Goal: Task Accomplishment & Management: Manage account settings

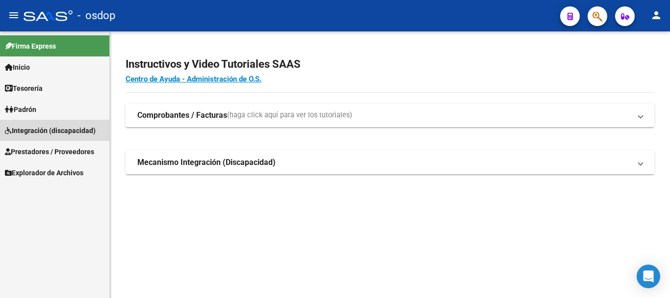
click at [58, 127] on span "Integración (discapacidad)" at bounding box center [50, 130] width 91 height 11
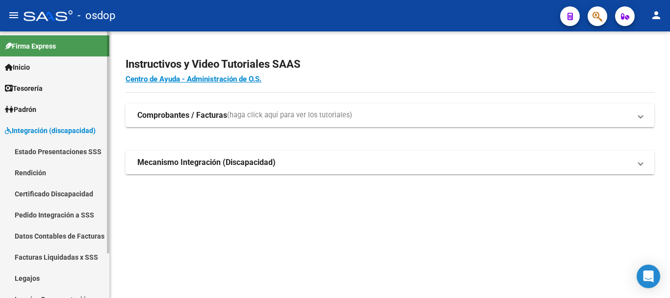
click at [68, 134] on span "Integración (discapacidad)" at bounding box center [50, 130] width 91 height 11
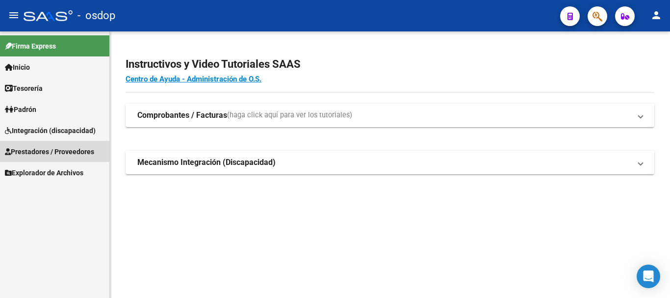
drag, startPoint x: 61, startPoint y: 150, endPoint x: 64, endPoint y: 158, distance: 7.9
click at [61, 150] on span "Prestadores / Proveedores" at bounding box center [49, 151] width 89 height 11
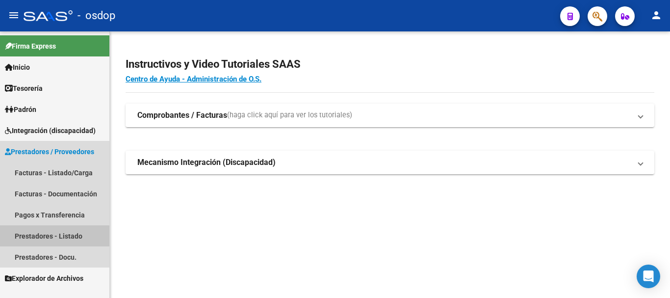
click at [64, 236] on link "Prestadores - Listado" at bounding box center [54, 235] width 109 height 21
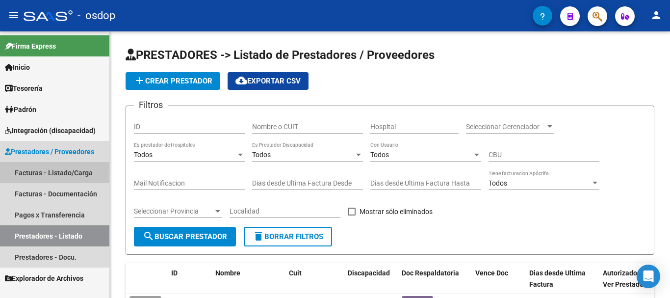
click at [62, 169] on link "Facturas - Listado/Carga" at bounding box center [54, 172] width 109 height 21
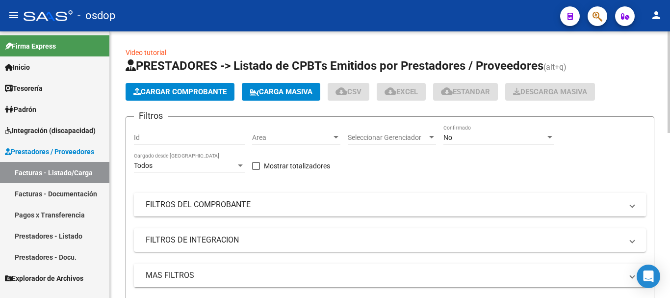
scroll to position [98, 0]
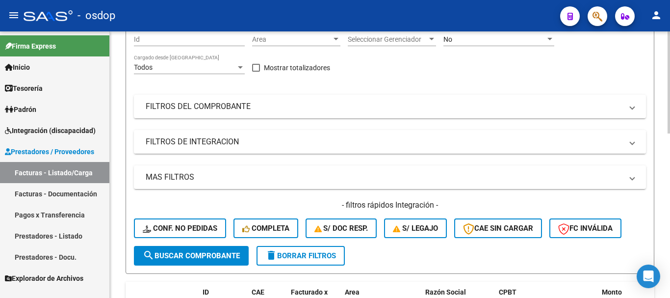
click at [290, 141] on mat-panel-title "FILTROS DE INTEGRACION" at bounding box center [384, 141] width 477 height 11
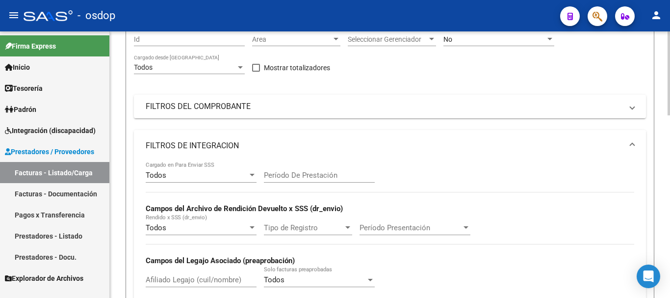
click at [290, 141] on mat-panel-title "FILTROS DE INTEGRACION" at bounding box center [384, 145] width 477 height 11
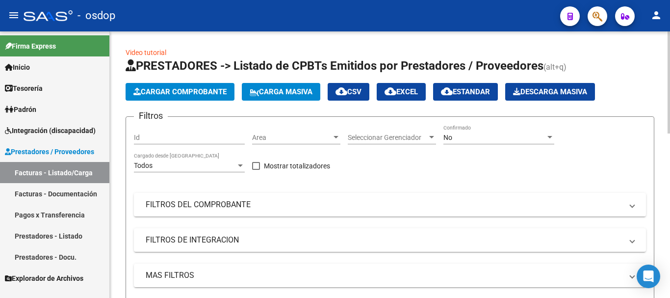
scroll to position [49, 0]
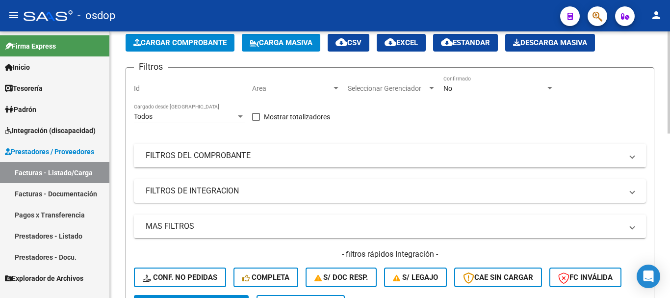
click at [282, 155] on mat-panel-title "FILTROS DEL COMPROBANTE" at bounding box center [384, 155] width 477 height 11
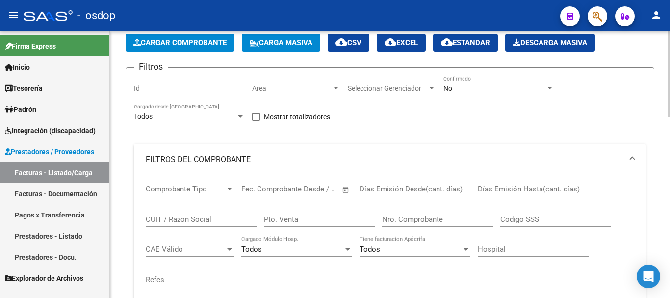
click at [185, 215] on input "CUIT / Razón Social" at bounding box center [201, 219] width 111 height 9
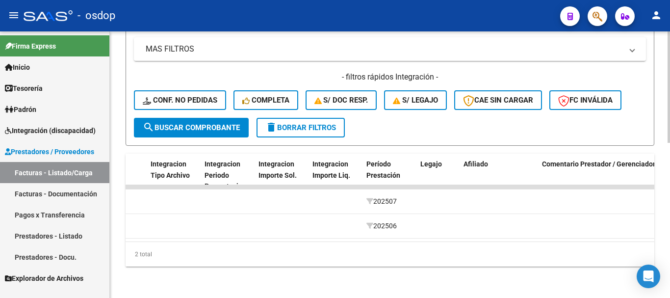
scroll to position [0, 209]
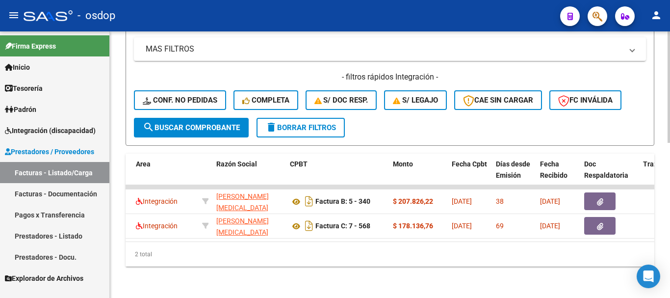
type input "27177636083"
drag, startPoint x: 266, startPoint y: 243, endPoint x: 176, endPoint y: 234, distance: 90.7
click at [173, 234] on div "ID CAE Facturado x Orden De Area Razón Social CPBT Monto Fecha Cpbt Días desde …" at bounding box center [390, 210] width 529 height 113
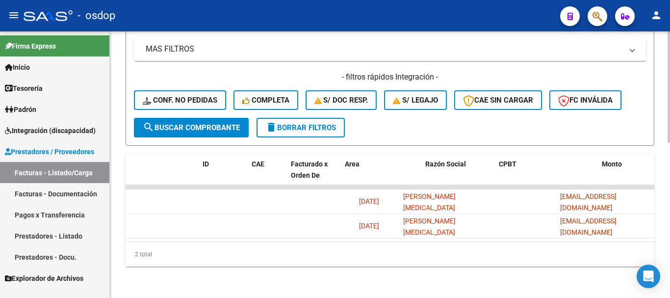
scroll to position [0, 0]
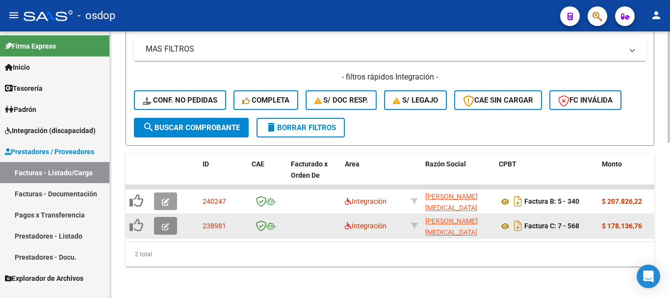
click at [161, 217] on button "button" at bounding box center [165, 226] width 23 height 18
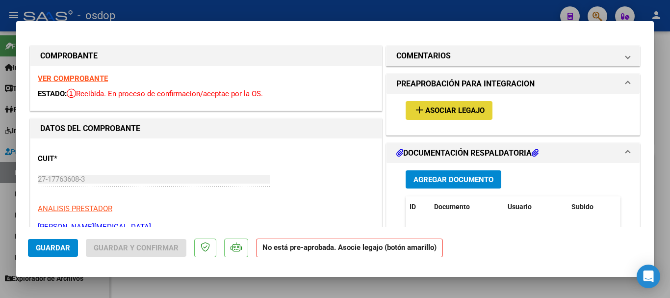
click at [458, 108] on span "Asociar Legajo" at bounding box center [455, 110] width 59 height 9
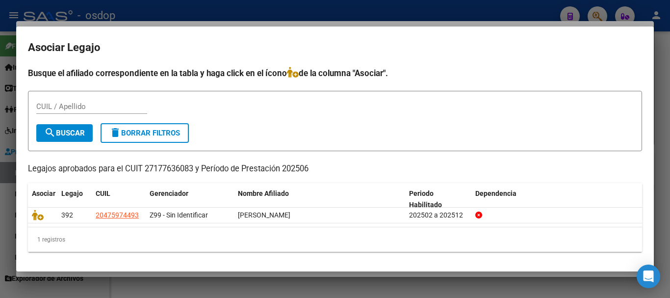
click at [243, 12] on div at bounding box center [335, 149] width 670 height 298
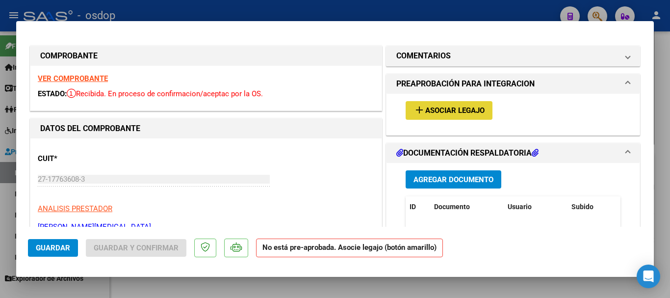
click at [455, 106] on span "Asociar Legajo" at bounding box center [455, 110] width 59 height 9
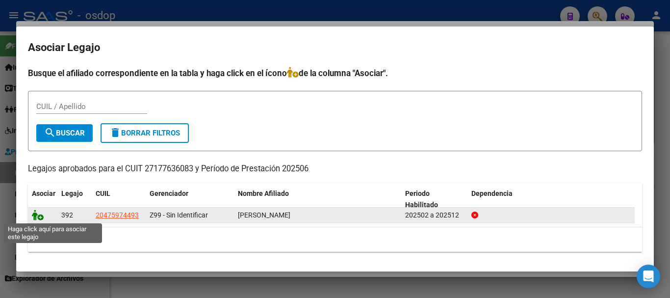
click at [36, 214] on icon at bounding box center [38, 215] width 12 height 11
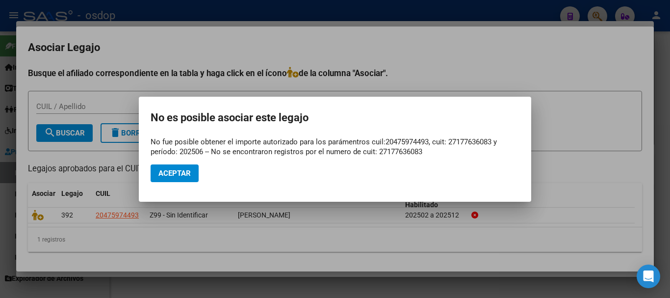
click at [284, 231] on div at bounding box center [335, 149] width 670 height 298
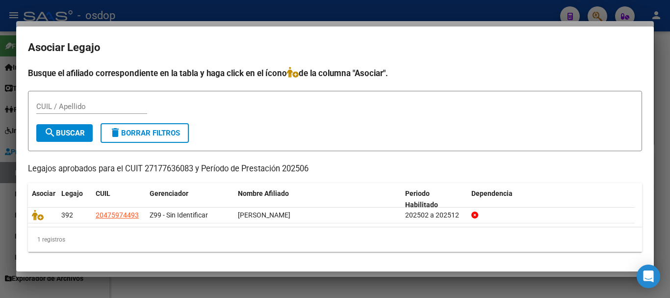
click at [272, 286] on div at bounding box center [335, 149] width 670 height 298
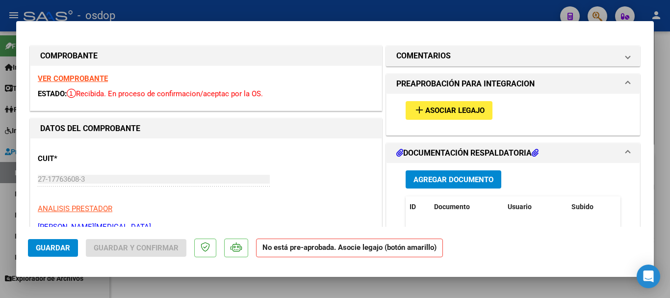
click at [179, 285] on div at bounding box center [335, 149] width 670 height 298
type input "$ 0,00"
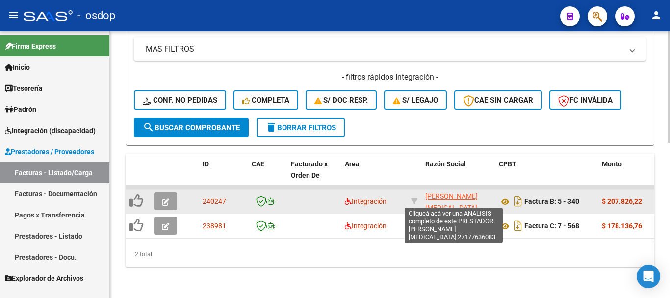
click at [463, 192] on span "MARINA ADRIANA ELISA" at bounding box center [452, 201] width 53 height 19
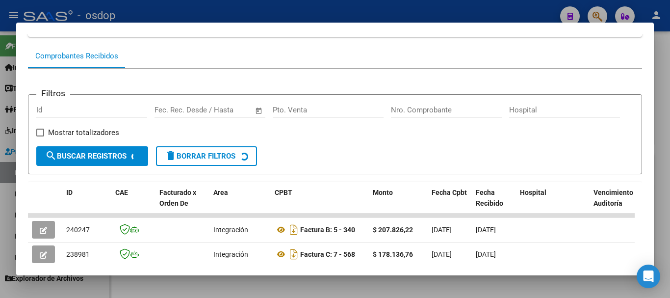
scroll to position [233, 0]
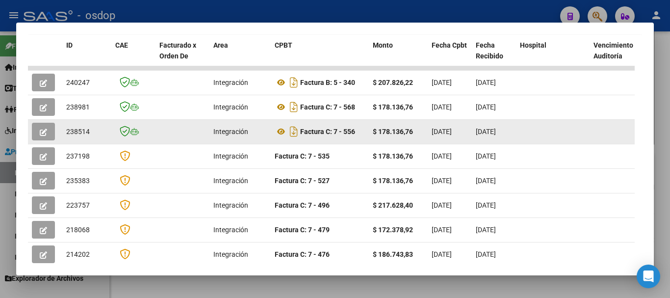
click at [41, 131] on span "button" at bounding box center [43, 131] width 7 height 9
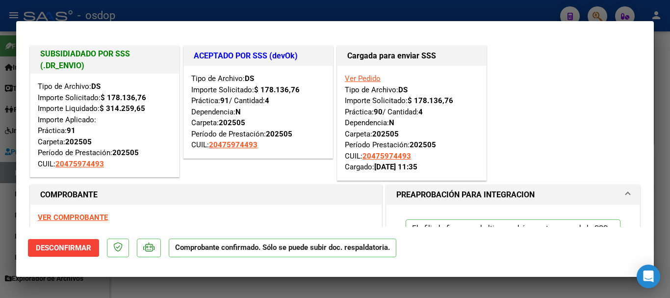
scroll to position [147, 0]
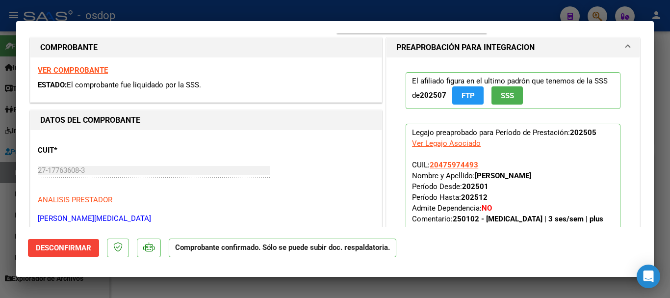
click at [354, 280] on div at bounding box center [335, 149] width 670 height 298
type input "$ 0,00"
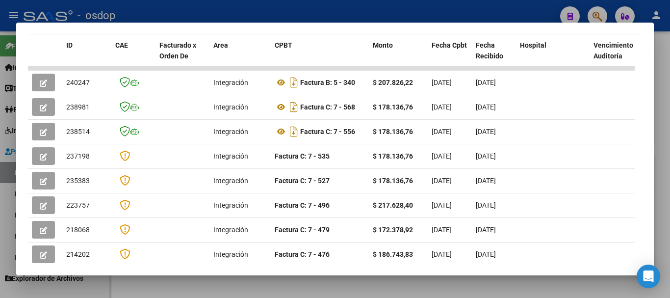
click at [269, 290] on div at bounding box center [335, 149] width 670 height 298
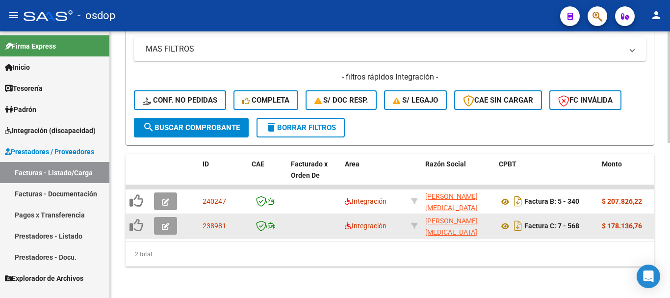
click at [166, 217] on button "button" at bounding box center [165, 226] width 23 height 18
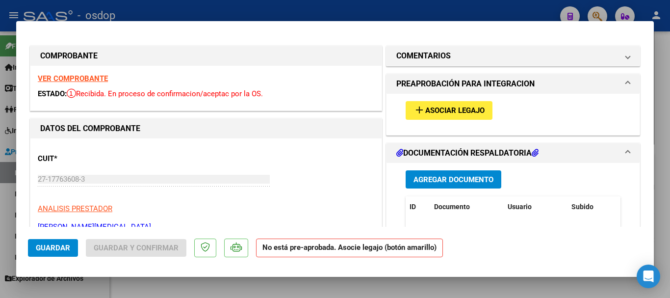
click at [447, 106] on span "Asociar Legajo" at bounding box center [455, 110] width 59 height 9
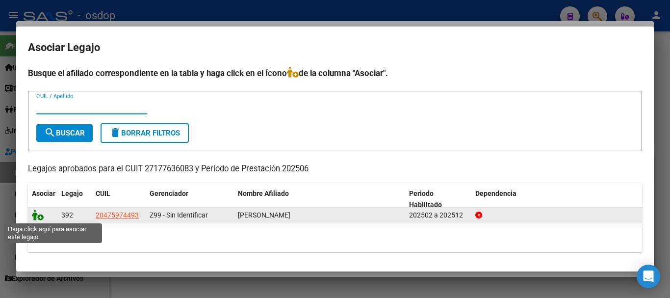
click at [39, 216] on icon at bounding box center [38, 215] width 12 height 11
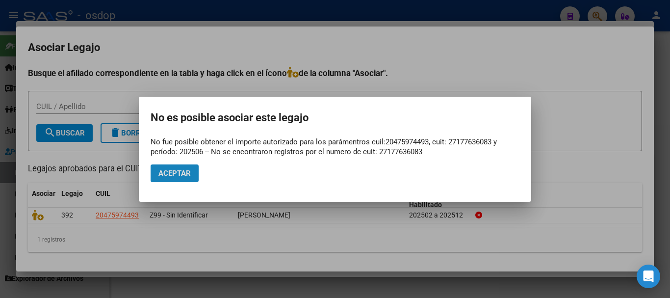
click at [183, 176] on span "Aceptar" at bounding box center [175, 173] width 32 height 9
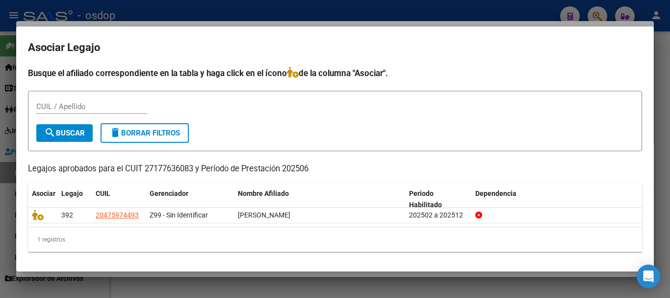
click at [213, 290] on div at bounding box center [335, 149] width 670 height 298
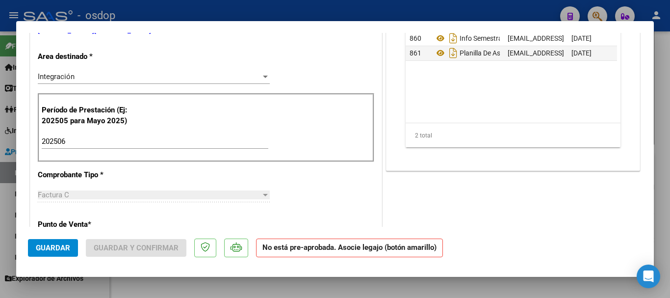
scroll to position [0, 0]
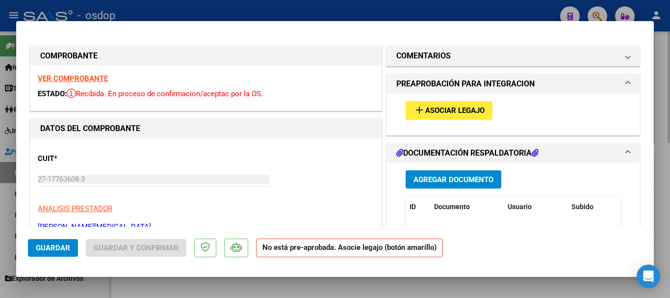
click at [228, 294] on div at bounding box center [335, 149] width 670 height 298
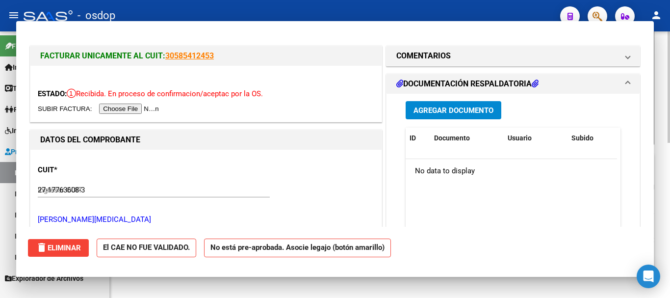
type input "$ 0,00"
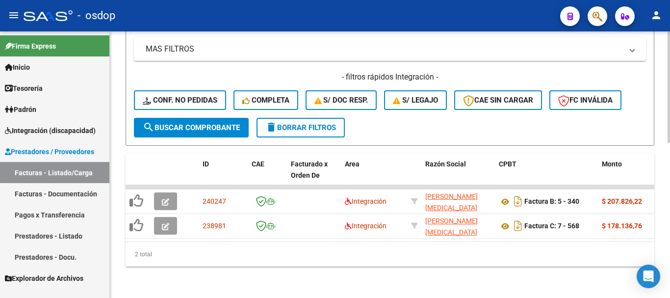
click at [62, 234] on link "Prestadores - Listado" at bounding box center [54, 235] width 109 height 21
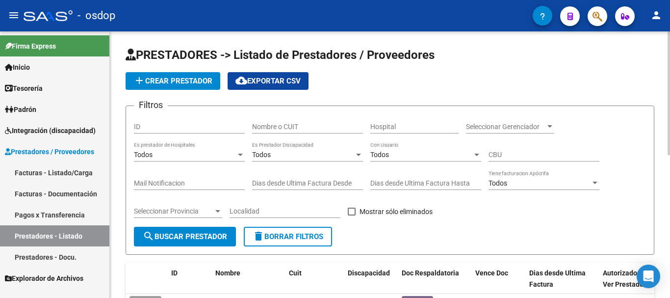
click at [279, 123] on input "Nombre o CUIT" at bounding box center [307, 127] width 111 height 8
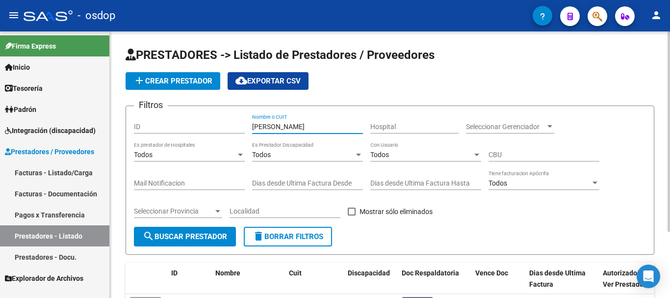
scroll to position [88, 0]
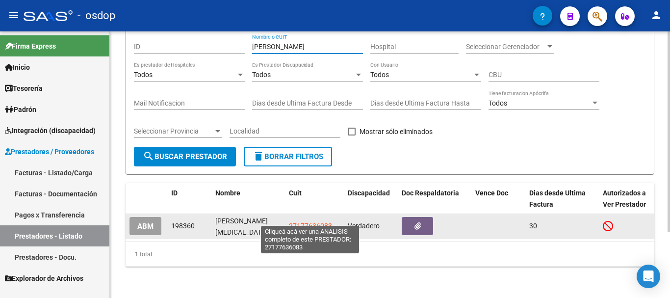
type input "marina adriana"
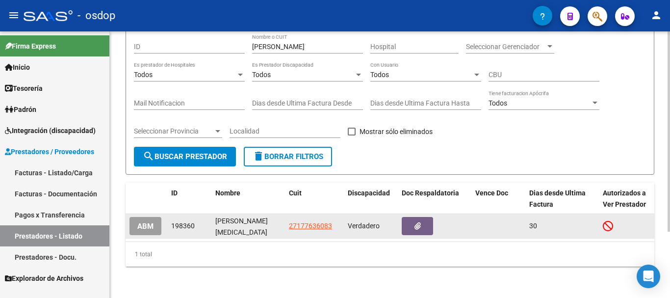
click at [313, 214] on datatable-body-cell "27177636083" at bounding box center [314, 226] width 59 height 24
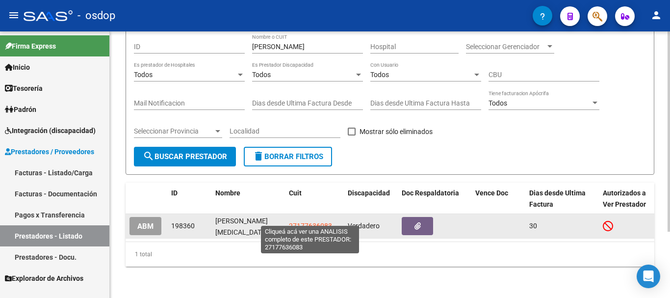
click at [310, 222] on span "27177636083" at bounding box center [310, 226] width 43 height 8
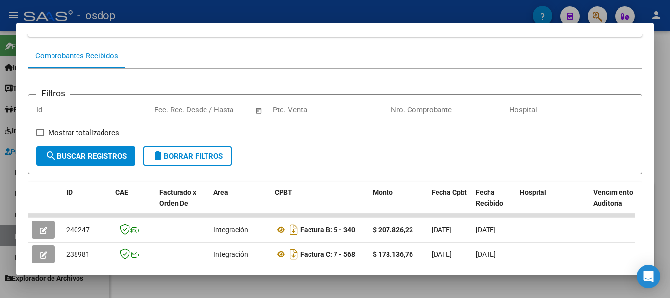
scroll to position [233, 0]
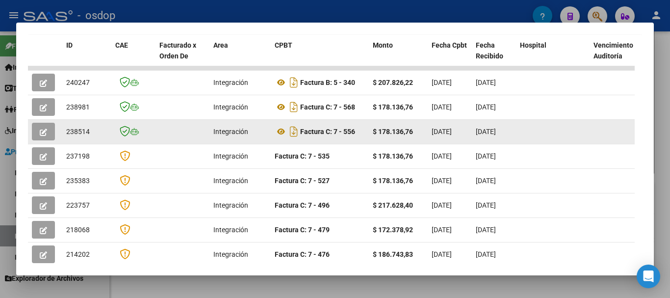
click at [50, 134] on button "button" at bounding box center [43, 132] width 23 height 18
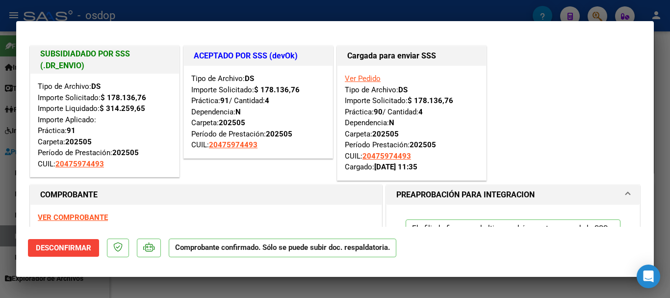
click at [233, 8] on div at bounding box center [335, 149] width 670 height 298
type input "$ 0,00"
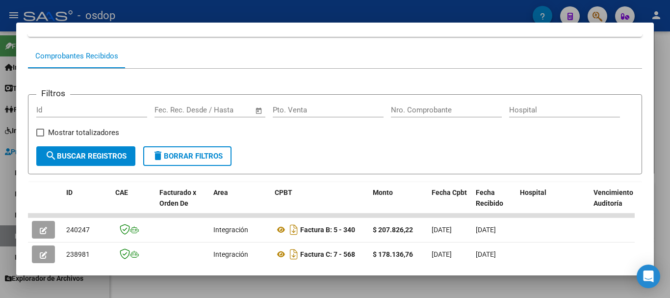
scroll to position [0, 0]
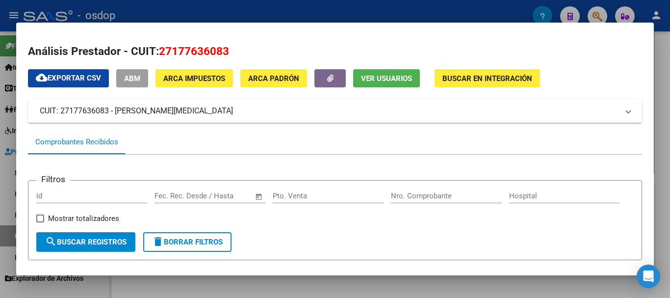
click at [282, 15] on div at bounding box center [335, 149] width 670 height 298
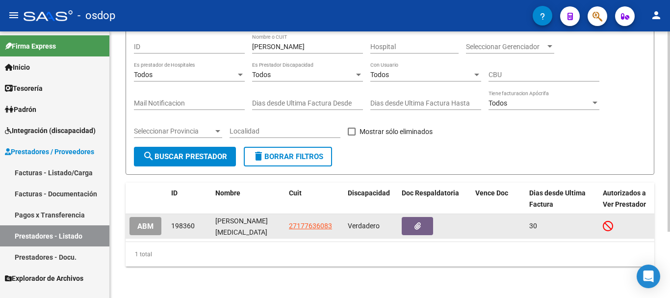
click at [142, 222] on span "ABM" at bounding box center [145, 226] width 16 height 9
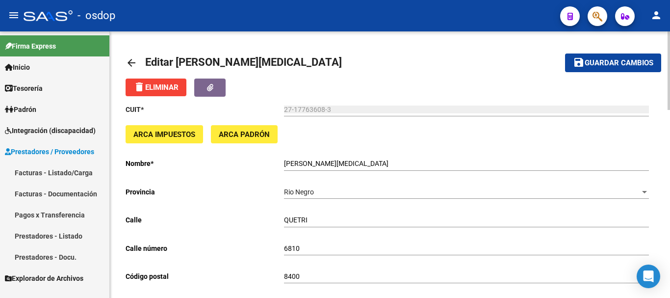
click at [130, 60] on mat-icon "arrow_back" at bounding box center [132, 63] width 12 height 12
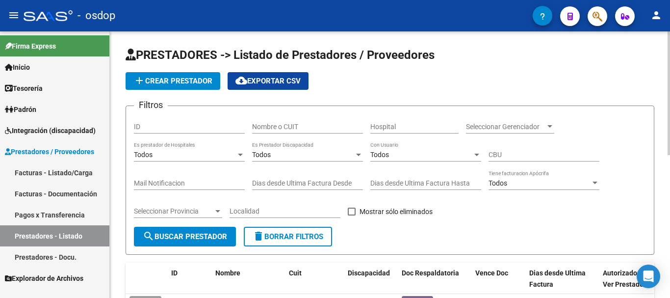
click at [62, 133] on span "Integración (discapacidad)" at bounding box center [50, 130] width 91 height 11
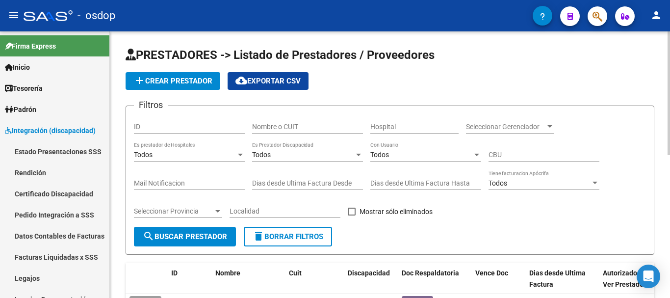
drag, startPoint x: 656, startPoint y: 189, endPoint x: 669, endPoint y: 188, distance: 13.3
click at [31, 271] on link "Legajos" at bounding box center [54, 277] width 109 height 21
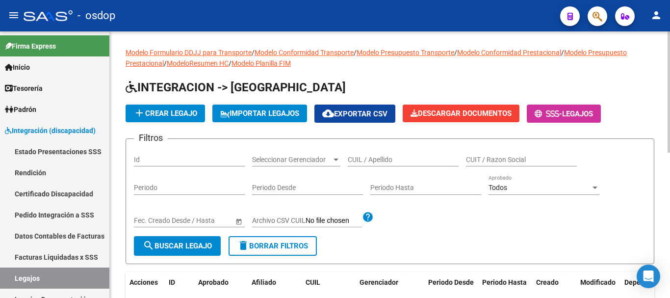
click at [402, 162] on input "CUIL / Apellido" at bounding box center [403, 160] width 111 height 8
paste input "20475974493"
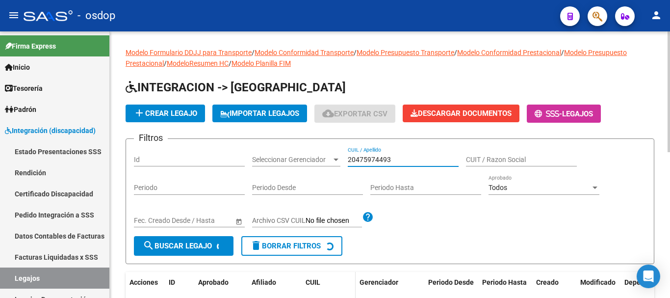
scroll to position [98, 0]
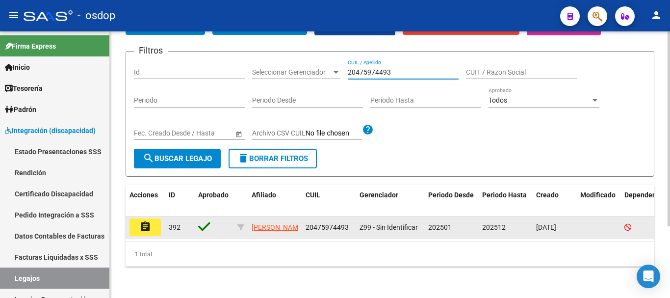
type input "20475974493"
click at [148, 221] on mat-icon "assignment" at bounding box center [145, 227] width 12 height 12
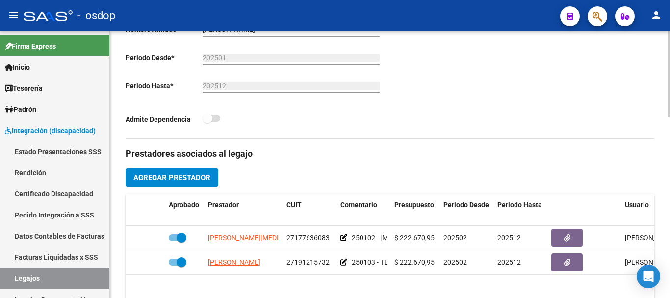
scroll to position [344, 0]
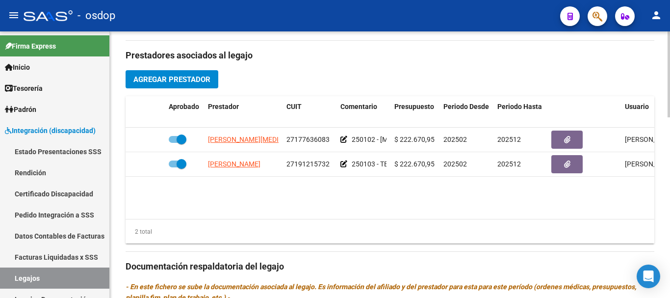
drag, startPoint x: 216, startPoint y: 221, endPoint x: 301, endPoint y: 219, distance: 84.9
click at [301, 219] on div "Aprobado Prestador CUIT Comentario Presupuesto Periodo Desde Periodo Hasta Usua…" at bounding box center [390, 170] width 529 height 148
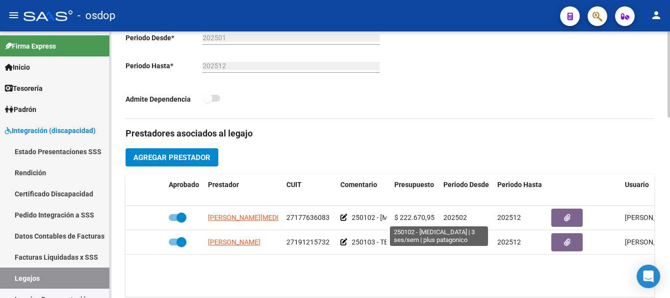
scroll to position [20, 0]
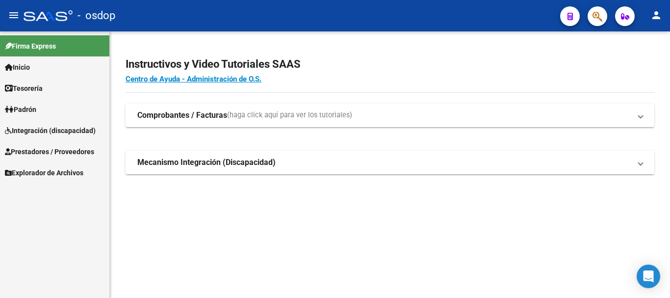
click at [43, 132] on span "Integración (discapacidad)" at bounding box center [50, 130] width 91 height 11
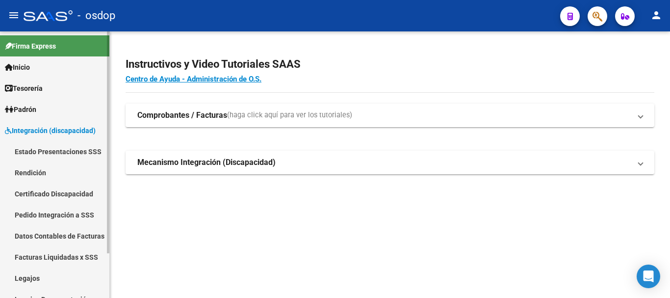
click at [43, 132] on span "Integración (discapacidad)" at bounding box center [50, 130] width 91 height 11
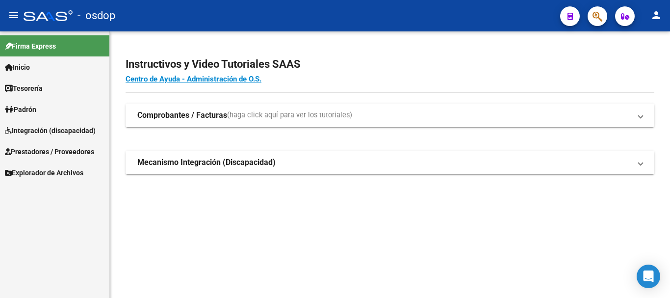
click at [50, 144] on link "Prestadores / Proveedores" at bounding box center [54, 151] width 109 height 21
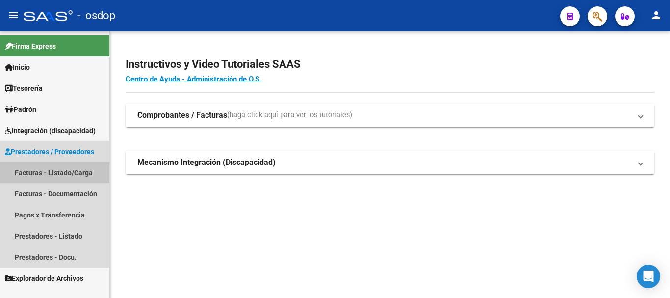
click at [76, 166] on link "Facturas - Listado/Carga" at bounding box center [54, 172] width 109 height 21
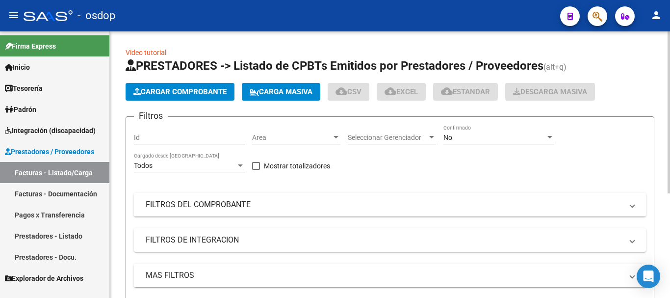
scroll to position [147, 0]
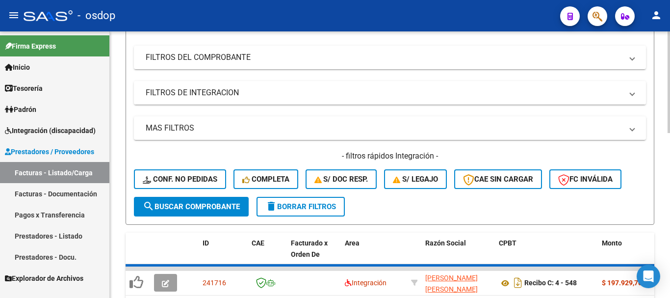
click at [233, 85] on mat-expansion-panel-header "FILTROS DE INTEGRACION" at bounding box center [390, 93] width 512 height 24
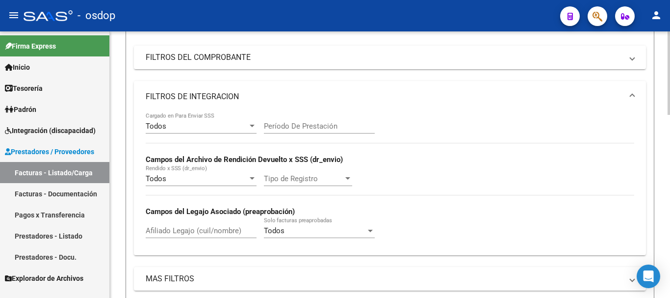
scroll to position [245, 0]
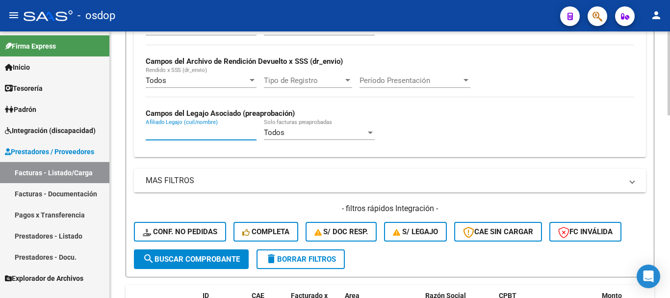
click at [207, 130] on input "Afiliado Legajo (cuil/nombre)" at bounding box center [201, 132] width 111 height 9
paste input "27420252973"
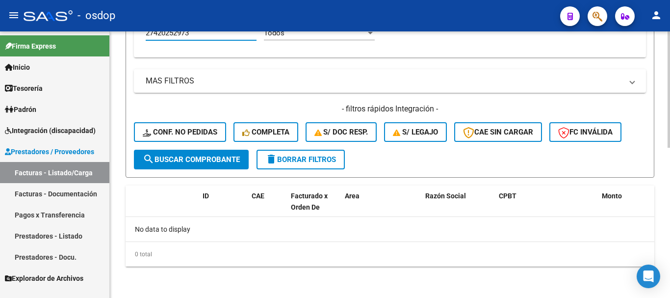
type input "27420252973"
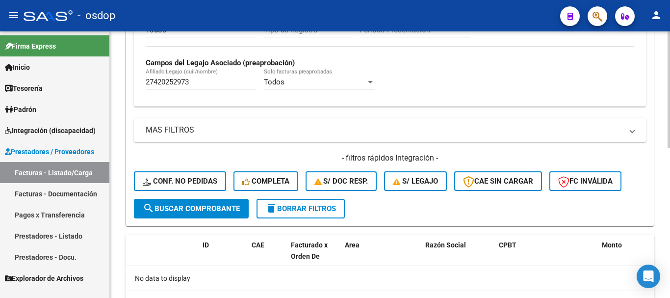
scroll to position [247, 0]
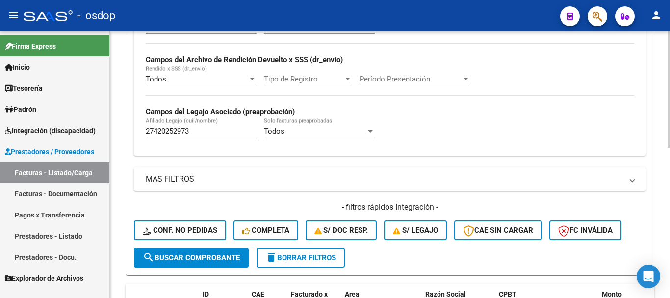
click at [316, 256] on span "delete Borrar Filtros" at bounding box center [301, 257] width 71 height 9
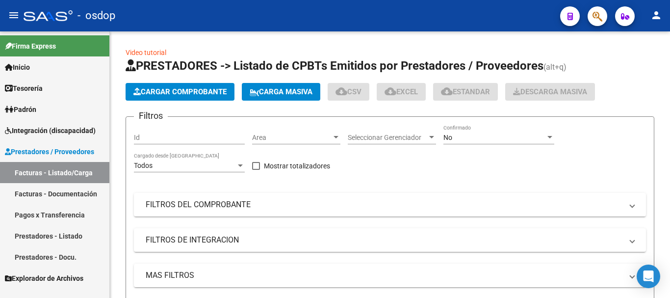
click at [48, 155] on span "Prestadores / Proveedores" at bounding box center [49, 151] width 89 height 11
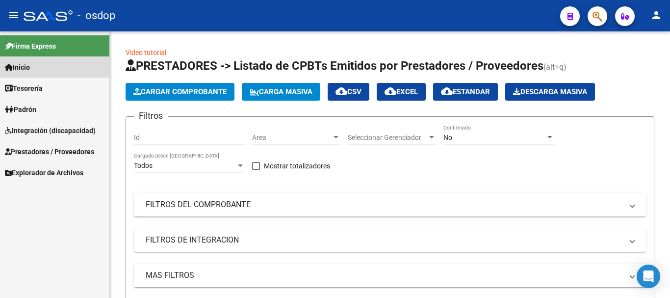
click at [35, 62] on link "Inicio" at bounding box center [54, 66] width 109 height 21
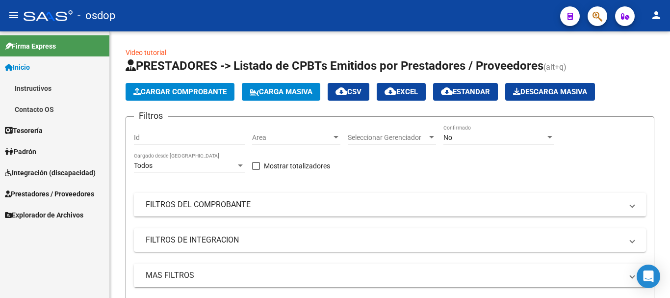
click at [35, 63] on link "Inicio" at bounding box center [54, 66] width 109 height 21
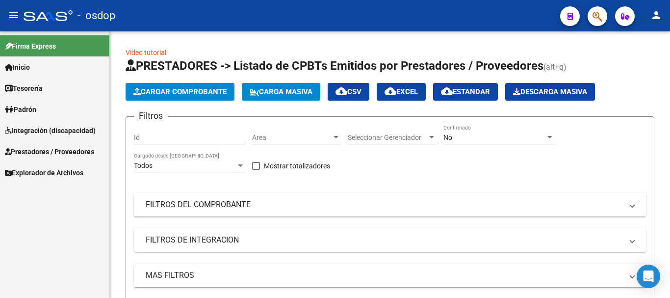
click at [47, 17] on div at bounding box center [48, 15] width 49 height 11
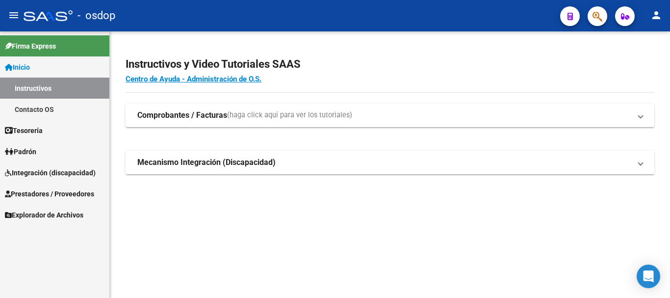
click at [57, 194] on span "Prestadores / Proveedores" at bounding box center [49, 193] width 89 height 11
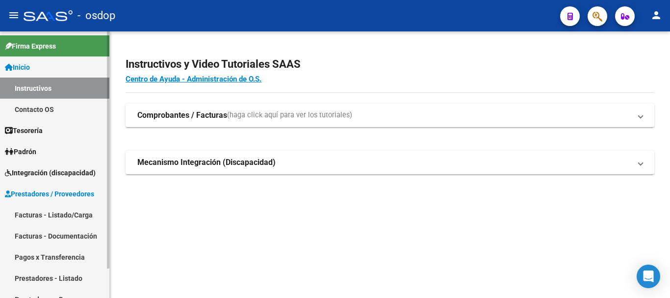
click at [71, 215] on link "Facturas - Listado/Carga" at bounding box center [54, 214] width 109 height 21
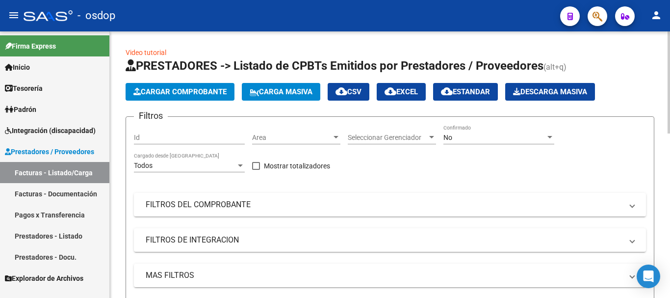
click at [331, 136] on span "Area" at bounding box center [292, 137] width 80 height 8
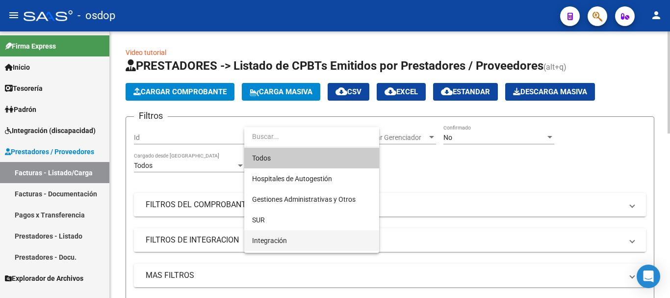
click at [282, 235] on span "Integración" at bounding box center [311, 240] width 119 height 21
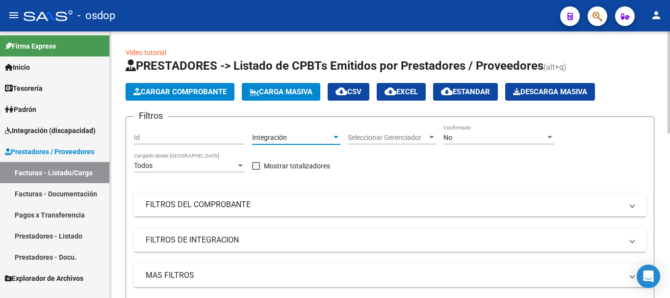
click at [420, 137] on span "Seleccionar Gerenciador" at bounding box center [388, 137] width 80 height 8
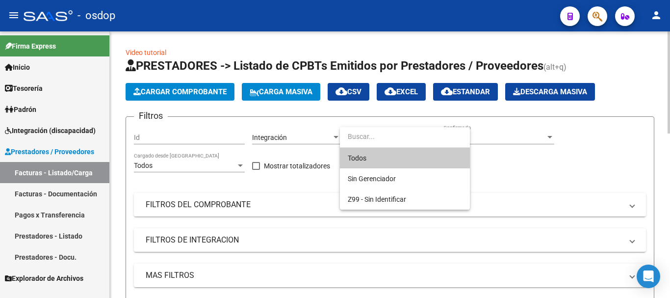
click at [420, 137] on input "dropdown search" at bounding box center [405, 136] width 130 height 21
click at [540, 172] on div at bounding box center [335, 149] width 670 height 298
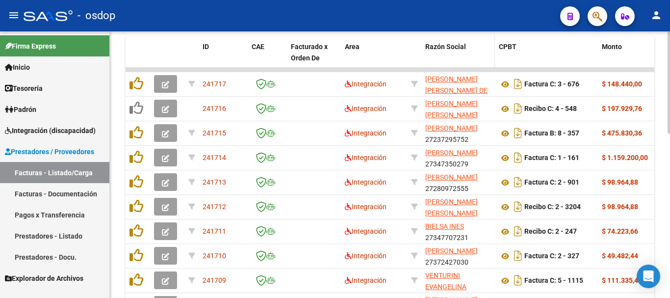
scroll to position [245, 0]
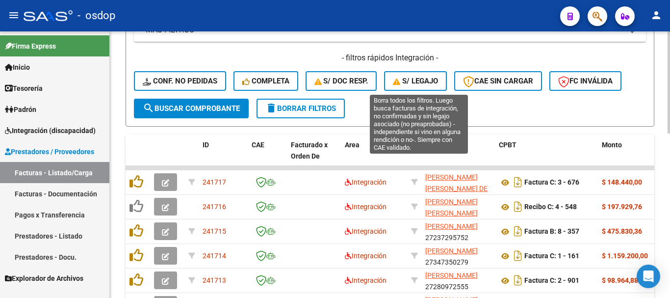
click at [417, 80] on span "S/ legajo" at bounding box center [415, 81] width 45 height 9
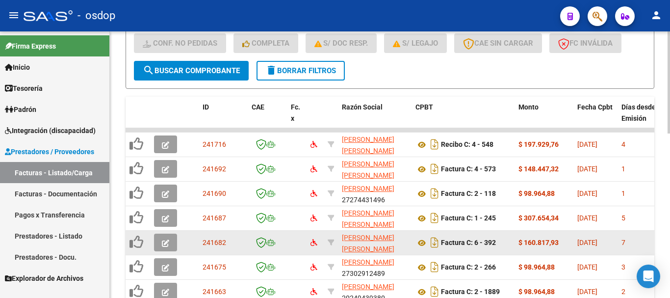
scroll to position [332, 0]
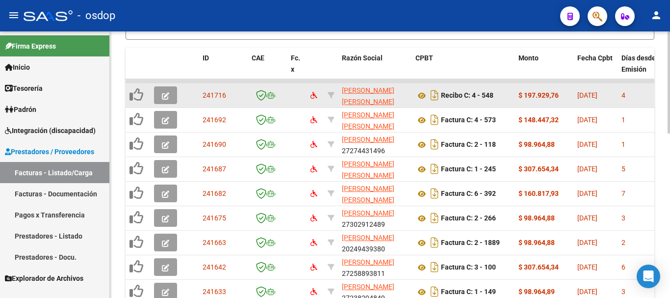
click at [163, 91] on span "button" at bounding box center [165, 95] width 7 height 9
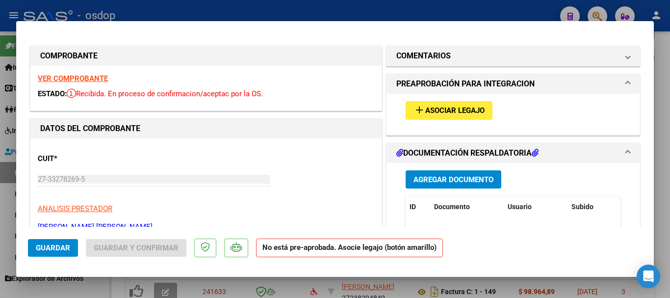
click at [454, 104] on button "add Asociar Legajo" at bounding box center [449, 110] width 87 height 18
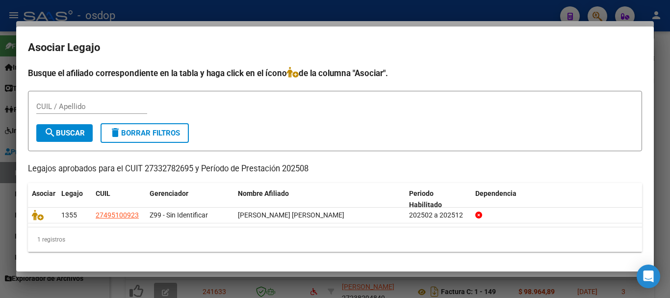
click at [293, 11] on div at bounding box center [335, 149] width 670 height 298
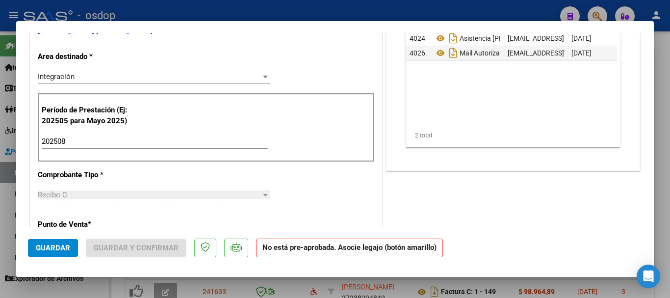
scroll to position [0, 0]
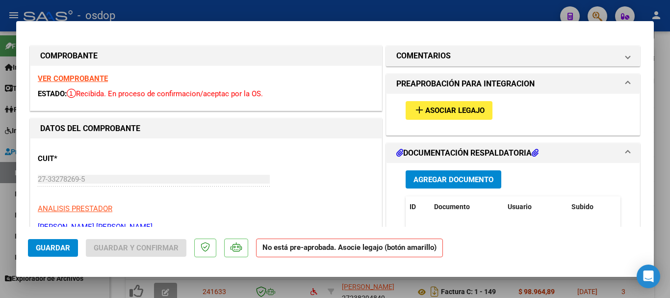
click at [441, 107] on span "Asociar Legajo" at bounding box center [455, 110] width 59 height 9
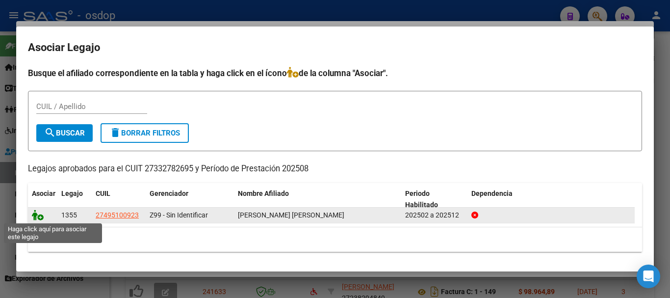
click at [39, 211] on icon at bounding box center [38, 215] width 12 height 11
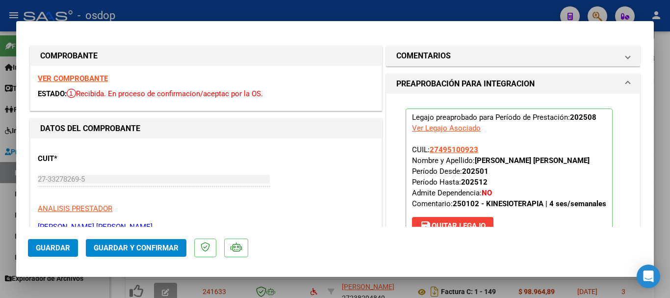
click at [27, 245] on mat-dialog-container "COMPROBANTE VER COMPROBANTE ESTADO: Recibida. En proceso de confirmacion/acepta…" at bounding box center [335, 149] width 638 height 256
click at [45, 245] on span "Guardar" at bounding box center [53, 247] width 34 height 9
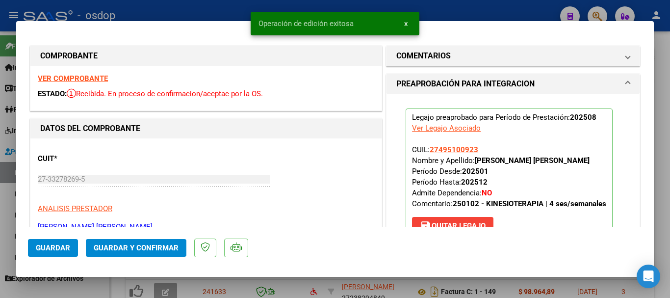
click at [291, 289] on div at bounding box center [335, 149] width 670 height 298
type input "$ 0,00"
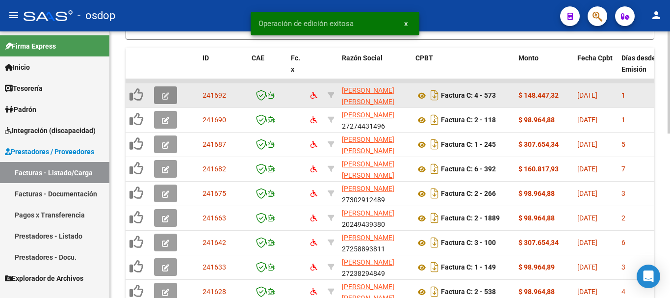
click at [165, 94] on icon "button" at bounding box center [165, 95] width 7 height 7
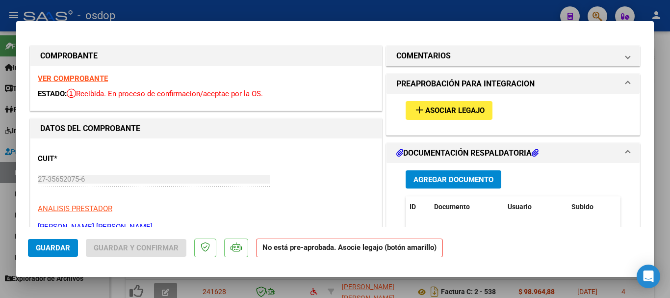
click at [459, 99] on div "add Asociar Legajo" at bounding box center [514, 110] width 230 height 33
click at [459, 107] on span "Asociar Legajo" at bounding box center [455, 110] width 59 height 9
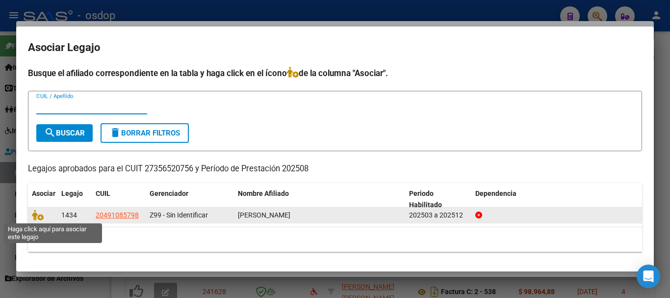
click at [46, 214] on span at bounding box center [39, 216] width 15 height 8
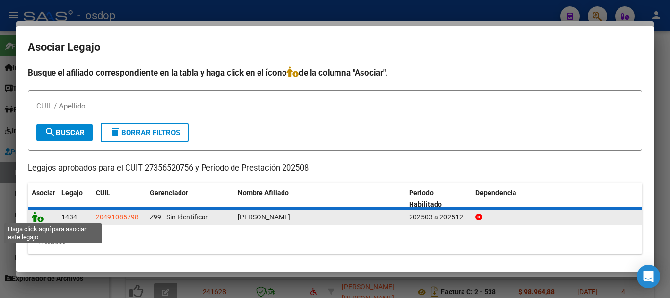
click at [39, 216] on icon at bounding box center [38, 217] width 12 height 11
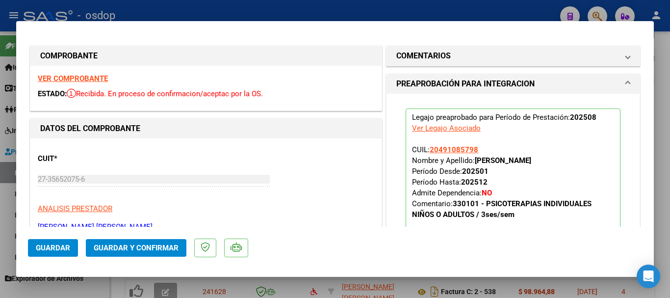
click at [56, 246] on span "Guardar" at bounding box center [53, 247] width 34 height 9
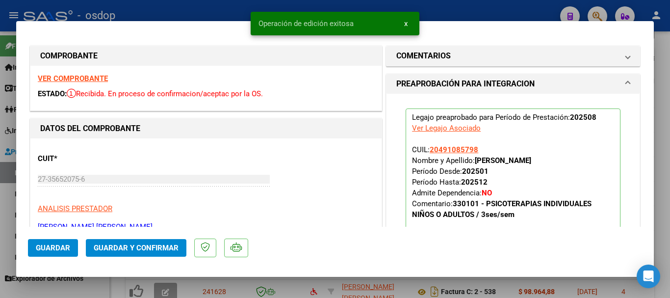
click at [250, 286] on div at bounding box center [335, 149] width 670 height 298
type input "$ 0,00"
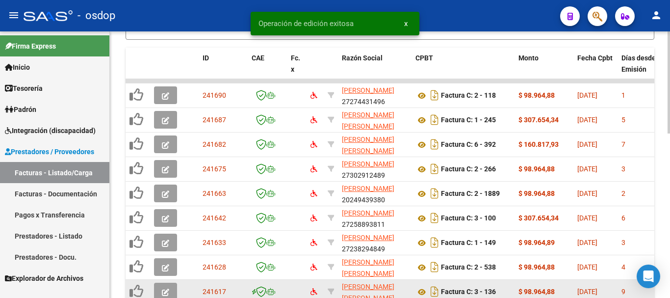
scroll to position [430, 0]
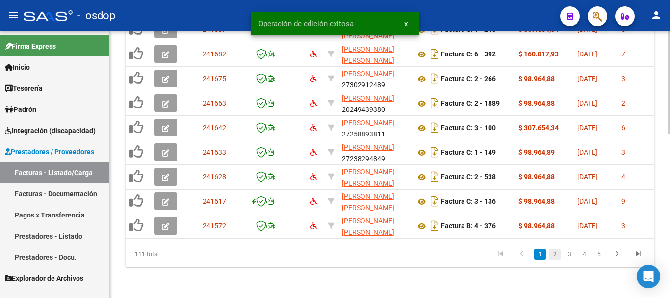
click at [554, 256] on link "2" at bounding box center [555, 254] width 12 height 11
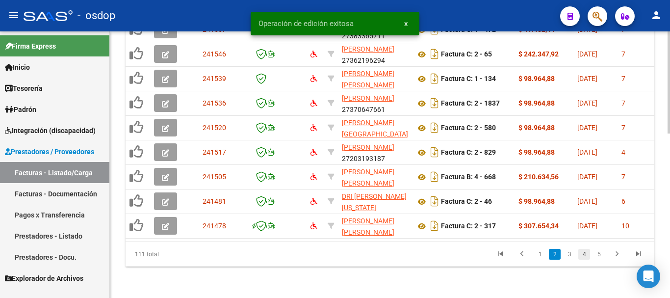
click at [589, 253] on link "4" at bounding box center [585, 254] width 12 height 11
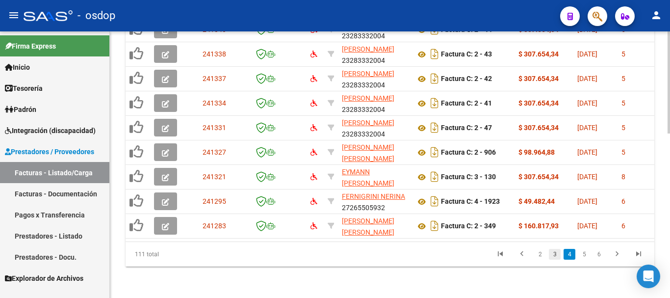
click at [557, 255] on link "3" at bounding box center [555, 254] width 12 height 11
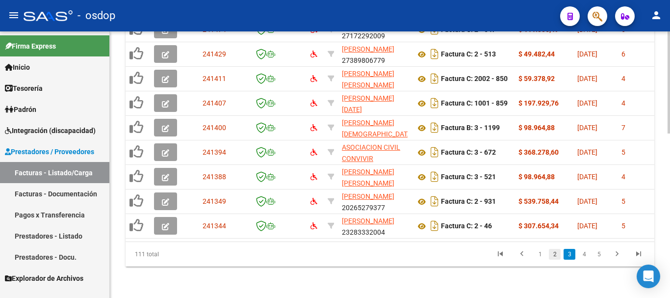
click at [556, 254] on link "2" at bounding box center [555, 254] width 12 height 11
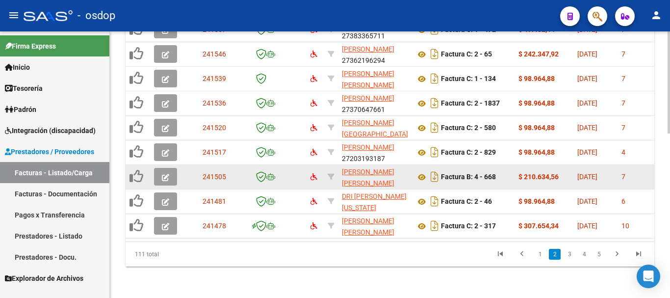
click at [167, 174] on icon "button" at bounding box center [165, 177] width 7 height 7
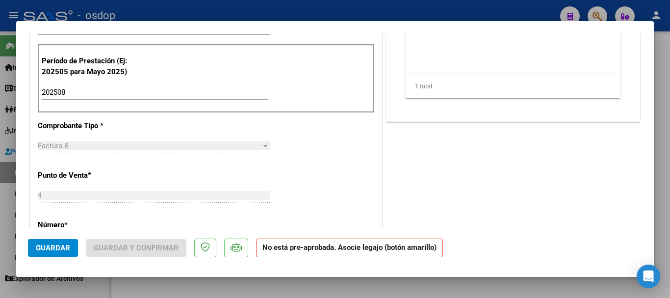
scroll to position [0, 0]
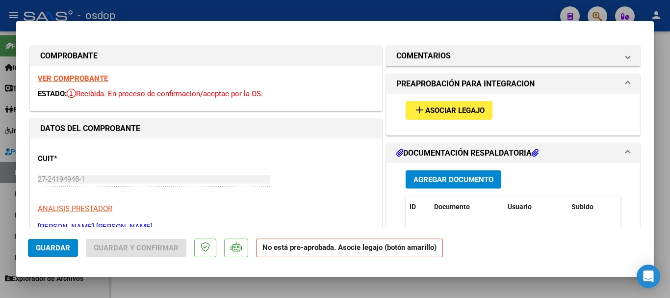
click at [442, 107] on span "Asociar Legajo" at bounding box center [455, 110] width 59 height 9
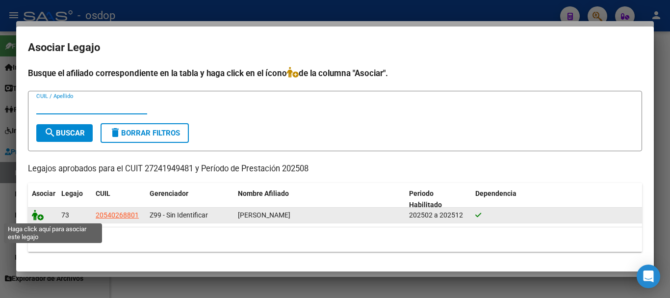
click at [41, 214] on icon at bounding box center [38, 215] width 12 height 11
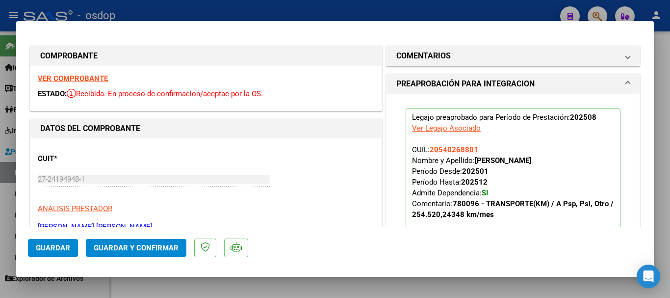
click at [62, 246] on span "Guardar" at bounding box center [53, 247] width 34 height 9
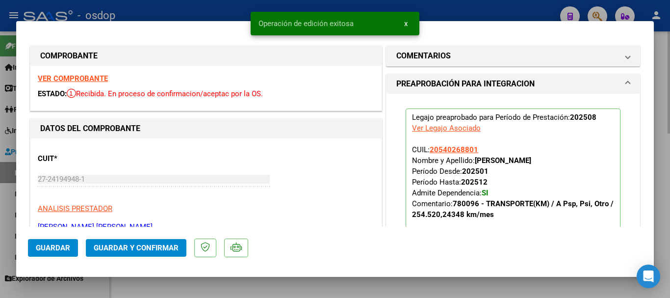
click at [163, 291] on div at bounding box center [335, 149] width 670 height 298
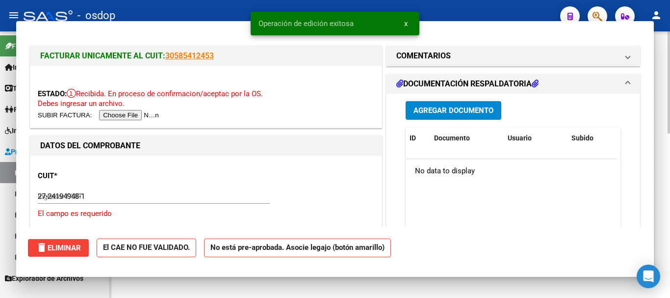
type input "$ 0,00"
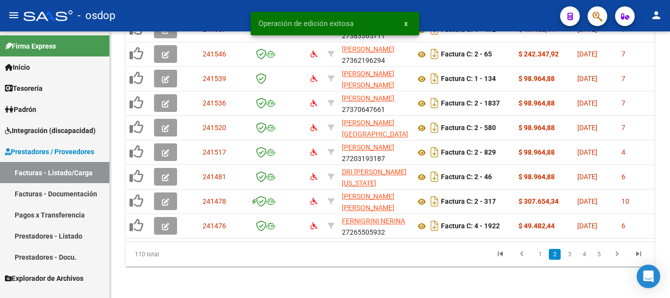
scroll to position [430, 0]
click at [538, 253] on link "1" at bounding box center [540, 254] width 12 height 11
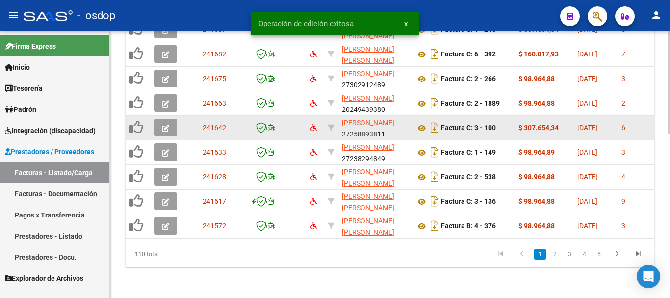
scroll to position [283, 0]
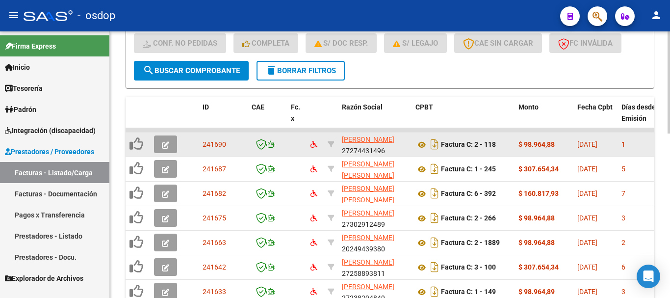
click at [171, 141] on button "button" at bounding box center [165, 144] width 23 height 18
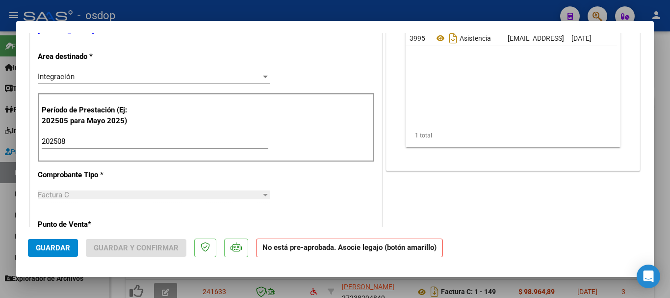
scroll to position [0, 0]
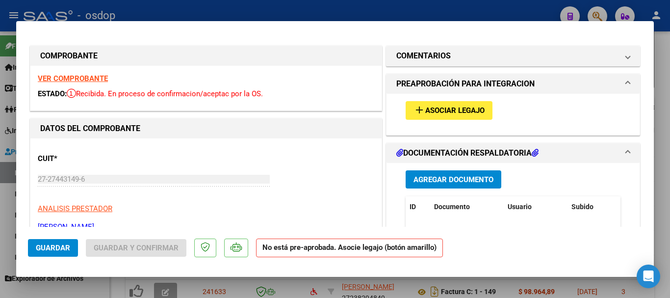
click at [462, 108] on span "Asociar Legajo" at bounding box center [455, 110] width 59 height 9
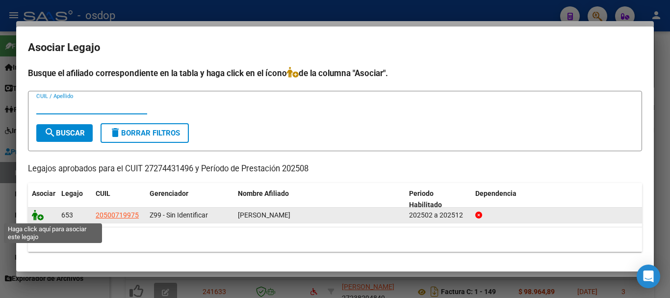
click at [33, 214] on icon at bounding box center [38, 215] width 12 height 11
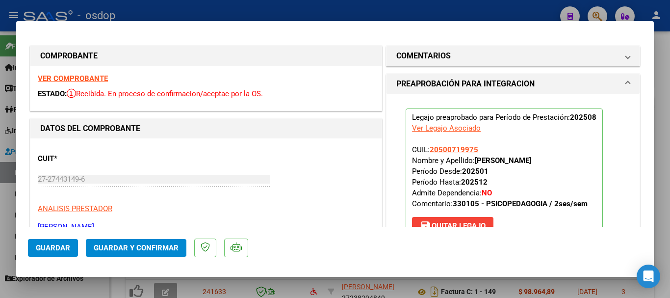
click at [60, 246] on span "Guardar" at bounding box center [53, 247] width 34 height 9
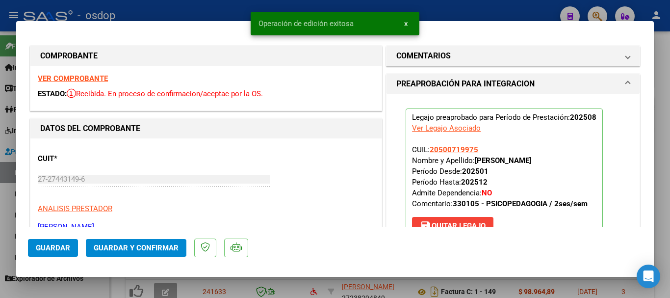
click at [238, 285] on div at bounding box center [335, 149] width 670 height 298
type input "$ 0,00"
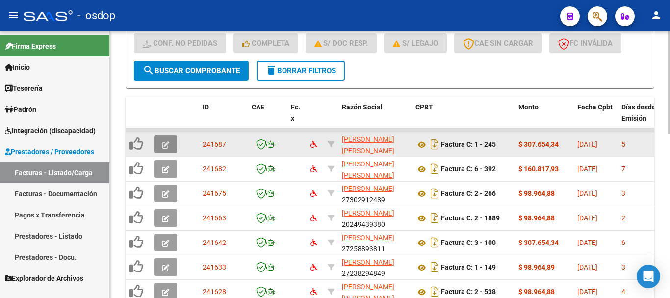
click at [161, 143] on button "button" at bounding box center [165, 144] width 23 height 18
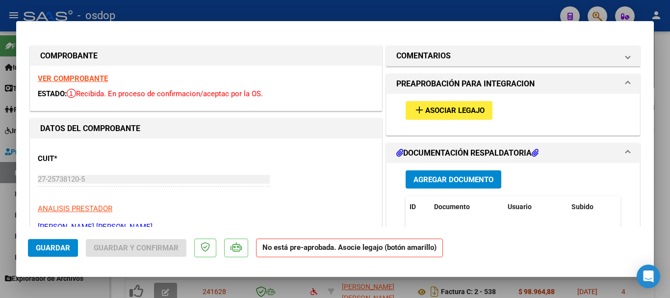
click at [448, 111] on span "Asociar Legajo" at bounding box center [455, 110] width 59 height 9
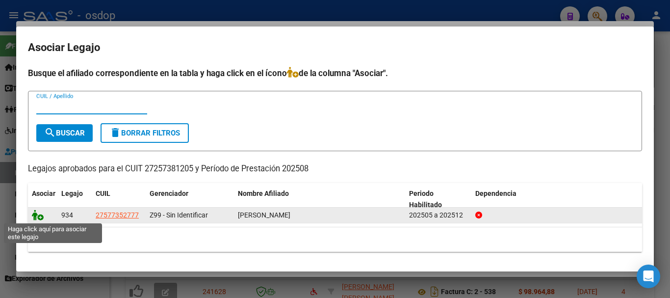
click at [37, 215] on icon at bounding box center [38, 215] width 12 height 11
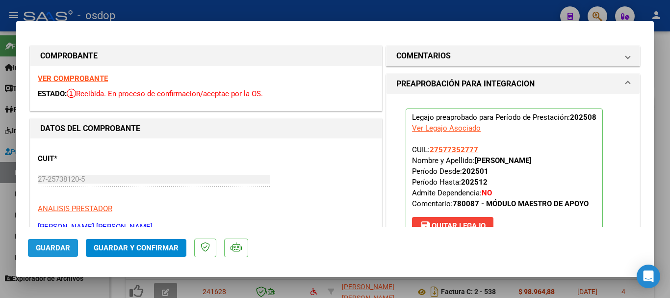
click at [55, 245] on span "Guardar" at bounding box center [53, 247] width 34 height 9
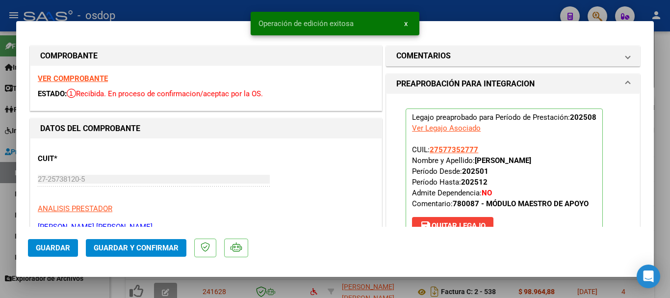
click at [298, 287] on div at bounding box center [335, 149] width 670 height 298
type input "$ 0,00"
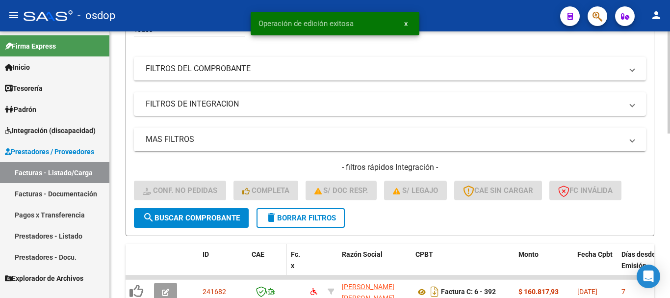
scroll to position [234, 0]
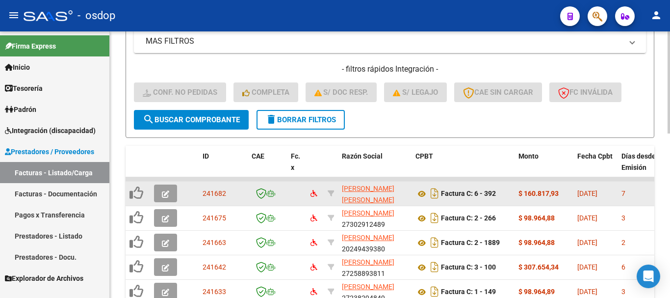
click at [163, 192] on icon "button" at bounding box center [165, 193] width 7 height 7
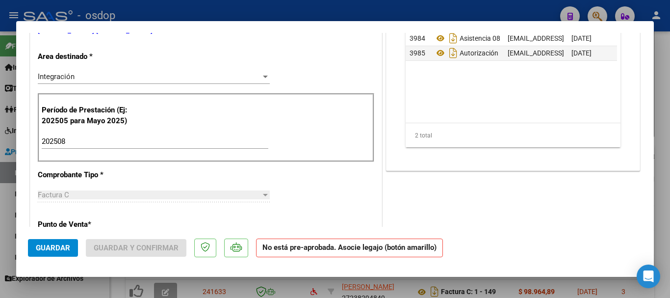
scroll to position [0, 0]
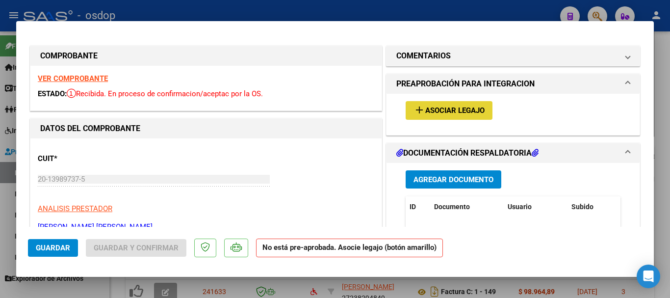
click at [452, 106] on span "add Asociar Legajo" at bounding box center [449, 110] width 71 height 9
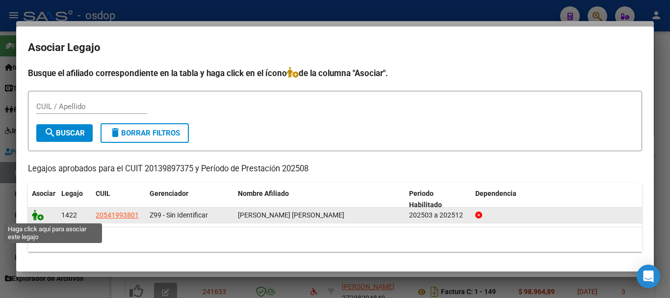
click at [37, 217] on icon at bounding box center [38, 215] width 12 height 11
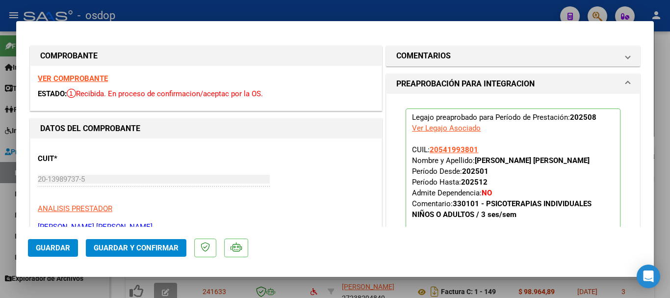
click at [56, 244] on span "Guardar" at bounding box center [53, 247] width 34 height 9
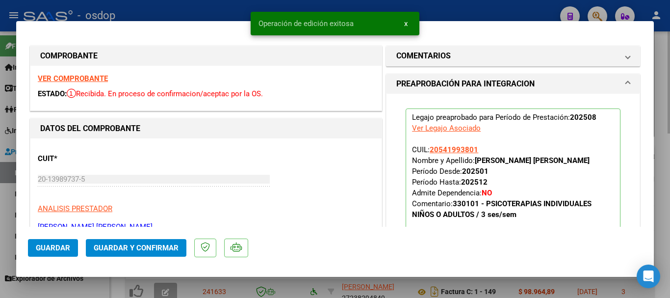
click at [312, 290] on div at bounding box center [335, 149] width 670 height 298
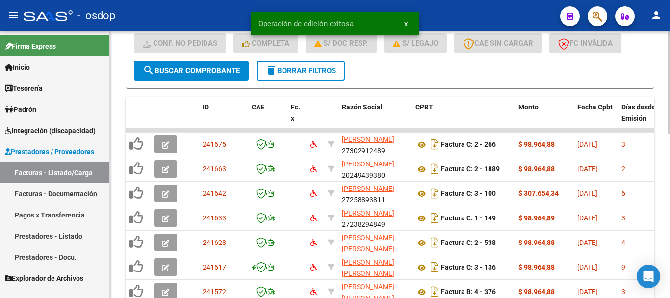
scroll to position [381, 0]
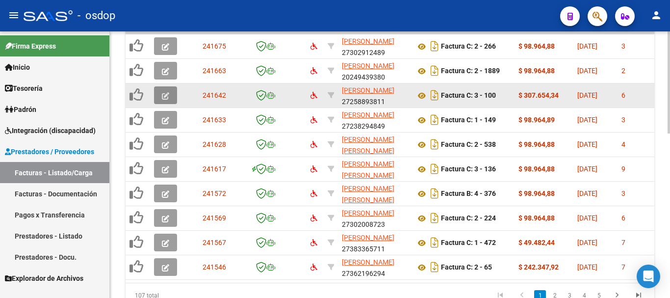
click at [163, 95] on icon "button" at bounding box center [165, 95] width 7 height 7
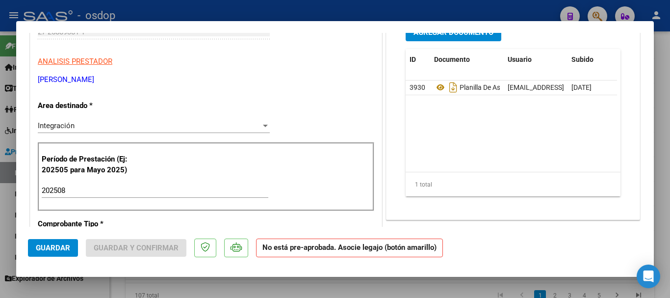
scroll to position [0, 0]
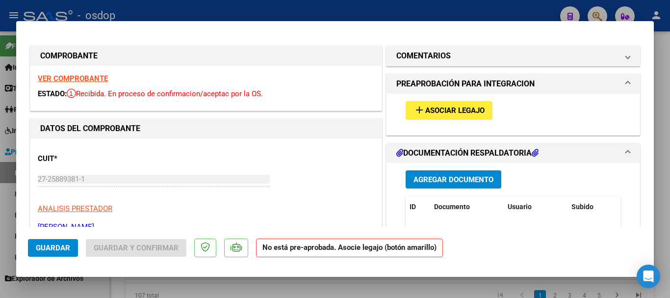
click at [461, 115] on button "add Asociar Legajo" at bounding box center [449, 110] width 87 height 18
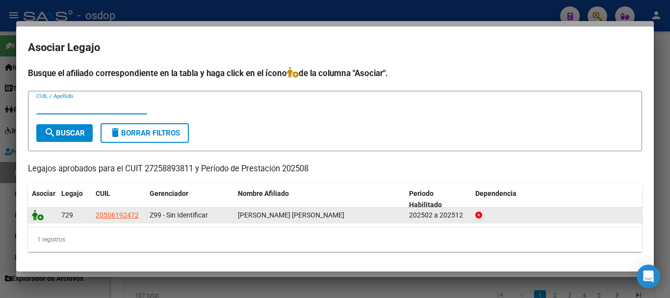
click at [37, 220] on icon at bounding box center [38, 215] width 12 height 11
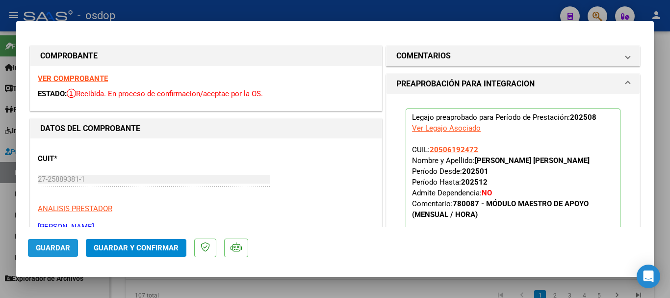
click at [50, 245] on span "Guardar" at bounding box center [53, 247] width 34 height 9
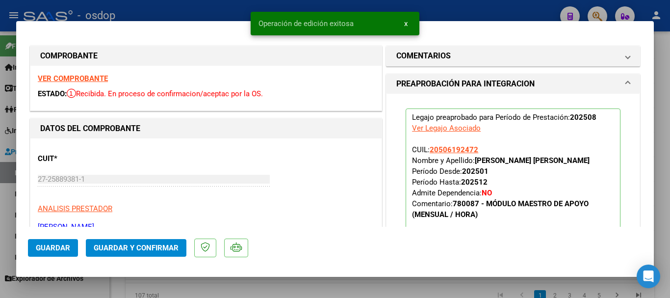
click at [192, 283] on div at bounding box center [335, 149] width 670 height 298
type input "$ 0,00"
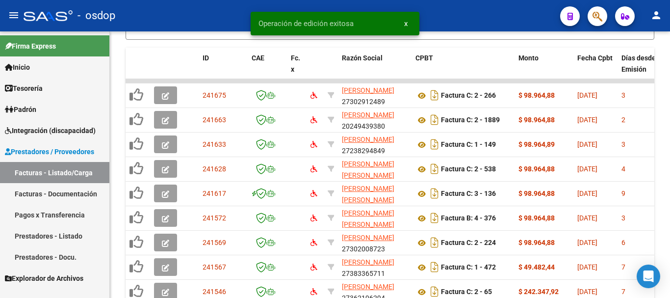
scroll to position [430, 0]
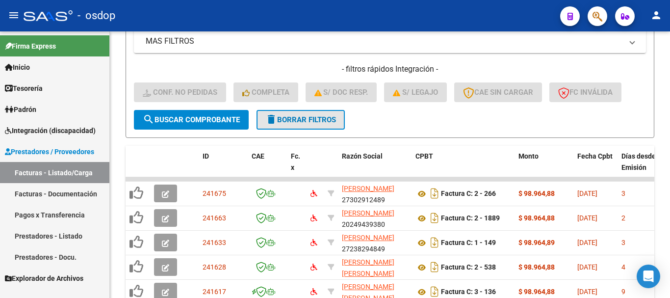
click at [311, 113] on button "delete Borrar Filtros" at bounding box center [301, 120] width 88 height 20
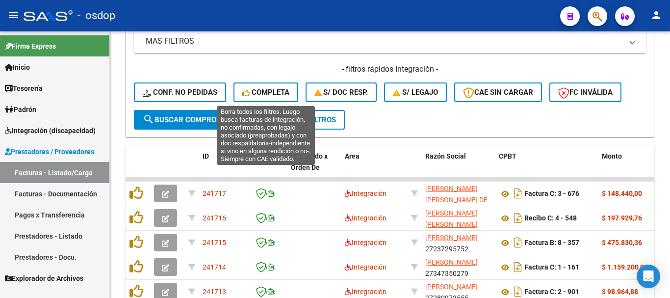
scroll to position [136, 0]
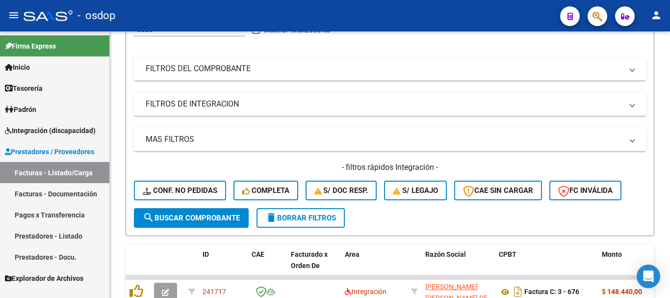
click at [211, 72] on mat-panel-title "FILTROS DEL COMPROBANTE" at bounding box center [384, 68] width 477 height 11
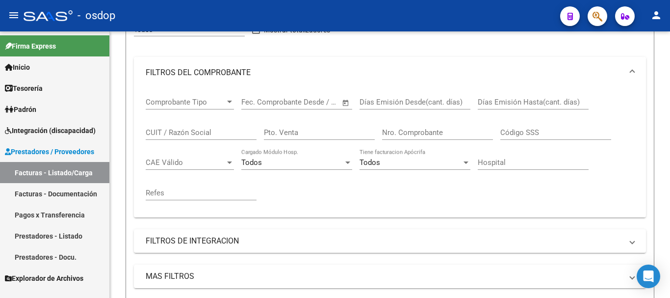
scroll to position [38, 0]
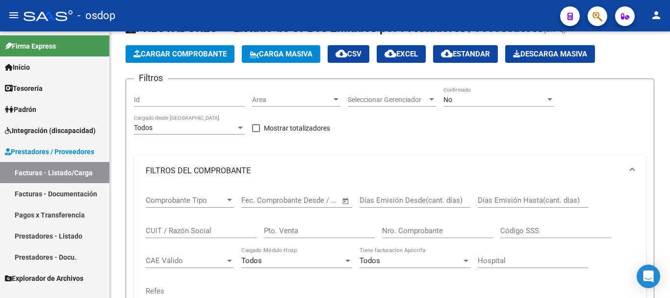
click at [190, 166] on mat-panel-title "FILTROS DEL COMPROBANTE" at bounding box center [384, 170] width 477 height 11
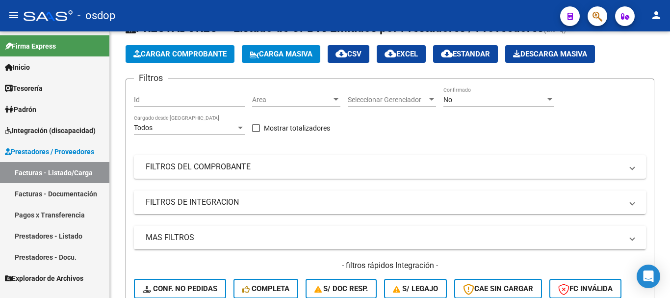
click at [205, 200] on mat-panel-title "FILTROS DE INTEGRACION" at bounding box center [384, 202] width 477 height 11
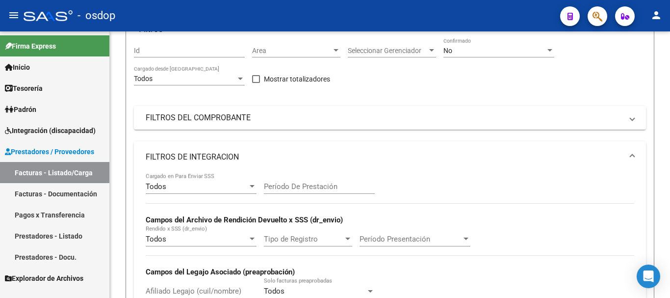
scroll to position [136, 0]
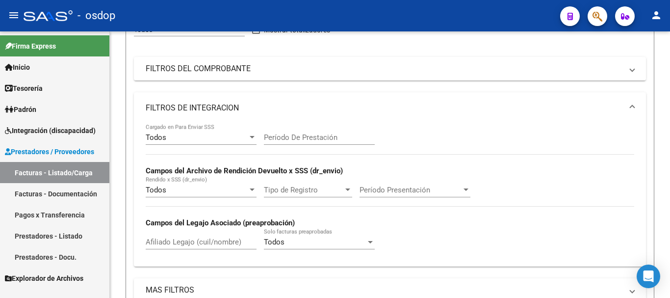
click at [182, 241] on input "Afiliado Legajo (cuil/nombre)" at bounding box center [201, 242] width 111 height 9
click at [283, 140] on input "Período De Prestación" at bounding box center [319, 137] width 111 height 9
click at [189, 242] on input "Afiliado Legajo (cuil/nombre)" at bounding box center [201, 242] width 111 height 9
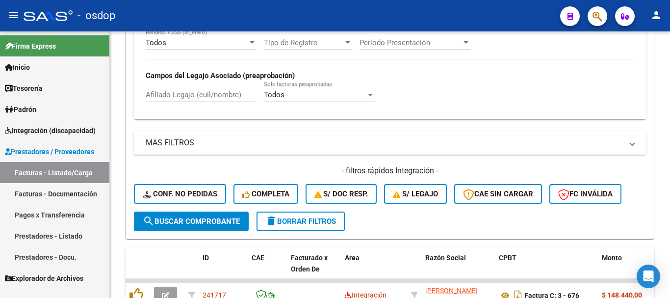
click at [214, 138] on mat-panel-title "MAS FILTROS" at bounding box center [384, 142] width 477 height 11
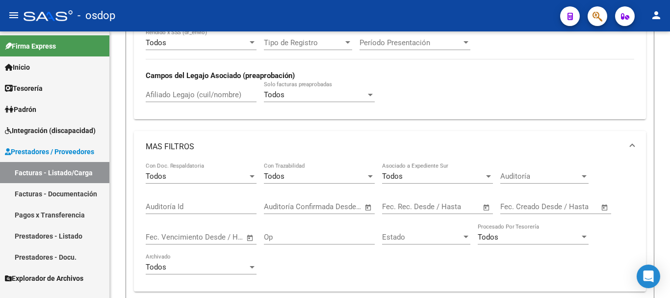
click at [201, 147] on mat-panel-title "MAS FILTROS" at bounding box center [384, 146] width 477 height 11
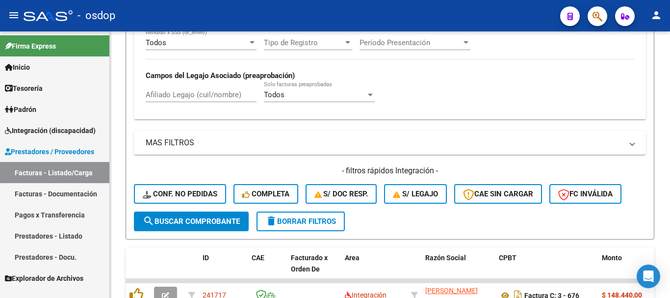
click at [217, 96] on input "Afiliado Legajo (cuil/nombre)" at bounding box center [201, 94] width 111 height 9
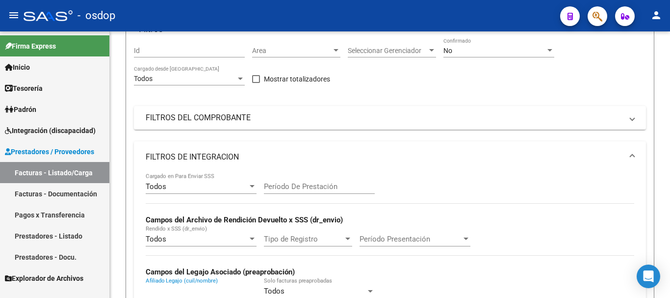
scroll to position [185, 0]
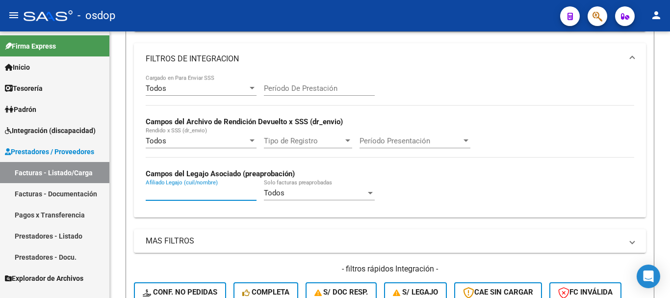
click at [205, 187] on div "Afiliado Legajo (cuil/nombre)" at bounding box center [201, 189] width 111 height 21
paste input "20298010977"
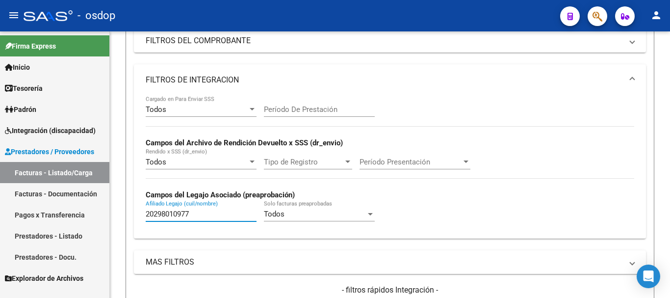
scroll to position [360, 0]
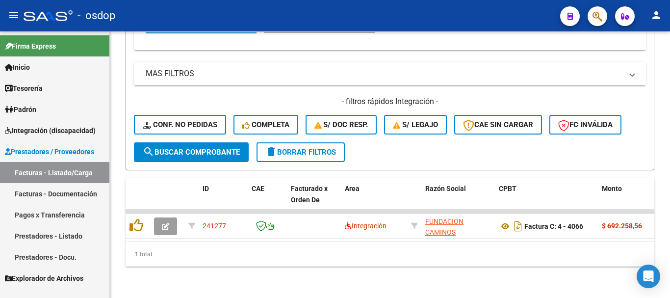
type input "20298010977"
click at [302, 148] on span "delete Borrar Filtros" at bounding box center [301, 152] width 71 height 9
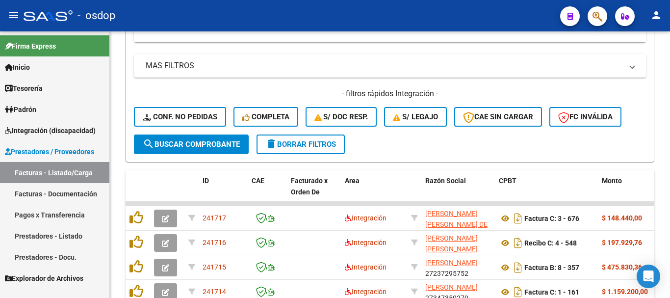
click at [326, 149] on span "delete Borrar Filtros" at bounding box center [301, 144] width 71 height 9
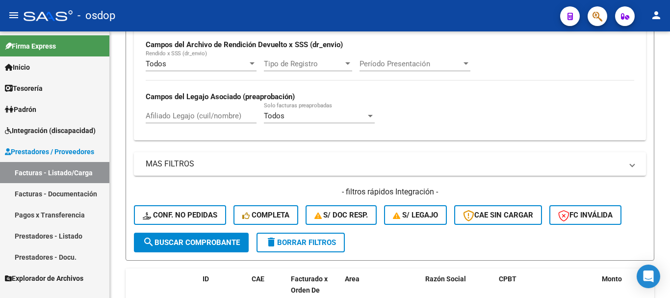
click at [209, 116] on input "Afiliado Legajo (cuil/nombre)" at bounding box center [201, 115] width 111 height 9
paste input "20298010977"
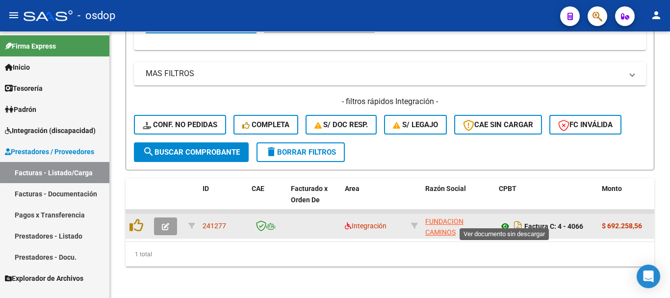
type input "20298010977"
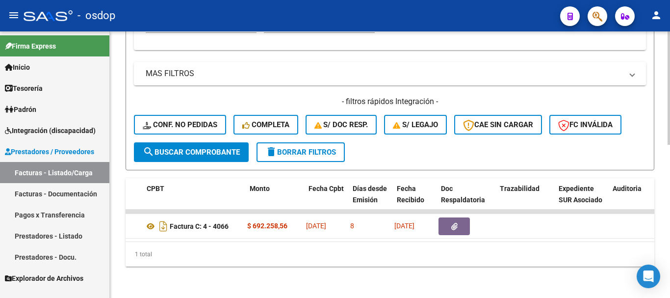
scroll to position [0, 379]
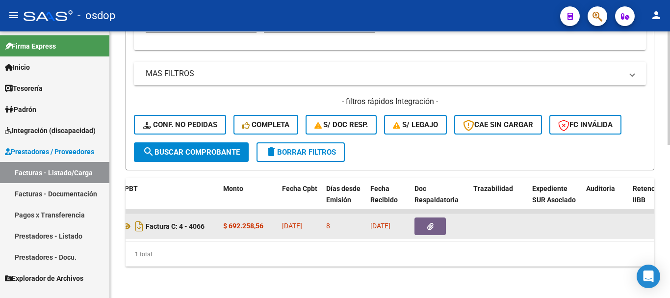
click at [436, 217] on button "button" at bounding box center [430, 226] width 31 height 18
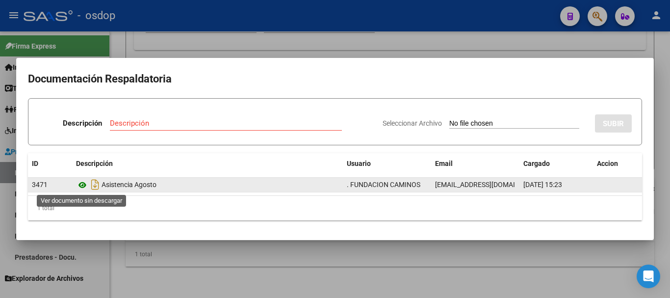
click at [84, 186] on icon at bounding box center [82, 185] width 13 height 12
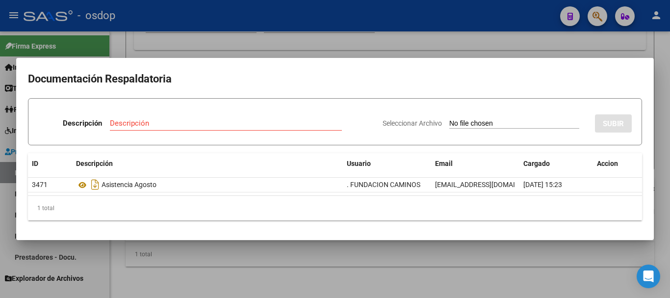
click at [253, 16] on div at bounding box center [335, 149] width 670 height 298
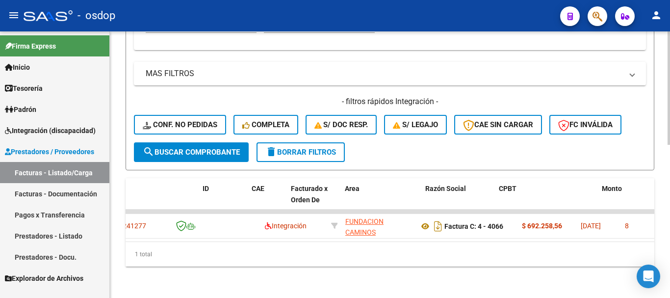
scroll to position [0, 0]
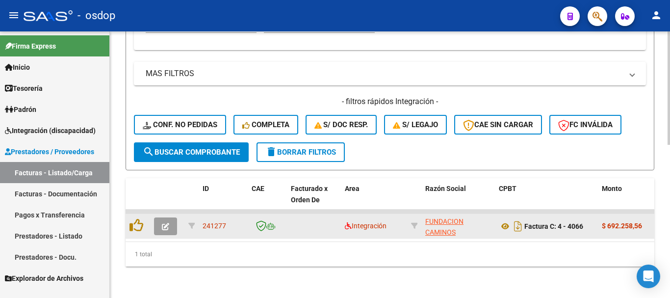
click at [165, 223] on icon "button" at bounding box center [165, 226] width 7 height 7
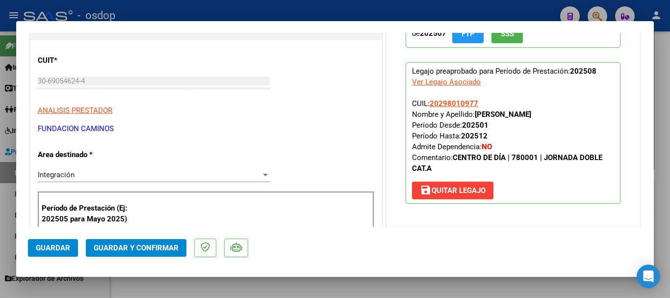
scroll to position [147, 0]
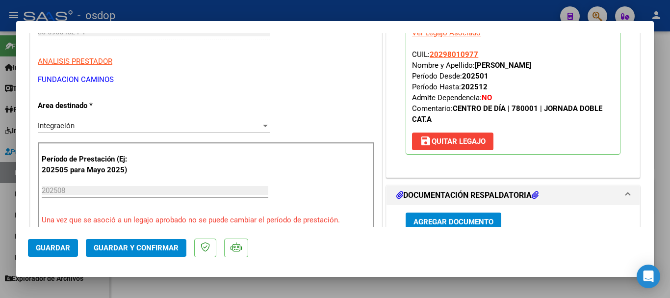
drag, startPoint x: 41, startPoint y: 190, endPoint x: 67, endPoint y: 186, distance: 25.8
click at [66, 189] on div "Período de Prestación (Ej: 202505 para Mayo 2025) 202508 Ingrese el Período de …" at bounding box center [206, 189] width 337 height 94
click at [267, 281] on div at bounding box center [335, 149] width 670 height 298
type input "$ 0,00"
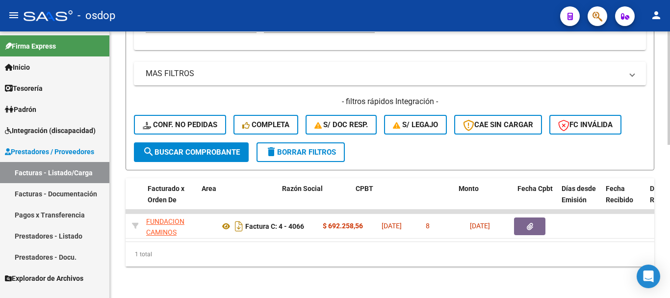
scroll to position [0, 0]
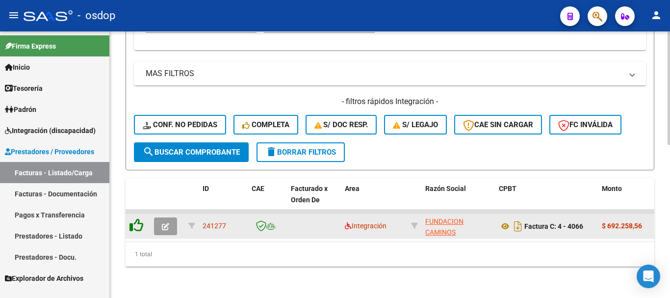
click at [132, 218] on icon at bounding box center [137, 225] width 14 height 14
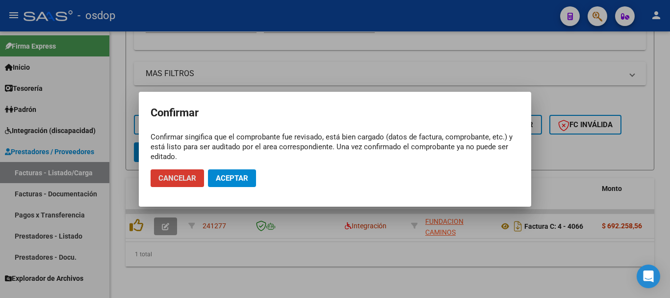
click at [226, 179] on span "Aceptar" at bounding box center [232, 178] width 32 height 9
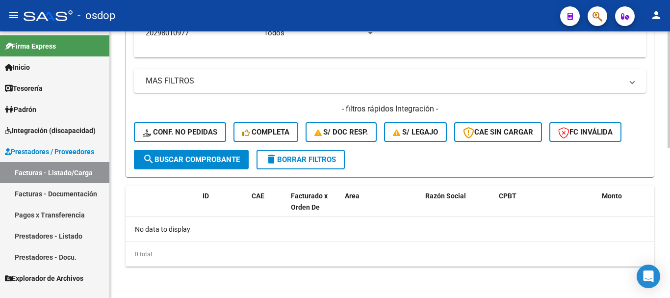
scroll to position [296, 0]
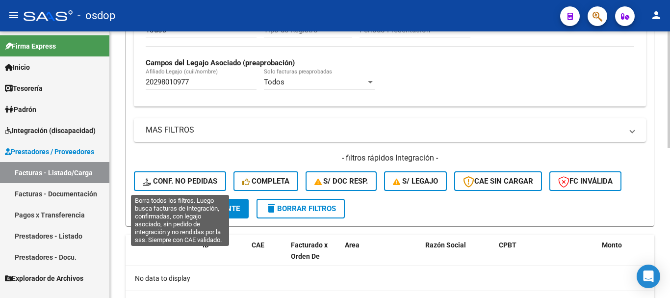
click at [193, 179] on span "Conf. no pedidas" at bounding box center [180, 181] width 75 height 9
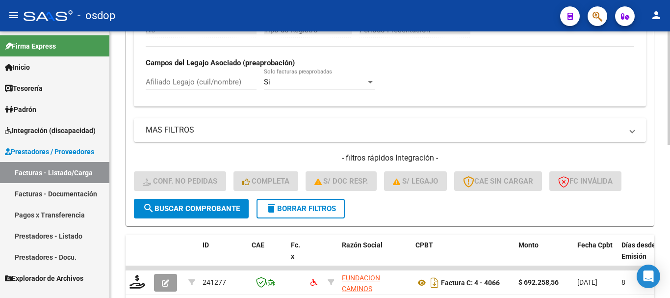
scroll to position [360, 0]
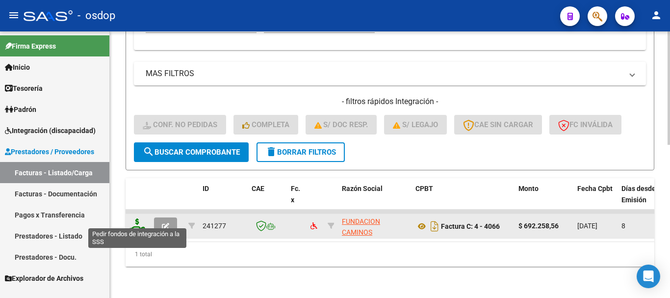
click at [138, 220] on icon at bounding box center [138, 225] width 16 height 14
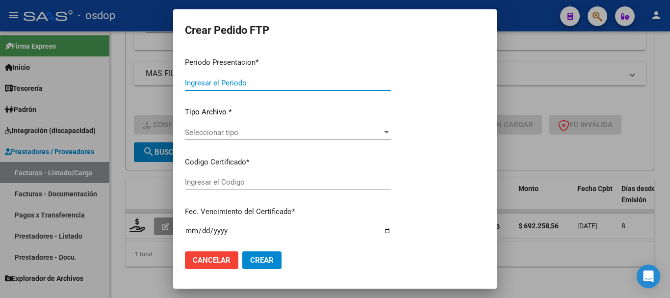
type input "202508"
type input "$ 692.258,56"
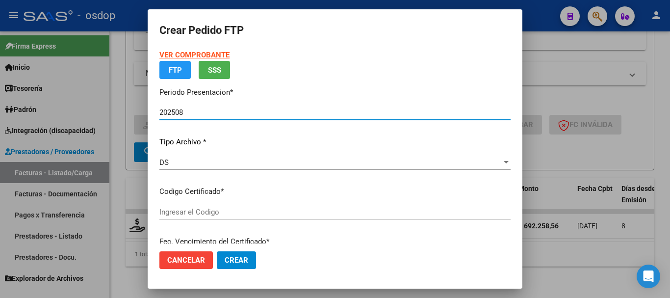
type input "2163110775"
type input "2033-04-24"
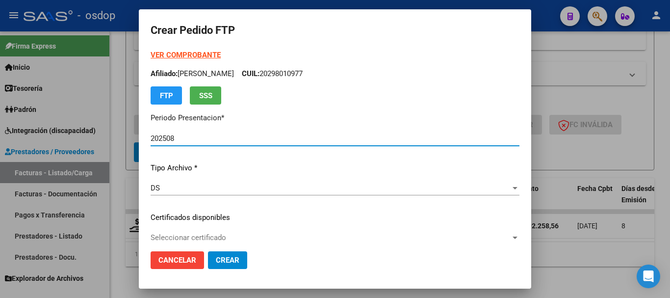
click at [576, 278] on div at bounding box center [335, 149] width 670 height 298
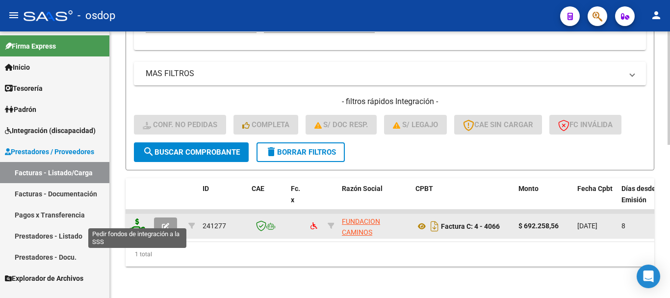
click at [137, 221] on icon at bounding box center [138, 225] width 16 height 14
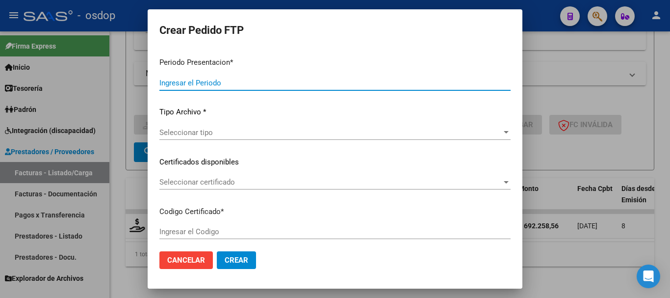
type input "202508"
type input "$ 692.258,56"
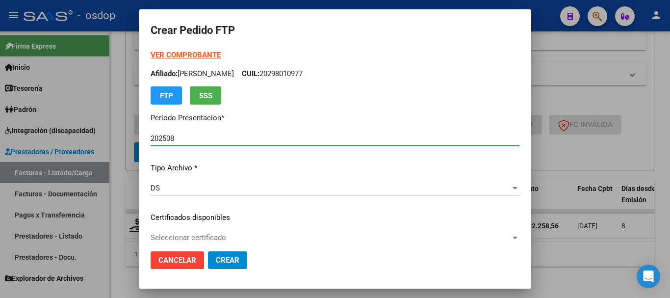
type input "2163110775"
type input "2033-04-24"
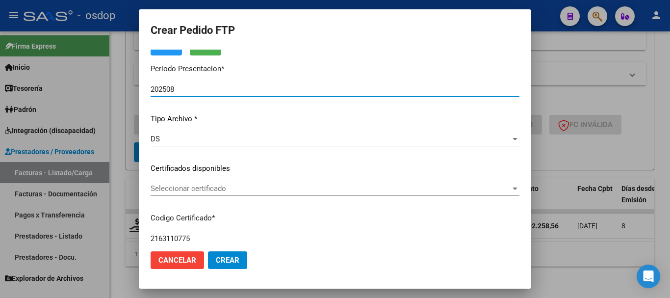
scroll to position [98, 0]
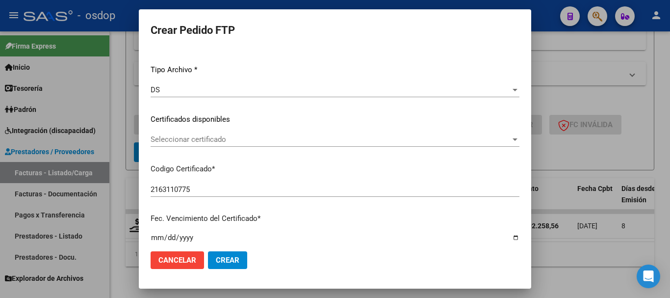
click at [193, 138] on span "Seleccionar certificado" at bounding box center [331, 139] width 360 height 9
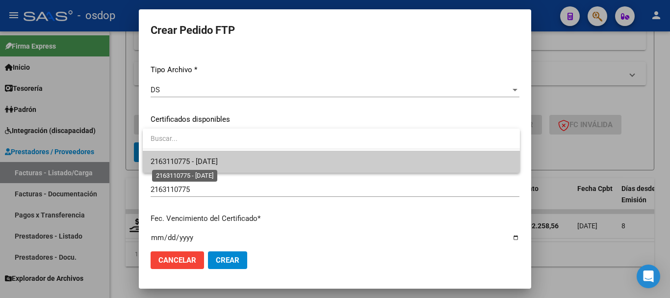
click at [198, 160] on span "2163110775 - 2033-04-24" at bounding box center [184, 161] width 67 height 9
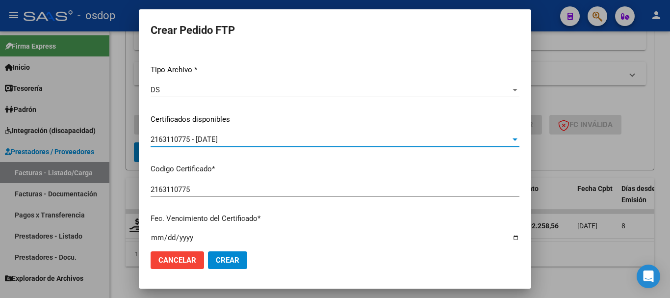
click at [197, 133] on div "2163110775 - 2033-04-24 Seleccionar certificado" at bounding box center [335, 139] width 369 height 15
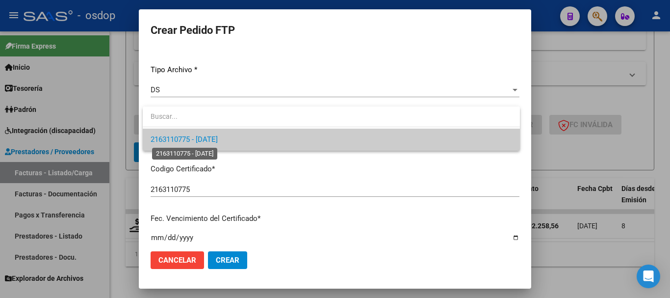
click at [197, 141] on span "2163110775 - 2033-04-24" at bounding box center [184, 139] width 67 height 9
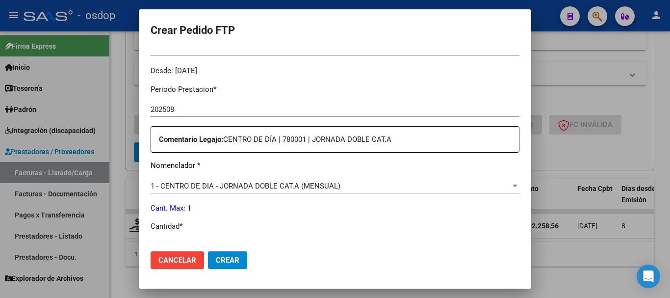
scroll to position [344, 0]
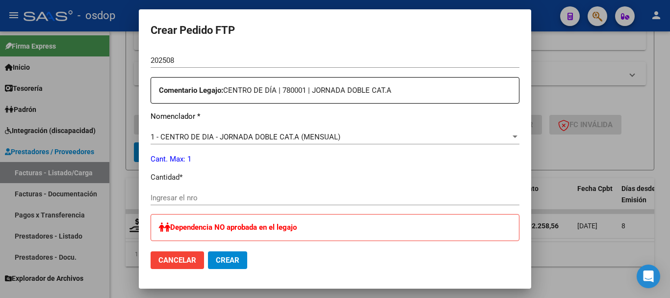
click at [208, 196] on input "Ingresar el nro" at bounding box center [335, 197] width 369 height 9
type input "1"
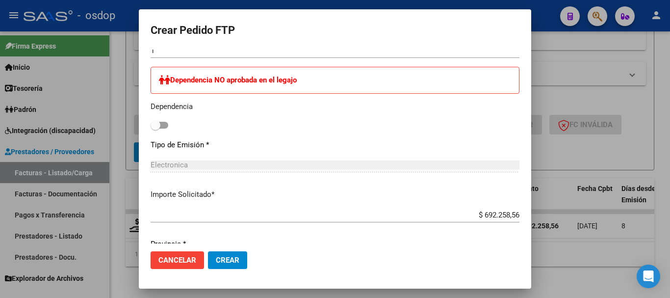
scroll to position [528, 0]
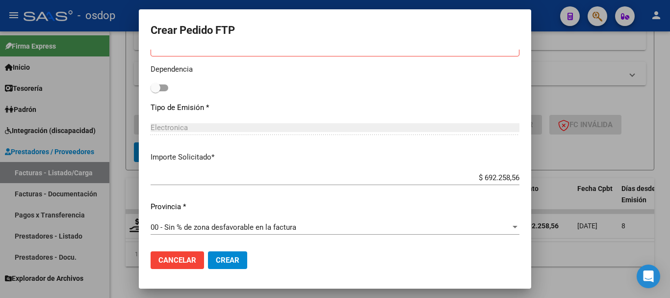
click at [211, 226] on span "00 - Sin % de zona desfavorable en la factura" at bounding box center [224, 227] width 146 height 9
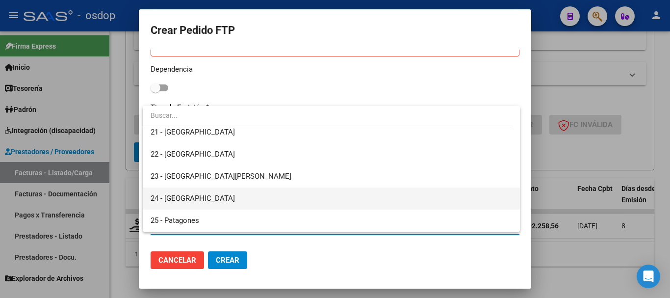
scroll to position [0, 0]
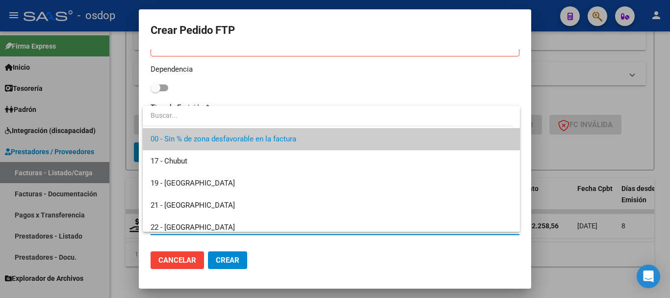
click at [220, 143] on span "00 - Sin % de zona desfavorable en la factura" at bounding box center [332, 139] width 362 height 22
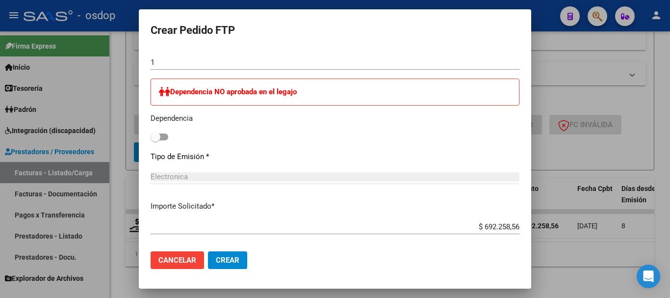
scroll to position [528, 0]
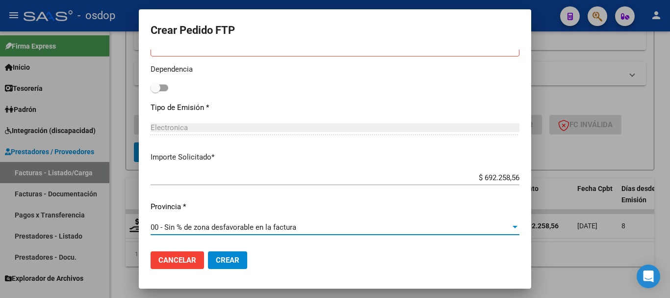
click at [231, 228] on span "00 - Sin % de zona desfavorable en la factura" at bounding box center [224, 227] width 146 height 9
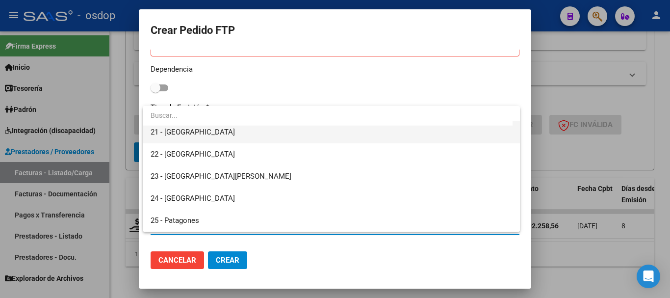
scroll to position [0, 0]
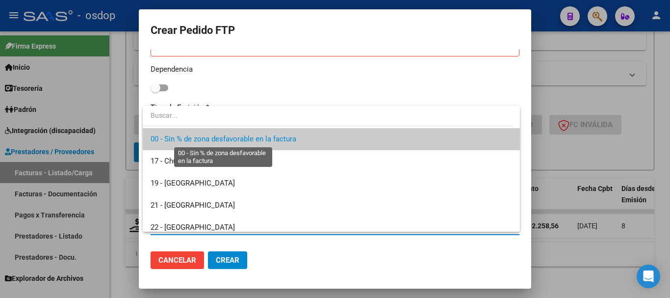
click at [213, 136] on span "00 - Sin % de zona desfavorable en la factura" at bounding box center [224, 138] width 146 height 9
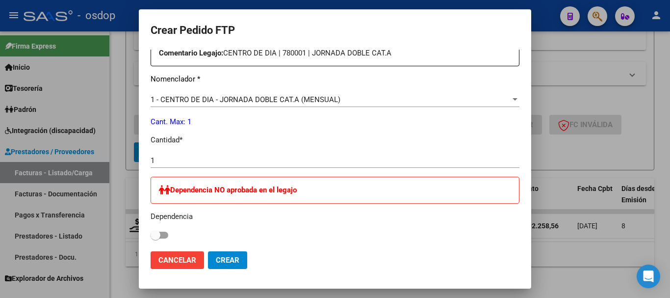
scroll to position [332, 0]
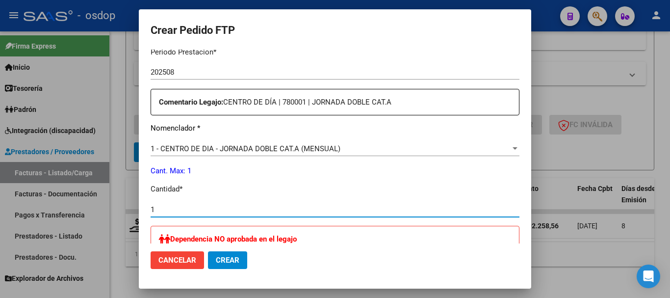
drag, startPoint x: 175, startPoint y: 209, endPoint x: 77, endPoint y: 208, distance: 97.7
click at [77, 208] on div "Crear Pedido FTP VER COMPROBANTE ARCA Padrón Afiliado: FORCINITI JAVIER ADRIAN …" at bounding box center [335, 149] width 670 height 298
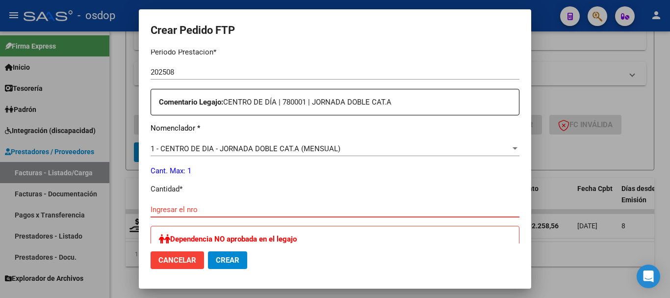
scroll to position [479, 0]
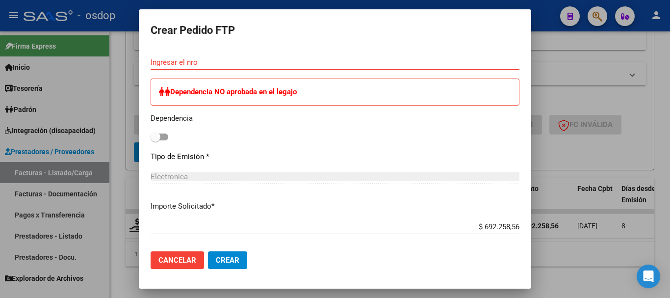
click at [234, 256] on span "Crear" at bounding box center [228, 260] width 24 height 9
click at [233, 257] on span "Crear" at bounding box center [228, 260] width 24 height 9
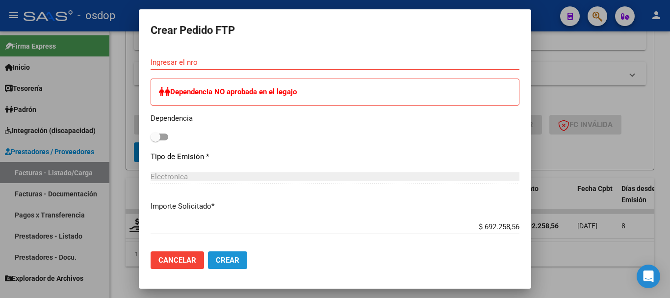
click at [233, 257] on span "Crear" at bounding box center [228, 260] width 24 height 9
click at [232, 257] on span "Crear" at bounding box center [228, 260] width 24 height 9
click at [232, 258] on span "Crear" at bounding box center [228, 260] width 24 height 9
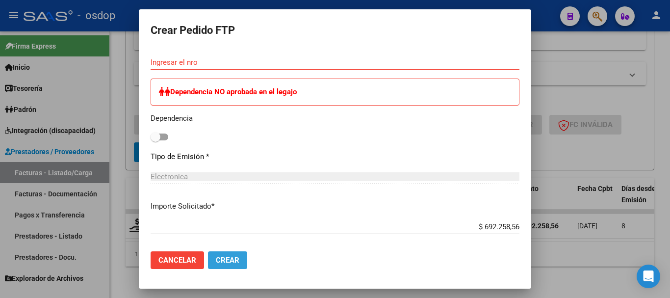
click at [232, 258] on span "Crear" at bounding box center [228, 260] width 24 height 9
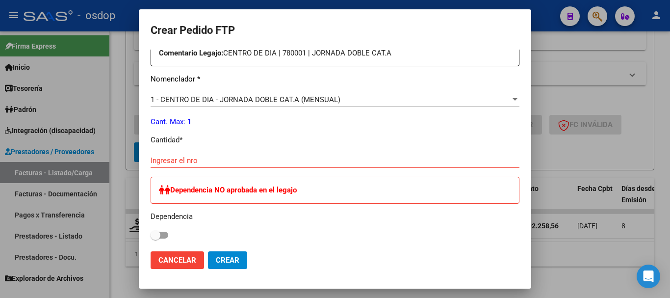
click at [178, 162] on input "Ingresar el nro" at bounding box center [335, 160] width 369 height 9
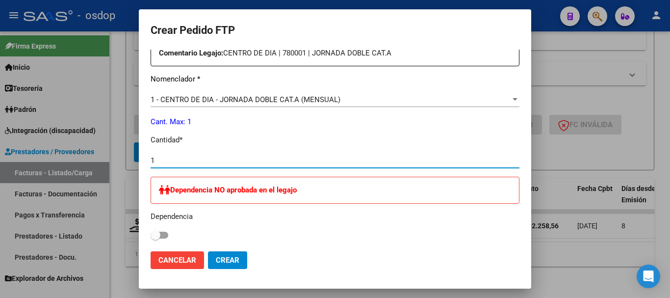
type input "1"
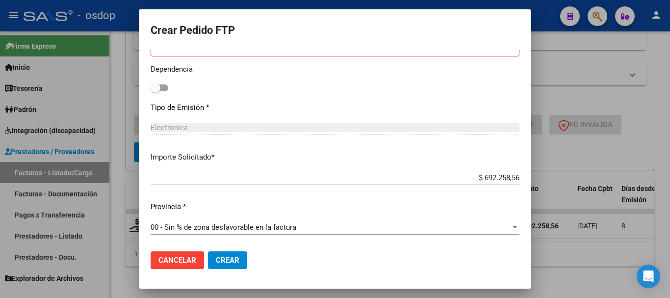
click at [223, 259] on span "Crear" at bounding box center [228, 260] width 24 height 9
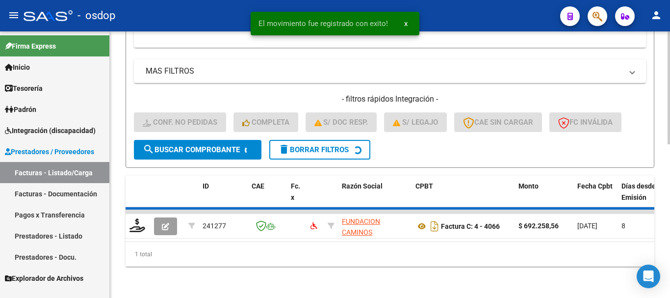
scroll to position [345, 0]
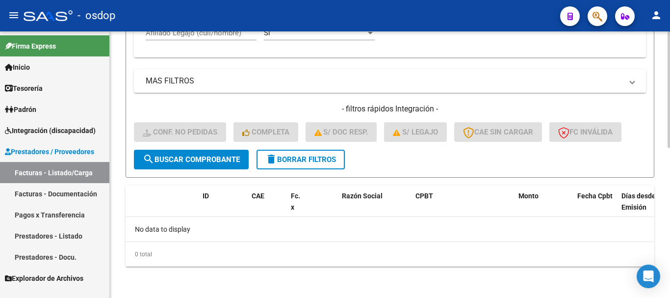
click at [284, 166] on button "delete Borrar Filtros" at bounding box center [301, 160] width 88 height 20
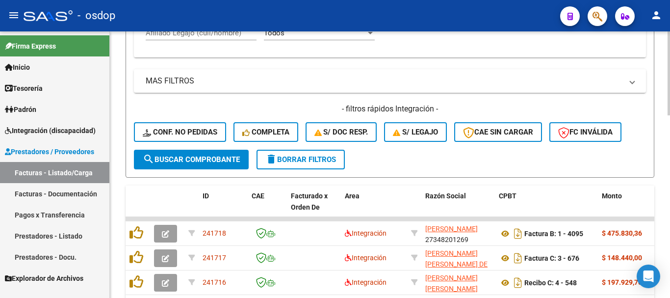
scroll to position [247, 0]
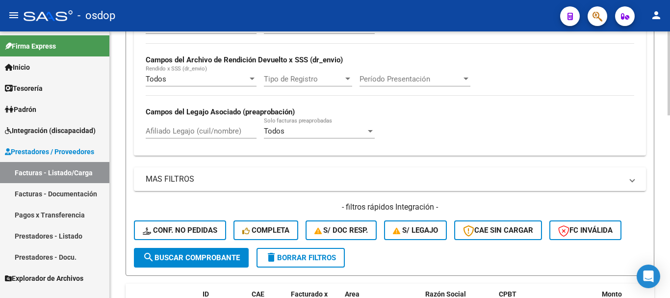
click at [212, 129] on input "Afiliado Legajo (cuil/nombre)" at bounding box center [201, 131] width 111 height 9
paste input "20298010977"
click at [210, 132] on input "20298010977v" at bounding box center [201, 131] width 111 height 9
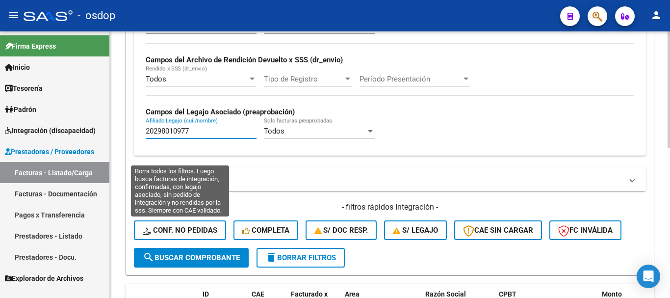
type input "20298010977"
click at [178, 222] on button "Conf. no pedidas" at bounding box center [180, 230] width 92 height 20
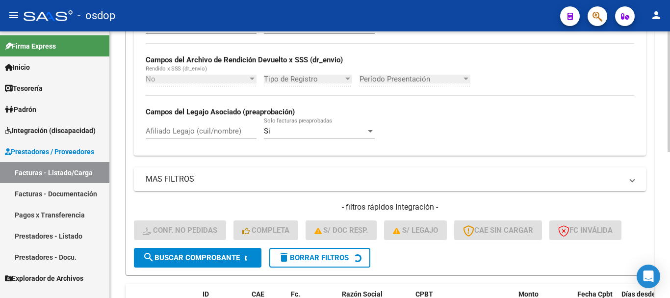
scroll to position [296, 0]
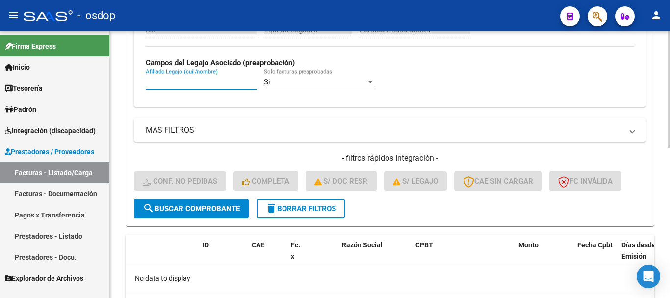
click at [215, 80] on input "Afiliado Legajo (cuil/nombre)" at bounding box center [201, 82] width 111 height 9
paste input "20298010977"
click at [205, 78] on input "20298010977" at bounding box center [201, 82] width 111 height 9
click at [206, 78] on input "20298010977" at bounding box center [201, 82] width 111 height 9
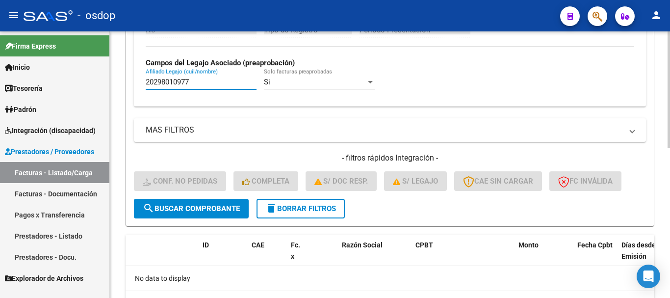
paste input "7238348590"
type input "27238348590"
click at [320, 215] on button "delete Borrar Filtros" at bounding box center [301, 209] width 88 height 20
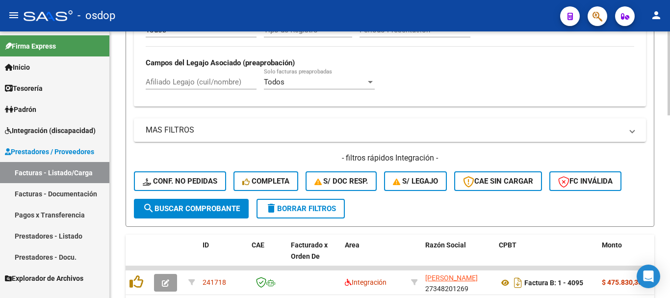
click at [176, 85] on input "Afiliado Legajo (cuil/nombre)" at bounding box center [201, 82] width 111 height 9
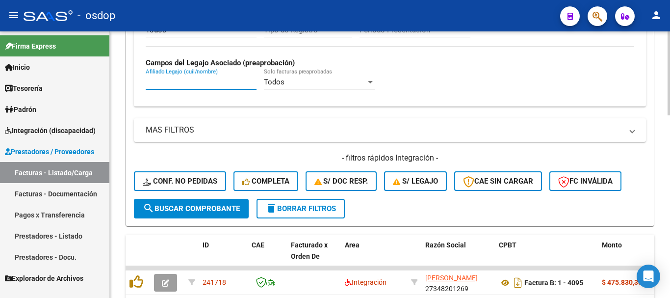
paste input "27238348590"
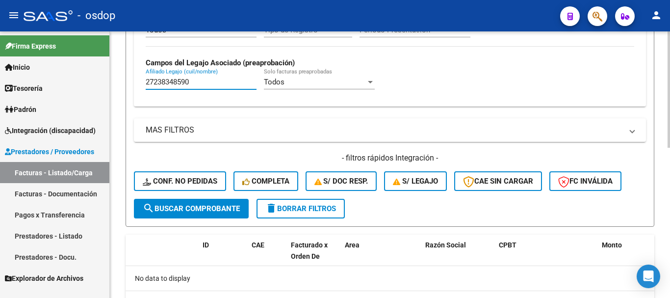
type input "27238348590"
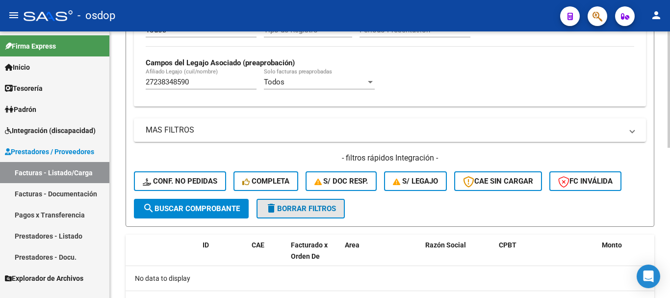
click at [280, 204] on span "delete Borrar Filtros" at bounding box center [301, 208] width 71 height 9
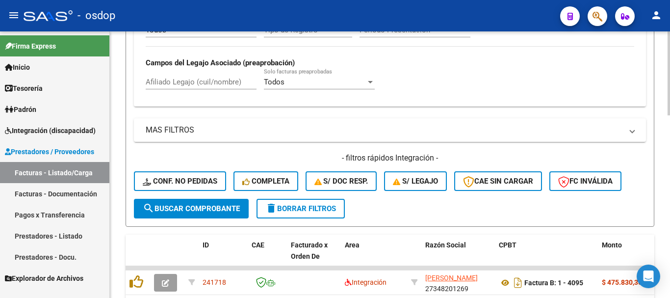
click at [225, 80] on input "Afiliado Legajo (cuil/nombre)" at bounding box center [201, 82] width 111 height 9
paste input "27238348590"
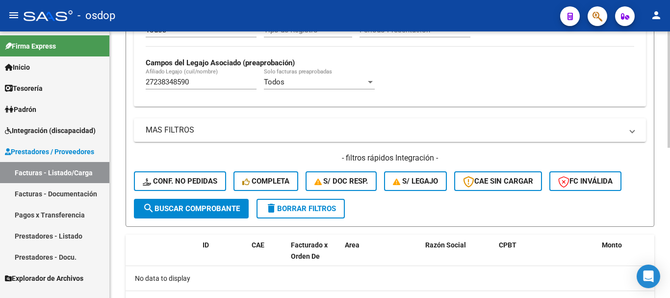
click at [226, 81] on input "27238348590" at bounding box center [201, 82] width 111 height 9
paste input "427314753"
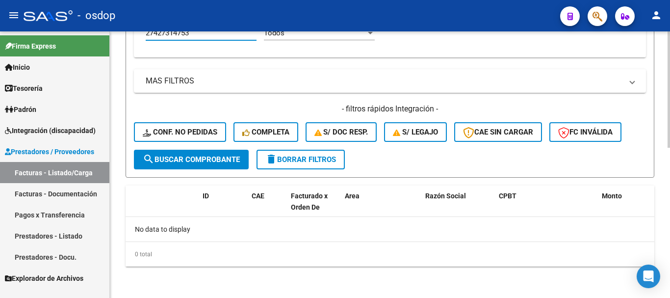
type input "27427314753"
click at [272, 153] on button "delete Borrar Filtros" at bounding box center [301, 160] width 88 height 20
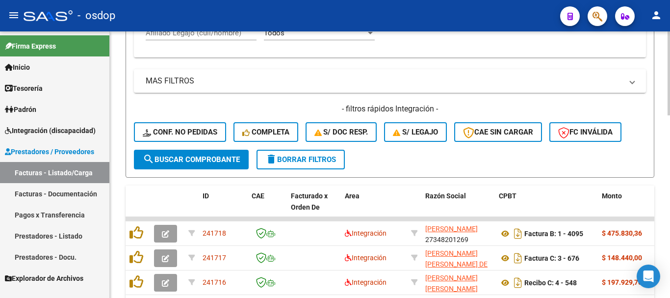
click at [209, 36] on input "Afiliado Legajo (cuil/nombre)" at bounding box center [201, 32] width 111 height 9
paste input "27515828112"
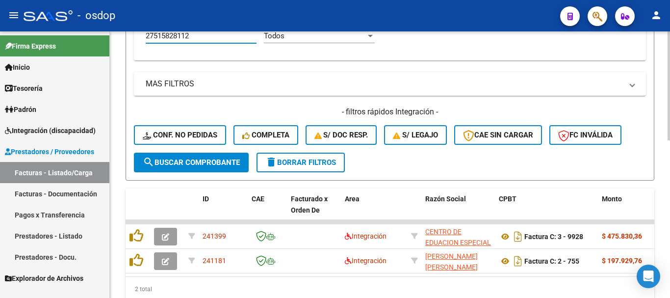
type input "27515828112"
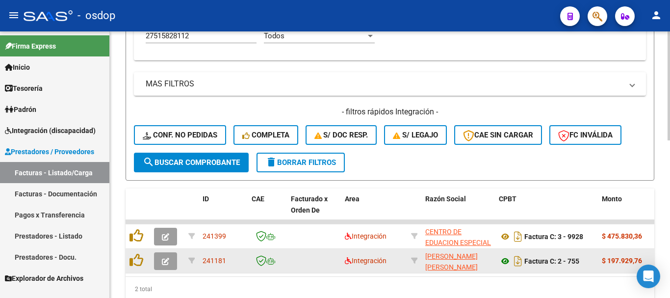
click at [506, 265] on icon at bounding box center [505, 261] width 13 height 12
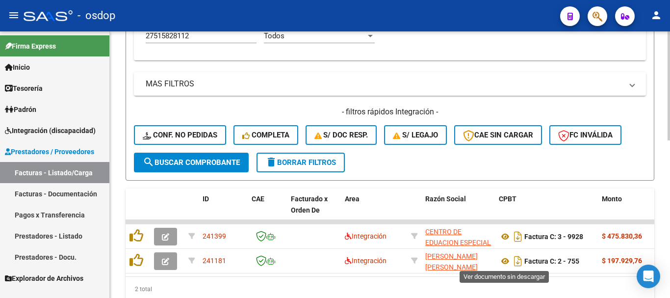
drag, startPoint x: 505, startPoint y: 261, endPoint x: 468, endPoint y: 287, distance: 44.8
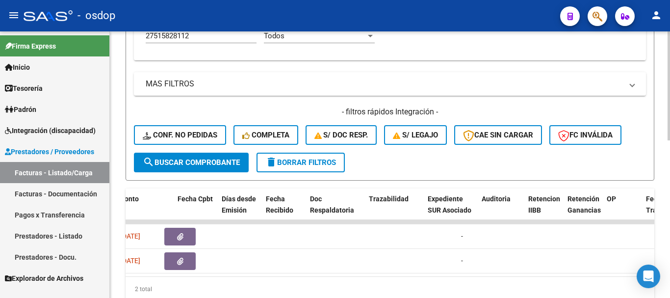
scroll to position [0, 461]
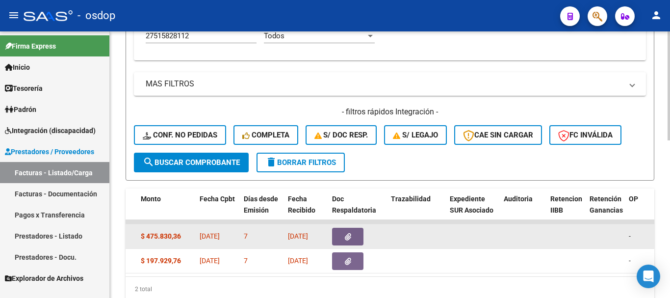
click at [353, 240] on button "button" at bounding box center [347, 237] width 31 height 18
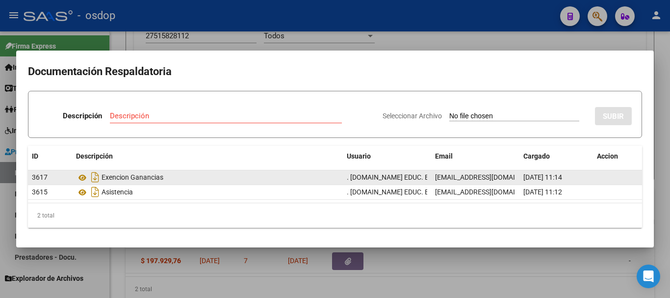
drag, startPoint x: 101, startPoint y: 176, endPoint x: 200, endPoint y: 180, distance: 99.7
click at [200, 180] on div "Exencion Ganancias" at bounding box center [207, 177] width 263 height 16
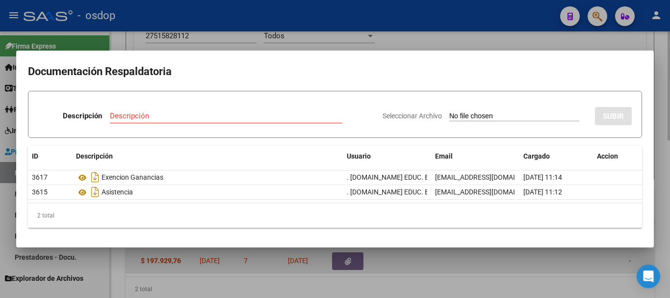
drag, startPoint x: 284, startPoint y: 268, endPoint x: 294, endPoint y: 269, distance: 10.3
click at [285, 268] on div at bounding box center [335, 149] width 670 height 298
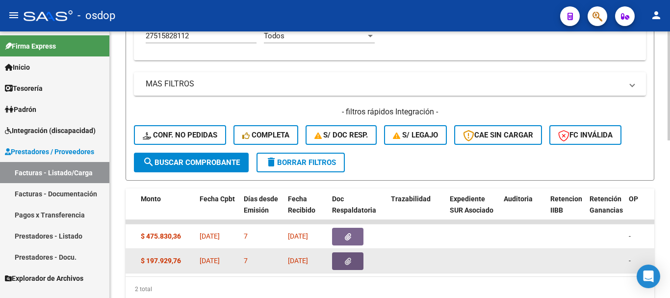
click at [356, 261] on button "button" at bounding box center [347, 261] width 31 height 18
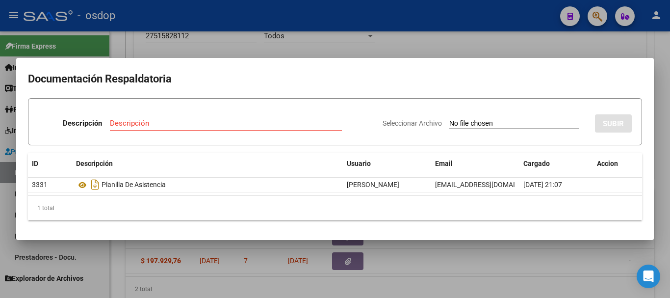
click at [257, 38] on div at bounding box center [335, 149] width 670 height 298
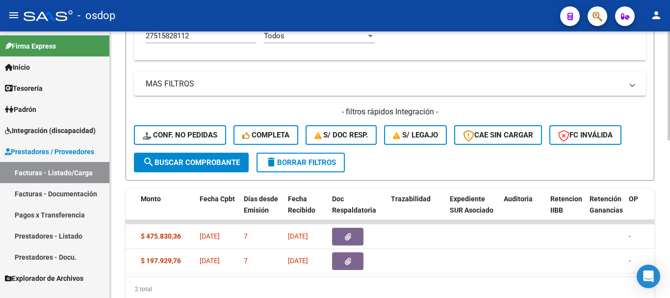
scroll to position [0, 0]
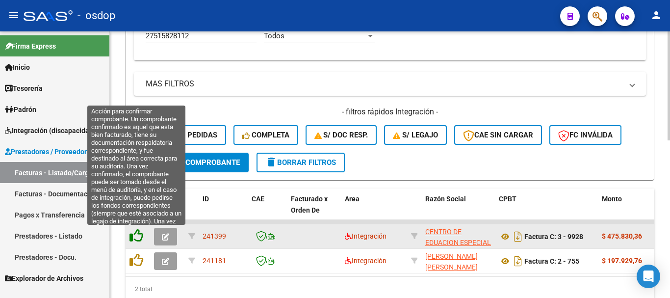
click at [130, 240] on icon at bounding box center [137, 236] width 14 height 14
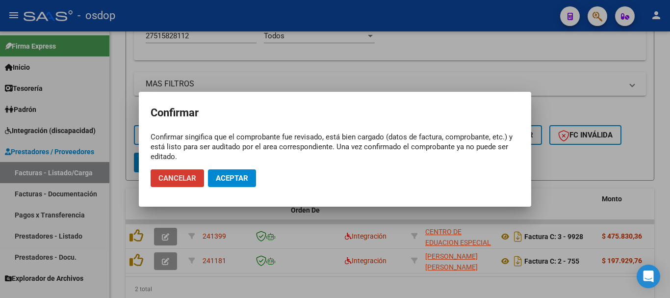
click at [221, 179] on span "Aceptar" at bounding box center [232, 178] width 32 height 9
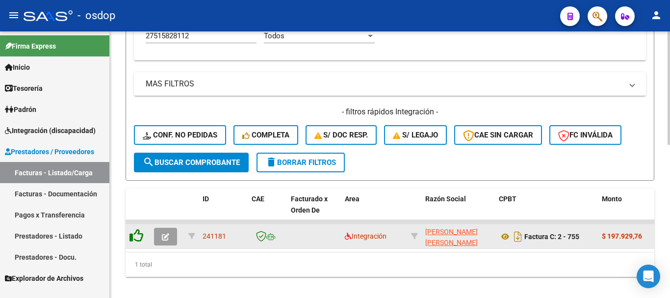
click at [138, 234] on icon at bounding box center [137, 236] width 14 height 14
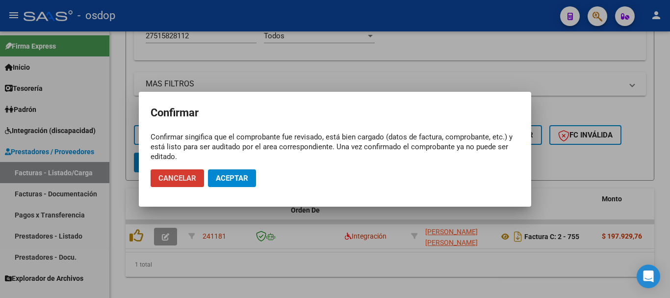
click at [229, 184] on button "Aceptar" at bounding box center [232, 178] width 48 height 18
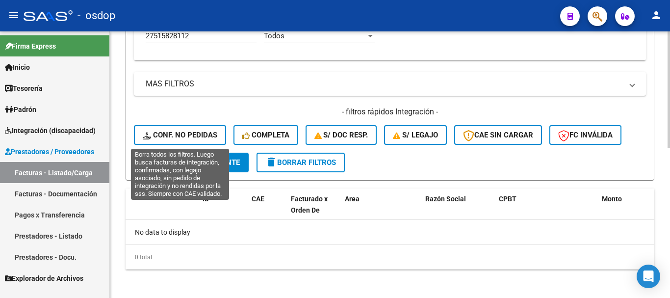
click at [178, 136] on span "Conf. no pedidas" at bounding box center [180, 135] width 75 height 9
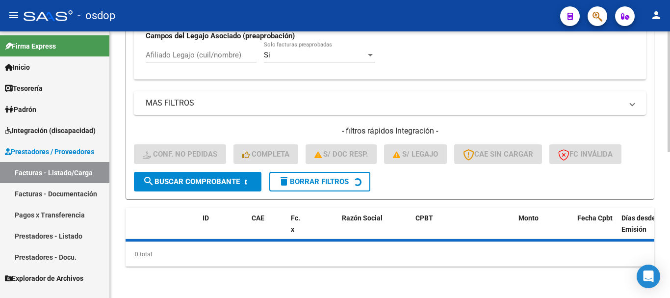
scroll to position [342, 0]
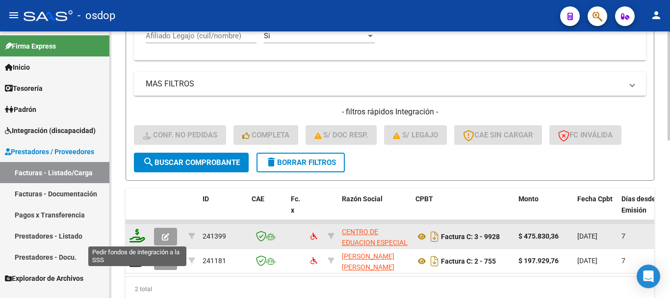
click at [135, 239] on icon at bounding box center [138, 236] width 16 height 14
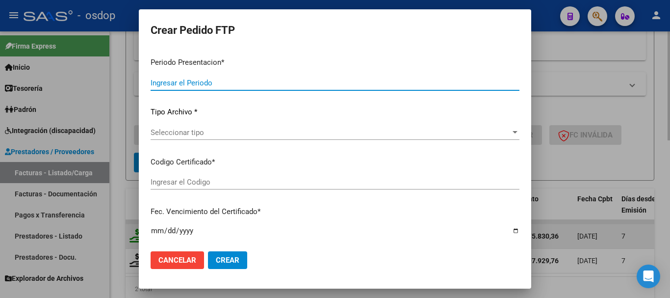
type input "202508"
type input "$ 475.830,36"
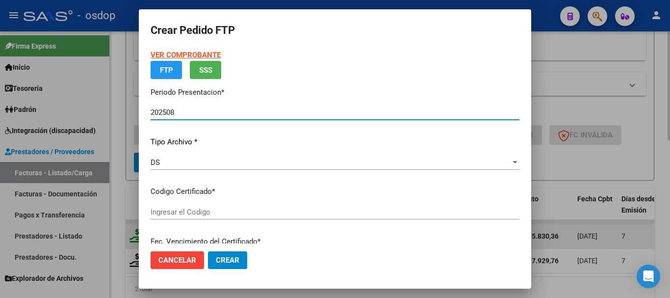
type input "8862500726"
type input "2027-08-03"
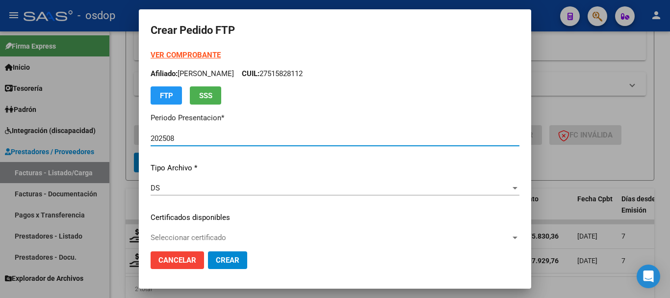
scroll to position [49, 0]
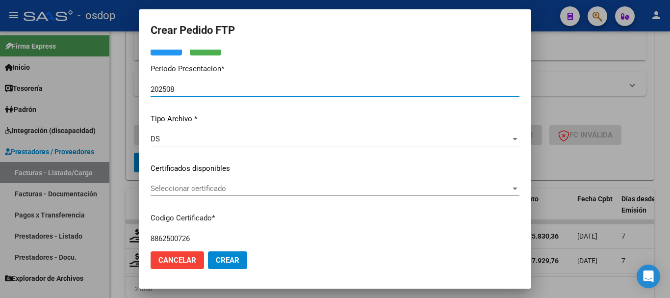
click at [203, 190] on span "Seleccionar certificado" at bounding box center [331, 188] width 360 height 9
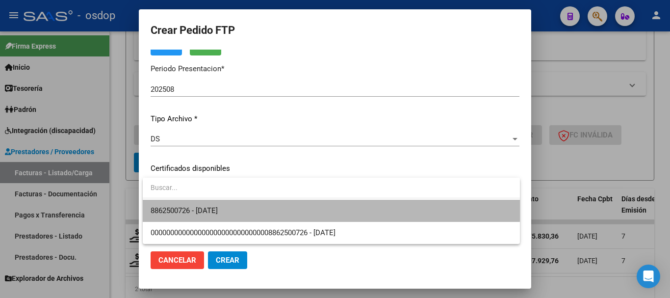
click at [209, 202] on span "8862500726 - 2027-08-03" at bounding box center [332, 211] width 362 height 22
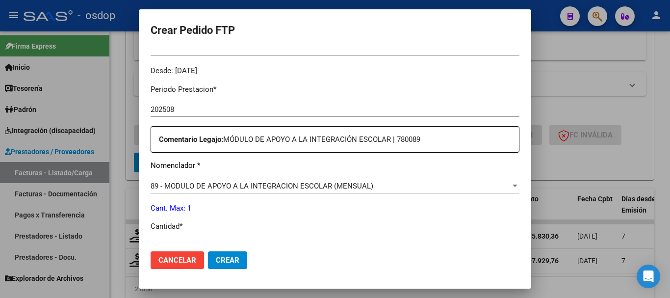
scroll to position [344, 0]
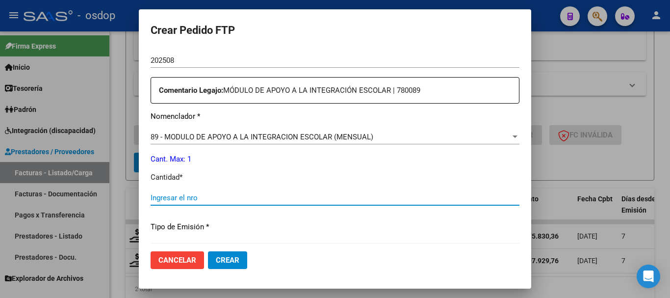
click at [202, 199] on input "Ingresar el nro" at bounding box center [335, 197] width 369 height 9
type input "1"
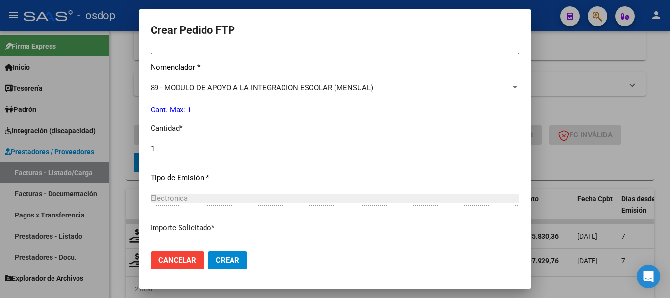
scroll to position [463, 0]
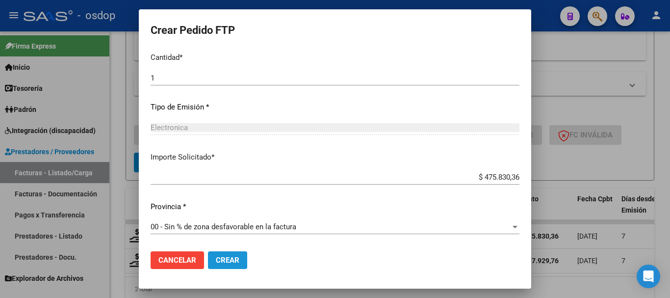
click at [222, 261] on span "Crear" at bounding box center [228, 260] width 24 height 9
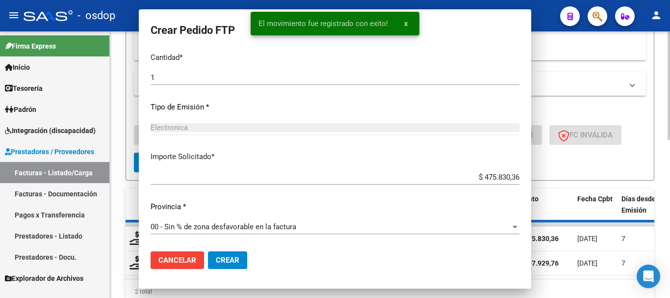
scroll to position [0, 0]
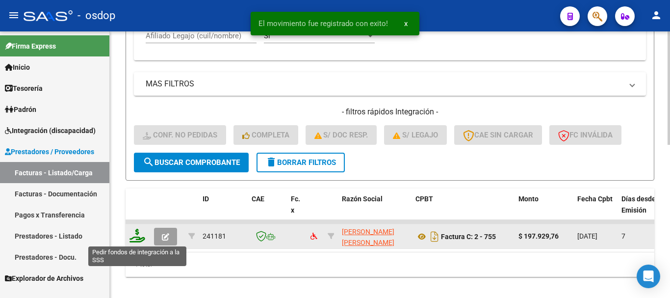
click at [133, 234] on icon at bounding box center [138, 236] width 16 height 14
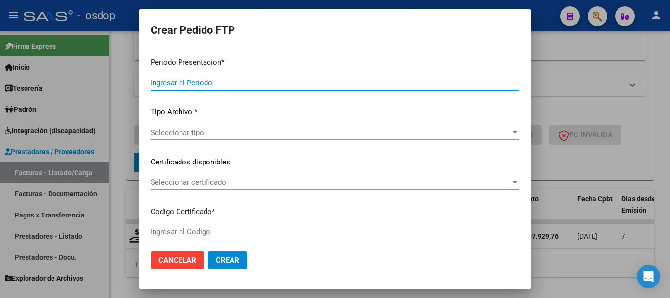
type input "202508"
type input "$ 197.929,76"
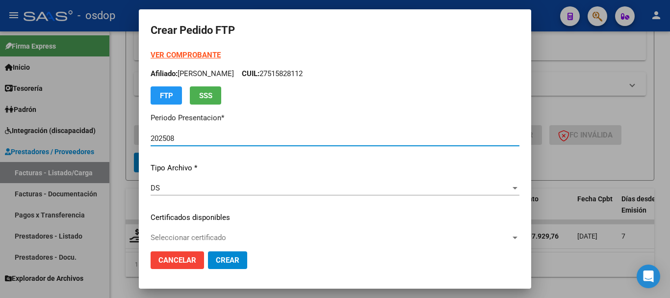
type input "8862500726"
type input "2027-08-03"
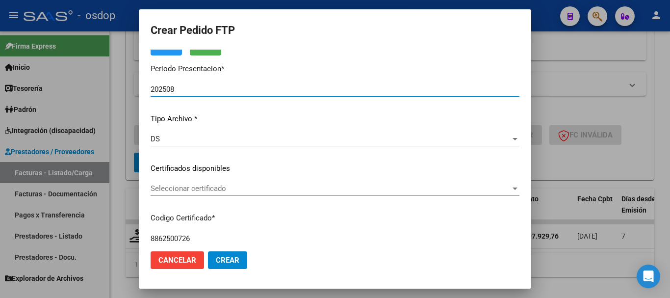
click at [202, 197] on div "Seleccionar certificado Seleccionar certificado" at bounding box center [335, 193] width 369 height 24
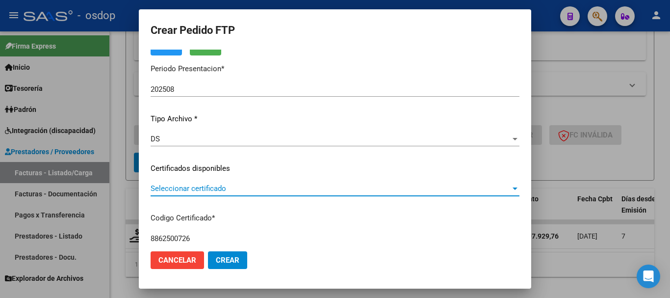
click at [204, 190] on span "Seleccionar certificado" at bounding box center [331, 188] width 360 height 9
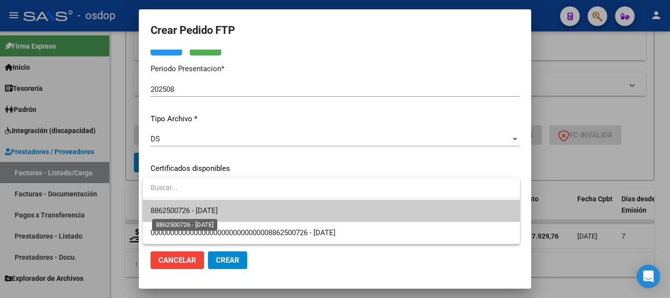
click at [214, 208] on span "8862500726 - 2027-08-03" at bounding box center [184, 210] width 67 height 9
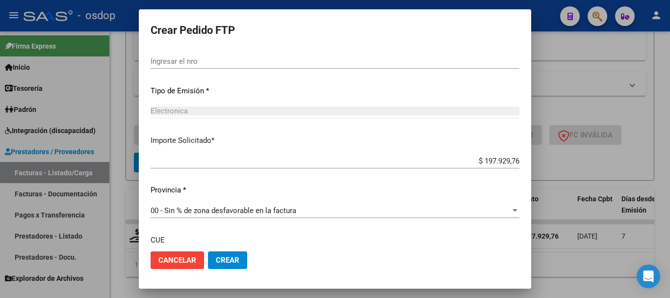
scroll to position [574, 0]
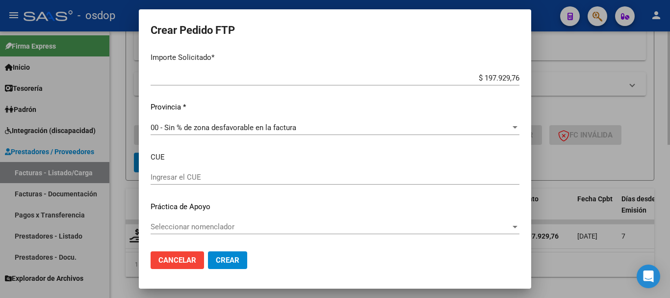
click at [582, 160] on div at bounding box center [335, 149] width 670 height 298
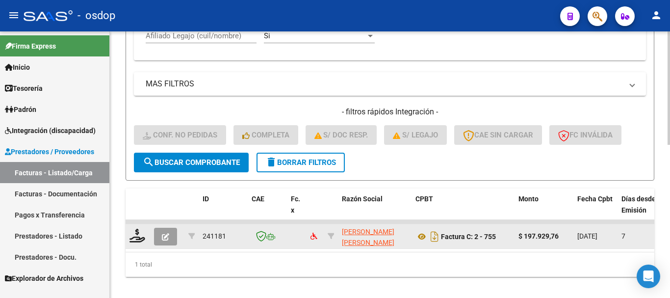
click at [166, 237] on icon "button" at bounding box center [165, 236] width 7 height 7
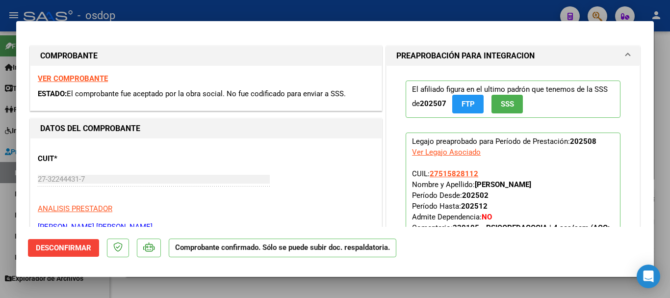
click at [450, 56] on h1 "PREAPROBACIÓN PARA INTEGRACION" at bounding box center [466, 56] width 138 height 12
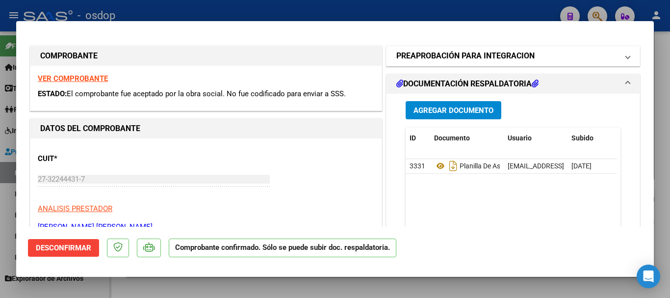
click at [450, 56] on h1 "PREAPROBACIÓN PARA INTEGRACION" at bounding box center [466, 56] width 138 height 12
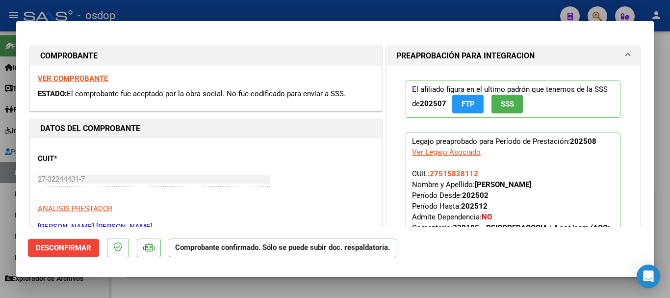
click at [65, 244] on span "Desconfirmar" at bounding box center [63, 247] width 55 height 9
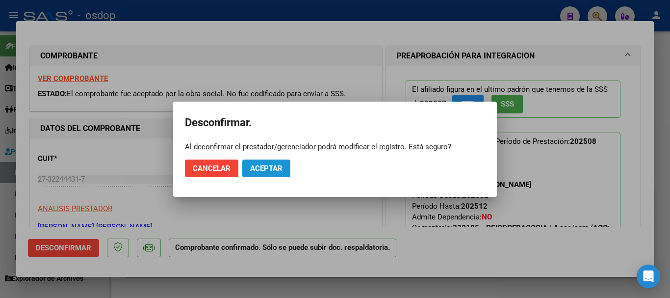
click at [277, 172] on span "Aceptar" at bounding box center [266, 168] width 32 height 9
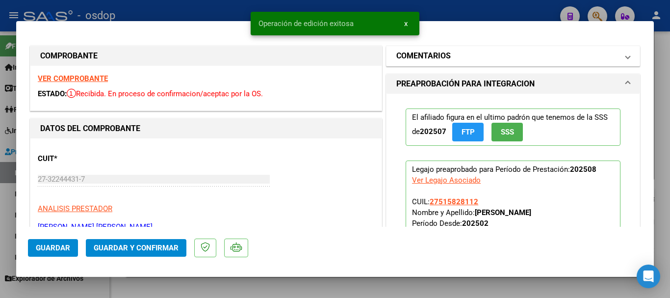
click at [439, 59] on h1 "COMENTARIOS" at bounding box center [424, 56] width 54 height 12
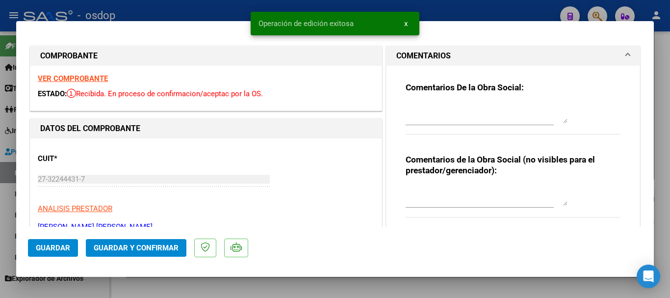
click at [428, 192] on textarea at bounding box center [487, 196] width 162 height 20
type textarea "ACO"
click at [119, 246] on span "Guardar y Confirmar" at bounding box center [136, 247] width 85 height 9
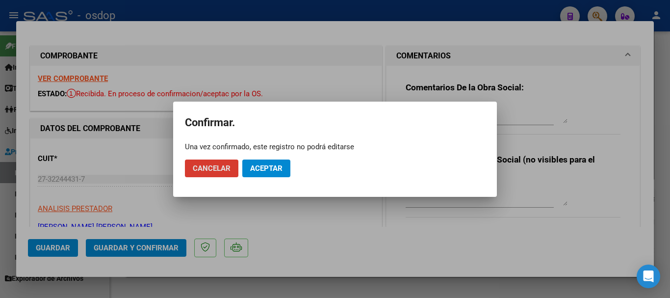
click at [271, 164] on span "Aceptar" at bounding box center [266, 168] width 32 height 9
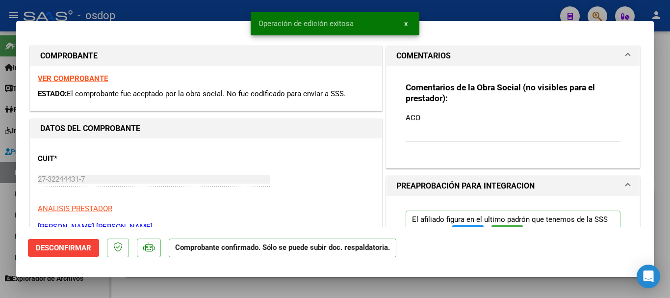
click at [269, 286] on div at bounding box center [335, 149] width 670 height 298
type input "$ 0,00"
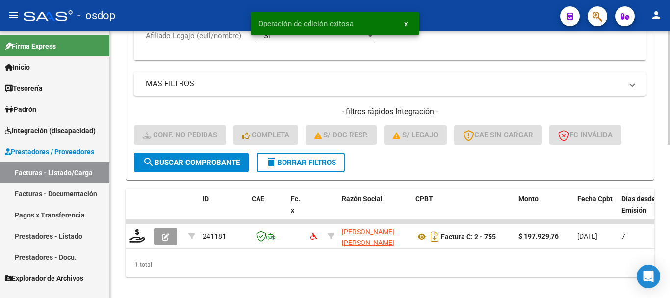
click at [229, 250] on datatable-selection "241181 GARCIA SANTILLAN MARIA LUISA 27322444317 Factura C: 2 - 755 $ 197.929,76…" at bounding box center [390, 246] width 529 height 8
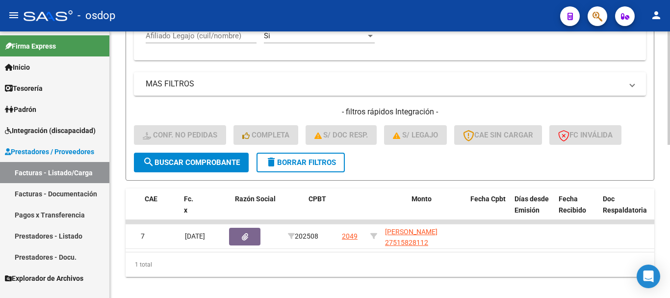
scroll to position [0, 0]
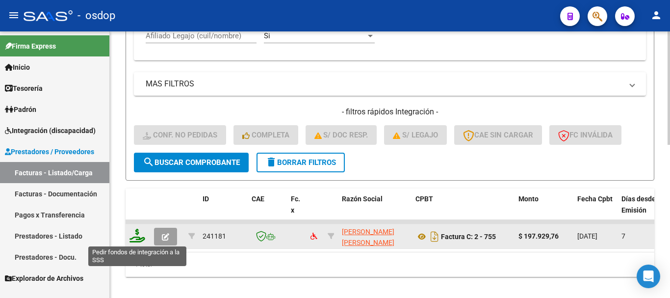
click at [135, 238] on icon at bounding box center [138, 236] width 16 height 14
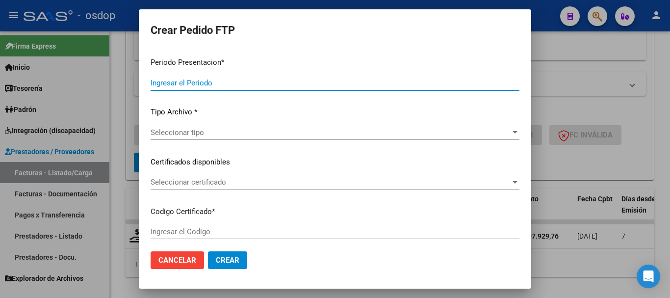
type input "202508"
type input "$ 197.929,76"
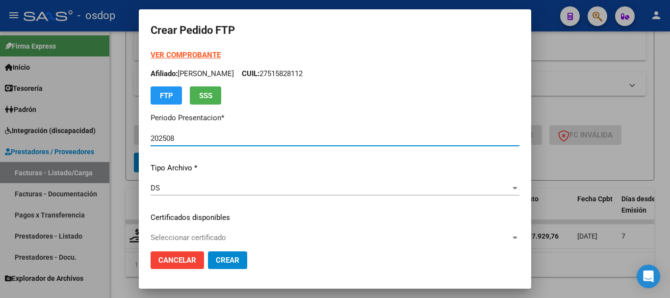
type input "8862500726"
type input "2027-08-03"
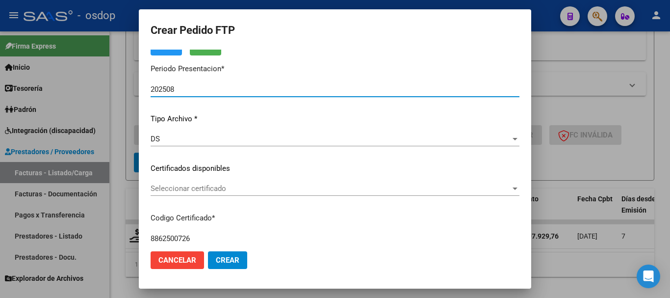
click at [217, 188] on span "Seleccionar certificado" at bounding box center [331, 188] width 360 height 9
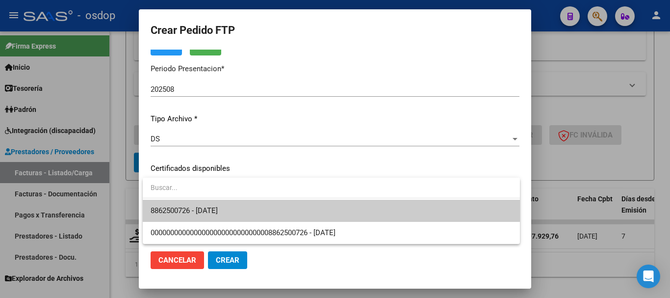
click at [232, 206] on span "8862500726 - 2027-08-03" at bounding box center [332, 211] width 362 height 22
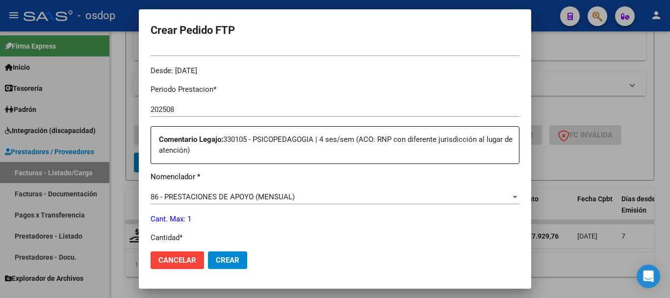
scroll to position [393, 0]
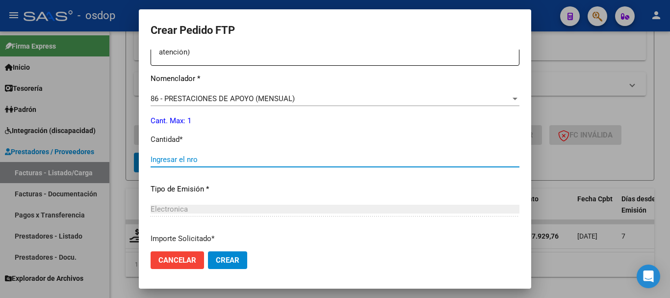
click at [169, 155] on input "Ingresar el nro" at bounding box center [335, 159] width 369 height 9
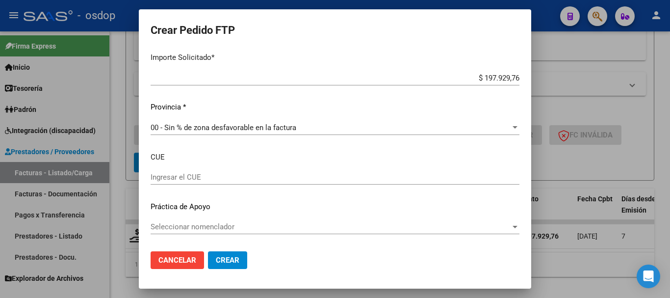
type input "1"
click at [224, 258] on span "Crear" at bounding box center [228, 260] width 24 height 9
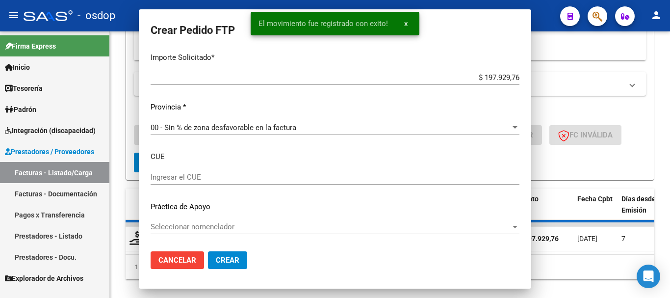
scroll to position [0, 0]
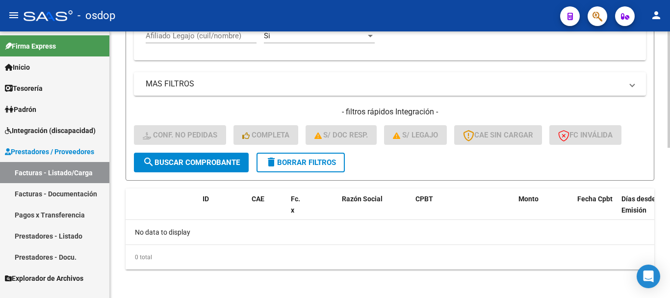
click at [314, 161] on span "delete Borrar Filtros" at bounding box center [301, 162] width 71 height 9
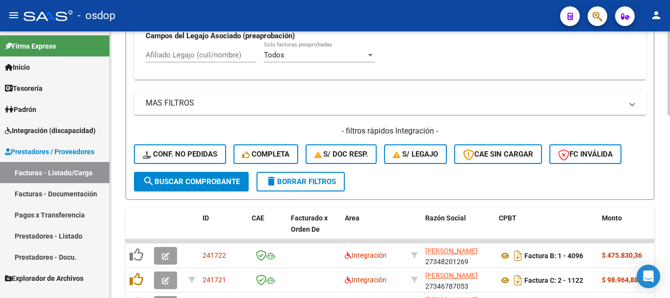
scroll to position [342, 0]
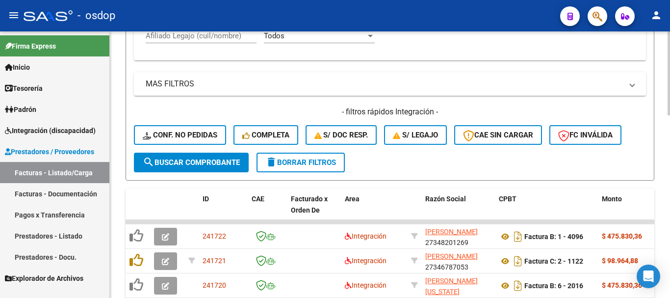
click at [208, 37] on input "Afiliado Legajo (cuil/nombre)" at bounding box center [201, 35] width 111 height 9
paste input "20477561021"
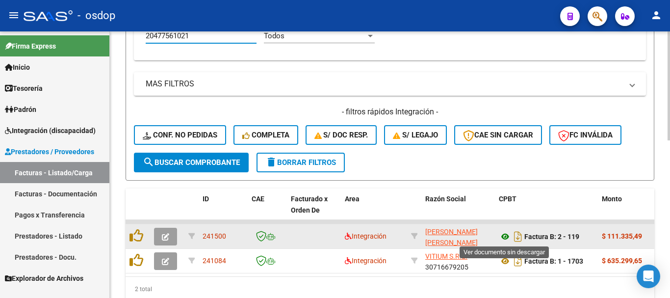
type input "20477561021"
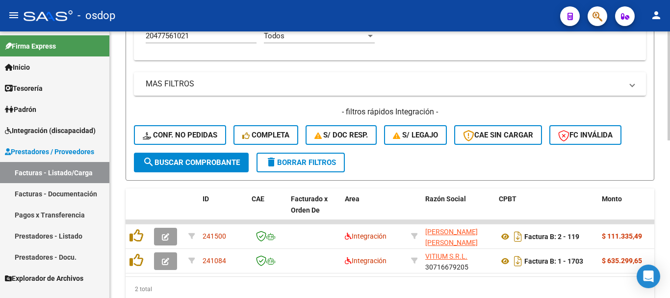
click at [313, 165] on span "delete Borrar Filtros" at bounding box center [301, 162] width 71 height 9
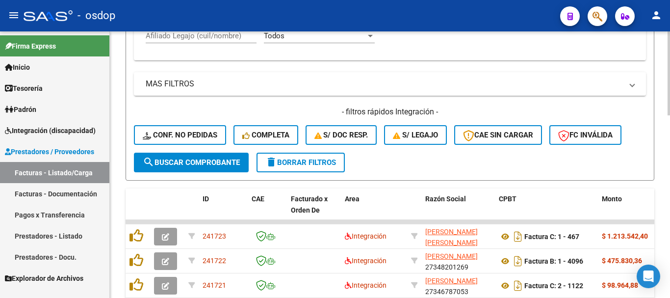
click at [215, 35] on input "Afiliado Legajo (cuil/nombre)" at bounding box center [201, 35] width 111 height 9
paste input "27221761427"
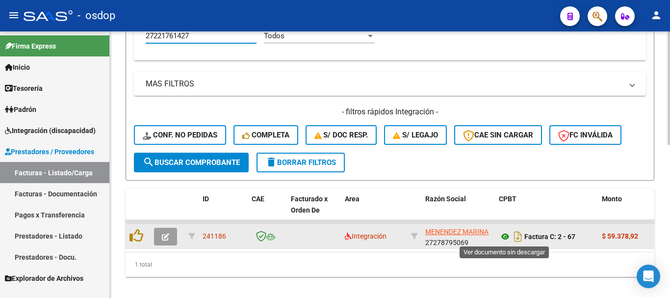
type input "27221761427"
click at [505, 239] on icon at bounding box center [505, 237] width 13 height 12
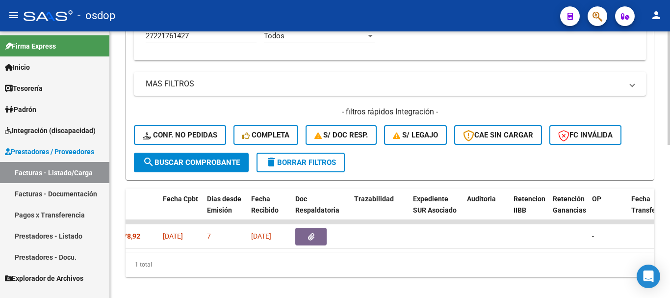
scroll to position [0, 474]
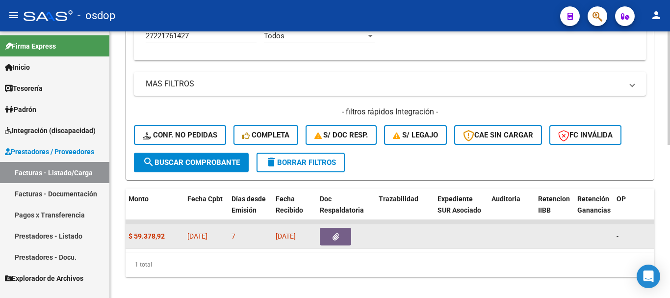
click at [342, 245] on datatable-body-cell at bounding box center [345, 236] width 59 height 24
click at [343, 240] on button "button" at bounding box center [335, 237] width 31 height 18
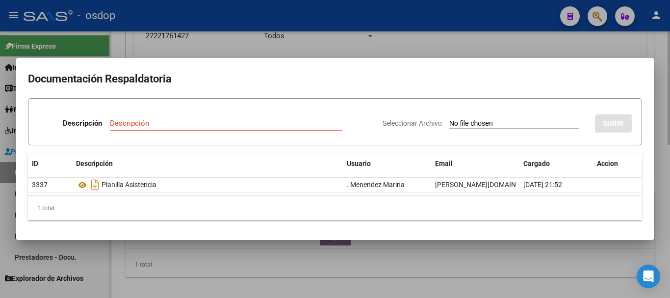
click at [397, 33] on div at bounding box center [335, 149] width 670 height 298
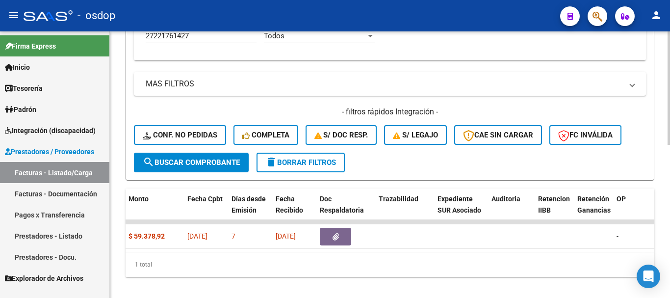
scroll to position [0, 0]
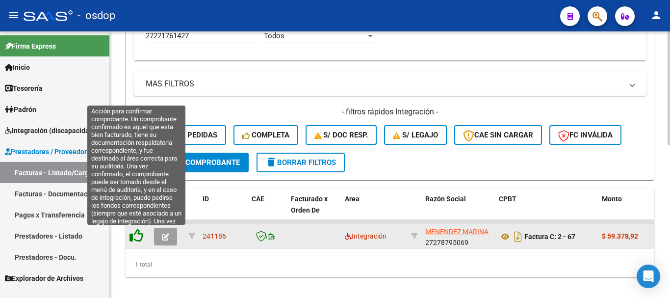
click at [136, 236] on icon at bounding box center [137, 236] width 14 height 14
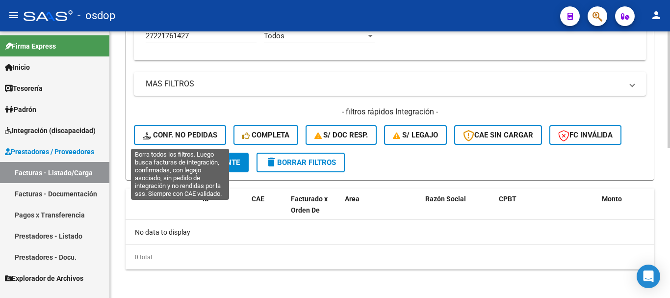
click at [198, 136] on span "Conf. no pedidas" at bounding box center [180, 135] width 75 height 9
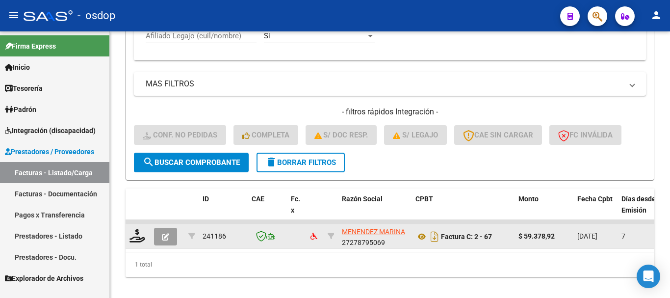
scroll to position [360, 0]
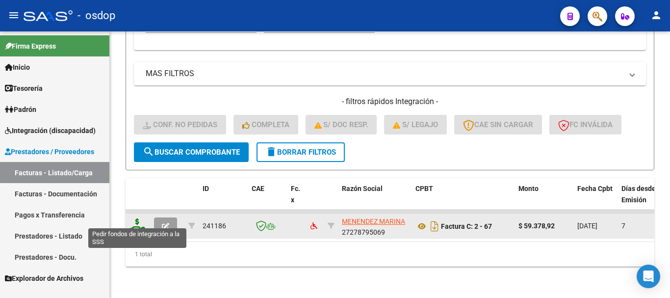
click at [138, 218] on icon at bounding box center [138, 225] width 16 height 14
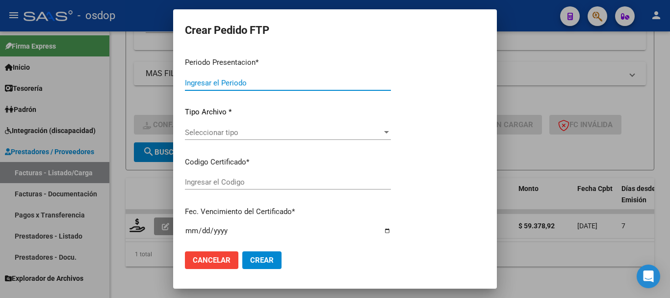
type input "202508"
type input "$ 59.378,92"
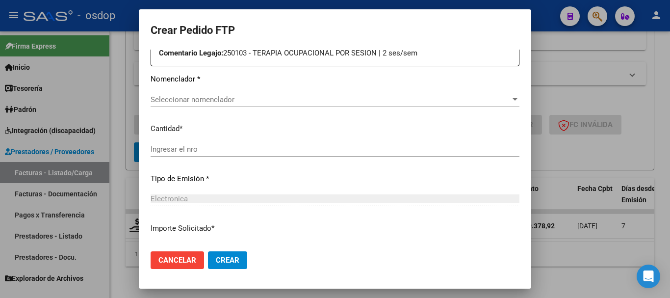
type input "9221464816"
type input "2027-12-06"
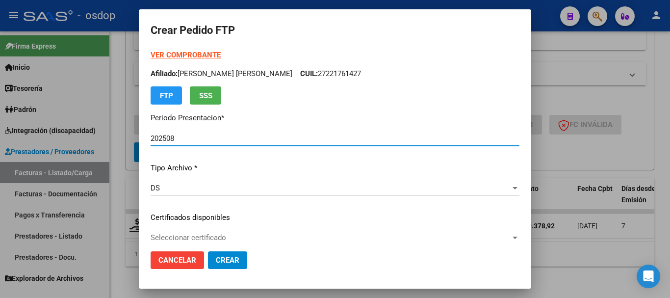
scroll to position [49, 0]
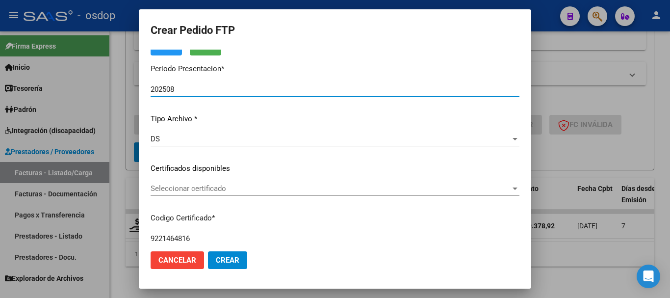
click at [211, 190] on span "Seleccionar certificado" at bounding box center [331, 188] width 360 height 9
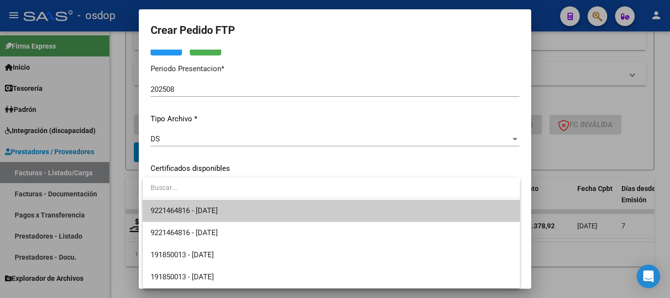
click at [221, 205] on span "9221464816 - 2027-12-06" at bounding box center [332, 211] width 362 height 22
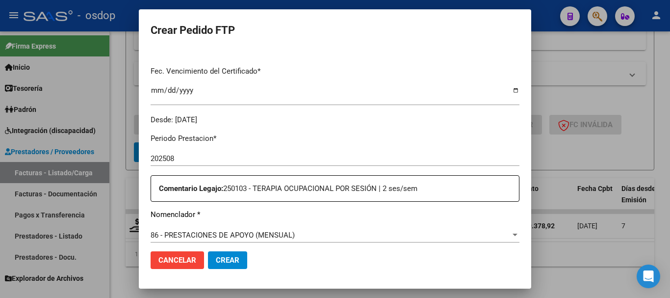
scroll to position [344, 0]
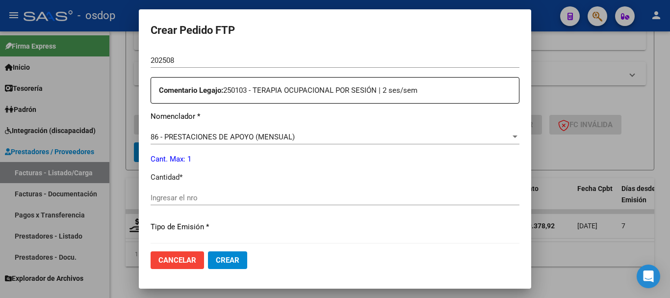
click at [193, 203] on div "Ingresar el nro" at bounding box center [335, 197] width 369 height 15
type input "1"
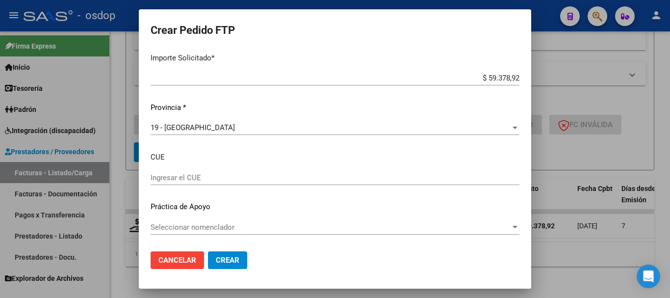
click at [227, 256] on span "Crear" at bounding box center [228, 260] width 24 height 9
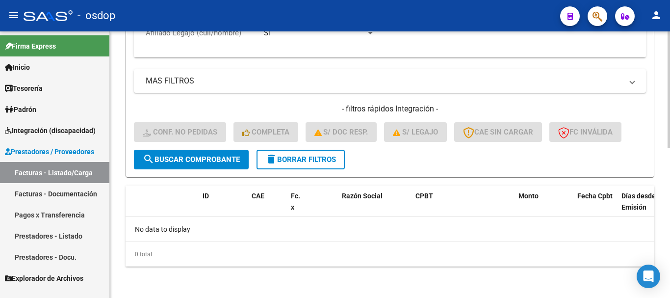
scroll to position [247, 0]
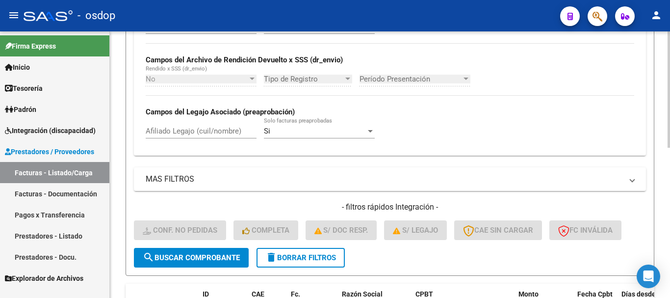
click at [293, 263] on button "delete Borrar Filtros" at bounding box center [301, 258] width 88 height 20
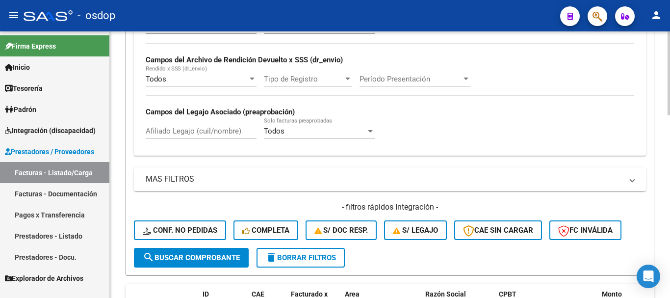
click at [221, 128] on input "Afiliado Legajo (cuil/nombre)" at bounding box center [201, 131] width 111 height 9
paste input "27227013961"
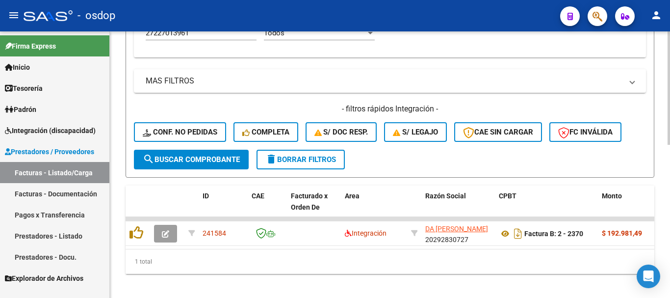
scroll to position [296, 0]
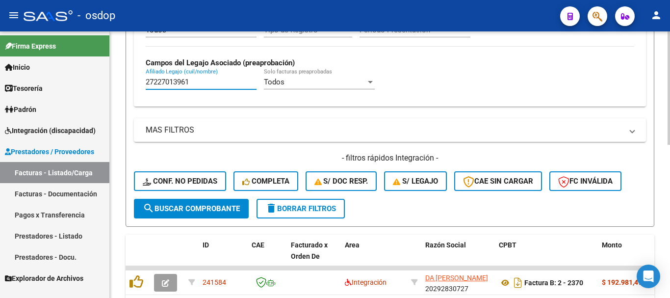
click at [208, 82] on input "27227013961" at bounding box center [201, 82] width 111 height 9
paste input "0508238054"
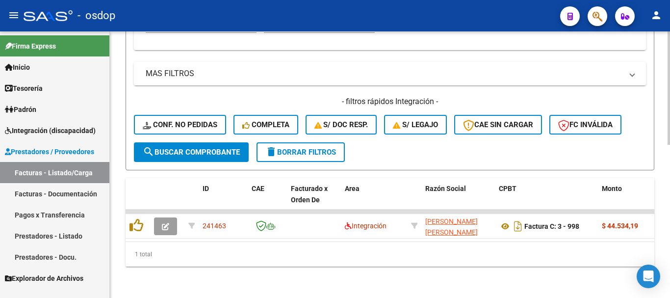
scroll to position [311, 0]
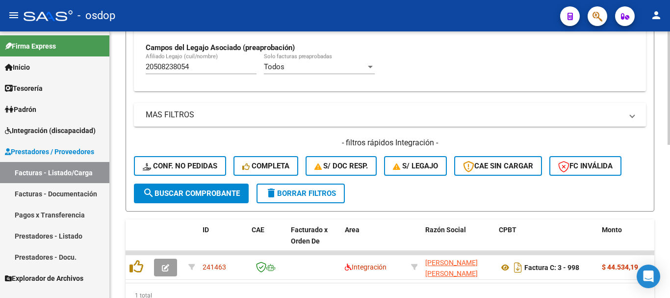
click at [205, 66] on input "20508238054" at bounding box center [201, 66] width 111 height 9
paste input "7533538059"
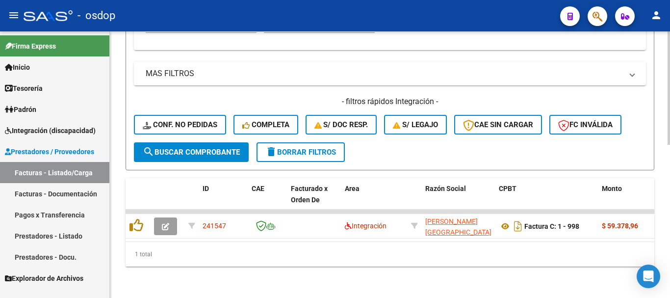
scroll to position [262, 0]
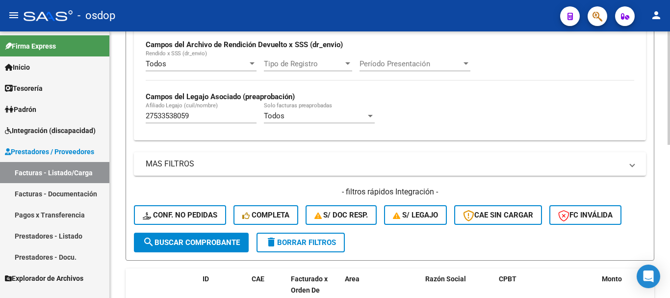
click at [202, 118] on input "27533538059" at bounding box center [201, 115] width 111 height 9
paste input "0525359248"
type input "20525359248"
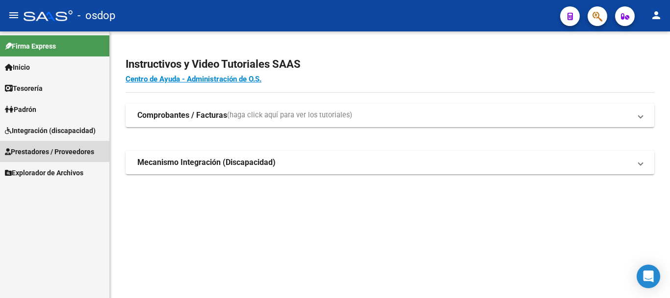
click at [73, 150] on span "Prestadores / Proveedores" at bounding box center [49, 151] width 89 height 11
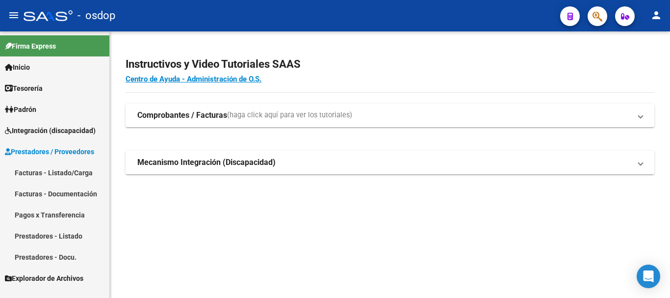
click at [87, 171] on link "Facturas - Listado/Carga" at bounding box center [54, 172] width 109 height 21
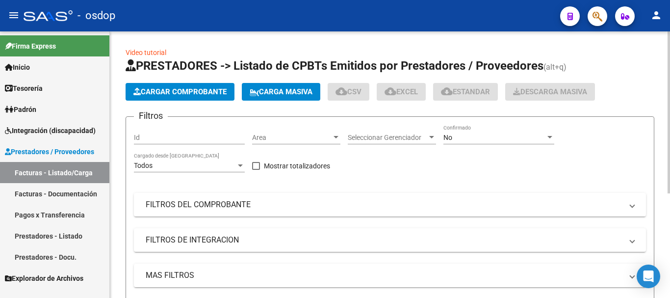
scroll to position [147, 0]
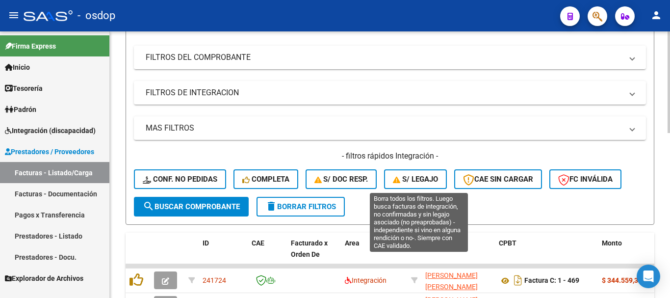
click at [407, 180] on span "S/ legajo" at bounding box center [415, 179] width 45 height 9
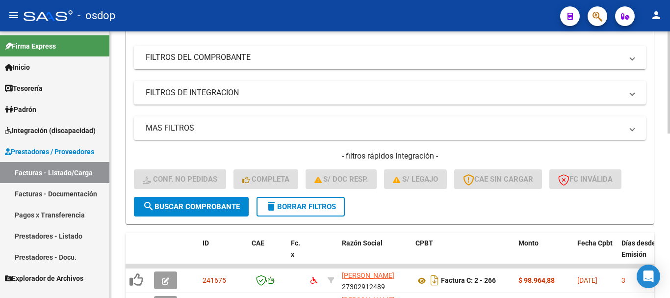
scroll to position [294, 0]
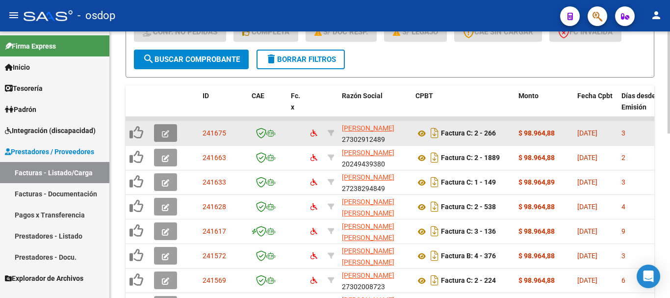
click at [169, 134] on button "button" at bounding box center [165, 133] width 23 height 18
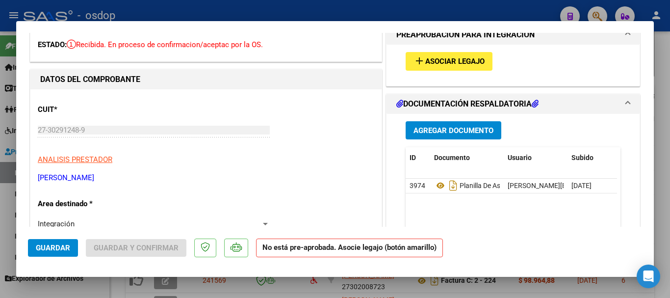
scroll to position [0, 0]
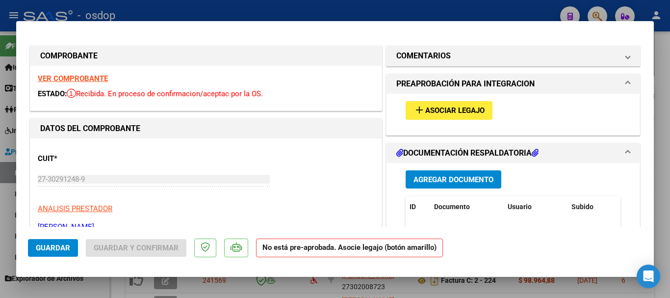
click at [439, 112] on span "Asociar Legajo" at bounding box center [455, 110] width 59 height 9
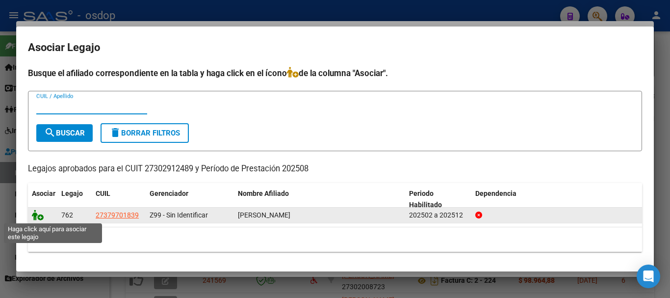
click at [34, 214] on icon at bounding box center [38, 215] width 12 height 11
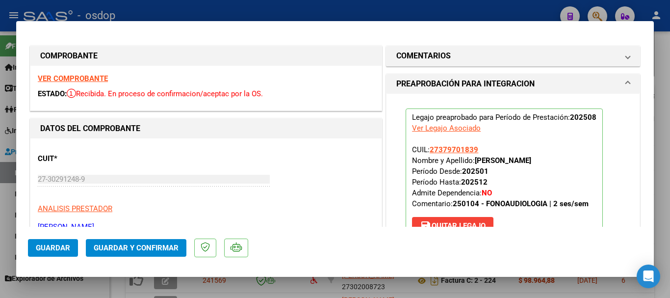
click at [53, 245] on span "Guardar" at bounding box center [53, 247] width 34 height 9
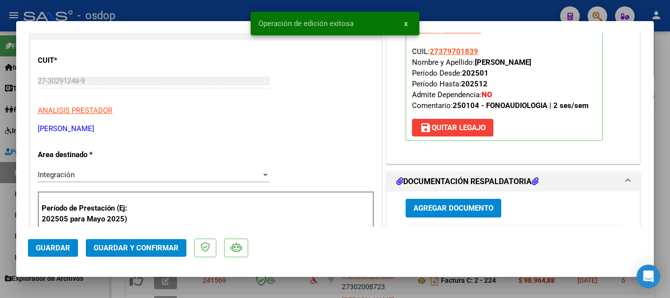
scroll to position [196, 0]
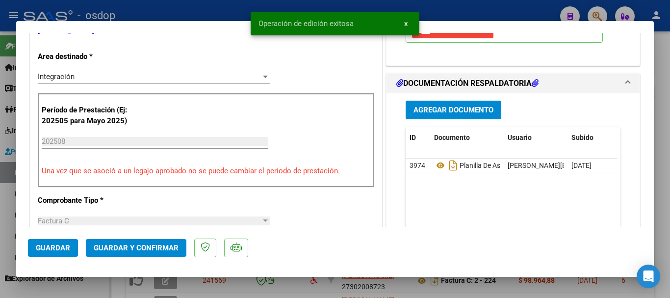
click at [275, 283] on div at bounding box center [335, 149] width 670 height 298
type input "$ 0,00"
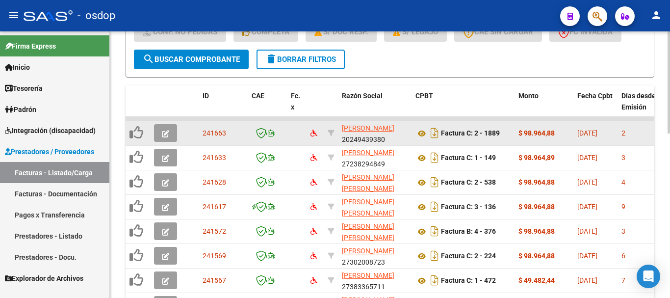
click at [159, 131] on button "button" at bounding box center [165, 133] width 23 height 18
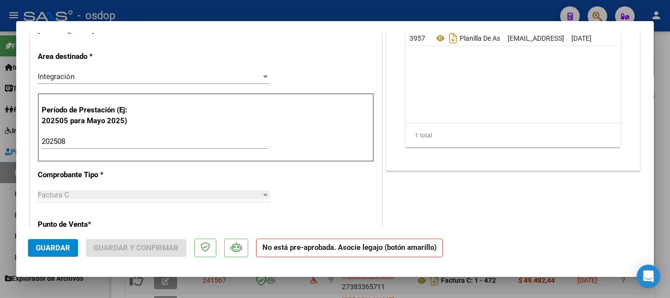
scroll to position [0, 0]
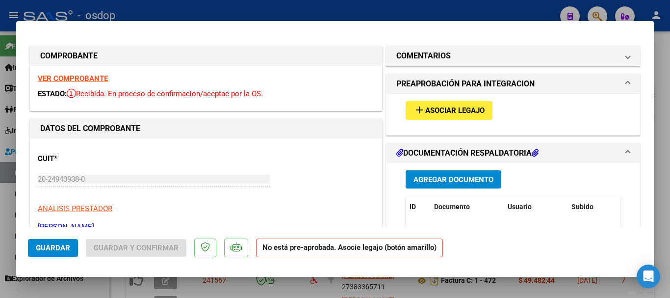
click at [465, 106] on span "Asociar Legajo" at bounding box center [455, 110] width 59 height 9
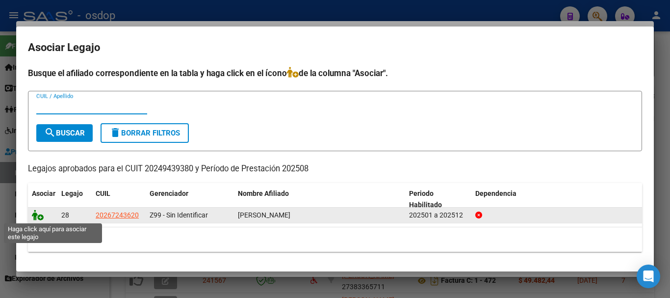
click at [37, 216] on icon at bounding box center [38, 215] width 12 height 11
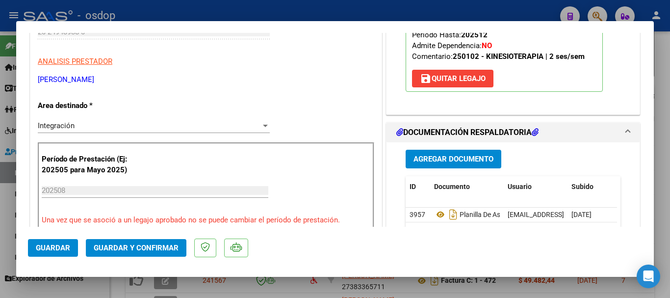
scroll to position [245, 0]
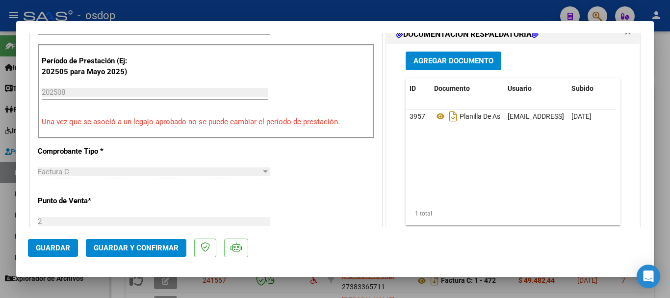
click at [72, 244] on button "Guardar" at bounding box center [53, 248] width 50 height 18
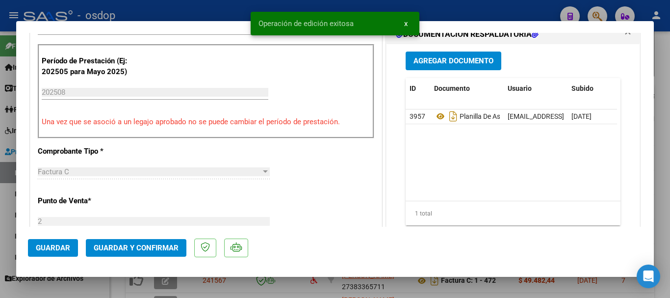
click at [363, 294] on div at bounding box center [335, 149] width 670 height 298
type input "$ 0,00"
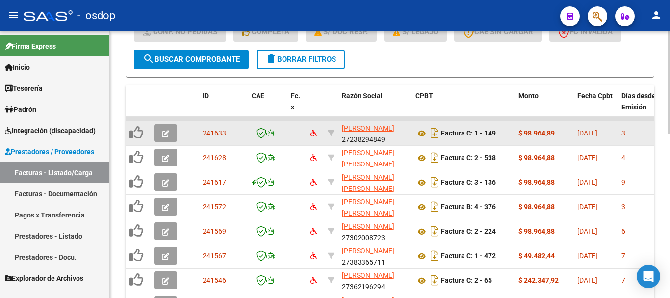
click at [162, 133] on icon "button" at bounding box center [165, 133] width 7 height 7
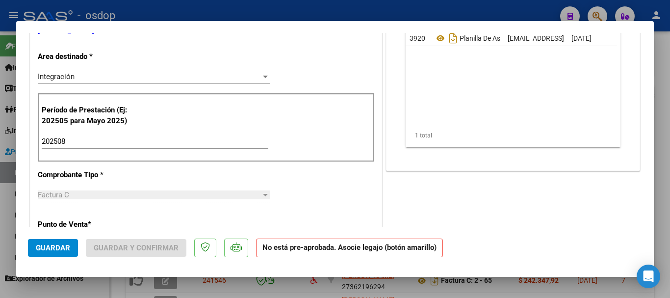
scroll to position [49, 0]
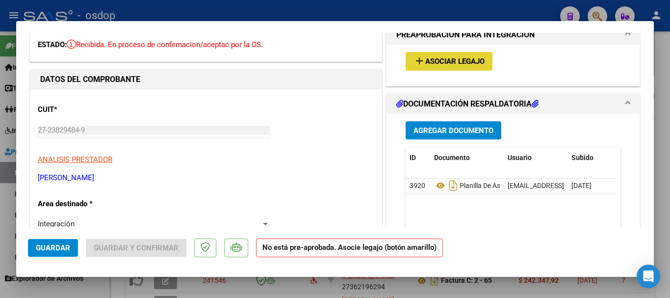
click at [462, 65] on span "Asociar Legajo" at bounding box center [455, 61] width 59 height 9
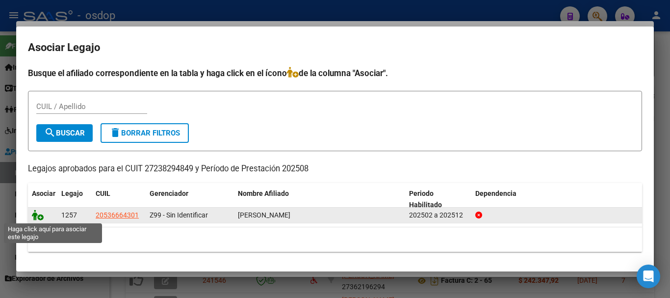
click at [34, 218] on icon at bounding box center [38, 215] width 12 height 11
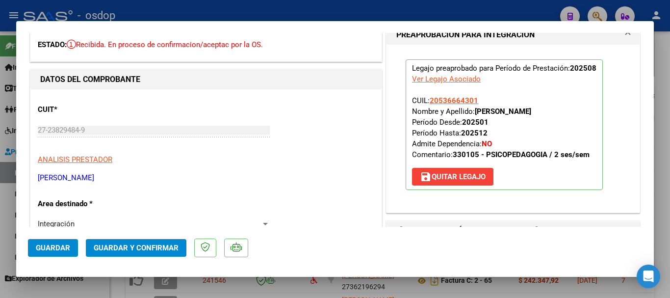
click at [43, 248] on span "Guardar" at bounding box center [53, 247] width 34 height 9
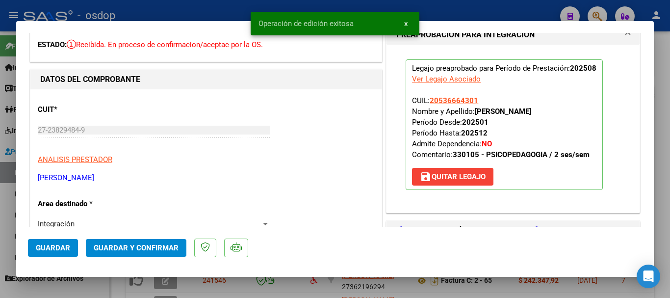
click at [284, 8] on div "Operación de edición exitosa x" at bounding box center [335, 23] width 192 height 47
click at [213, 7] on div at bounding box center [335, 149] width 670 height 298
type input "$ 0,00"
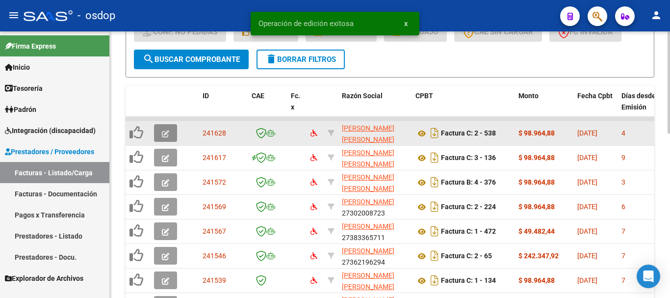
click at [161, 133] on button "button" at bounding box center [165, 133] width 23 height 18
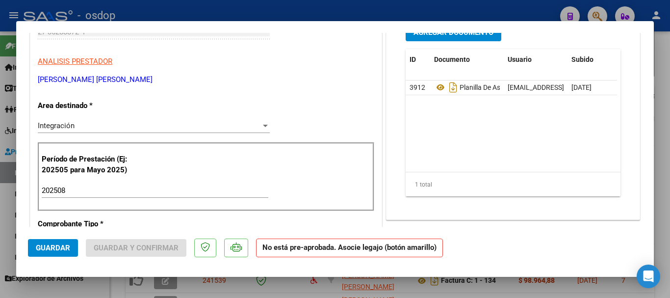
scroll to position [0, 0]
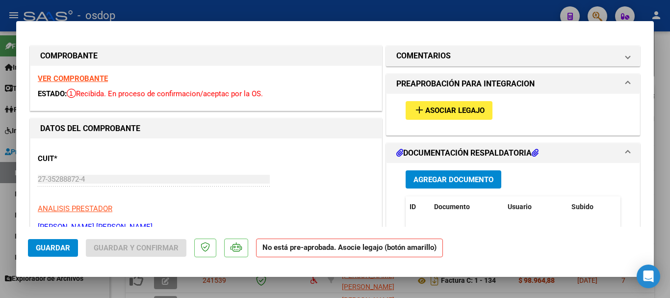
click at [451, 112] on span "Asociar Legajo" at bounding box center [455, 110] width 59 height 9
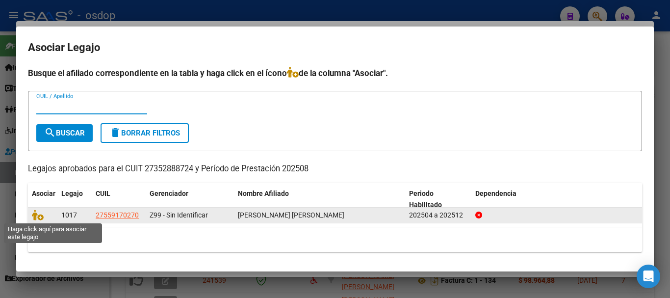
click at [38, 209] on datatable-body-cell at bounding box center [42, 215] width 29 height 15
click at [38, 213] on icon at bounding box center [38, 215] width 12 height 11
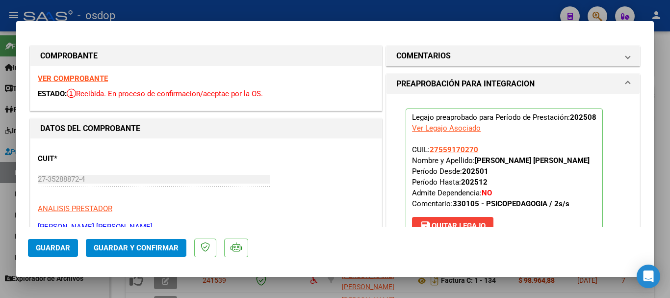
click at [53, 251] on span "Guardar" at bounding box center [53, 247] width 34 height 9
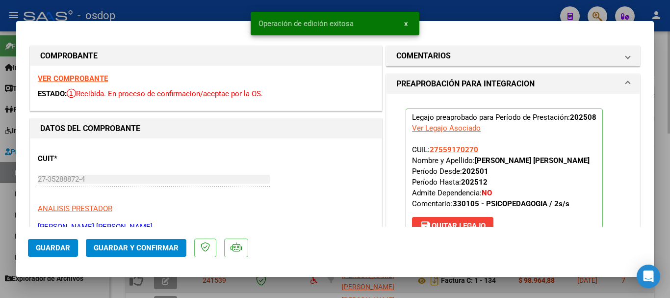
click at [247, 284] on div at bounding box center [335, 149] width 670 height 298
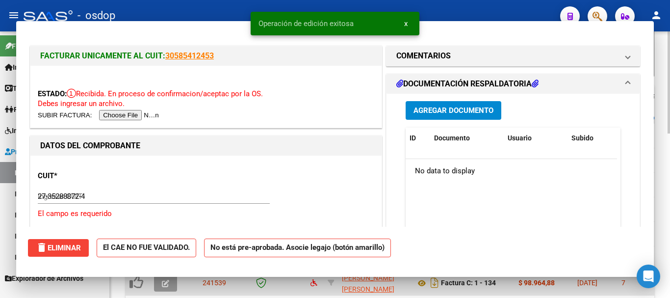
type input "$ 0,00"
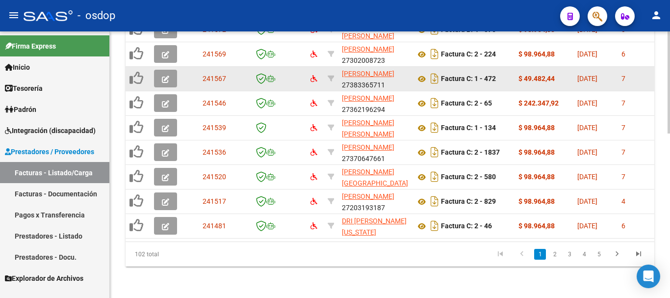
scroll to position [283, 0]
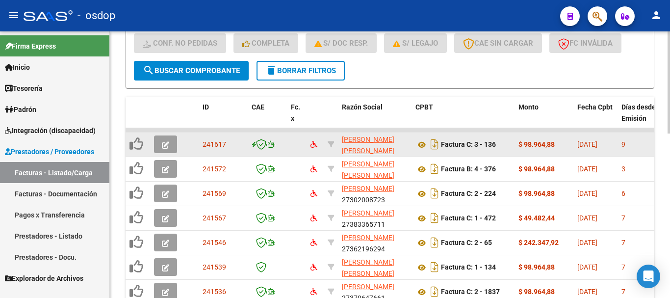
click at [171, 144] on button "button" at bounding box center [165, 144] width 23 height 18
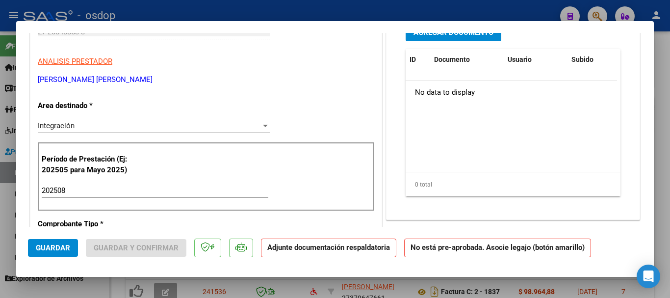
scroll to position [0, 0]
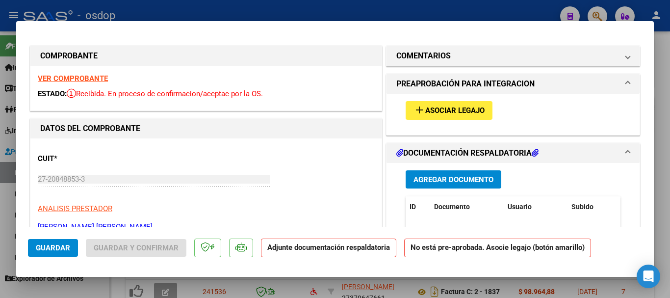
click at [472, 107] on span "Asociar Legajo" at bounding box center [455, 110] width 59 height 9
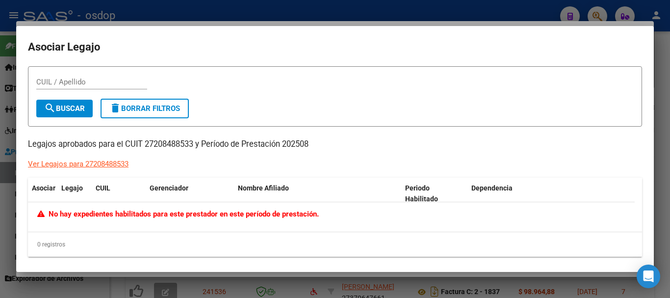
click at [213, 289] on div at bounding box center [335, 149] width 670 height 298
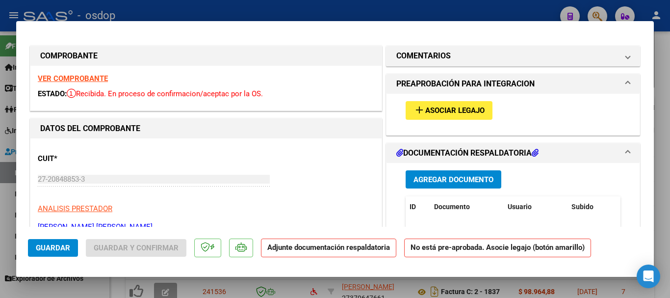
click at [250, 285] on div at bounding box center [335, 149] width 670 height 298
type input "$ 0,00"
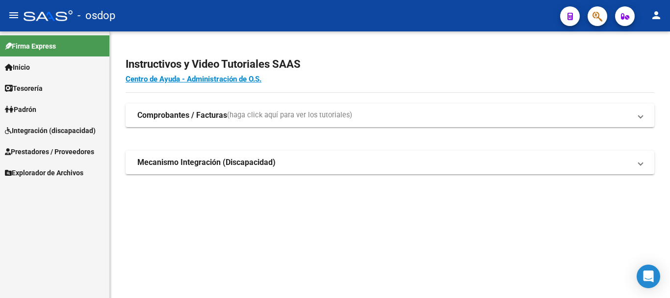
click at [82, 129] on span "Integración (discapacidad)" at bounding box center [50, 130] width 91 height 11
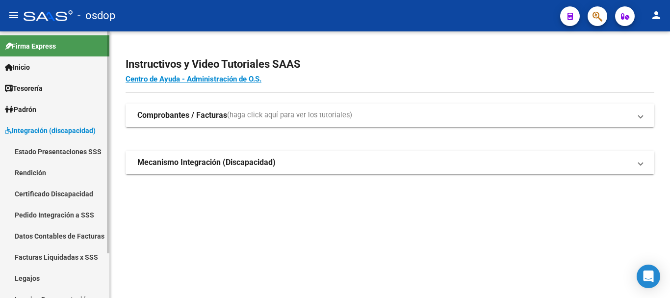
click at [60, 134] on span "Integración (discapacidad)" at bounding box center [50, 130] width 91 height 11
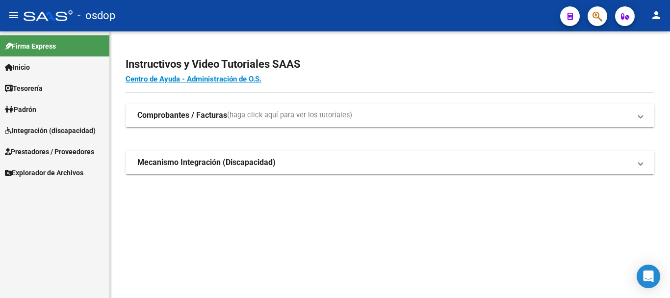
click at [64, 151] on span "Prestadores / Proveedores" at bounding box center [49, 151] width 89 height 11
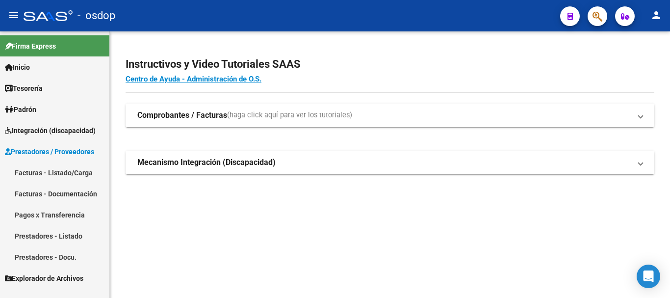
click at [71, 172] on link "Facturas - Listado/Carga" at bounding box center [54, 172] width 109 height 21
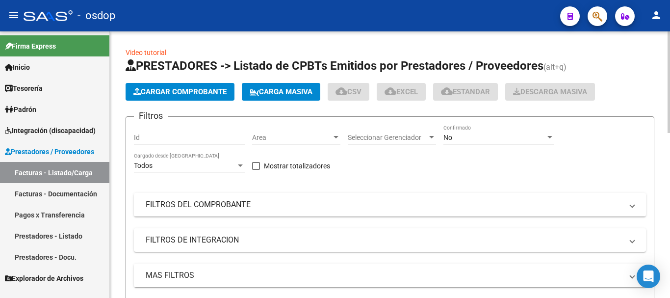
scroll to position [196, 0]
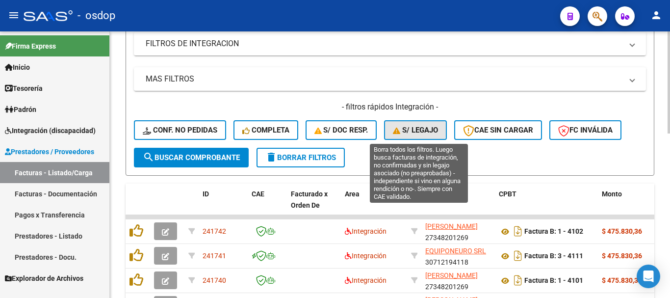
click at [410, 132] on span "S/ legajo" at bounding box center [415, 130] width 45 height 9
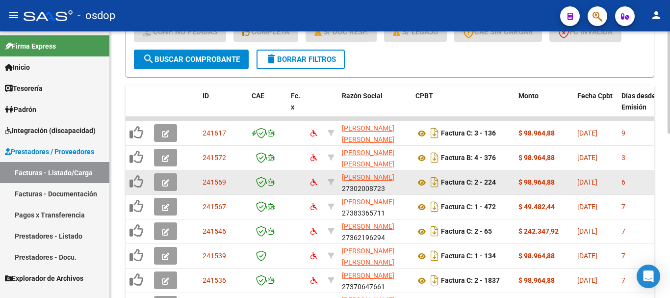
scroll to position [344, 0]
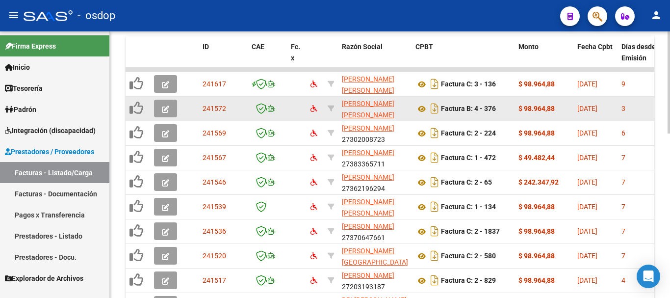
click at [170, 107] on button "button" at bounding box center [165, 109] width 23 height 18
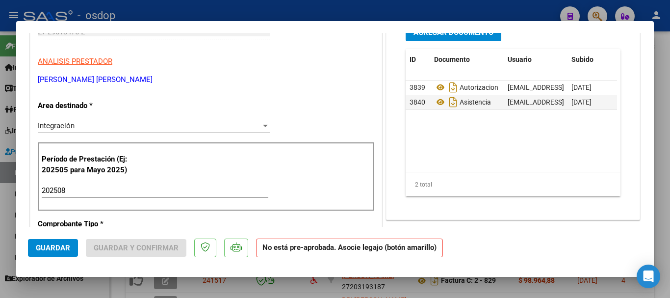
scroll to position [0, 0]
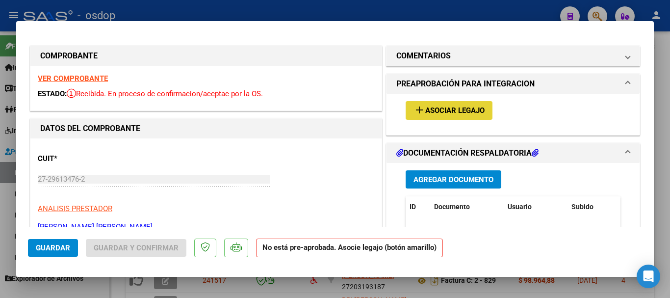
click at [431, 109] on span "Asociar Legajo" at bounding box center [455, 110] width 59 height 9
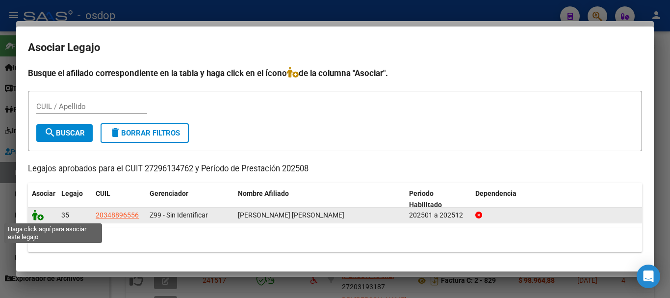
click at [33, 213] on icon at bounding box center [38, 215] width 12 height 11
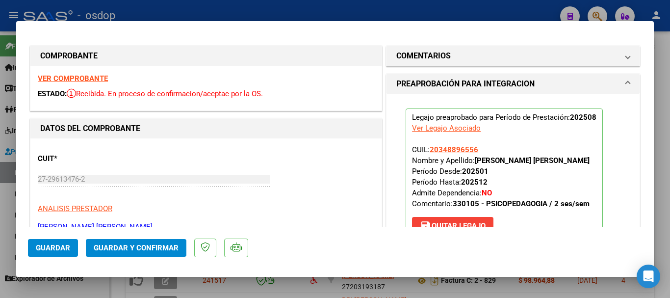
click at [58, 245] on span "Guardar" at bounding box center [53, 247] width 34 height 9
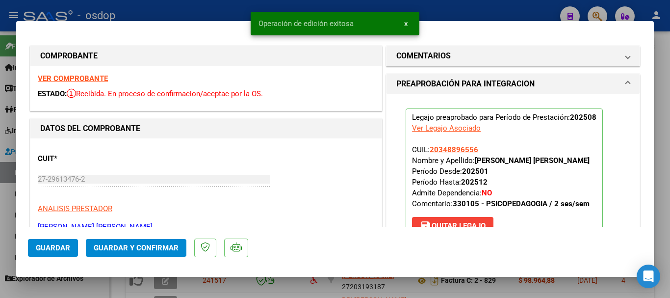
click at [279, 283] on div at bounding box center [335, 149] width 670 height 298
type input "$ 0,00"
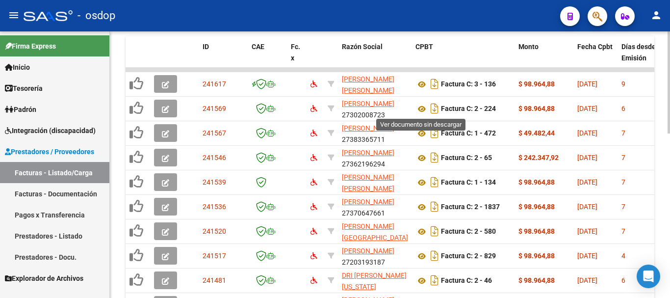
scroll to position [294, 0]
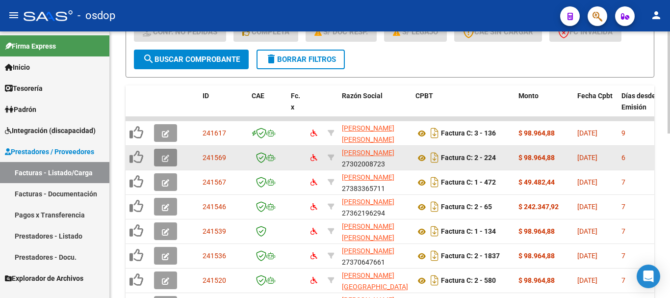
click at [162, 157] on icon "button" at bounding box center [165, 158] width 7 height 7
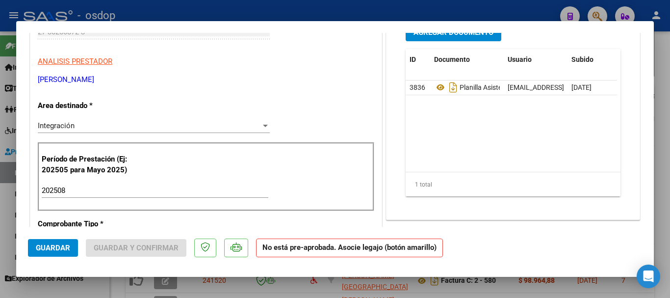
scroll to position [0, 0]
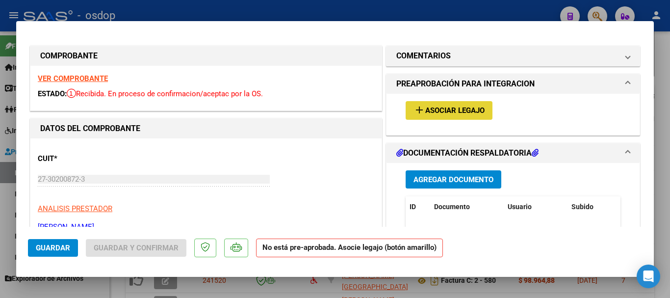
click at [443, 114] on span "Asociar Legajo" at bounding box center [455, 110] width 59 height 9
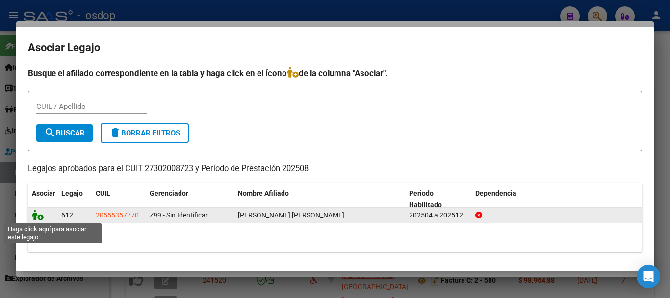
click at [34, 214] on icon at bounding box center [38, 215] width 12 height 11
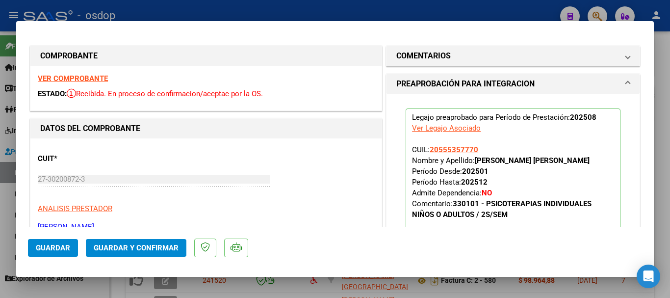
click at [65, 248] on span "Guardar" at bounding box center [53, 247] width 34 height 9
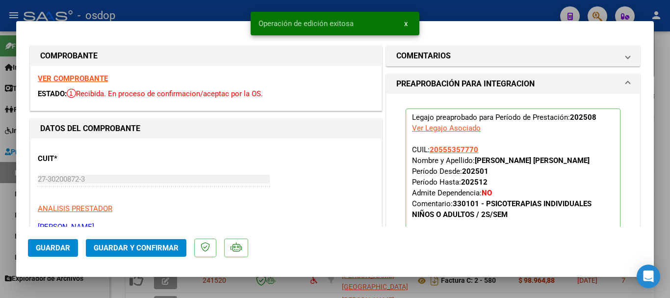
click at [236, 7] on div at bounding box center [335, 149] width 670 height 298
type input "$ 0,00"
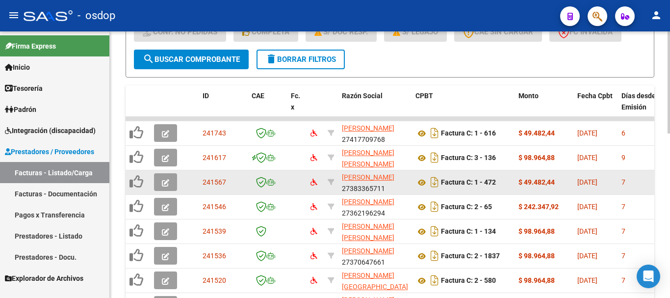
click at [158, 184] on button "button" at bounding box center [165, 182] width 23 height 18
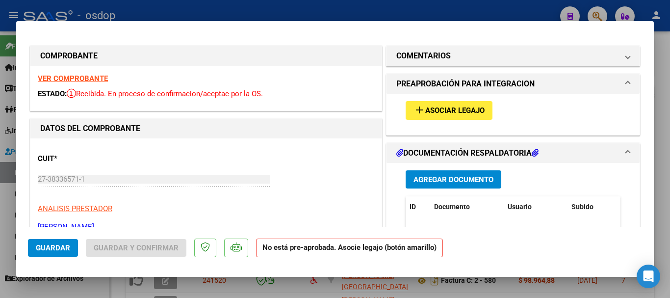
click at [456, 109] on span "Asociar Legajo" at bounding box center [455, 110] width 59 height 9
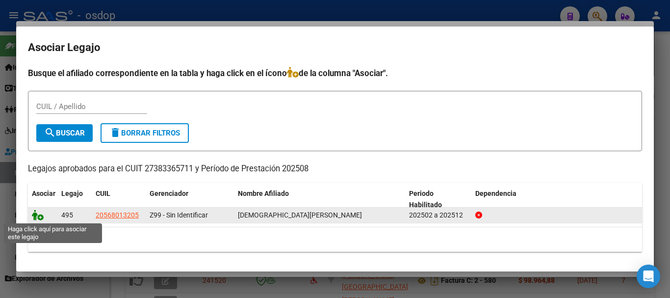
click at [41, 219] on icon at bounding box center [38, 215] width 12 height 11
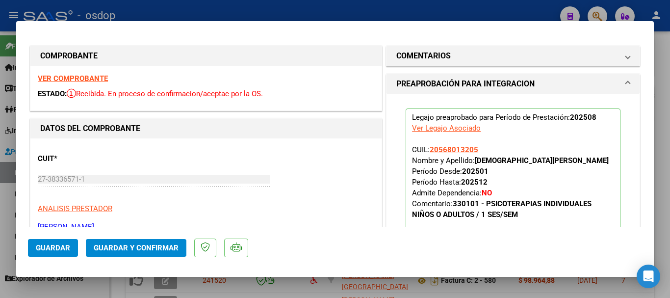
click at [64, 247] on span "Guardar" at bounding box center [53, 247] width 34 height 9
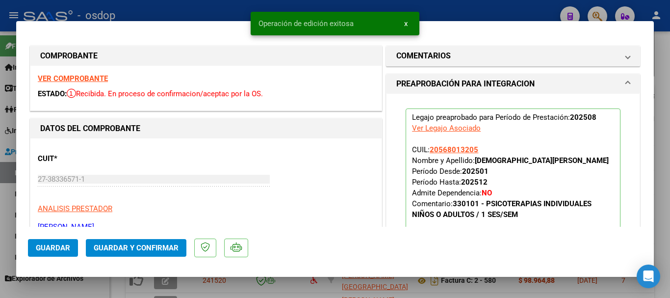
click at [258, 293] on div at bounding box center [335, 149] width 670 height 298
type input "$ 0,00"
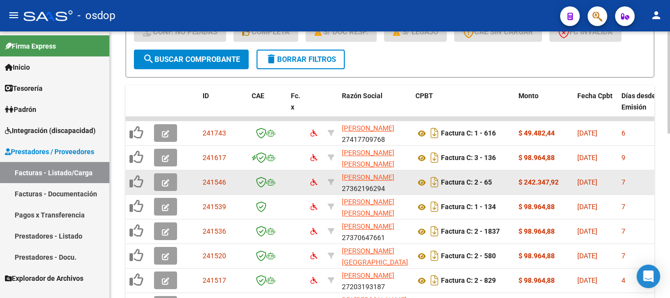
click at [164, 182] on icon "button" at bounding box center [165, 182] width 7 height 7
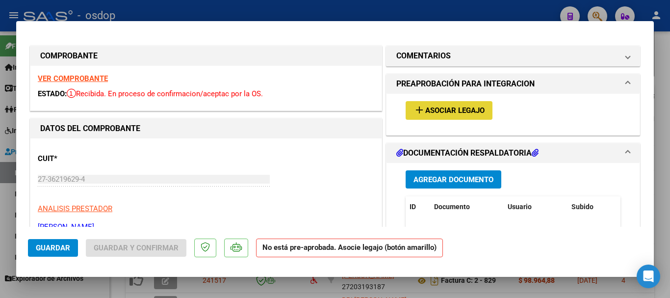
click at [459, 106] on span "Asociar Legajo" at bounding box center [455, 110] width 59 height 9
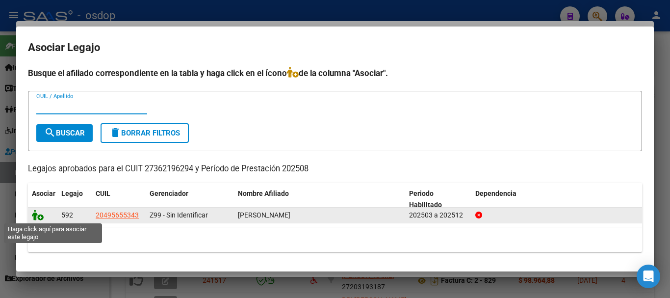
click at [41, 217] on icon at bounding box center [38, 215] width 12 height 11
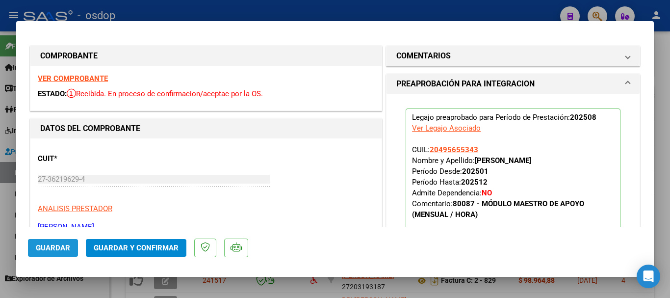
click at [49, 243] on span "Guardar" at bounding box center [53, 247] width 34 height 9
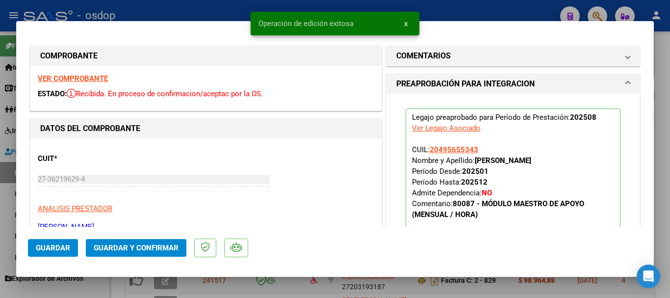
click at [439, 295] on div at bounding box center [335, 149] width 670 height 298
type input "$ 0,00"
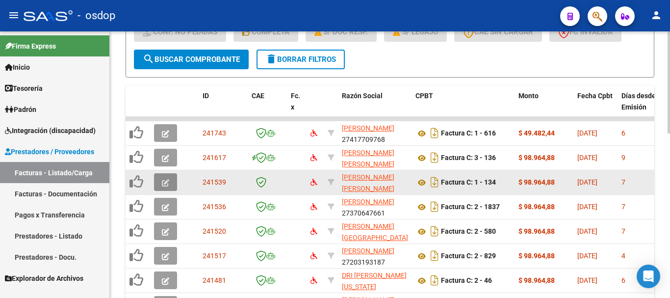
click at [167, 186] on span "button" at bounding box center [165, 182] width 7 height 9
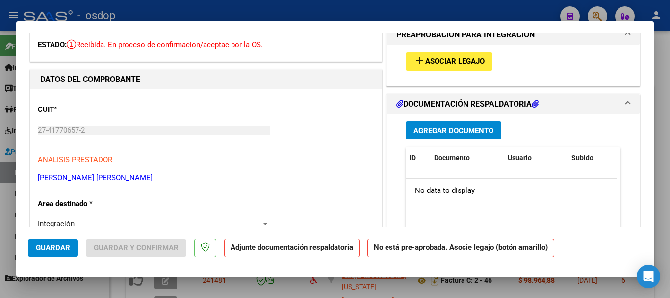
scroll to position [147, 0]
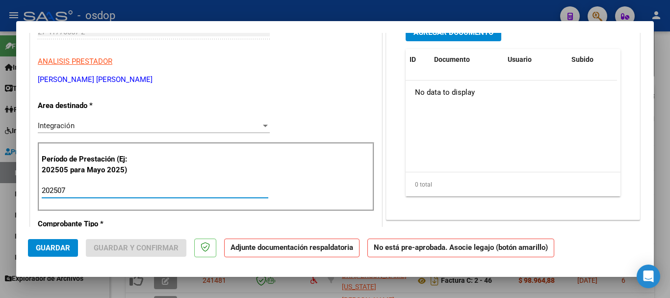
click at [128, 194] on input "202507" at bounding box center [155, 190] width 227 height 9
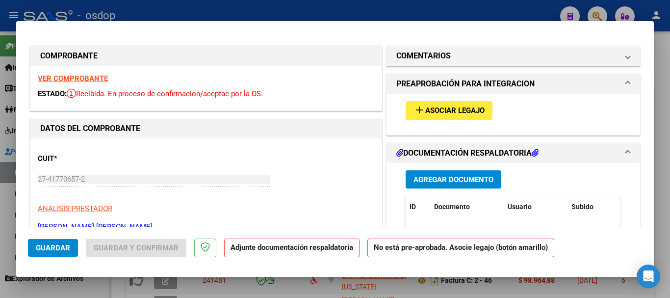
type input "202508"
click at [465, 112] on span "Asociar Legajo" at bounding box center [455, 110] width 59 height 9
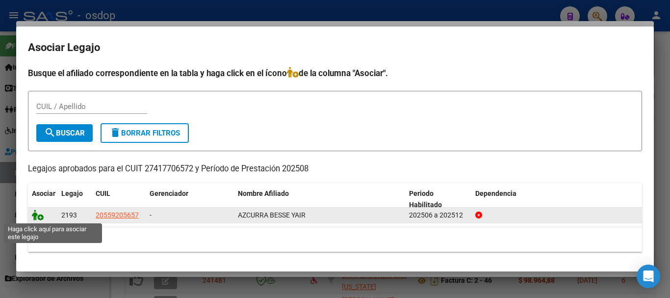
click at [35, 215] on icon at bounding box center [38, 215] width 12 height 11
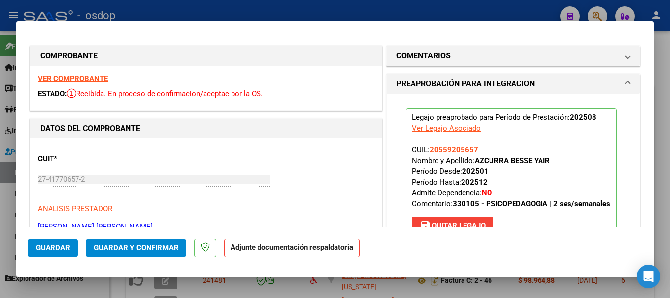
click at [55, 247] on span "Guardar" at bounding box center [53, 247] width 34 height 9
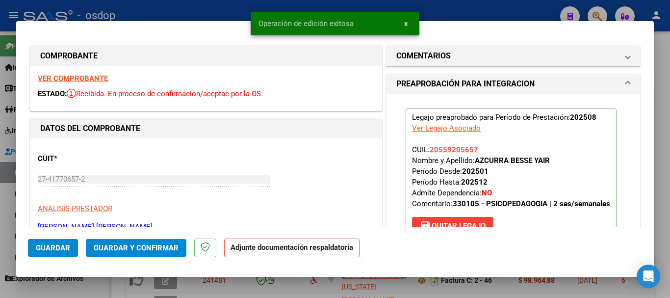
click at [484, 16] on div at bounding box center [335, 149] width 670 height 298
type input "$ 0,00"
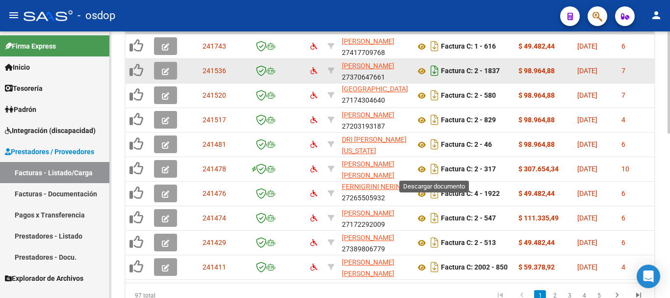
scroll to position [332, 0]
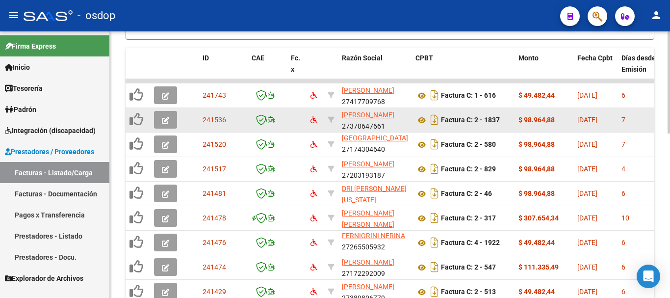
click at [164, 118] on icon "button" at bounding box center [165, 120] width 7 height 7
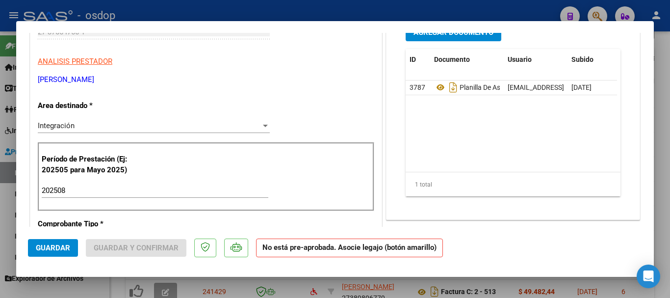
scroll to position [0, 0]
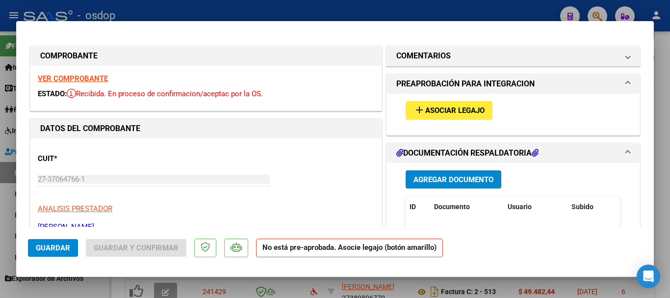
click at [471, 109] on span "Asociar Legajo" at bounding box center [455, 110] width 59 height 9
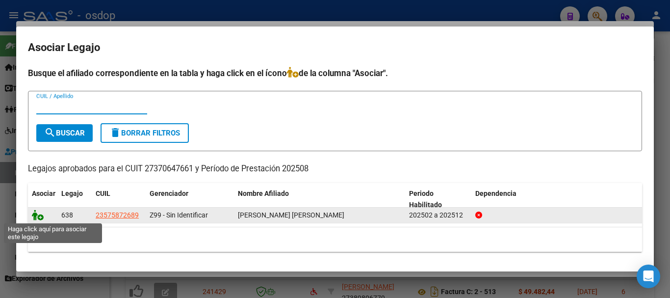
click at [38, 219] on icon at bounding box center [38, 215] width 12 height 11
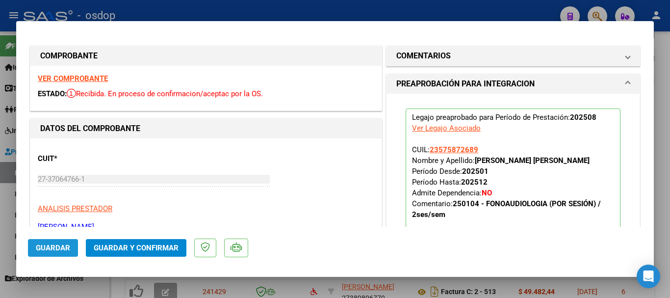
click at [50, 247] on span "Guardar" at bounding box center [53, 247] width 34 height 9
click at [53, 251] on span "Guardar" at bounding box center [53, 247] width 34 height 9
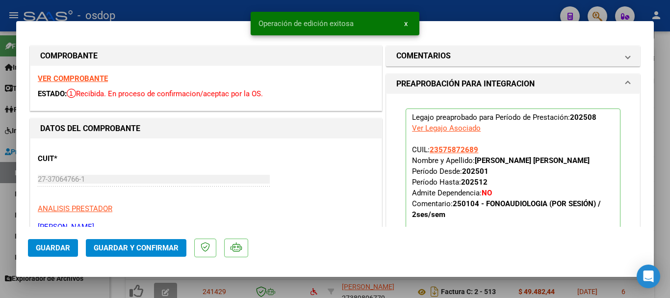
click at [235, 288] on div at bounding box center [335, 149] width 670 height 298
type input "$ 0,00"
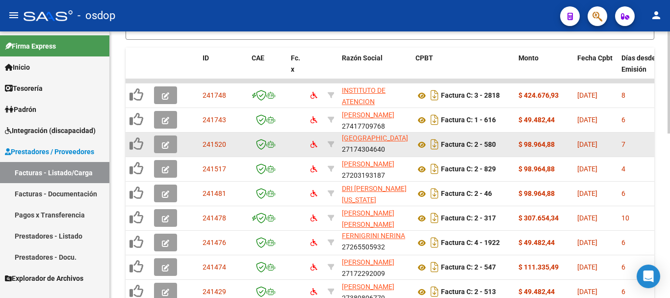
click at [165, 141] on span "button" at bounding box center [165, 144] width 7 height 9
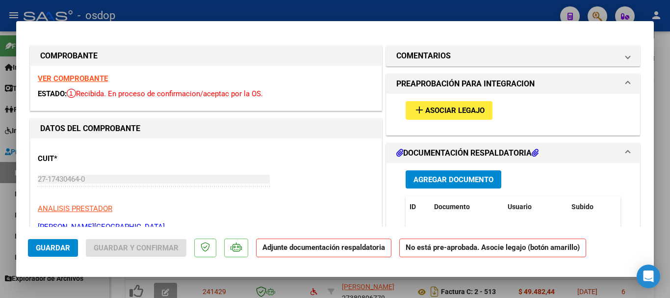
click at [436, 115] on button "add Asociar Legajo" at bounding box center [449, 110] width 87 height 18
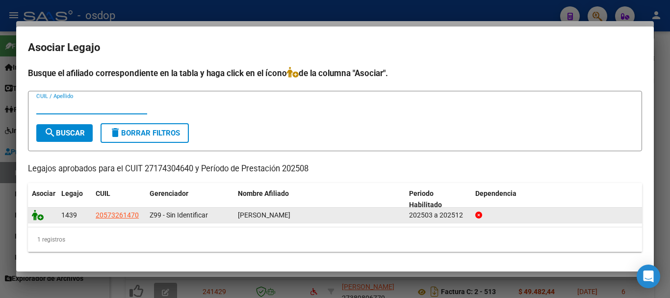
click at [38, 218] on icon at bounding box center [38, 215] width 12 height 11
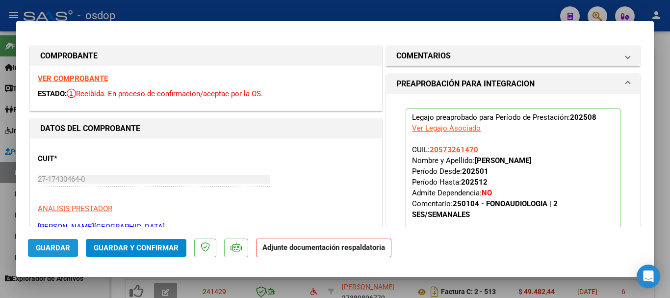
click at [49, 247] on span "Guardar" at bounding box center [53, 247] width 34 height 9
click at [59, 249] on span "Guardar" at bounding box center [53, 247] width 34 height 9
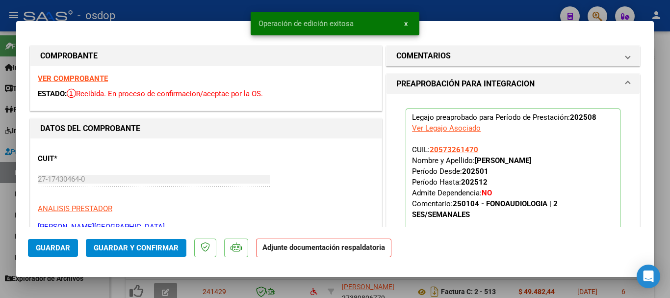
click at [328, 285] on div at bounding box center [335, 149] width 670 height 298
type input "$ 0,00"
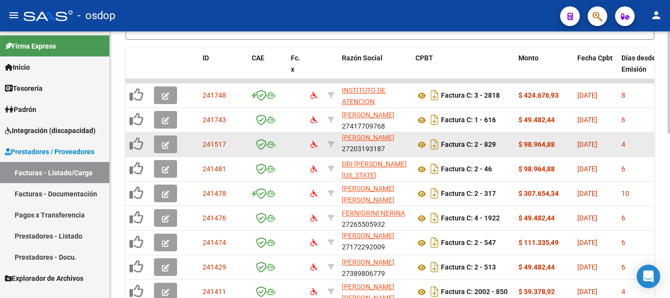
click at [170, 143] on button "button" at bounding box center [165, 144] width 23 height 18
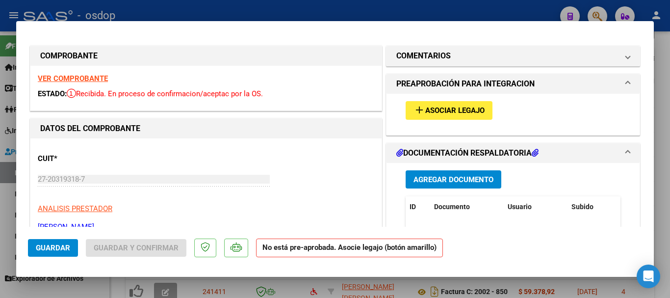
click at [453, 101] on div "add Asociar Legajo" at bounding box center [514, 110] width 230 height 33
click at [453, 107] on span "Asociar Legajo" at bounding box center [455, 110] width 59 height 9
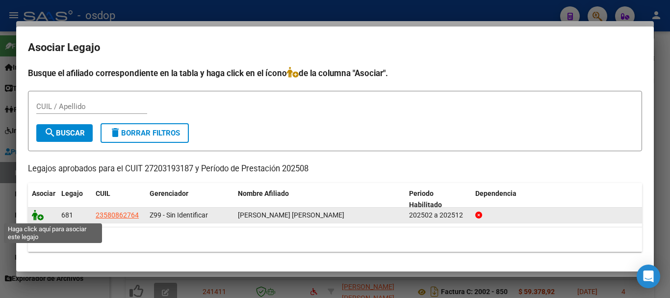
click at [34, 216] on icon at bounding box center [38, 215] width 12 height 11
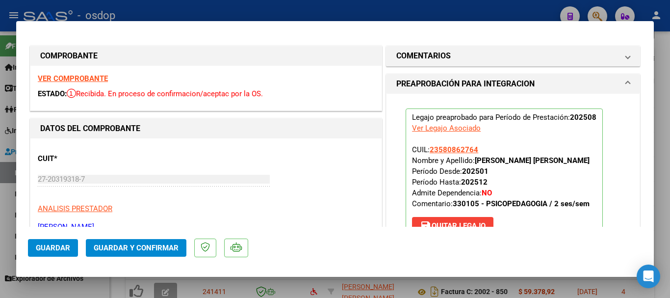
click at [56, 247] on span "Guardar" at bounding box center [53, 247] width 34 height 9
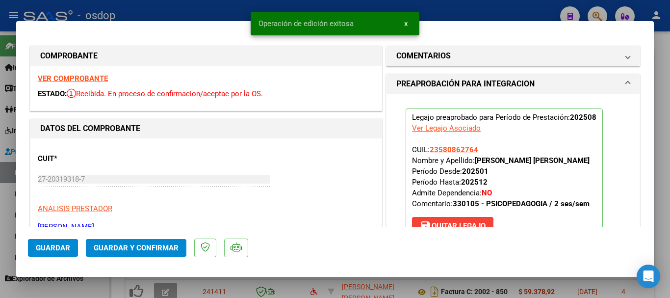
click at [201, 18] on div at bounding box center [335, 149] width 670 height 298
type input "$ 0,00"
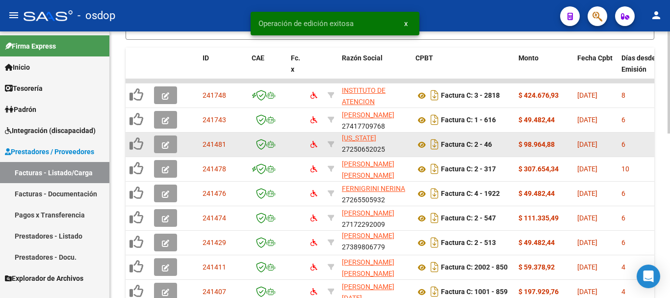
scroll to position [2, 0]
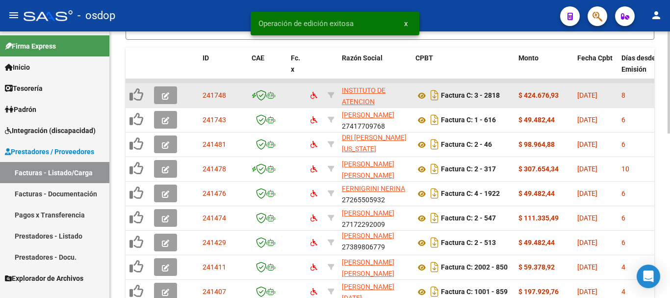
click at [172, 95] on button "button" at bounding box center [165, 95] width 23 height 18
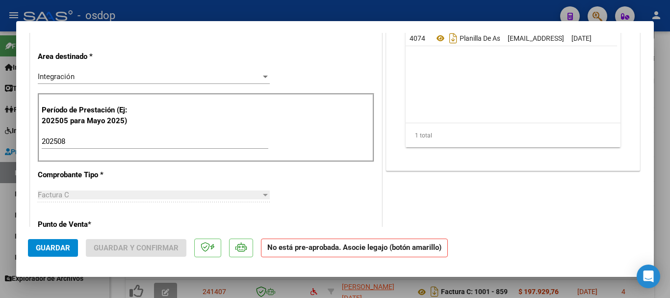
scroll to position [0, 0]
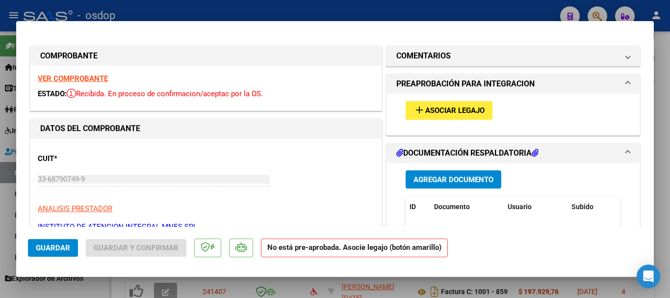
click at [462, 100] on div "add Asociar Legajo" at bounding box center [514, 110] width 230 height 33
click at [460, 111] on span "Asociar Legajo" at bounding box center [455, 110] width 59 height 9
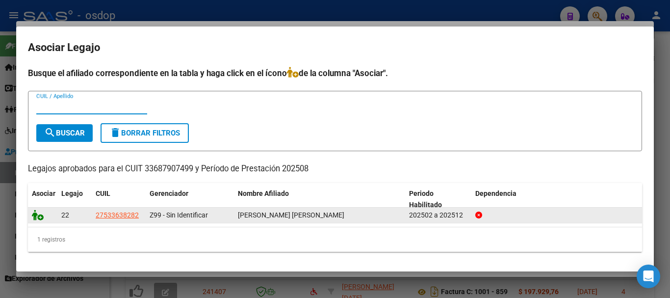
click at [40, 214] on icon at bounding box center [38, 215] width 12 height 11
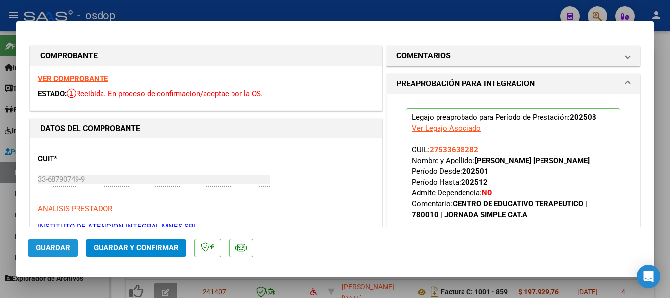
click at [48, 248] on span "Guardar" at bounding box center [53, 247] width 34 height 9
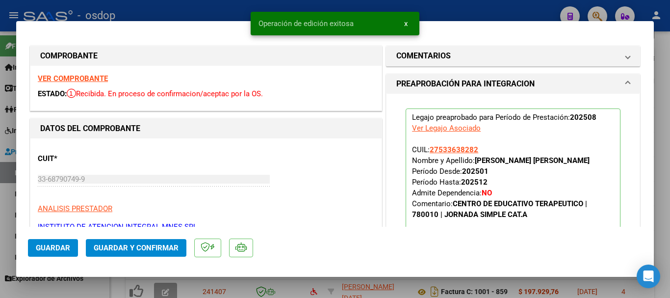
click at [164, 8] on div at bounding box center [335, 149] width 670 height 298
type input "$ 0,00"
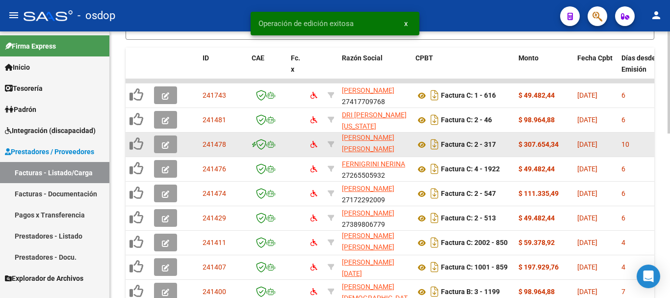
scroll to position [13, 0]
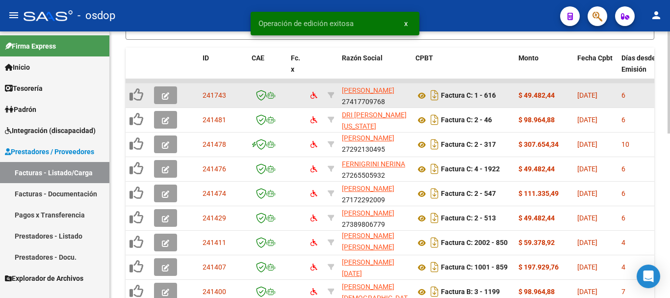
click at [159, 94] on button "button" at bounding box center [165, 95] width 23 height 18
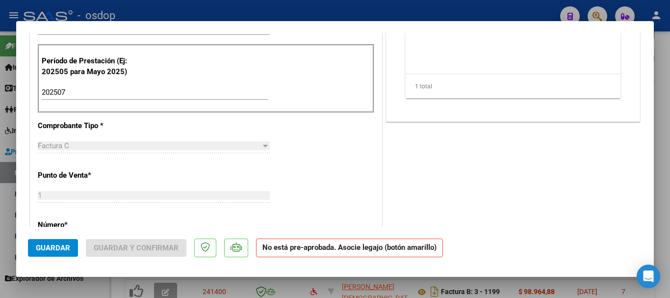
scroll to position [0, 0]
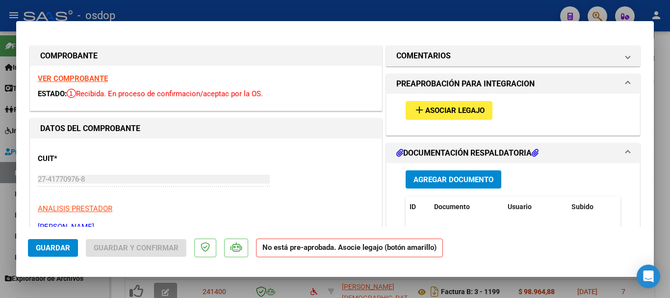
click at [389, 3] on div at bounding box center [335, 149] width 670 height 298
type input "$ 0,00"
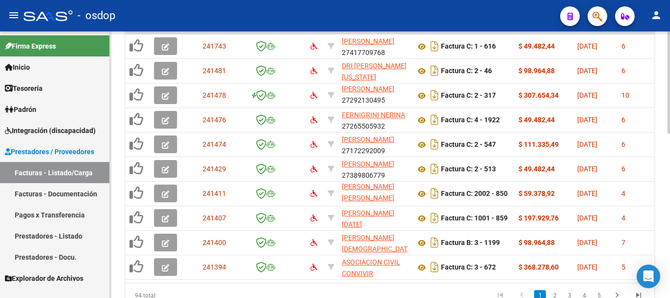
click at [160, 32] on datatable-body-cell at bounding box center [167, 32] width 34 height 4
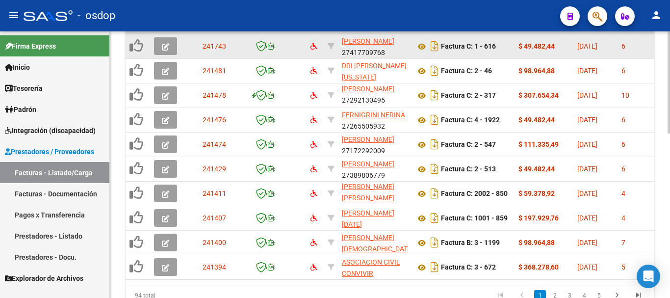
click at [163, 42] on span "button" at bounding box center [165, 46] width 7 height 9
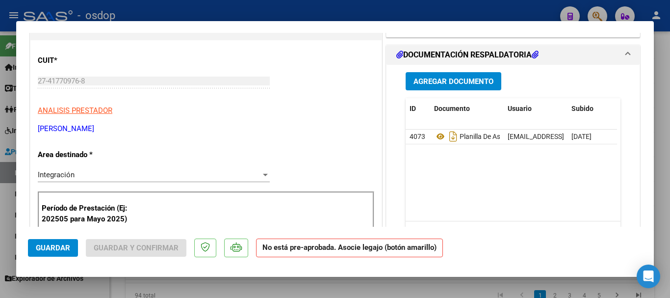
scroll to position [147, 0]
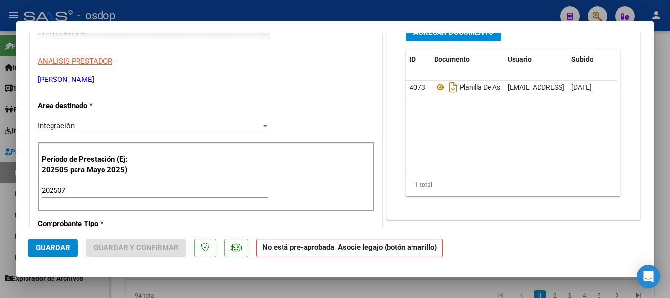
click at [102, 193] on input "202507" at bounding box center [155, 190] width 227 height 9
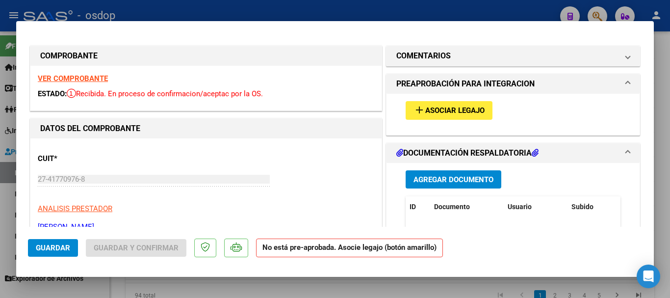
type input "202508"
click at [466, 111] on span "Asociar Legajo" at bounding box center [455, 110] width 59 height 9
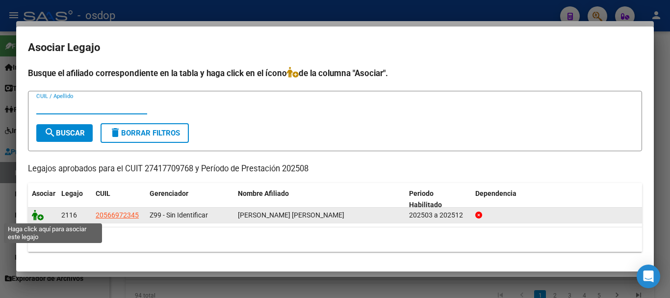
click at [39, 214] on icon at bounding box center [38, 215] width 12 height 11
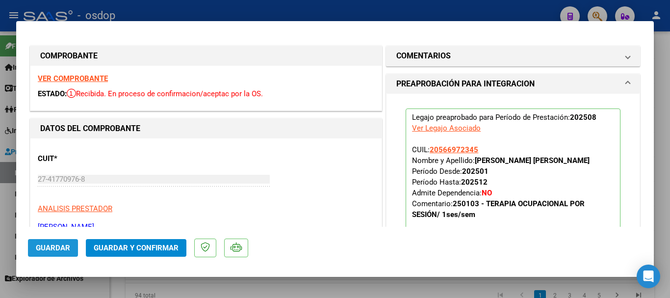
click at [54, 249] on span "Guardar" at bounding box center [53, 247] width 34 height 9
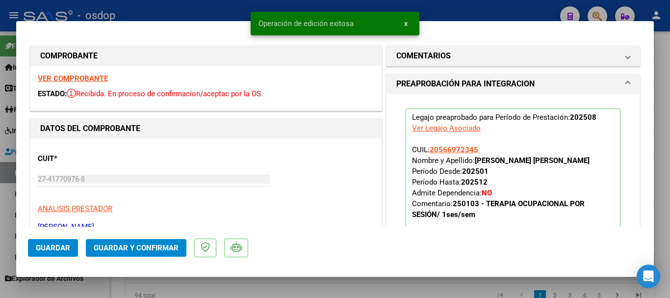
click at [228, 7] on div at bounding box center [335, 149] width 670 height 298
type input "$ 0,00"
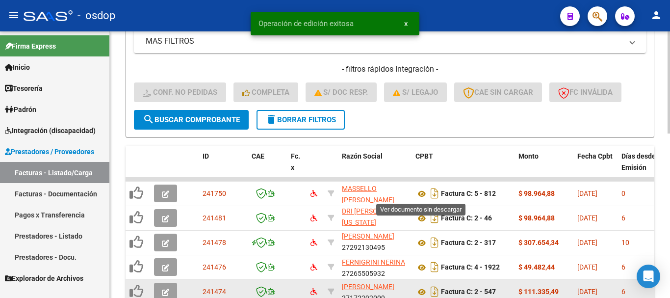
scroll to position [332, 0]
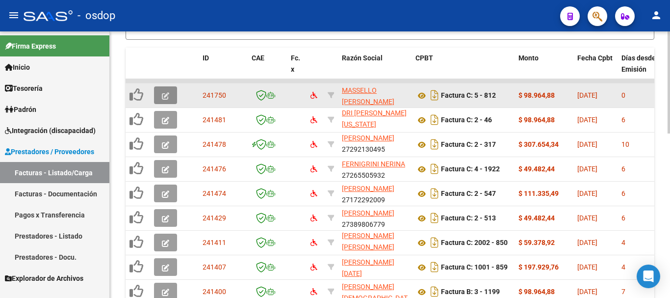
click at [160, 95] on button "button" at bounding box center [165, 95] width 23 height 18
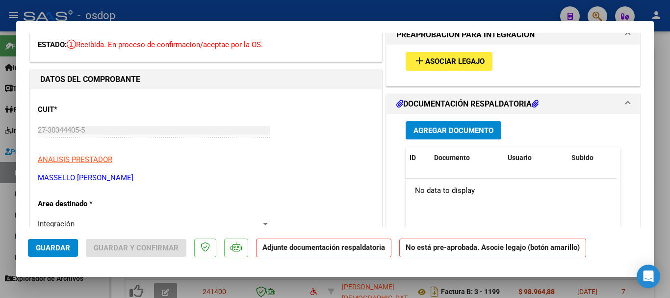
scroll to position [0, 0]
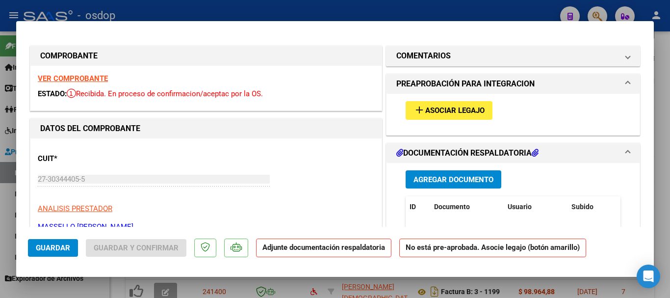
click at [428, 109] on span "Asociar Legajo" at bounding box center [455, 110] width 59 height 9
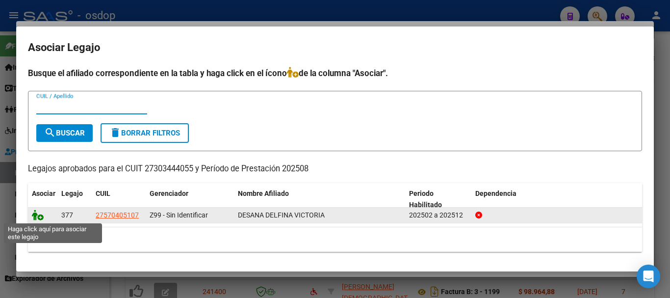
click at [36, 217] on icon at bounding box center [38, 215] width 12 height 11
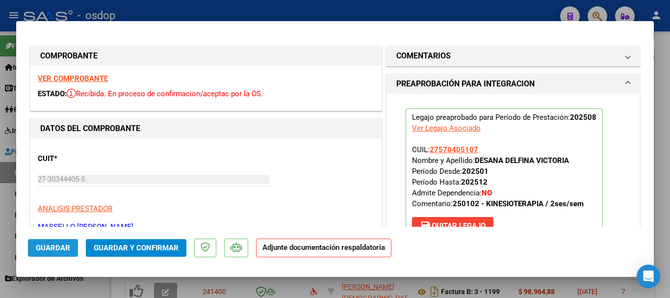
click at [54, 248] on span "Guardar" at bounding box center [53, 247] width 34 height 9
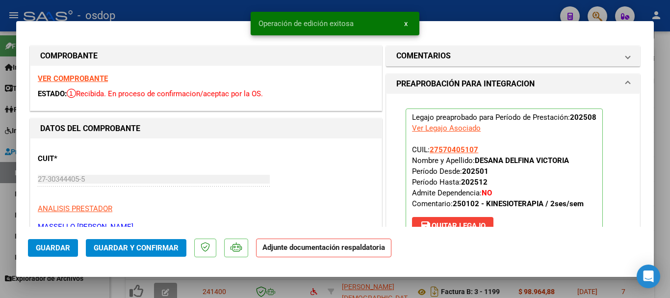
click at [235, 281] on div at bounding box center [335, 149] width 670 height 298
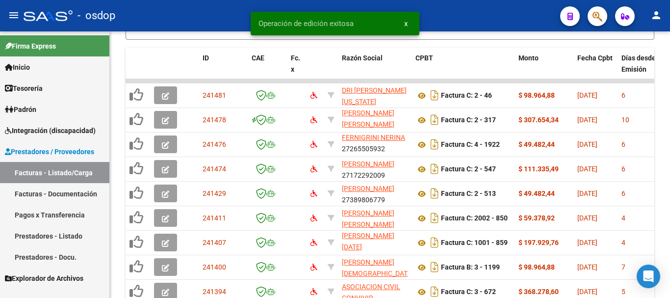
scroll to position [2, 0]
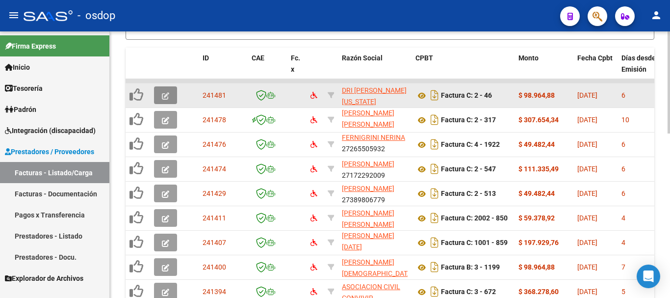
click at [162, 97] on icon "button" at bounding box center [165, 95] width 7 height 7
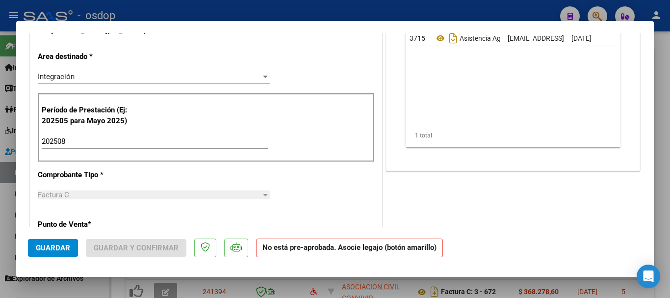
scroll to position [0, 0]
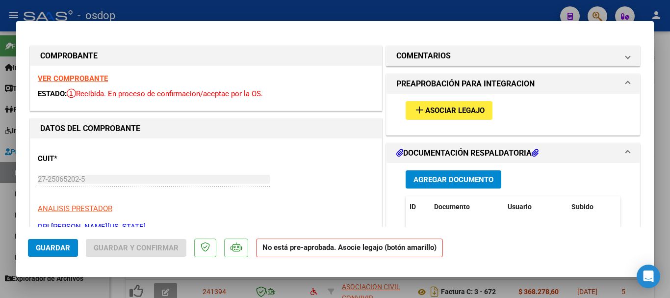
click at [449, 107] on span "Asociar Legajo" at bounding box center [455, 110] width 59 height 9
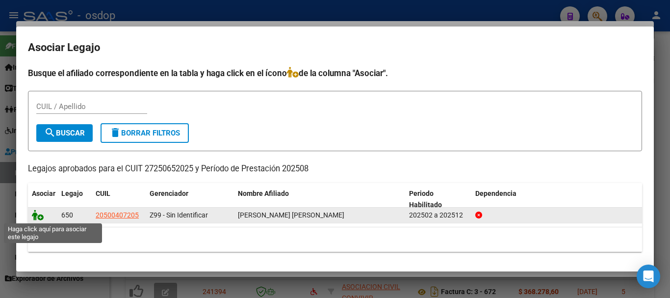
click at [42, 219] on icon at bounding box center [38, 215] width 12 height 11
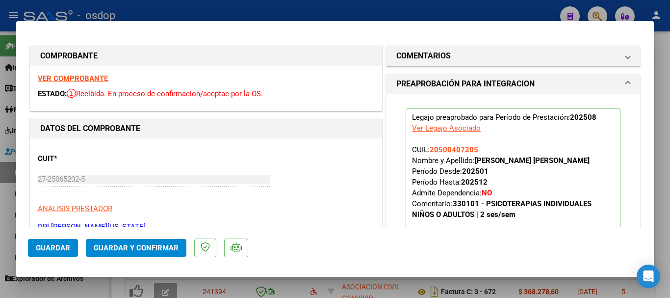
click at [59, 250] on span "Guardar" at bounding box center [53, 247] width 34 height 9
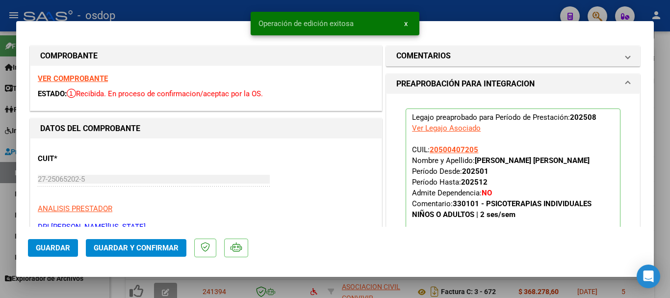
click at [256, 297] on div at bounding box center [335, 149] width 670 height 298
type input "$ 0,00"
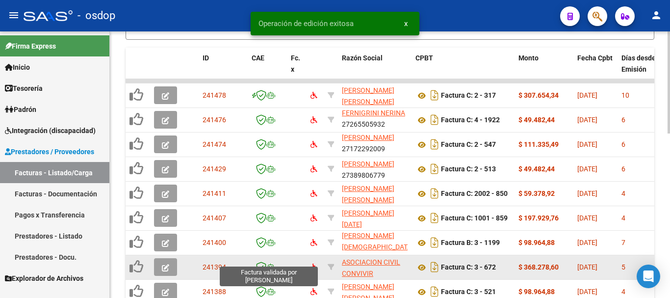
scroll to position [13, 0]
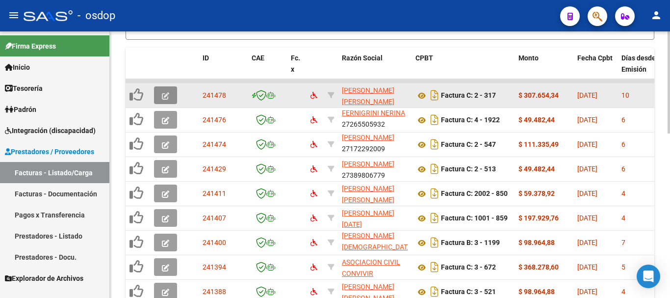
click at [172, 96] on button "button" at bounding box center [165, 95] width 23 height 18
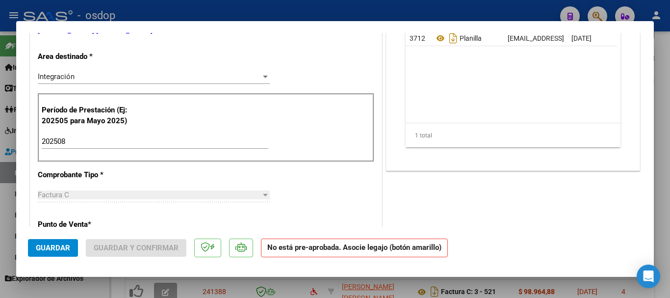
scroll to position [0, 0]
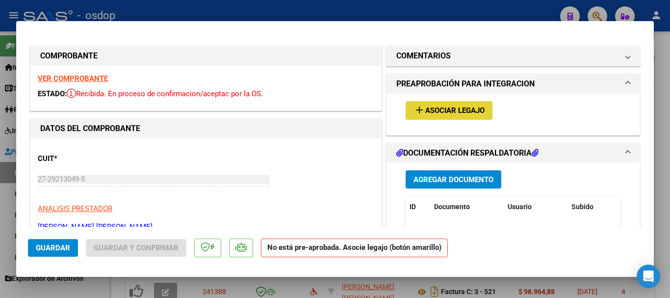
click at [464, 110] on span "Asociar Legajo" at bounding box center [455, 110] width 59 height 9
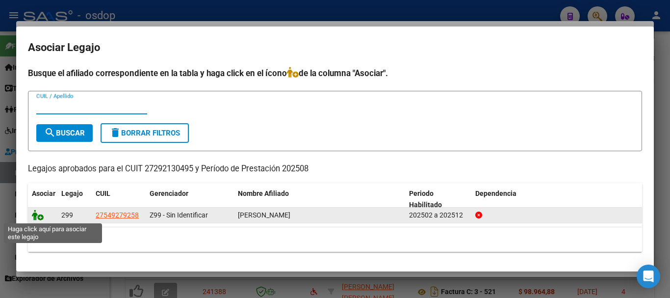
click at [36, 217] on icon at bounding box center [38, 215] width 12 height 11
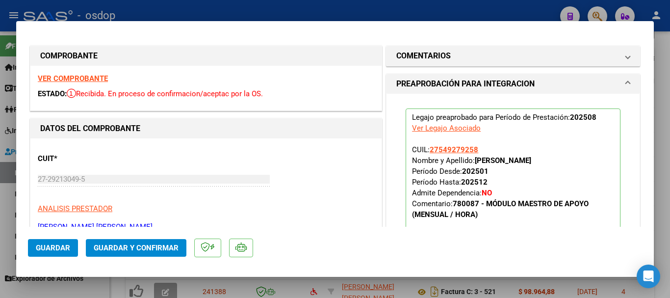
click at [58, 245] on span "Guardar" at bounding box center [53, 247] width 34 height 9
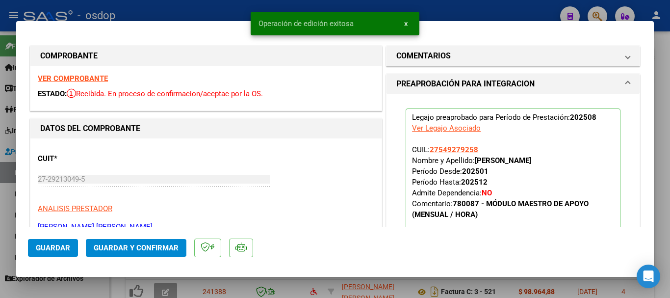
click at [142, 290] on div at bounding box center [335, 149] width 670 height 298
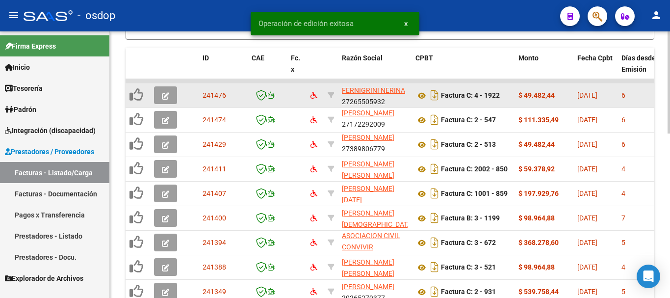
click at [156, 96] on button "button" at bounding box center [165, 95] width 23 height 18
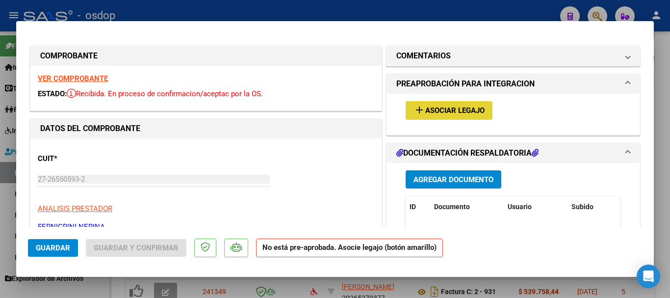
click at [439, 108] on span "Asociar Legajo" at bounding box center [455, 110] width 59 height 9
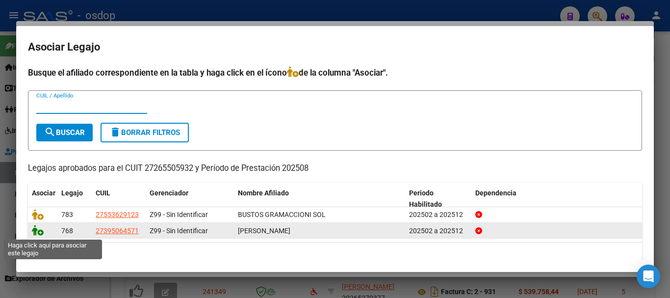
click at [36, 232] on icon at bounding box center [38, 230] width 12 height 11
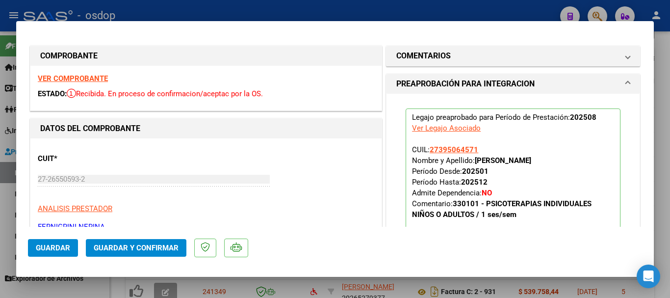
click at [59, 250] on span "Guardar" at bounding box center [53, 247] width 34 height 9
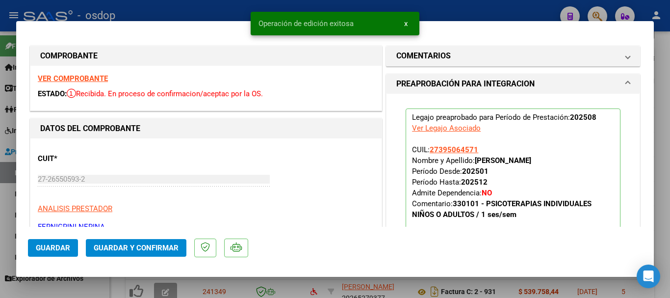
click at [261, 294] on div at bounding box center [335, 149] width 670 height 298
type input "$ 0,00"
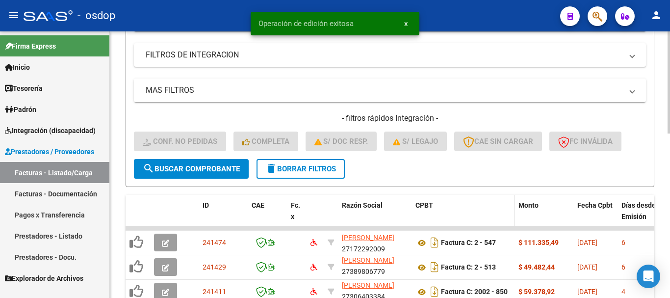
scroll to position [283, 0]
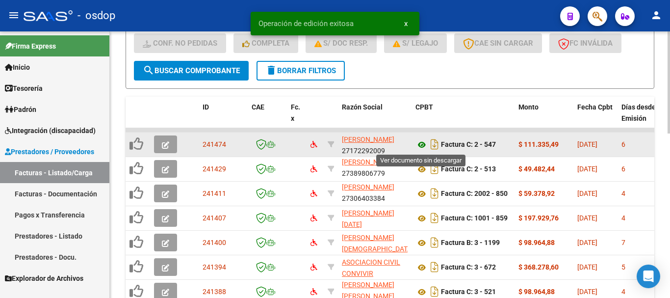
drag, startPoint x: 425, startPoint y: 146, endPoint x: 307, endPoint y: 132, distance: 118.6
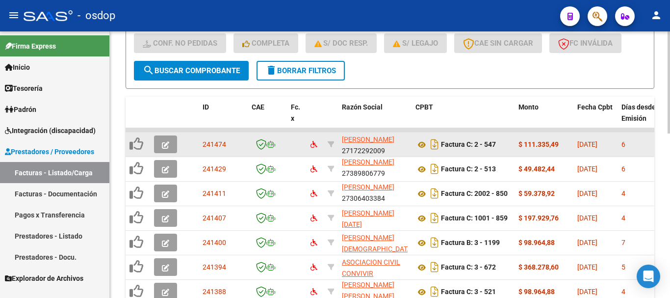
click at [158, 148] on button "button" at bounding box center [165, 144] width 23 height 18
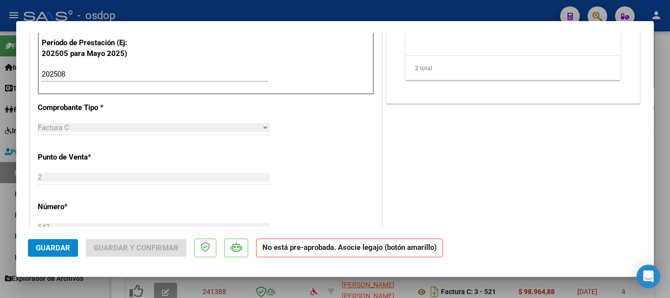
scroll to position [0, 0]
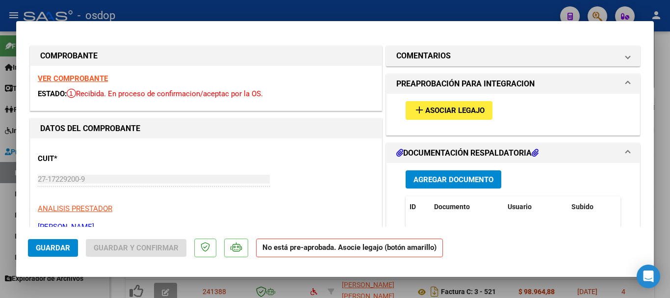
click at [457, 106] on span "add Asociar Legajo" at bounding box center [449, 110] width 71 height 9
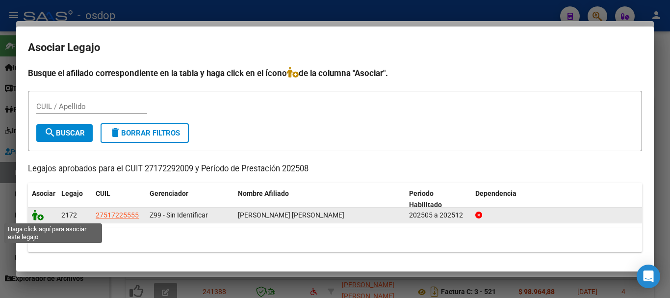
click at [37, 219] on icon at bounding box center [38, 215] width 12 height 11
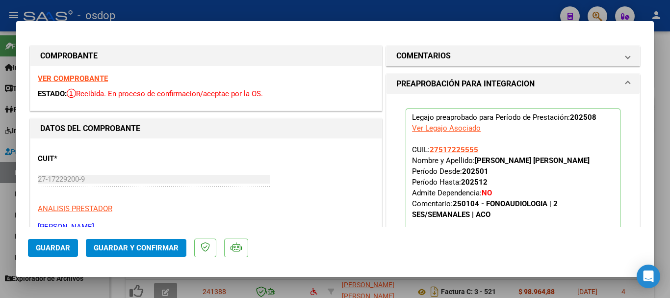
click at [61, 247] on span "Guardar" at bounding box center [53, 247] width 34 height 9
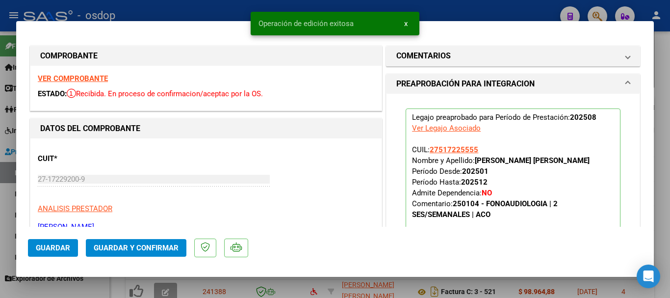
click at [225, 5] on div at bounding box center [335, 149] width 670 height 298
type input "$ 0,00"
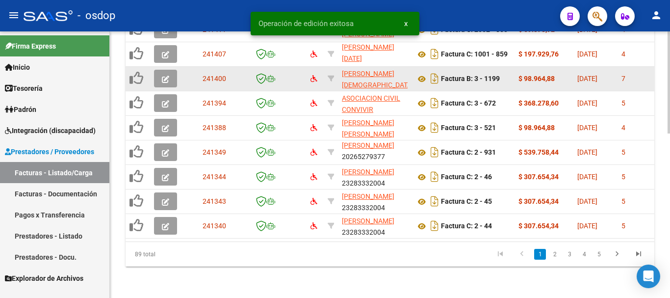
scroll to position [332, 0]
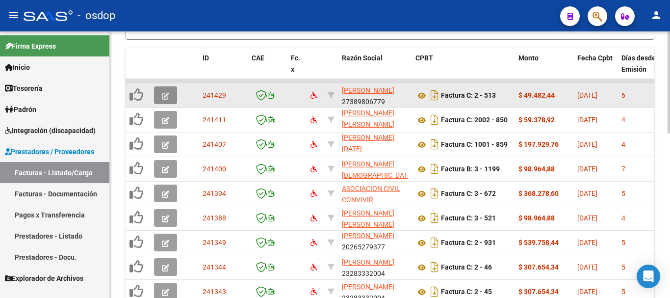
click at [166, 91] on span "button" at bounding box center [165, 95] width 7 height 9
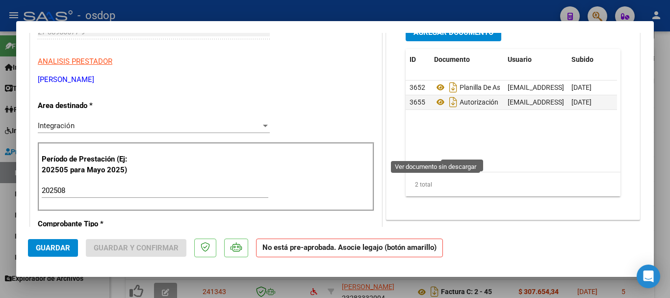
scroll to position [0, 0]
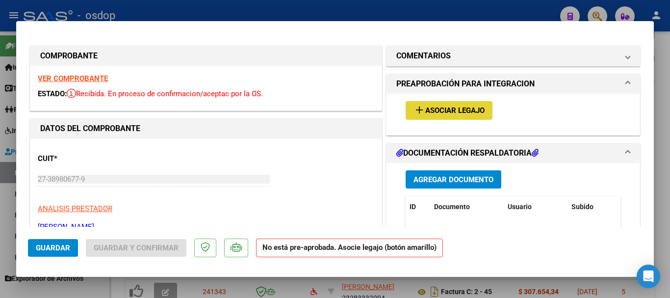
click at [476, 108] on span "Asociar Legajo" at bounding box center [455, 110] width 59 height 9
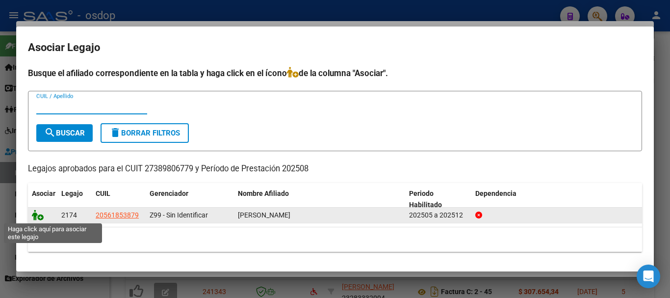
click at [34, 218] on icon at bounding box center [38, 215] width 12 height 11
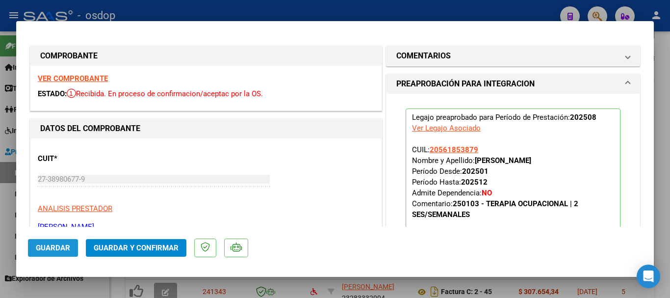
click at [63, 246] on span "Guardar" at bounding box center [53, 247] width 34 height 9
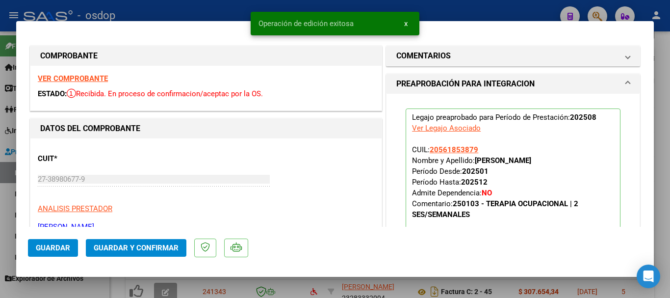
click at [217, 283] on div at bounding box center [335, 149] width 670 height 298
type input "$ 0,00"
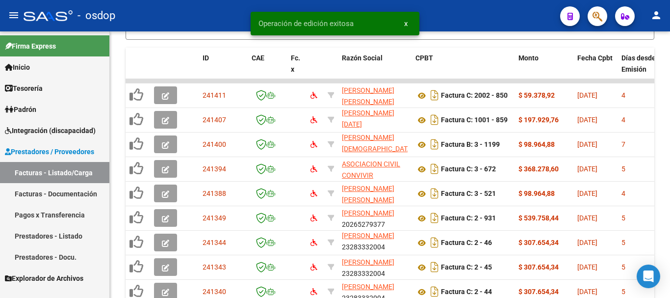
scroll to position [13, 0]
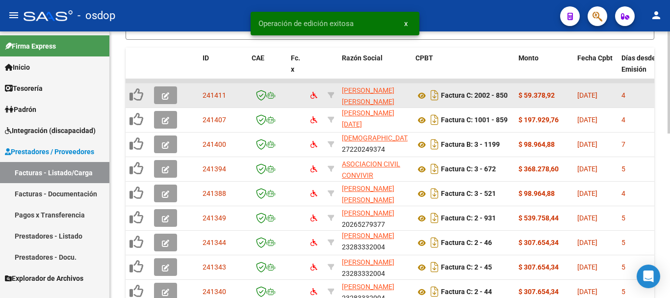
click at [165, 102] on button "button" at bounding box center [165, 95] width 23 height 18
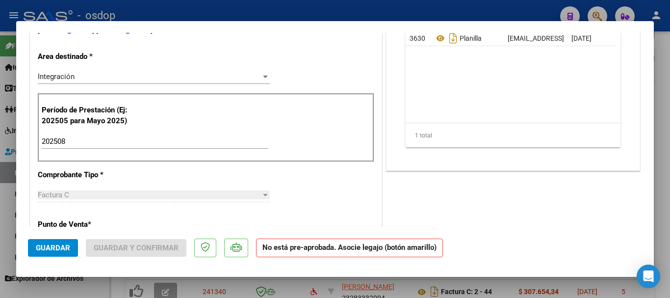
scroll to position [0, 0]
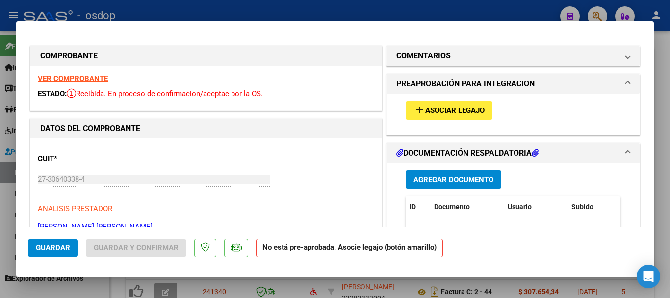
click at [473, 113] on span "Asociar Legajo" at bounding box center [455, 110] width 59 height 9
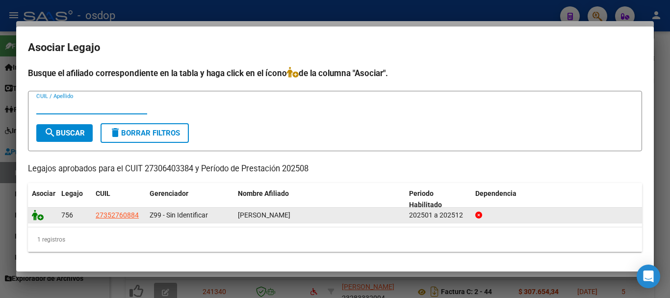
click at [36, 216] on icon at bounding box center [38, 215] width 12 height 11
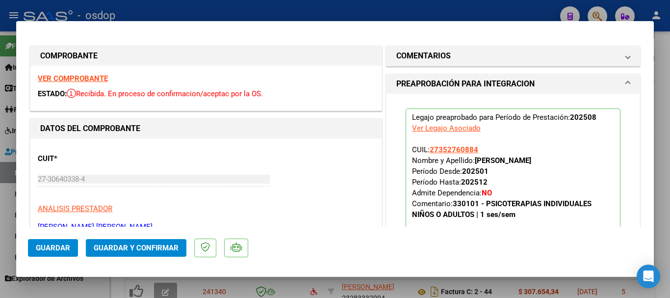
click at [52, 249] on span "Guardar" at bounding box center [53, 247] width 34 height 9
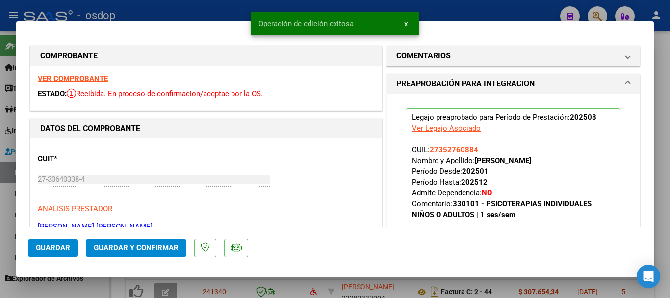
click at [217, 293] on div at bounding box center [335, 149] width 670 height 298
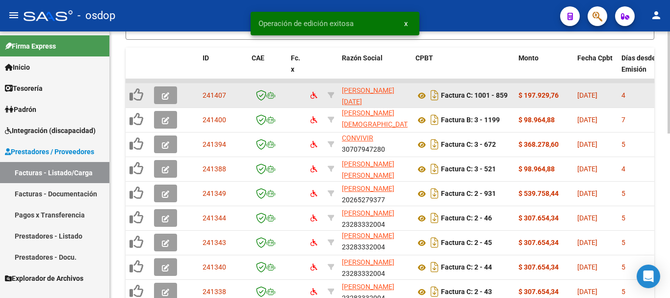
click at [162, 95] on icon "button" at bounding box center [165, 95] width 7 height 7
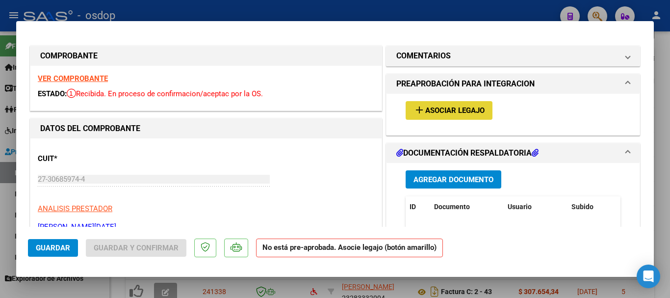
click at [461, 109] on span "Asociar Legajo" at bounding box center [455, 110] width 59 height 9
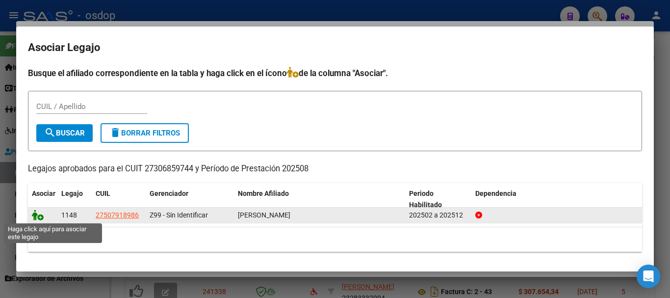
click at [41, 215] on icon at bounding box center [38, 215] width 12 height 11
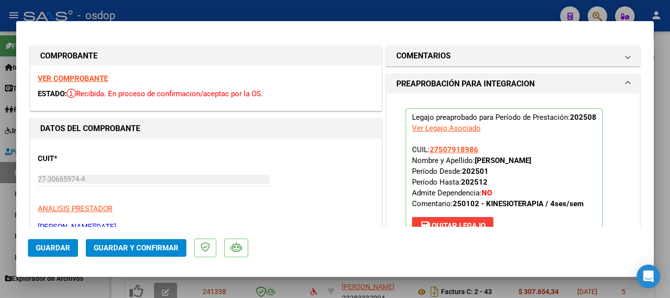
click at [48, 251] on span "Guardar" at bounding box center [53, 247] width 34 height 9
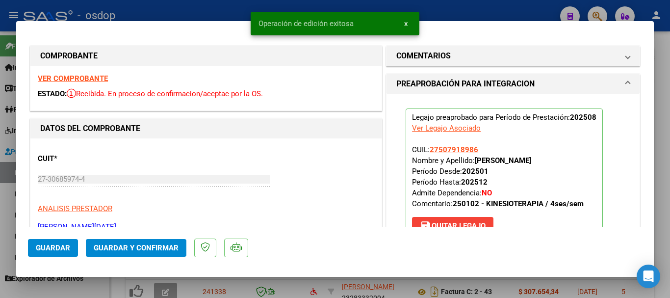
click at [201, 295] on div at bounding box center [335, 149] width 670 height 298
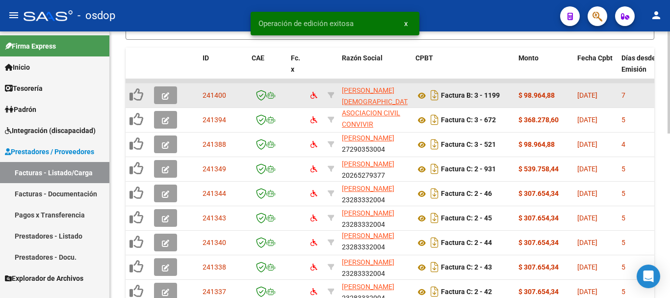
click at [170, 96] on button "button" at bounding box center [165, 95] width 23 height 18
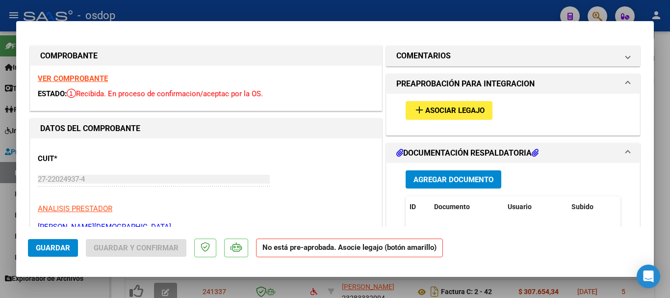
click at [453, 104] on button "add Asociar Legajo" at bounding box center [449, 110] width 87 height 18
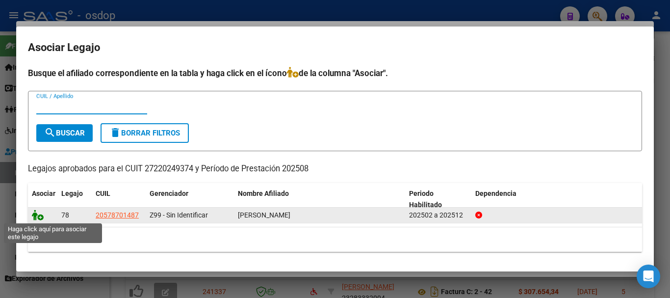
click at [41, 213] on icon at bounding box center [38, 215] width 12 height 11
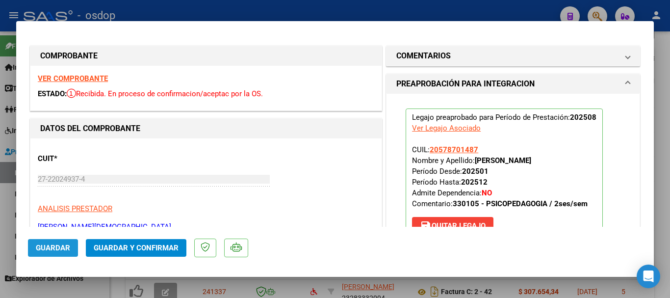
click at [64, 254] on button "Guardar" at bounding box center [53, 248] width 50 height 18
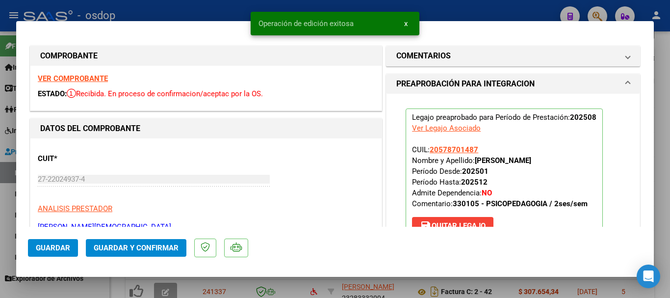
click at [247, 284] on div at bounding box center [335, 149] width 670 height 298
type input "$ 0,00"
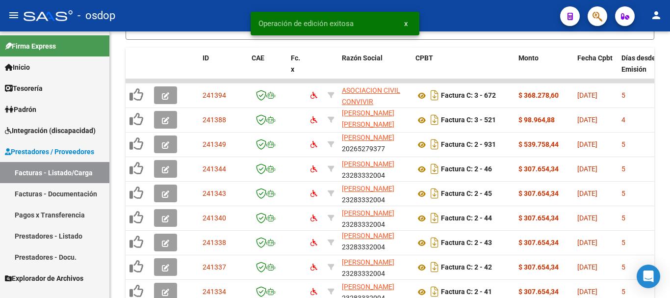
scroll to position [2, 0]
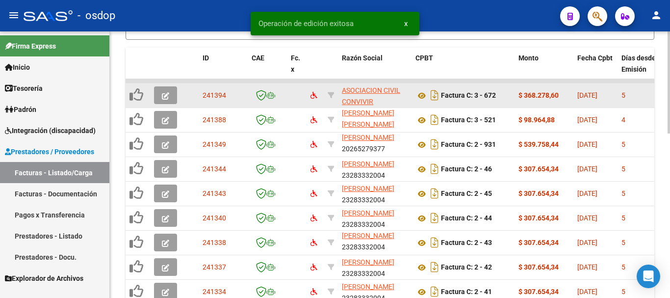
click at [163, 94] on icon "button" at bounding box center [165, 95] width 7 height 7
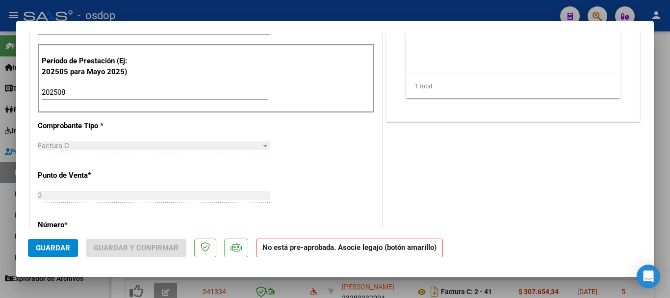
scroll to position [0, 0]
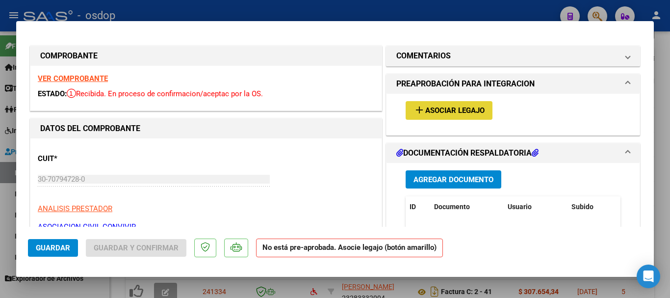
click at [436, 116] on button "add Asociar Legajo" at bounding box center [449, 110] width 87 height 18
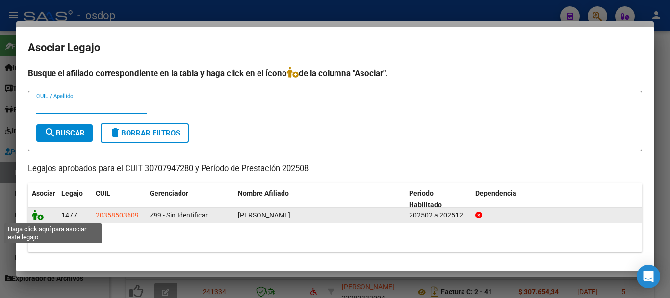
click at [35, 217] on icon at bounding box center [38, 215] width 12 height 11
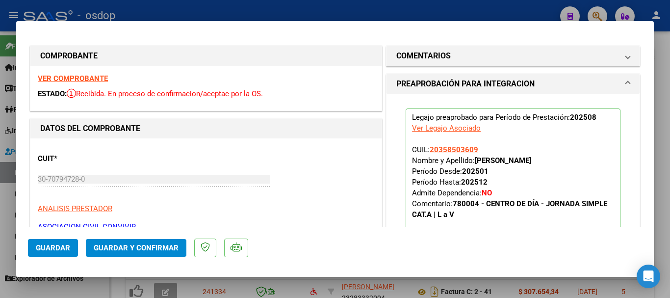
scroll to position [98, 0]
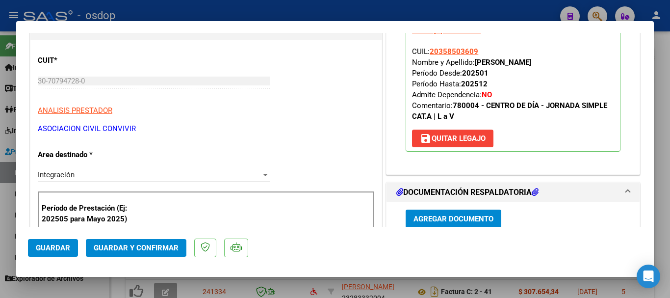
click at [55, 247] on span "Guardar" at bounding box center [53, 247] width 34 height 9
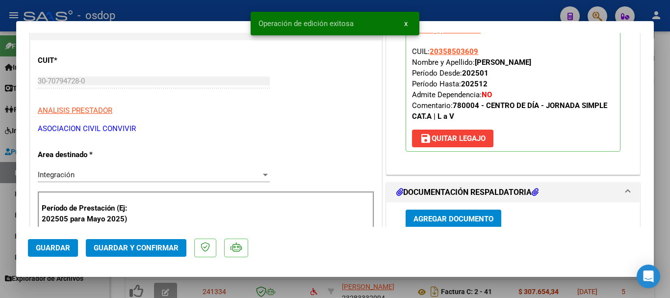
click at [297, 292] on div at bounding box center [335, 149] width 670 height 298
type input "$ 0,00"
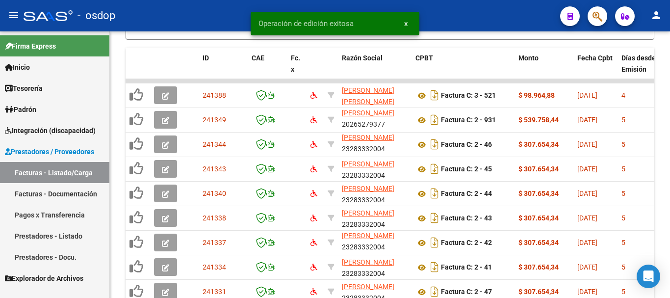
scroll to position [13, 0]
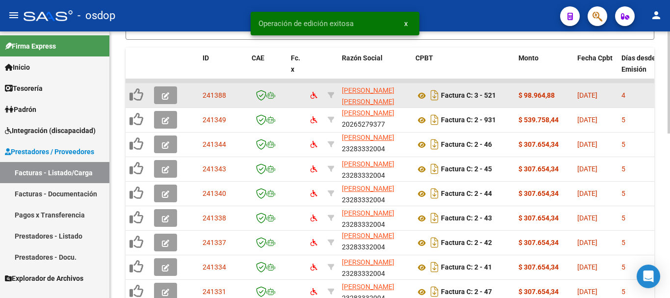
click at [169, 99] on button "button" at bounding box center [165, 95] width 23 height 18
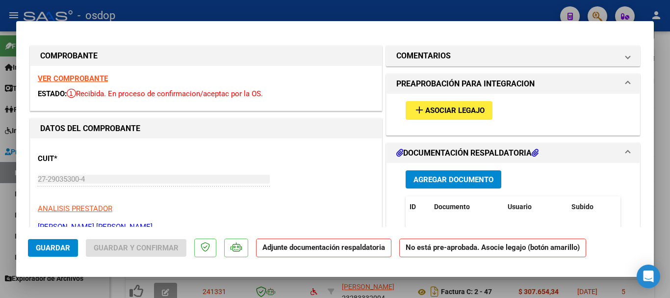
click at [430, 107] on span "Asociar Legajo" at bounding box center [455, 110] width 59 height 9
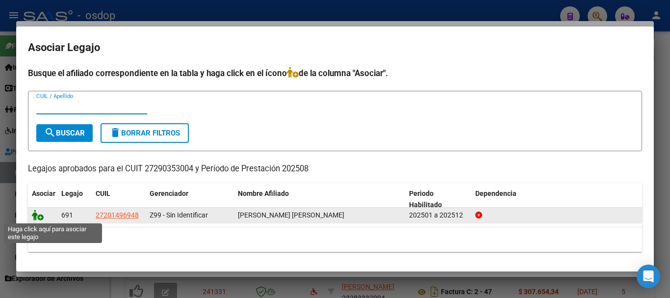
click at [40, 215] on icon at bounding box center [38, 215] width 12 height 11
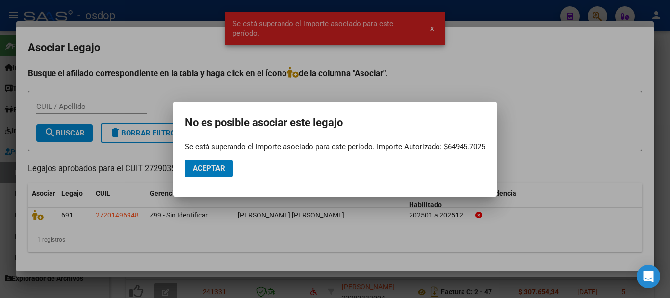
click at [205, 168] on span "Aceptar" at bounding box center [209, 168] width 32 height 9
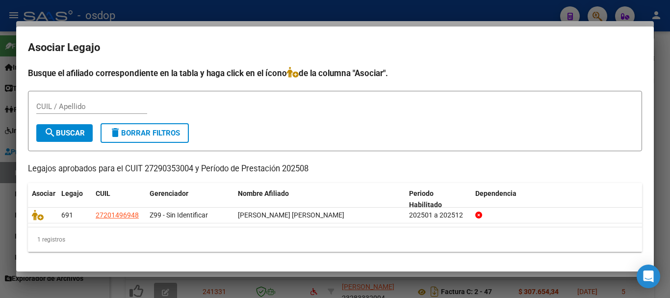
click at [164, 293] on div at bounding box center [335, 149] width 670 height 298
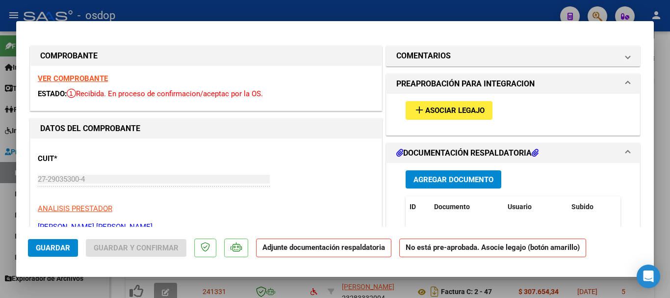
click at [436, 108] on span "Asociar Legajo" at bounding box center [455, 110] width 59 height 9
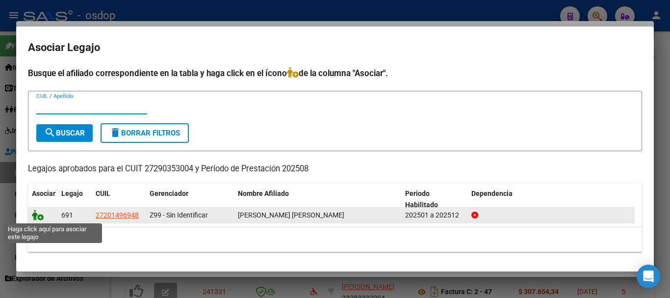
click at [41, 217] on icon at bounding box center [38, 215] width 12 height 11
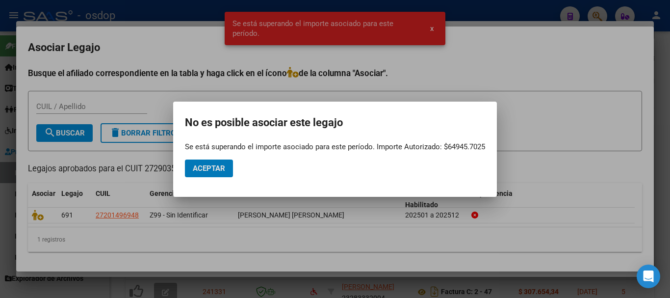
click at [206, 164] on span "Aceptar" at bounding box center [209, 168] width 32 height 9
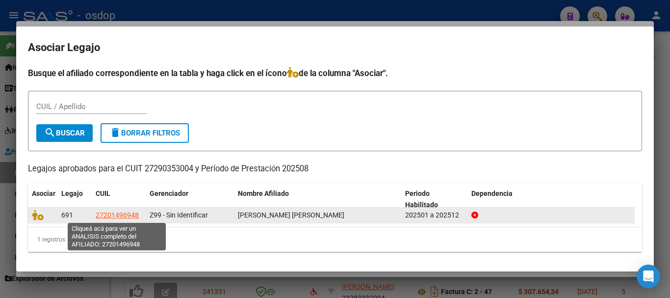
click at [122, 214] on span "27201496948" at bounding box center [117, 215] width 43 height 8
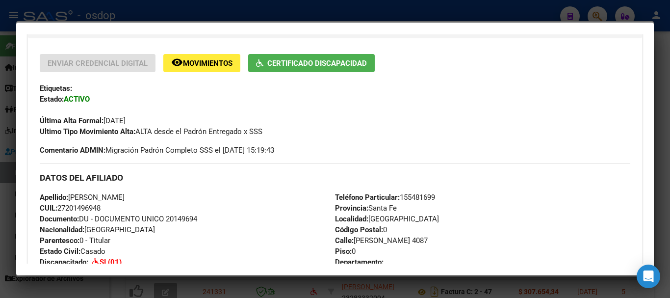
scroll to position [294, 0]
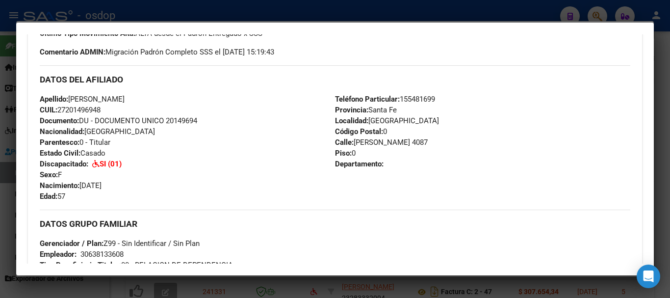
click at [247, 290] on div at bounding box center [335, 149] width 670 height 298
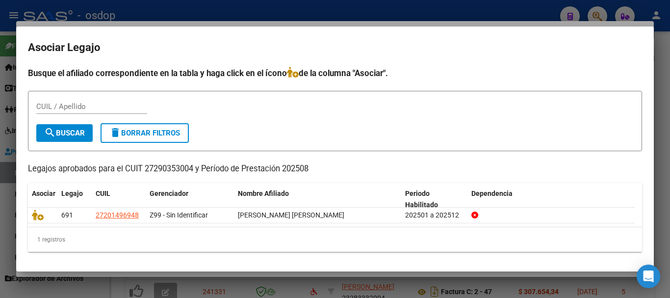
click at [247, 289] on div at bounding box center [335, 149] width 670 height 298
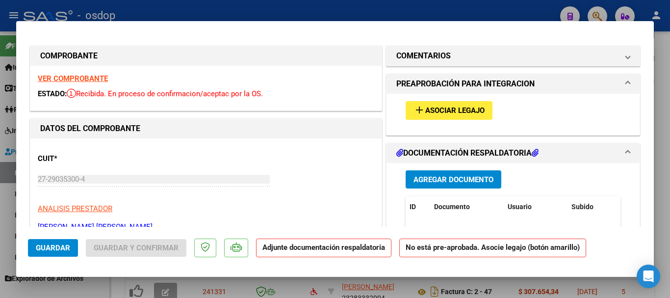
click at [244, 285] on div at bounding box center [335, 149] width 670 height 298
type input "$ 0,00"
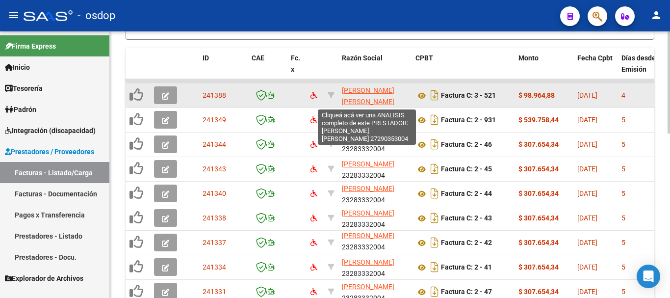
click at [372, 89] on span "[PERSON_NAME] [PERSON_NAME]" at bounding box center [368, 95] width 53 height 19
type textarea "27290353004"
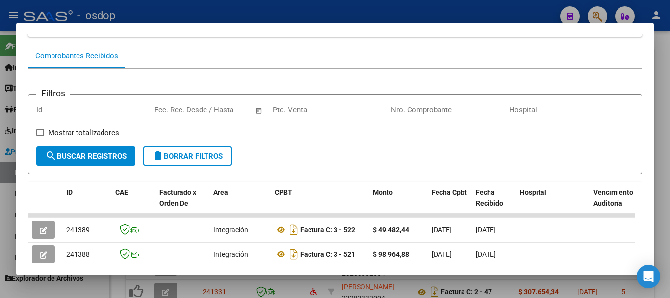
scroll to position [135, 0]
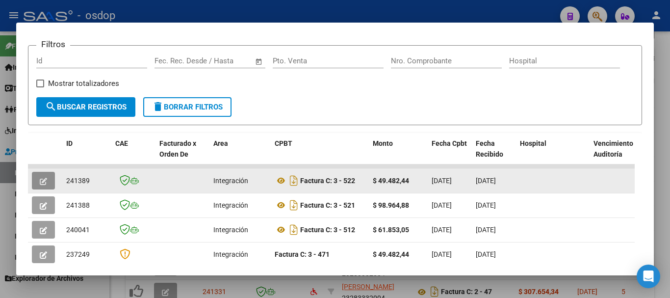
click at [51, 184] on button "button" at bounding box center [43, 181] width 23 height 18
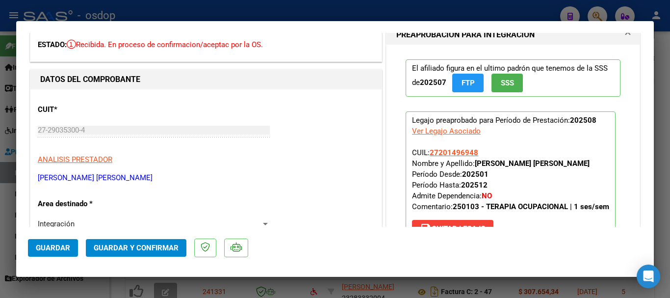
scroll to position [196, 0]
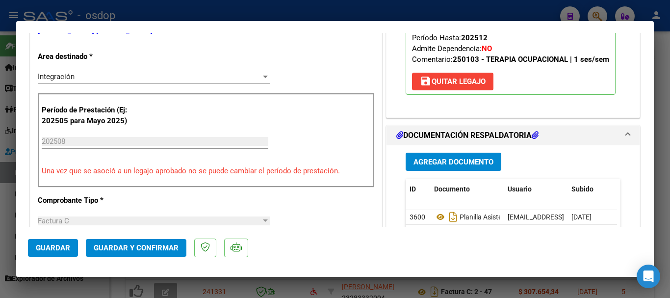
click at [244, 284] on div at bounding box center [335, 149] width 670 height 298
type input "$ 0,00"
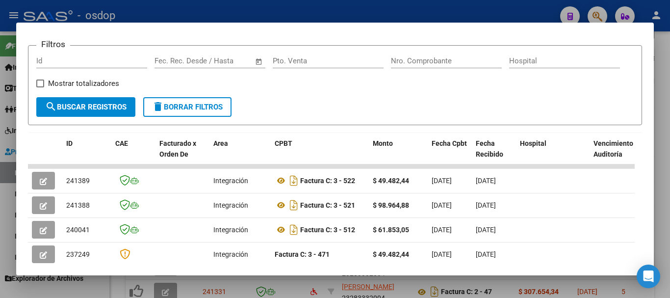
click at [253, 275] on mat-dialog-container "Análisis Prestador - CUIT: 27290353004 cloud_download Exportar CSV ABM ARCA Imp…" at bounding box center [335, 149] width 638 height 253
click at [236, 281] on div at bounding box center [335, 149] width 670 height 298
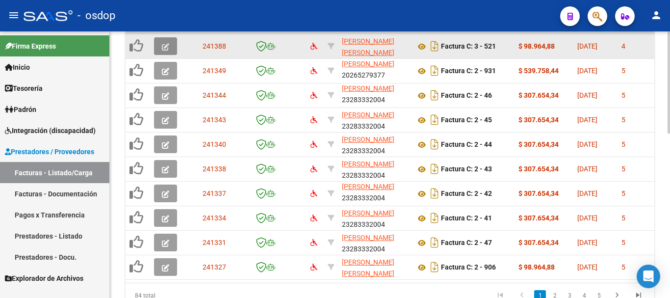
click at [165, 38] on button "button" at bounding box center [165, 46] width 23 height 18
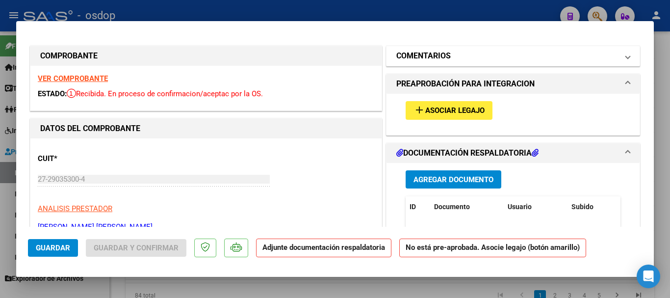
click at [428, 59] on h1 "COMENTARIOS" at bounding box center [424, 56] width 54 height 12
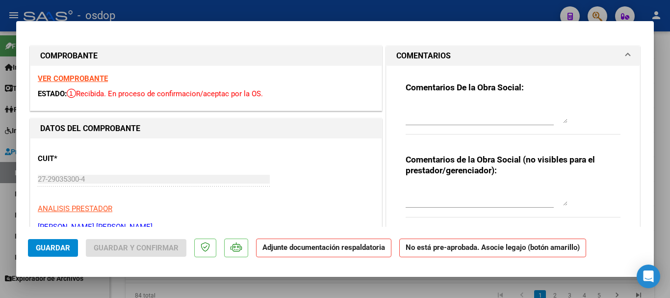
click at [433, 201] on textarea at bounding box center [487, 196] width 162 height 20
type textarea "b"
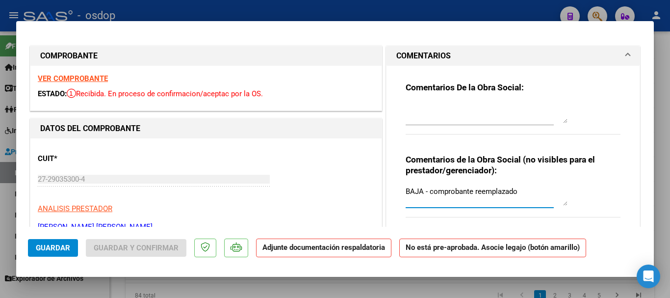
type textarea "BAJA - comprobante reemplazado"
click at [47, 250] on span "Guardar" at bounding box center [53, 247] width 34 height 9
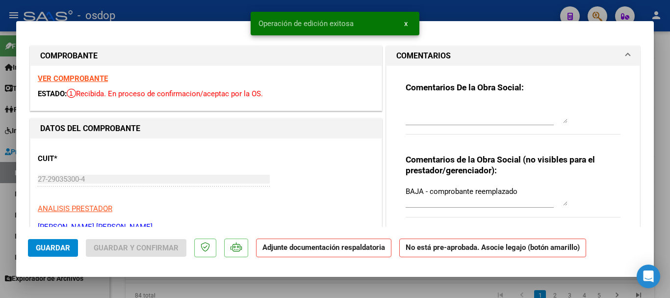
click at [286, 280] on div at bounding box center [335, 149] width 670 height 298
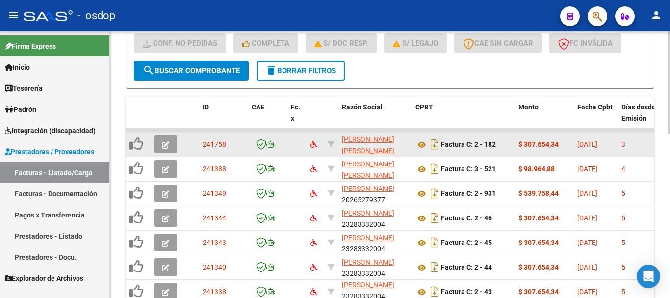
click at [162, 145] on icon "button" at bounding box center [165, 144] width 7 height 7
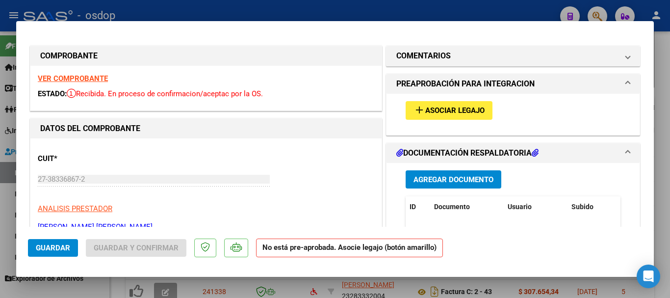
click at [460, 110] on span "Asociar Legajo" at bounding box center [455, 110] width 59 height 9
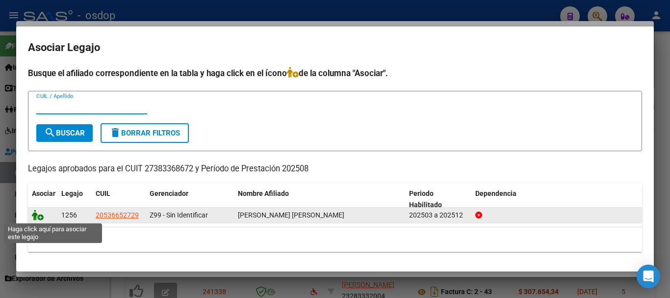
click at [35, 218] on icon at bounding box center [38, 215] width 12 height 11
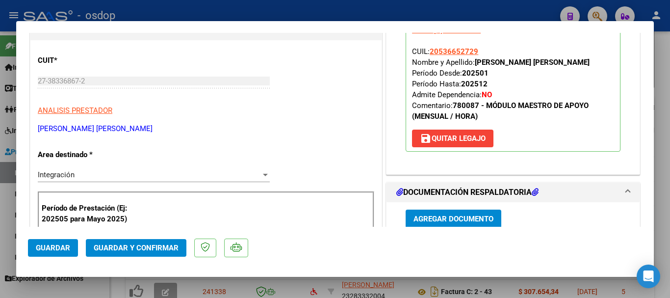
scroll to position [147, 0]
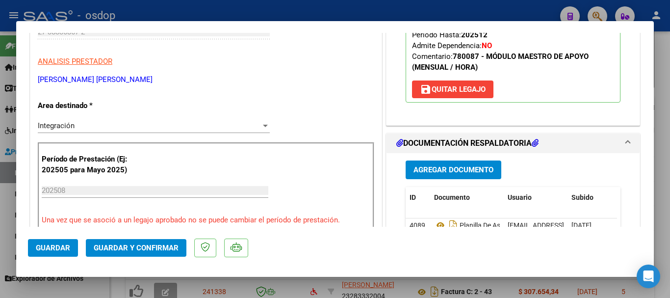
click at [66, 246] on span "Guardar" at bounding box center [53, 247] width 34 height 9
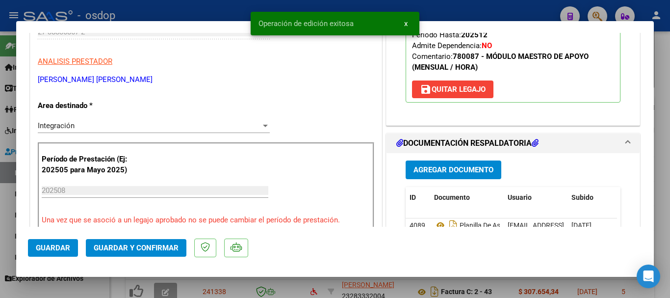
click at [257, 283] on div at bounding box center [335, 149] width 670 height 298
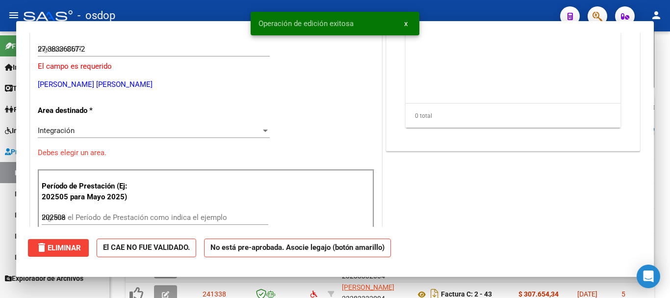
type input "$ 0,00"
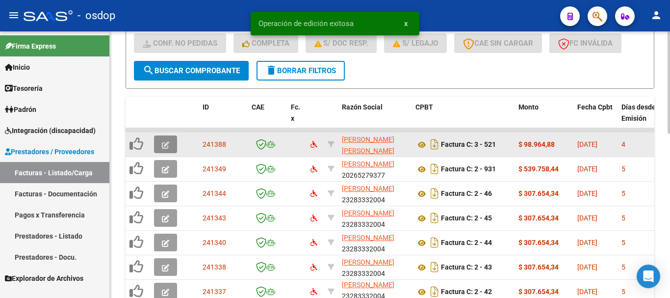
click at [168, 145] on icon "button" at bounding box center [165, 144] width 7 height 7
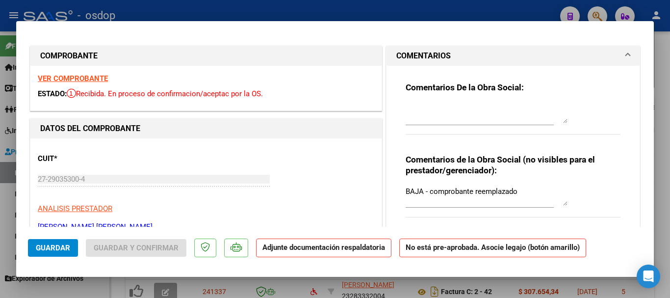
scroll to position [98, 0]
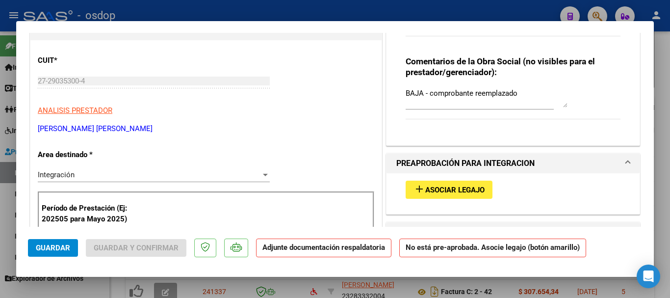
click at [268, 6] on div at bounding box center [335, 149] width 670 height 298
type input "$ 0,00"
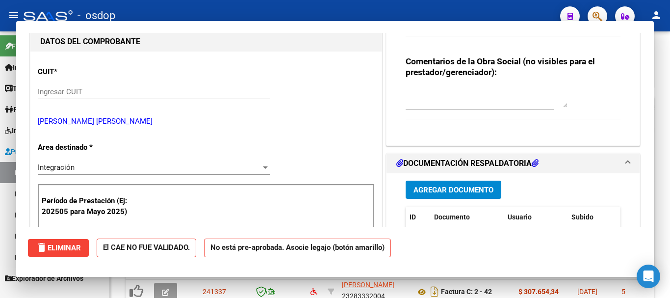
scroll to position [0, 0]
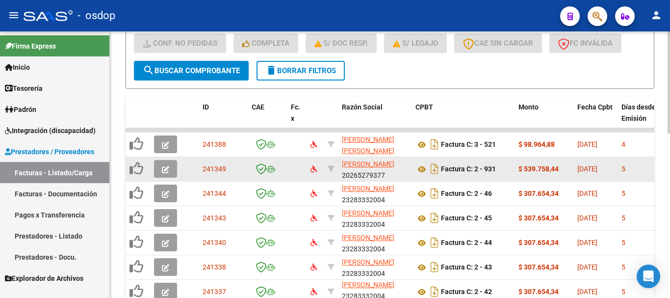
click at [162, 172] on icon "button" at bounding box center [165, 169] width 7 height 7
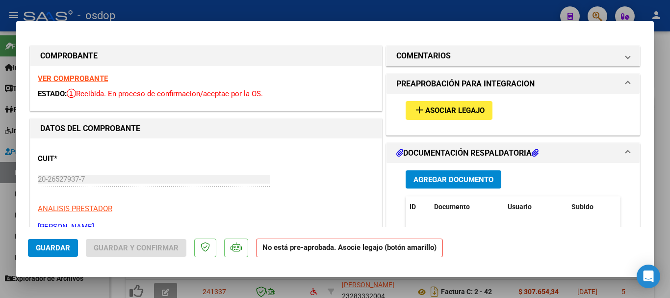
click at [429, 109] on span "Asociar Legajo" at bounding box center [455, 110] width 59 height 9
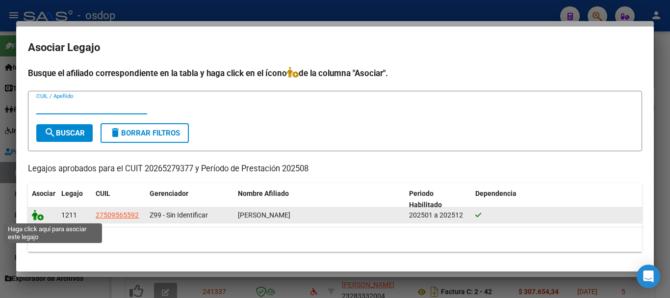
click at [38, 214] on icon at bounding box center [38, 215] width 12 height 11
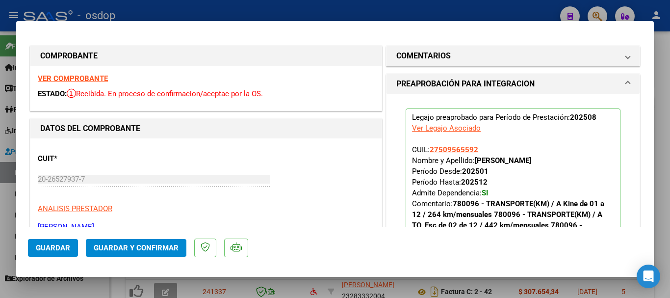
click at [40, 244] on span "Guardar" at bounding box center [53, 247] width 34 height 9
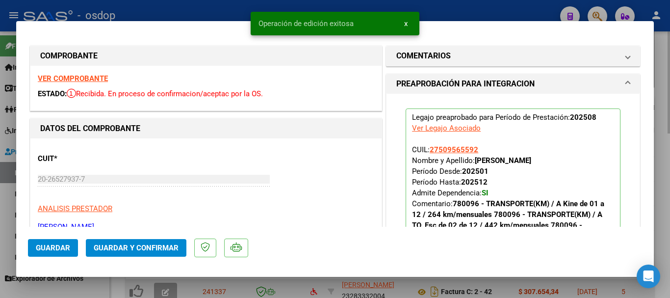
click at [187, 286] on div at bounding box center [335, 149] width 670 height 298
type input "$ 0,00"
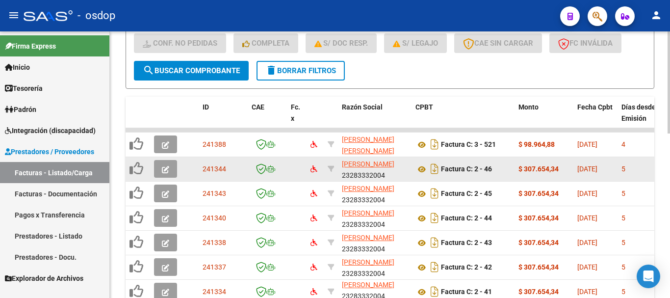
click at [166, 165] on span "button" at bounding box center [165, 168] width 7 height 9
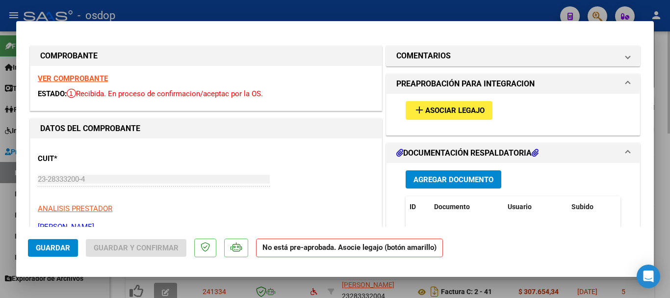
drag, startPoint x: 357, startPoint y: 2, endPoint x: 377, endPoint y: 60, distance: 61.6
click at [357, 2] on div at bounding box center [335, 149] width 670 height 298
type input "$ 0,00"
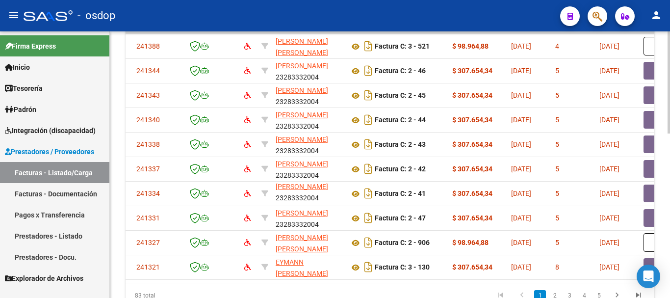
scroll to position [0, 51]
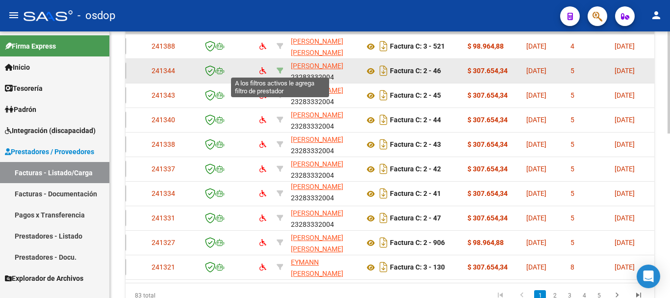
click at [283, 71] on icon at bounding box center [280, 70] width 7 height 7
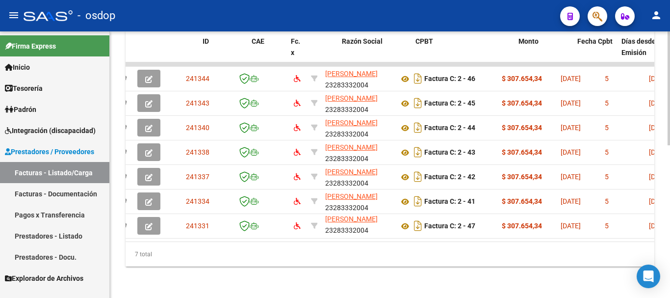
scroll to position [0, 0]
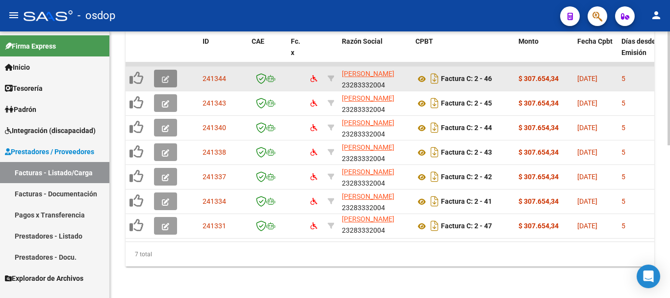
click at [161, 70] on button "button" at bounding box center [165, 79] width 23 height 18
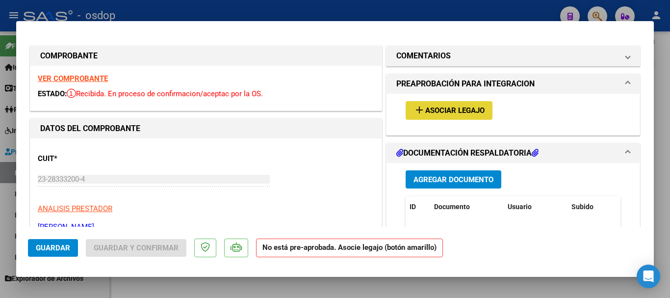
click at [412, 117] on button "add Asociar Legajo" at bounding box center [449, 110] width 87 height 18
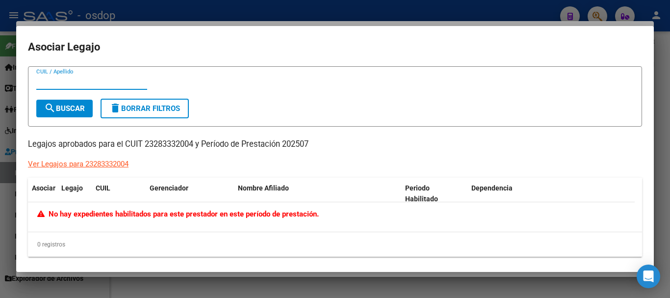
click at [216, 16] on div at bounding box center [335, 149] width 670 height 298
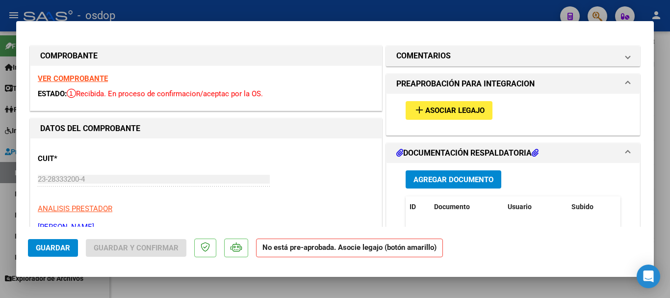
click at [253, 9] on div at bounding box center [335, 149] width 670 height 298
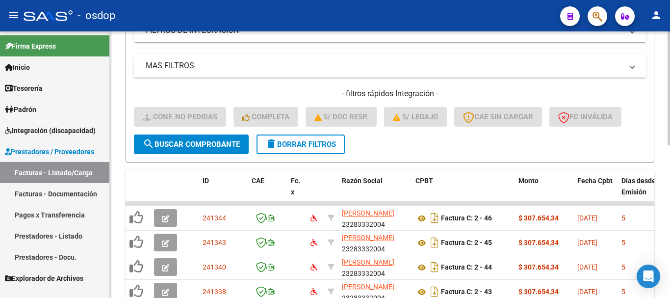
click at [292, 144] on span "delete Borrar Filtros" at bounding box center [301, 144] width 71 height 9
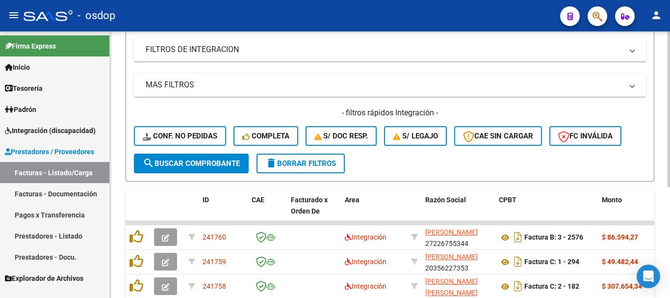
scroll to position [210, 0]
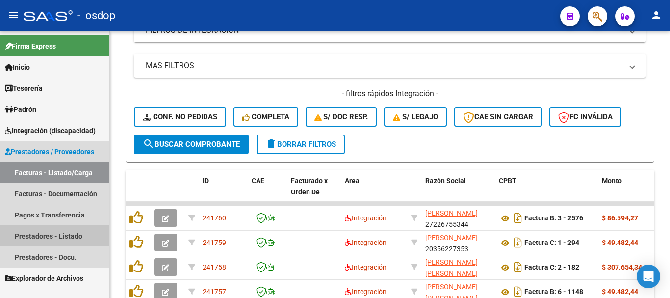
click at [57, 236] on link "Prestadores - Listado" at bounding box center [54, 235] width 109 height 21
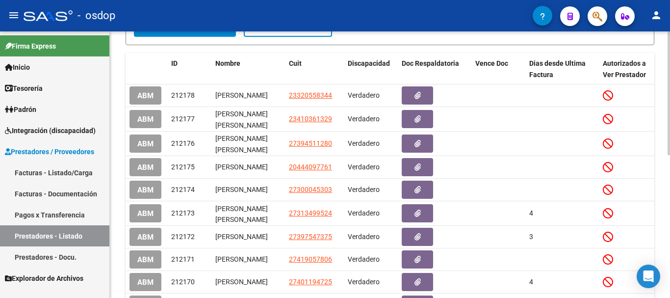
scroll to position [13, 0]
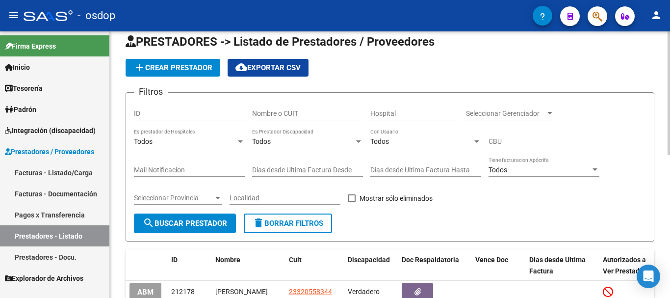
click at [283, 106] on div "Nombre o CUIT" at bounding box center [307, 111] width 111 height 20
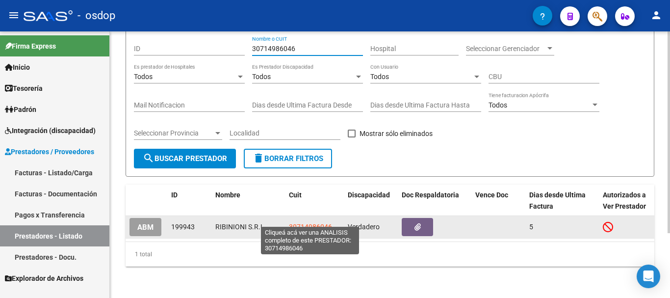
click at [316, 223] on span "30714986046" at bounding box center [310, 227] width 43 height 8
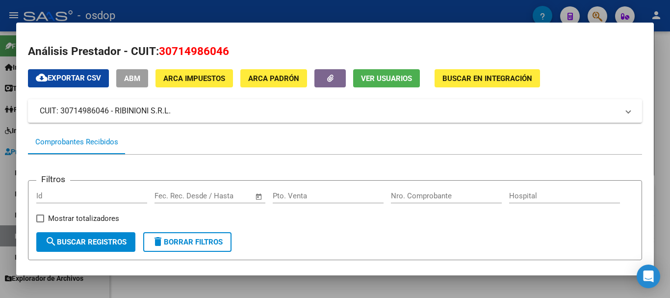
scroll to position [196, 0]
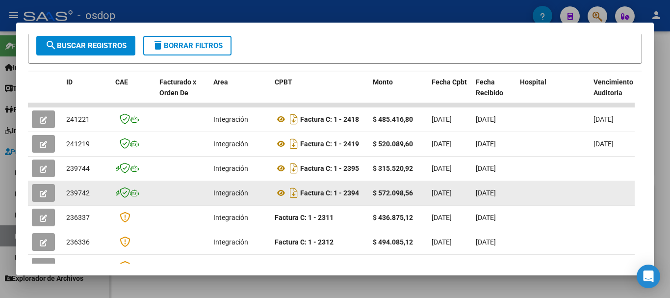
drag, startPoint x: 108, startPoint y: 169, endPoint x: 441, endPoint y: 197, distance: 333.9
click at [441, 197] on datatable-scroller "241221 Integración Factura C: 1 - 2418 $ 485.416,80 31/08/2025 03/09/2025 10/09…" at bounding box center [331, 228] width 607 height 250
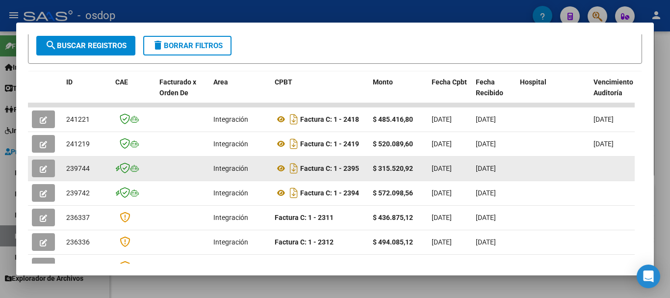
click at [189, 170] on datatable-body-cell at bounding box center [183, 169] width 54 height 24
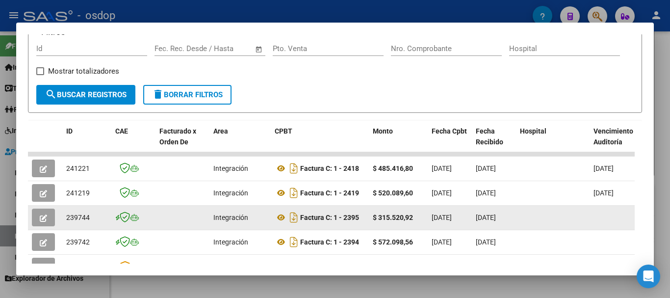
click at [45, 173] on icon "button" at bounding box center [43, 168] width 7 height 7
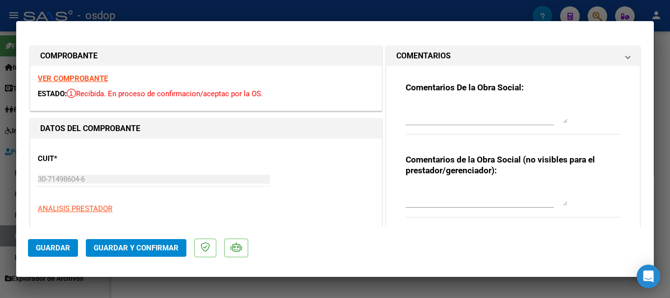
click at [21, 183] on mat-dialog-content "COMPROBANTE VER COMPROBANTE ESTADO: Recibida. En proceso de confirmacion/acepta…" at bounding box center [335, 130] width 638 height 194
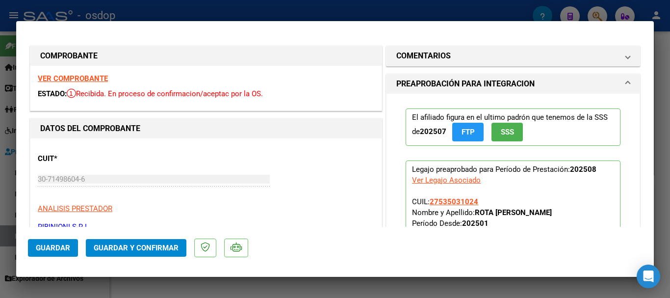
click at [139, 9] on div at bounding box center [335, 149] width 670 height 298
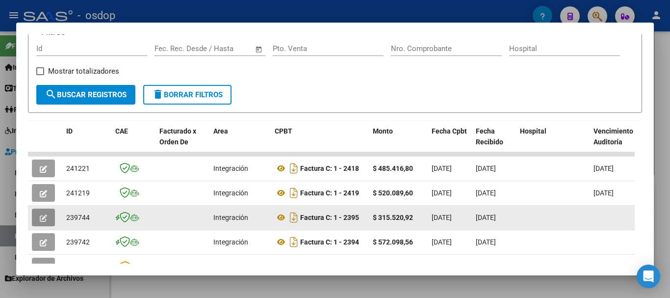
click at [45, 222] on icon "button" at bounding box center [43, 217] width 7 height 7
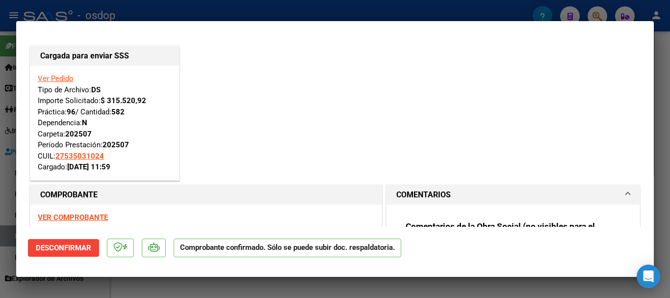
click at [128, 291] on div at bounding box center [335, 149] width 670 height 298
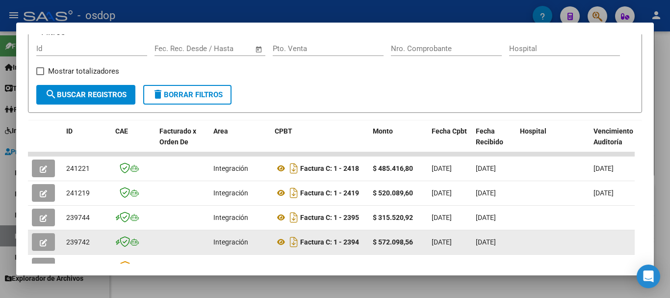
click at [48, 244] on button "button" at bounding box center [43, 242] width 23 height 18
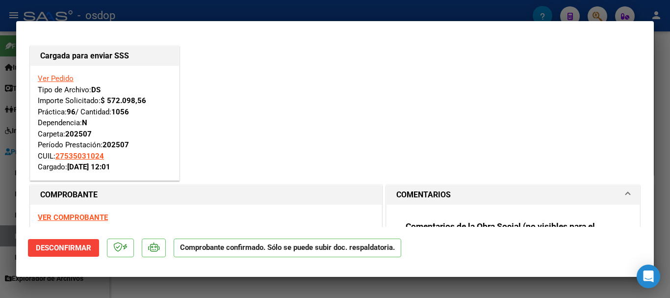
click at [175, 9] on div at bounding box center [335, 149] width 670 height 298
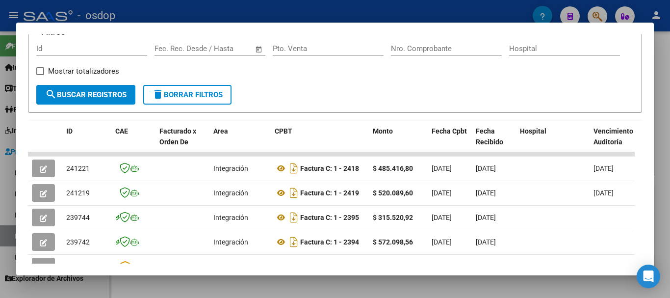
click at [0, 170] on div at bounding box center [335, 149] width 670 height 298
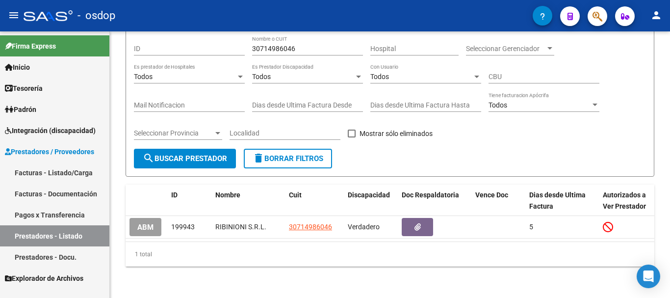
click at [43, 133] on span "Integración (discapacidad)" at bounding box center [50, 130] width 91 height 11
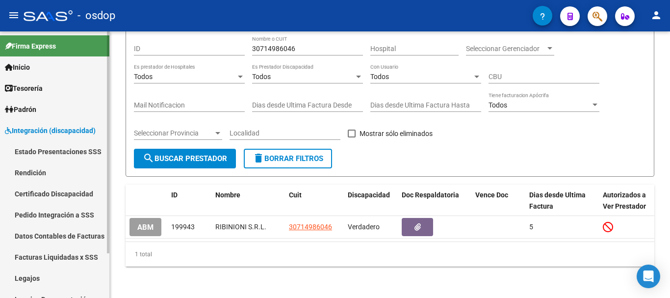
click at [66, 213] on link "Pedido Integración a SSS" at bounding box center [54, 214] width 109 height 21
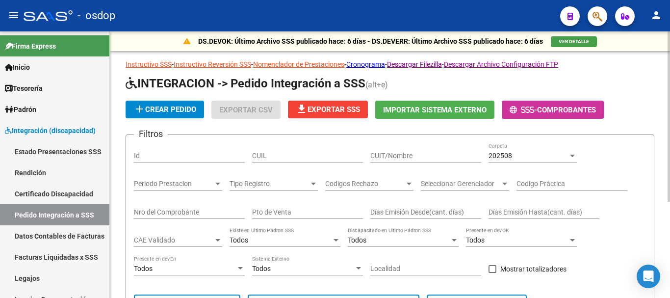
click at [314, 150] on div "CUIL" at bounding box center [307, 153] width 111 height 20
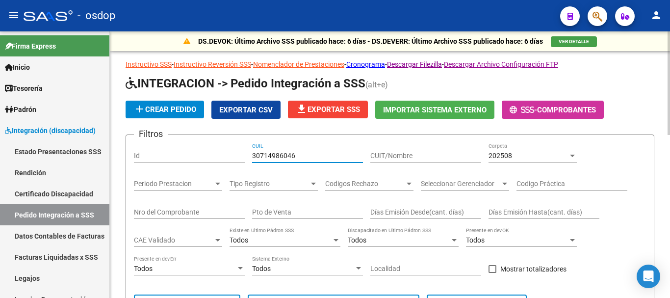
click at [560, 161] on div "202508 Carpeta" at bounding box center [533, 153] width 88 height 20
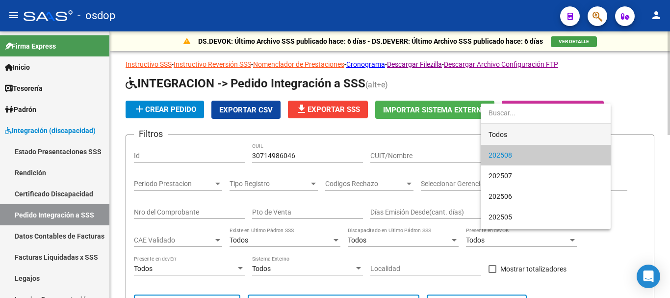
click at [517, 130] on span "Todos" at bounding box center [546, 134] width 114 height 21
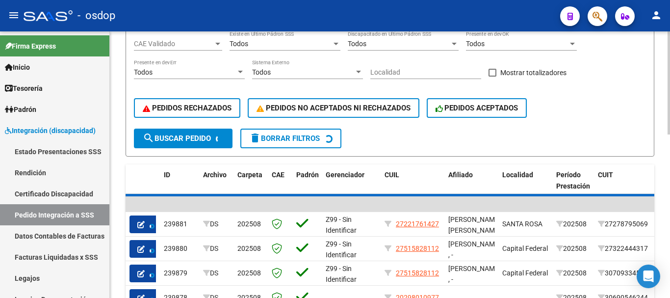
click at [197, 134] on form "Filtros Id 30714986046 CUIL CUIT/Nombre Todos Carpeta Periodo Prestacion Period…" at bounding box center [390, 47] width 529 height 218
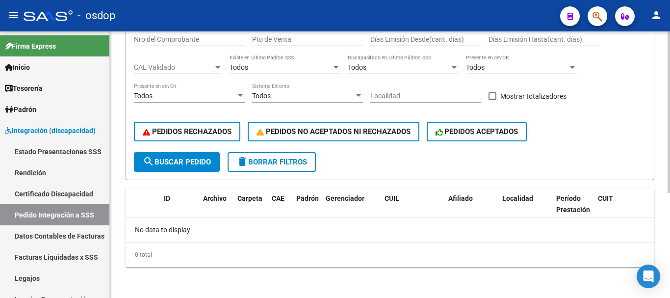
click at [193, 151] on div "PEDIDOS RECHAZADOS PEDIDOS NO ACEPTADOS NI RECHAZADOS PEDIDOS ACEPTADOS" at bounding box center [390, 131] width 512 height 41
click at [193, 170] on button "search Buscar Pedido" at bounding box center [177, 162] width 86 height 20
click at [198, 161] on span "search Buscar Pedido" at bounding box center [177, 162] width 68 height 9
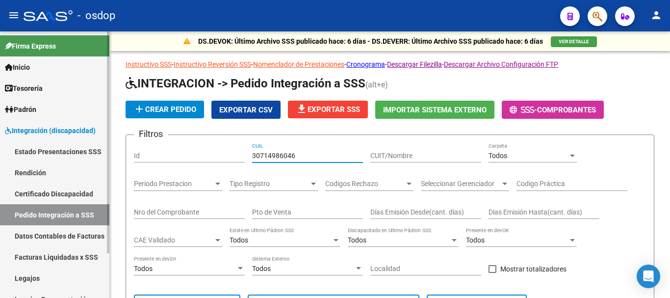
drag, startPoint x: 320, startPoint y: 158, endPoint x: 0, endPoint y: 160, distance: 320.0
click at [0, 160] on mat-sidenav-container "Firma Express Inicio Instructivos Contacto OS Tesorería Extractos Procesados (c…" at bounding box center [335, 164] width 670 height 266
click at [276, 159] on input "30714986046" at bounding box center [307, 156] width 111 height 8
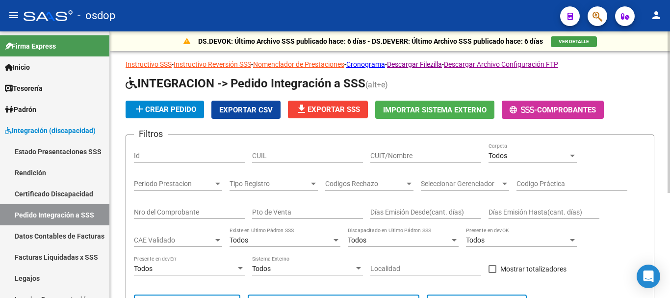
click at [441, 150] on div "CUIT/Nombre" at bounding box center [426, 153] width 111 height 20
paste input "30714986046"
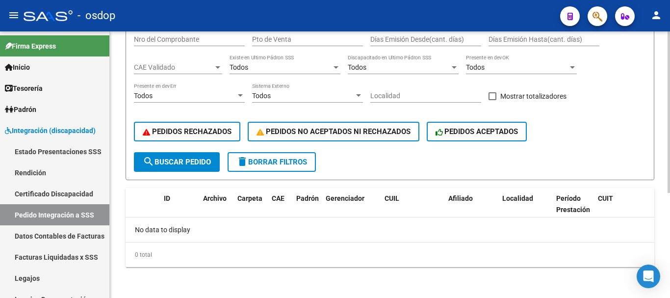
click at [180, 158] on span "search Buscar Pedido" at bounding box center [177, 162] width 68 height 9
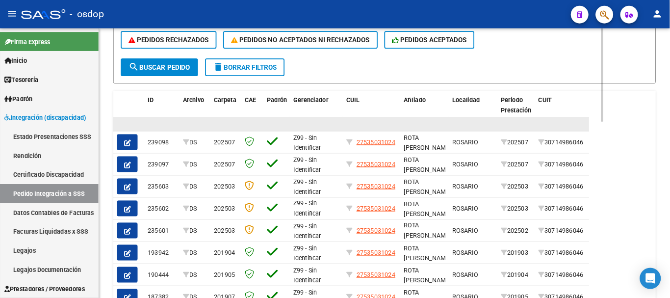
scroll to position [271, 0]
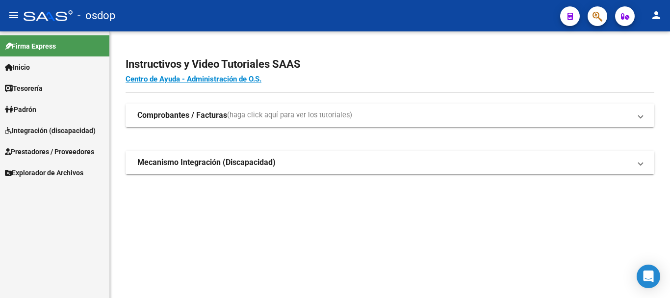
click at [79, 148] on span "Prestadores / Proveedores" at bounding box center [49, 151] width 89 height 11
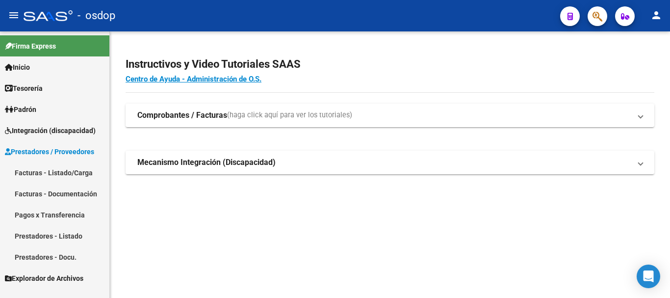
click at [69, 170] on link "Facturas - Listado/Carga" at bounding box center [54, 172] width 109 height 21
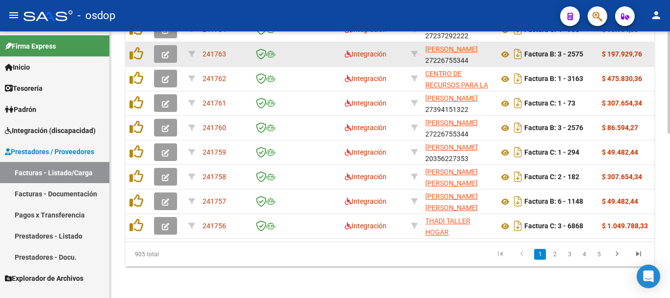
scroll to position [283, 0]
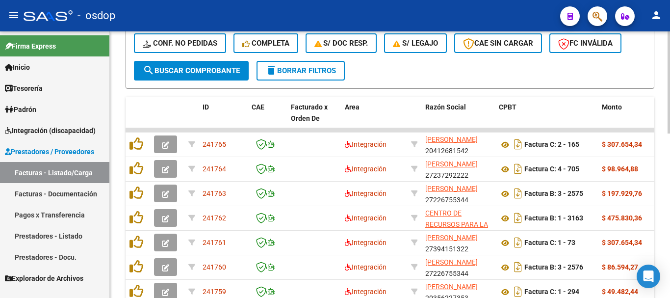
click at [421, 48] on button "S/ legajo" at bounding box center [415, 43] width 63 height 20
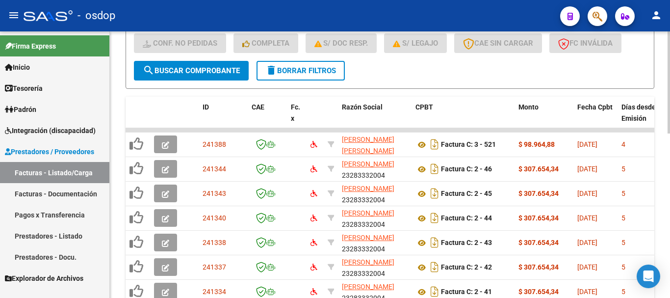
scroll to position [381, 0]
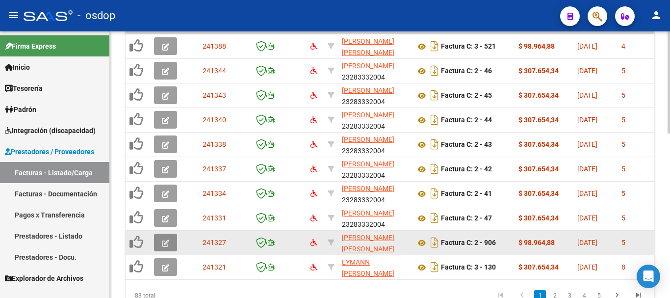
click at [167, 242] on icon "button" at bounding box center [165, 243] width 7 height 7
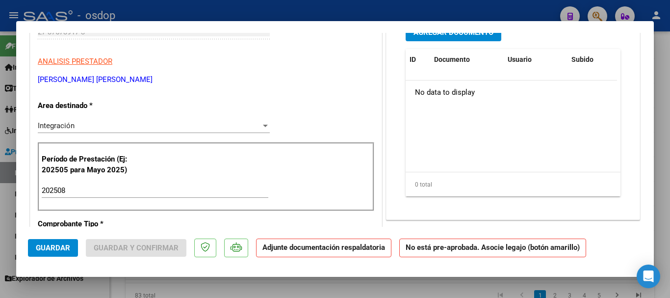
scroll to position [0, 0]
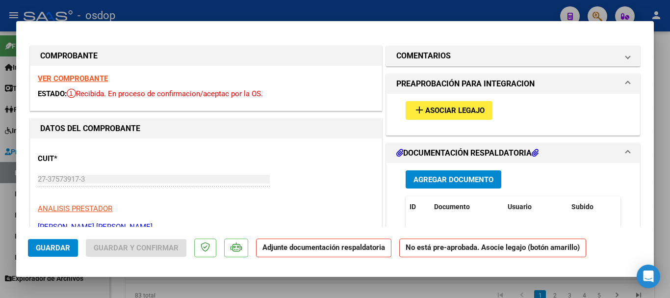
click at [456, 107] on span "Asociar Legajo" at bounding box center [455, 110] width 59 height 9
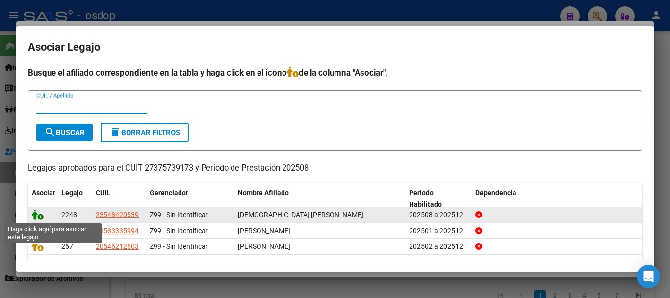
click at [42, 217] on icon at bounding box center [38, 214] width 12 height 11
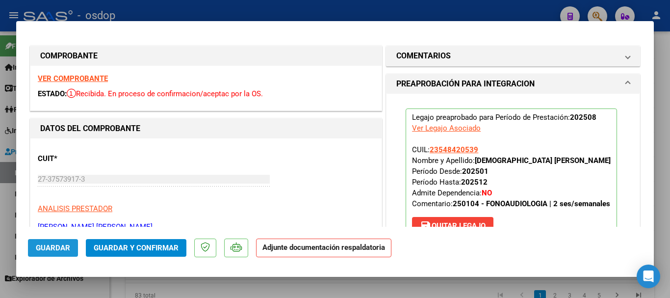
click at [60, 241] on button "Guardar" at bounding box center [53, 248] width 50 height 18
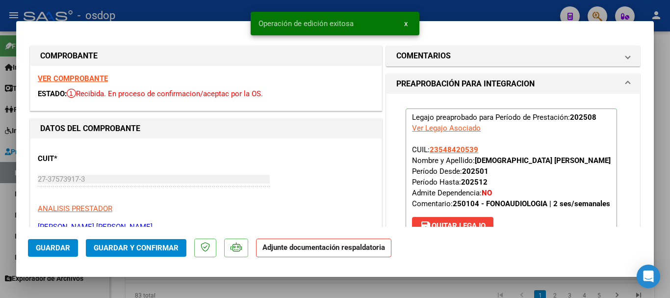
click at [214, 13] on div at bounding box center [335, 149] width 670 height 298
type input "$ 0,00"
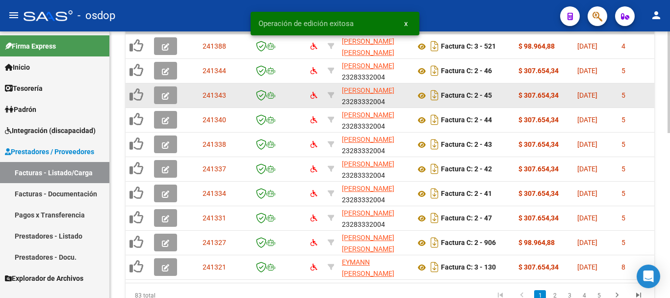
scroll to position [381, 0]
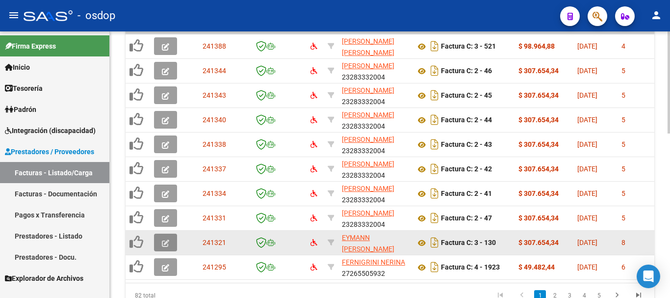
click at [165, 240] on icon "button" at bounding box center [165, 243] width 7 height 7
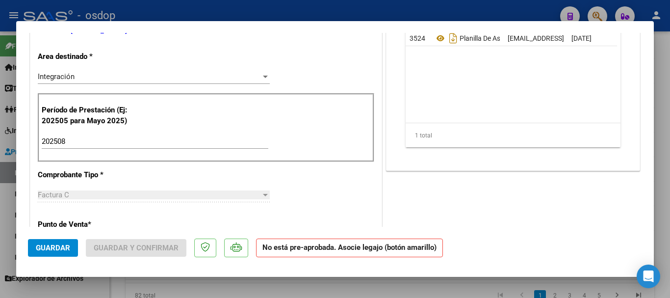
scroll to position [0, 0]
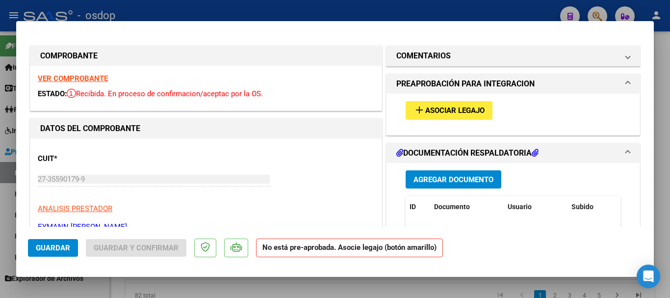
click at [440, 112] on span "Asociar Legajo" at bounding box center [455, 110] width 59 height 9
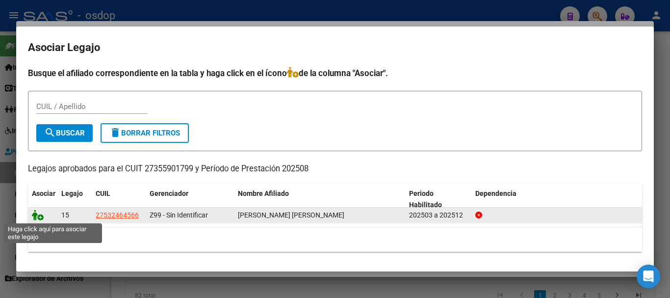
click at [41, 216] on icon at bounding box center [38, 215] width 12 height 11
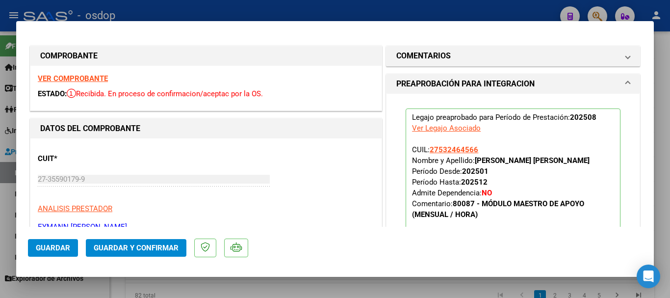
click at [55, 246] on span "Guardar" at bounding box center [53, 247] width 34 height 9
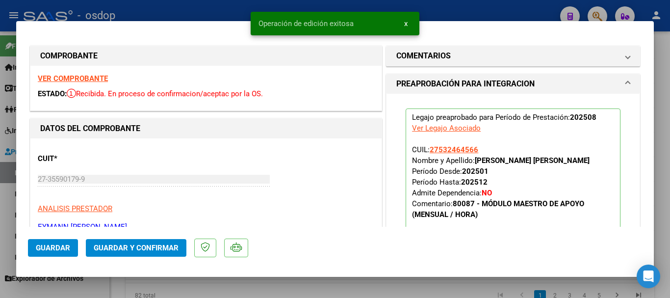
click at [233, 291] on div at bounding box center [335, 149] width 670 height 298
type input "$ 0,00"
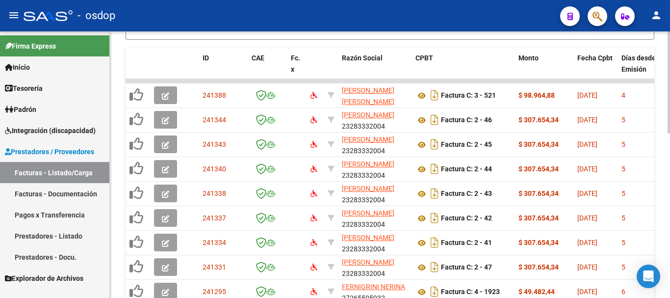
scroll to position [430, 0]
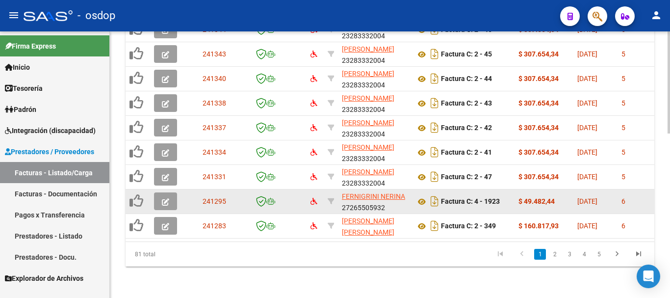
click at [165, 198] on icon "button" at bounding box center [165, 201] width 7 height 7
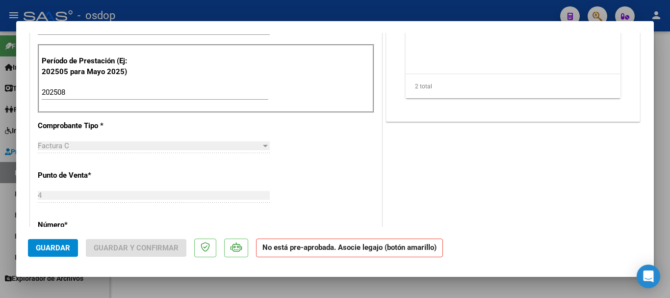
scroll to position [0, 0]
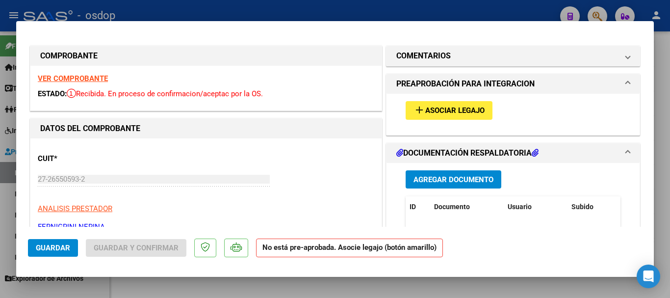
click at [459, 110] on span "Asociar Legajo" at bounding box center [455, 110] width 59 height 9
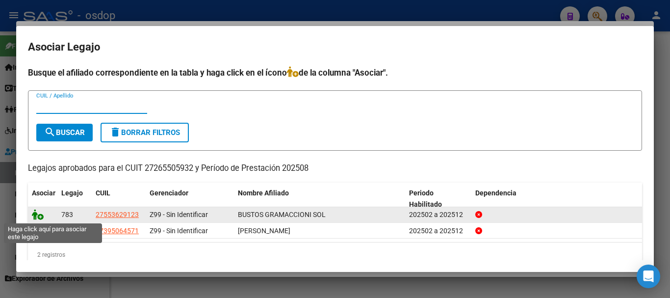
click at [36, 215] on icon at bounding box center [38, 214] width 12 height 11
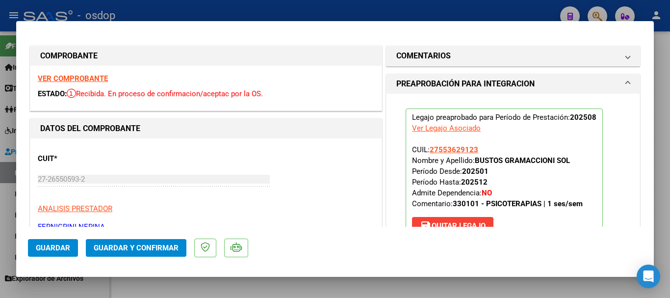
click at [55, 243] on span "Guardar" at bounding box center [53, 247] width 34 height 9
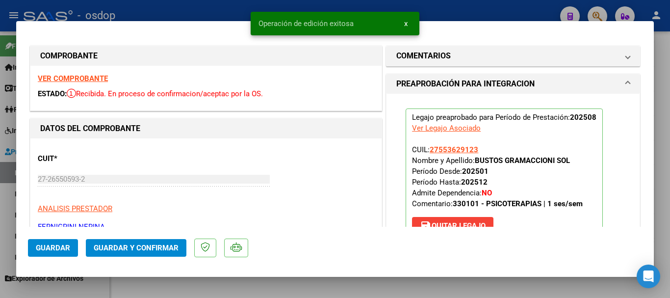
click at [257, 282] on div at bounding box center [335, 149] width 670 height 298
type input "$ 0,00"
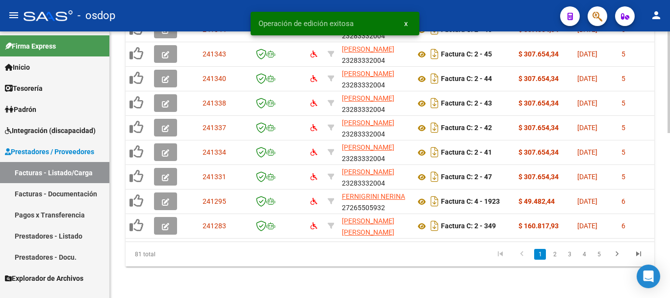
scroll to position [430, 0]
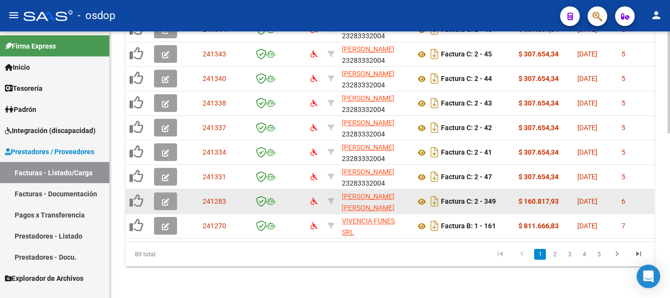
click at [163, 198] on icon "button" at bounding box center [165, 201] width 7 height 7
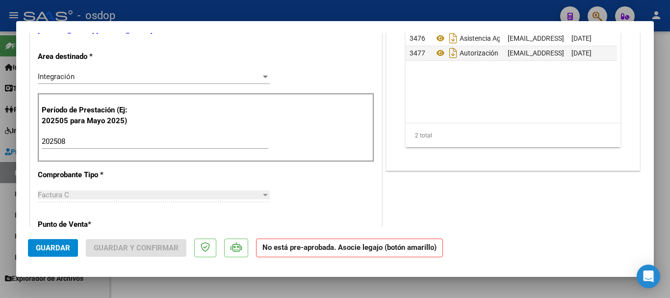
scroll to position [0, 0]
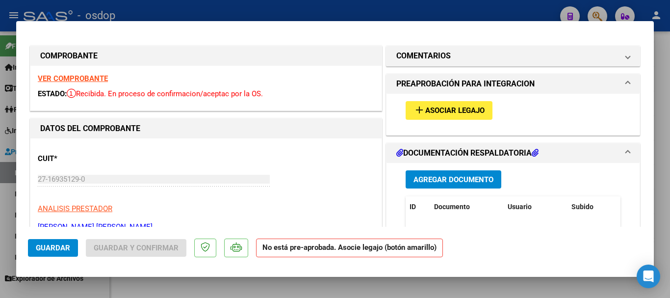
click at [451, 111] on span "Asociar Legajo" at bounding box center [455, 110] width 59 height 9
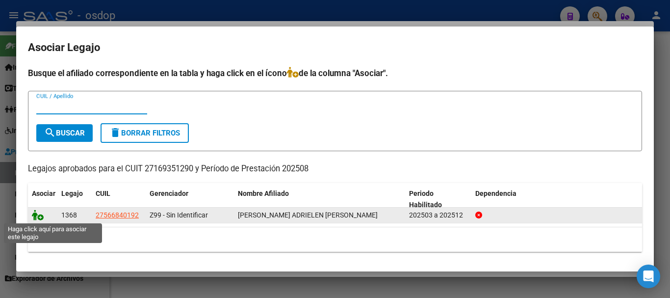
click at [34, 216] on icon at bounding box center [38, 215] width 12 height 11
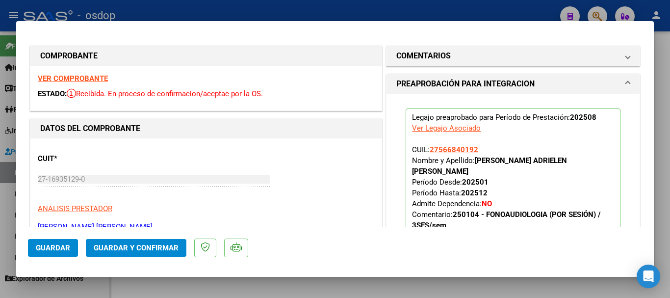
click at [51, 251] on span "Guardar" at bounding box center [53, 247] width 34 height 9
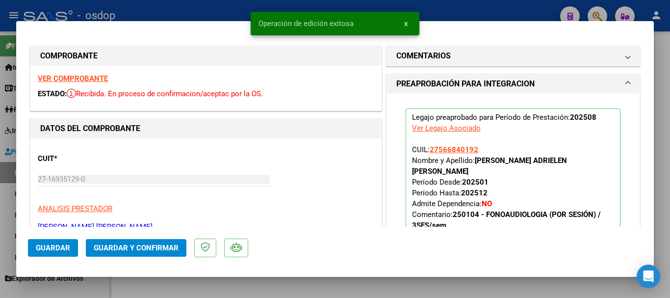
click at [216, 284] on div at bounding box center [335, 149] width 670 height 298
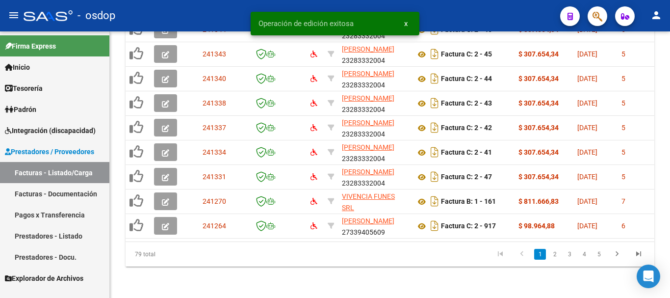
scroll to position [430, 0]
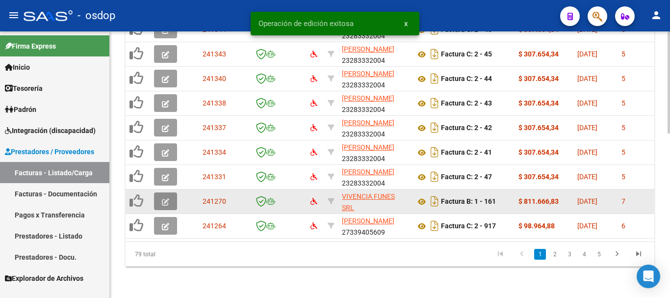
click at [170, 194] on button "button" at bounding box center [165, 201] width 23 height 18
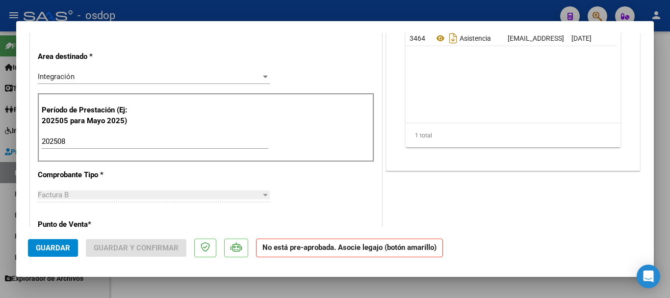
scroll to position [0, 0]
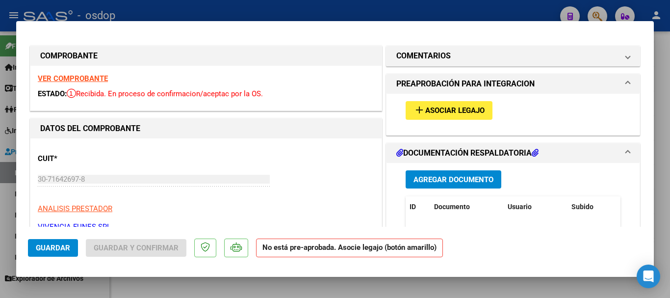
click at [452, 107] on span "Asociar Legajo" at bounding box center [455, 110] width 59 height 9
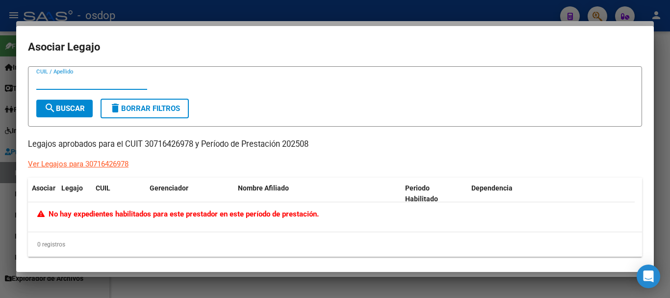
click at [244, 14] on div at bounding box center [335, 149] width 670 height 298
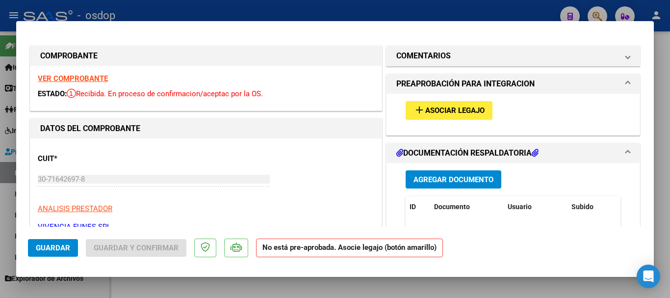
click at [231, 14] on div at bounding box center [335, 149] width 670 height 298
type input "$ 0,00"
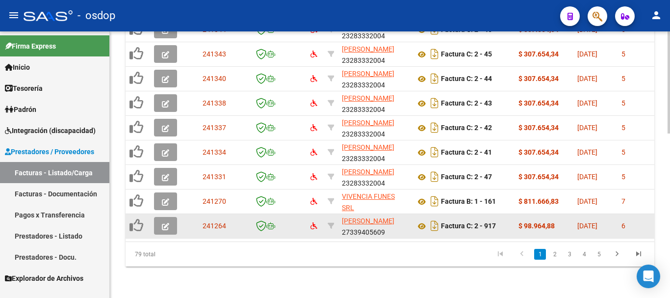
click at [177, 220] on button "button" at bounding box center [165, 226] width 23 height 18
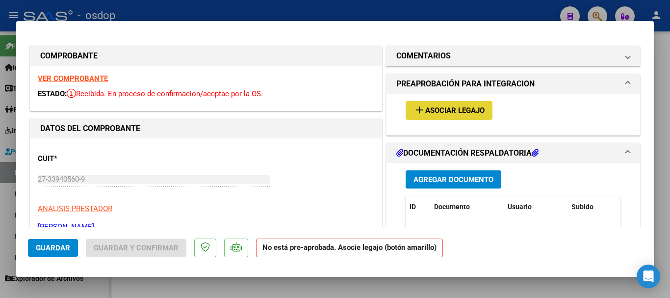
click at [476, 108] on span "Asociar Legajo" at bounding box center [455, 110] width 59 height 9
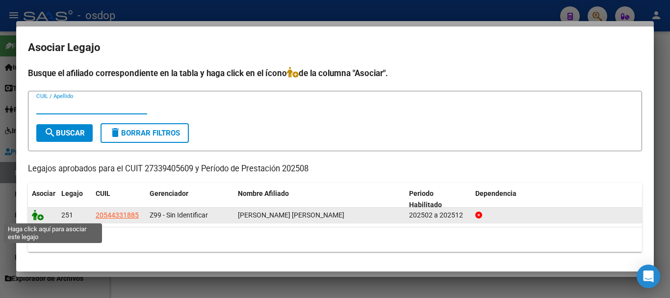
click at [35, 216] on icon at bounding box center [38, 215] width 12 height 11
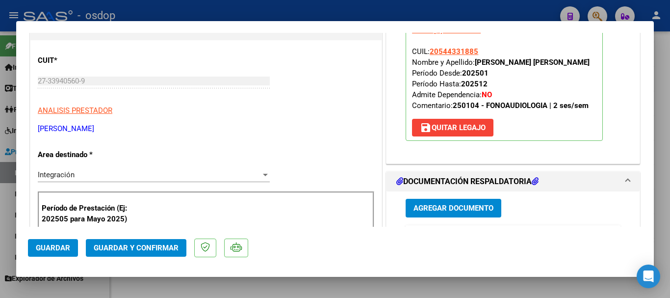
scroll to position [245, 0]
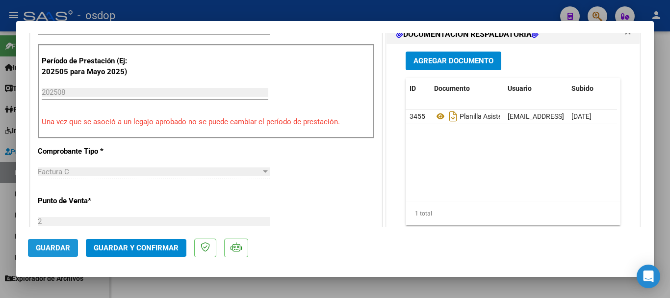
click at [62, 249] on span "Guardar" at bounding box center [53, 247] width 34 height 9
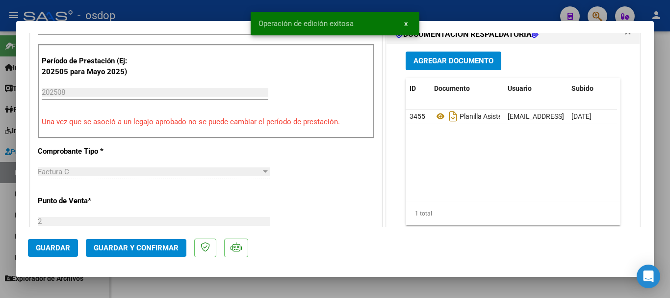
click at [185, 7] on div at bounding box center [335, 149] width 670 height 298
type input "$ 0,00"
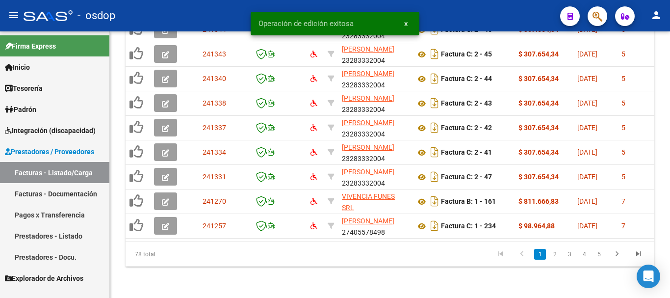
scroll to position [430, 0]
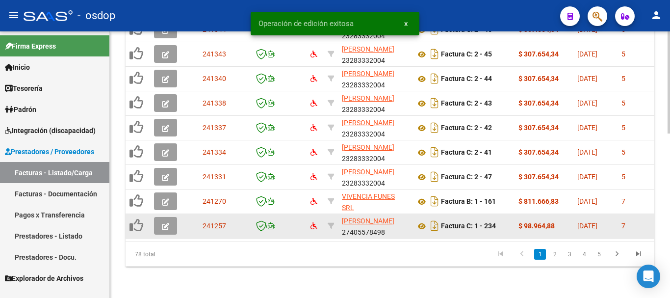
click at [164, 223] on icon "button" at bounding box center [165, 226] width 7 height 7
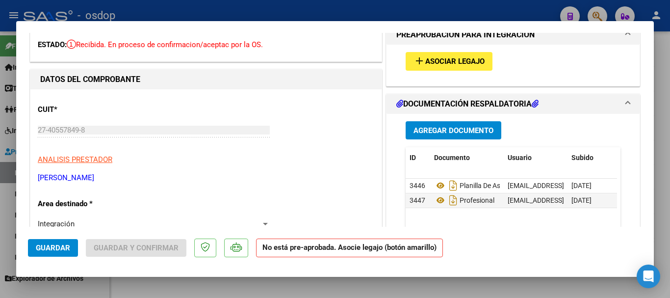
scroll to position [0, 0]
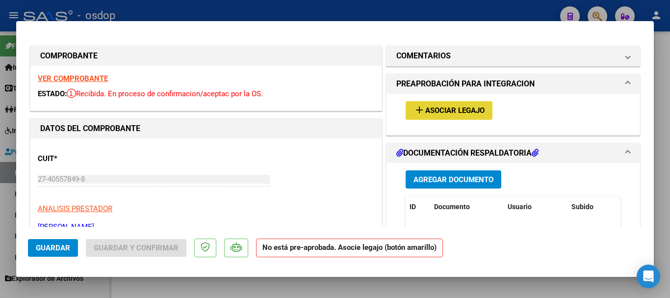
click at [445, 119] on button "add Asociar Legajo" at bounding box center [449, 110] width 87 height 18
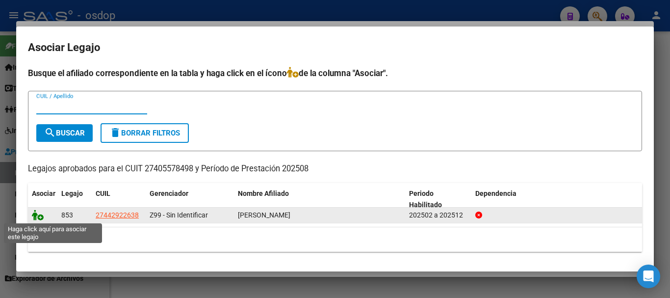
click at [38, 215] on icon at bounding box center [38, 215] width 12 height 11
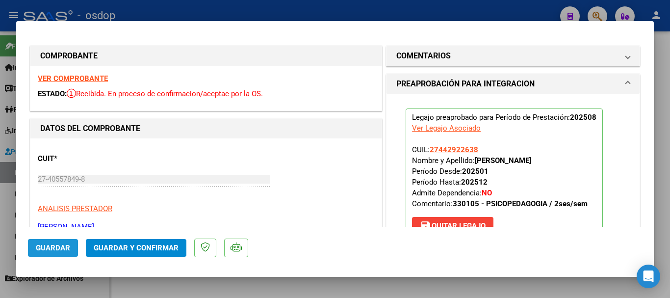
click at [54, 252] on span "Guardar" at bounding box center [53, 247] width 34 height 9
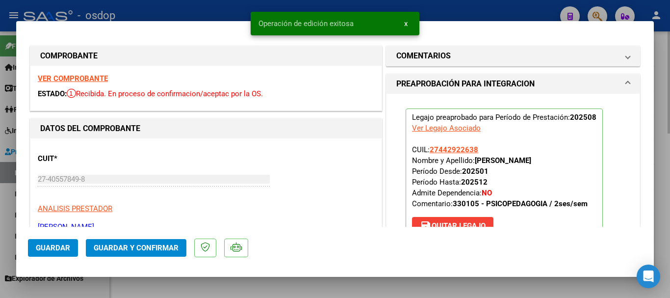
drag, startPoint x: 191, startPoint y: 285, endPoint x: 196, endPoint y: 277, distance: 9.5
click at [191, 285] on div at bounding box center [335, 149] width 670 height 298
type input "$ 0,00"
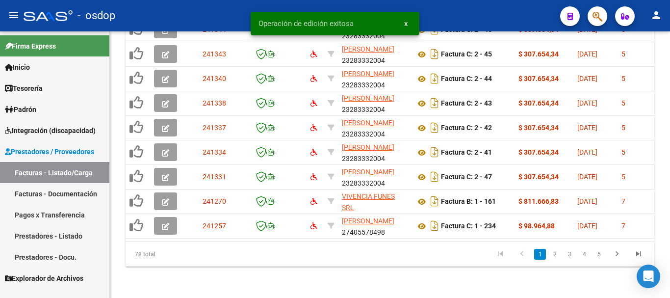
scroll to position [430, 0]
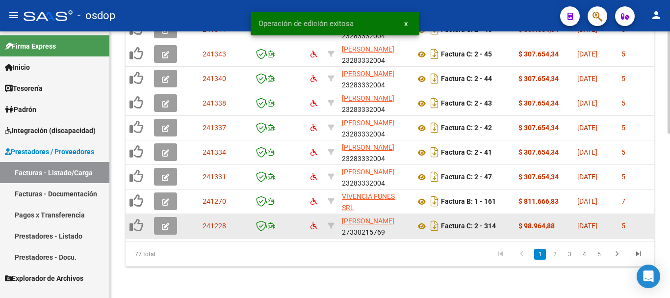
click at [160, 218] on button "button" at bounding box center [165, 226] width 23 height 18
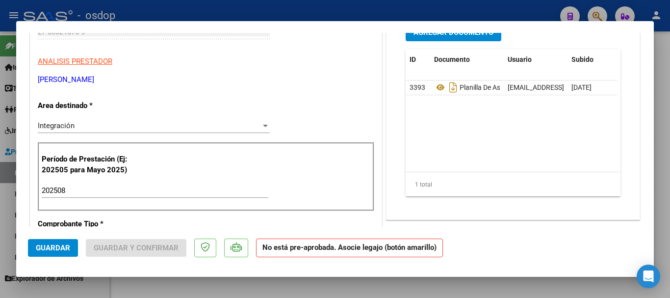
scroll to position [0, 0]
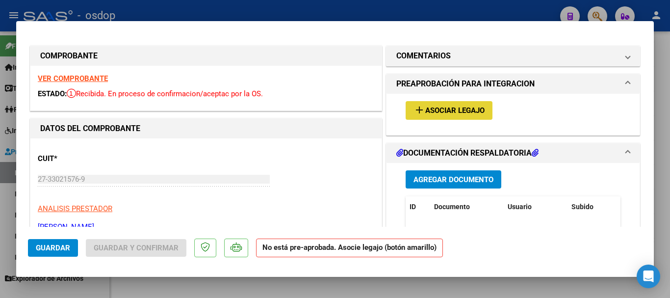
click at [433, 107] on span "Asociar Legajo" at bounding box center [455, 110] width 59 height 9
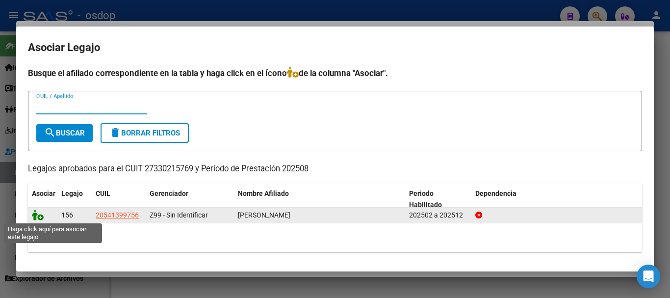
click at [34, 213] on icon at bounding box center [38, 215] width 12 height 11
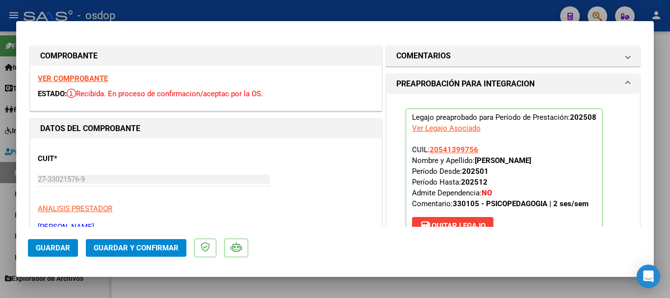
click at [58, 251] on span "Guardar" at bounding box center [53, 247] width 34 height 9
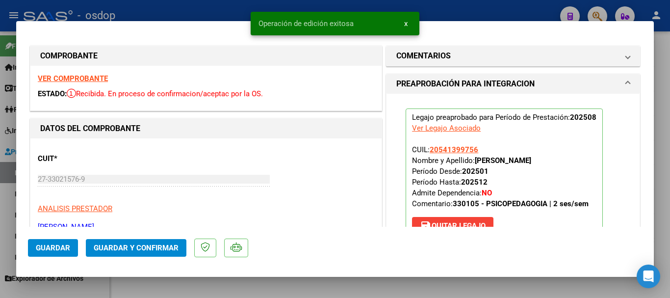
click at [251, 290] on div at bounding box center [335, 149] width 670 height 298
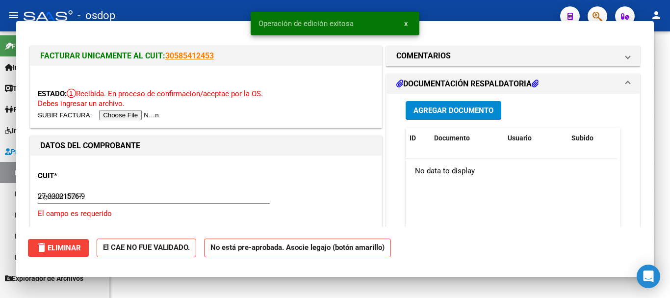
type input "$ 0,00"
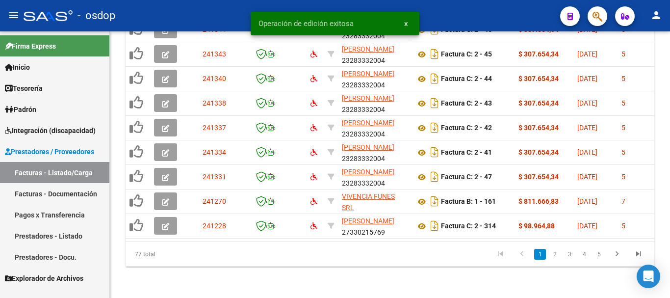
scroll to position [430, 0]
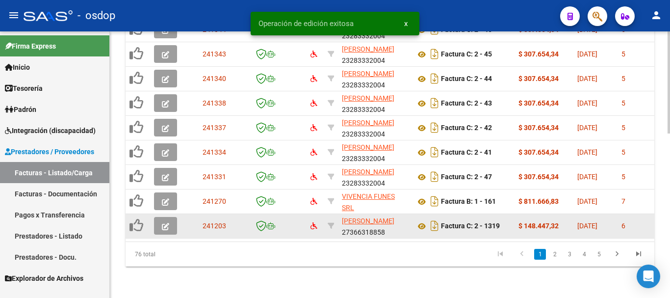
click at [167, 223] on icon "button" at bounding box center [165, 226] width 7 height 7
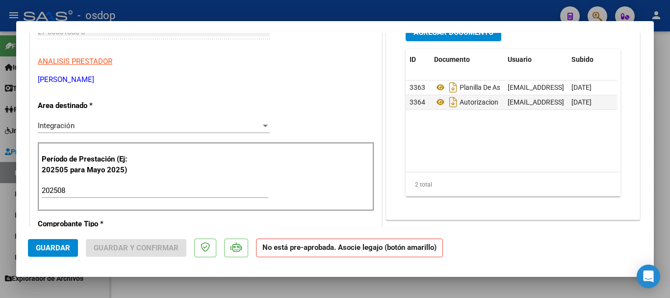
scroll to position [0, 0]
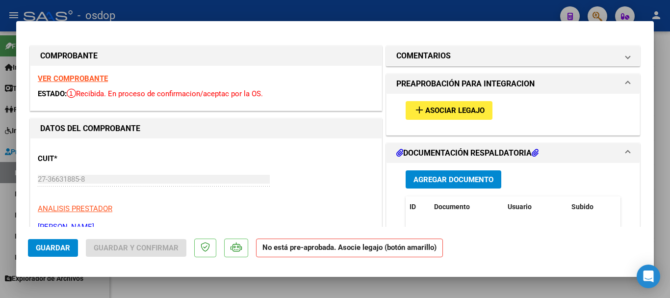
click at [447, 110] on span "Asociar Legajo" at bounding box center [455, 110] width 59 height 9
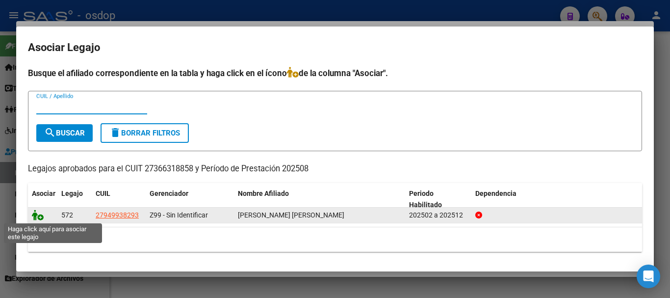
click at [33, 218] on icon at bounding box center [38, 215] width 12 height 11
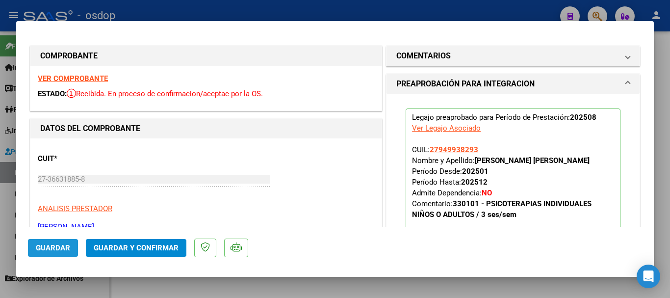
click at [50, 251] on span "Guardar" at bounding box center [53, 247] width 34 height 9
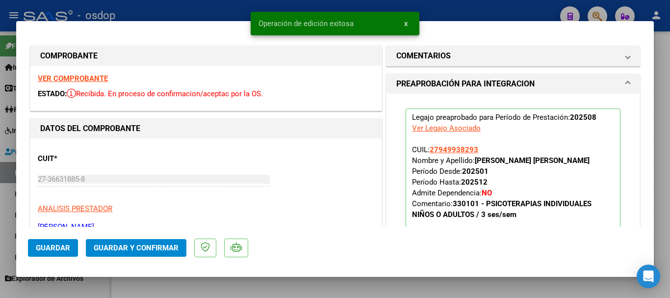
click at [258, 285] on div at bounding box center [335, 149] width 670 height 298
type input "$ 0,00"
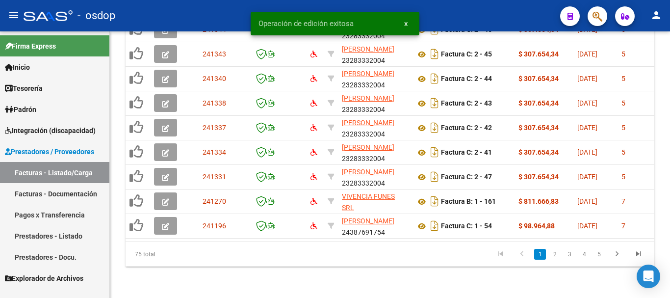
scroll to position [430, 0]
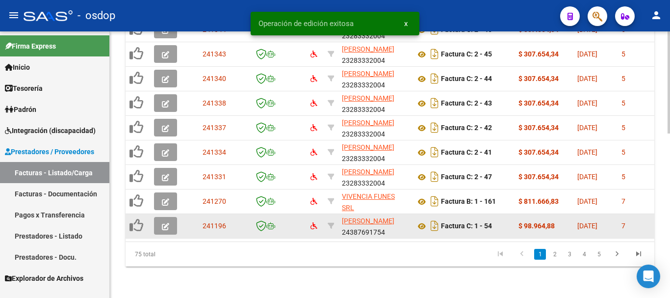
click at [163, 223] on icon "button" at bounding box center [165, 226] width 7 height 7
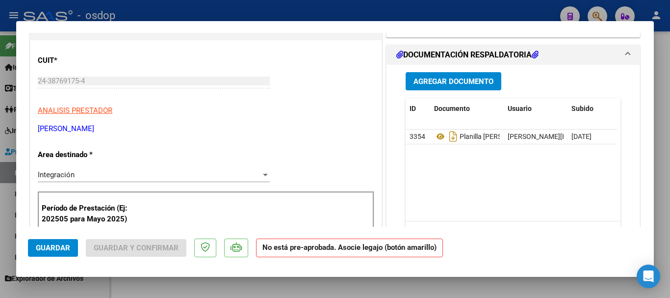
scroll to position [245, 0]
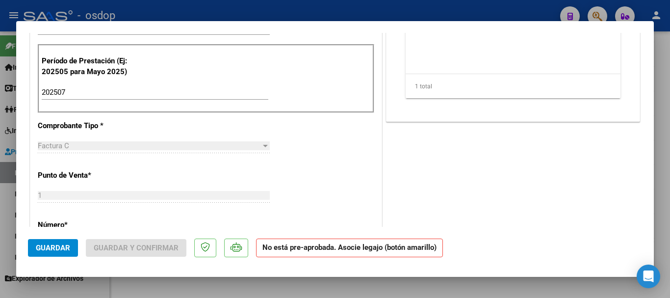
click at [136, 92] on input "202507" at bounding box center [155, 92] width 227 height 9
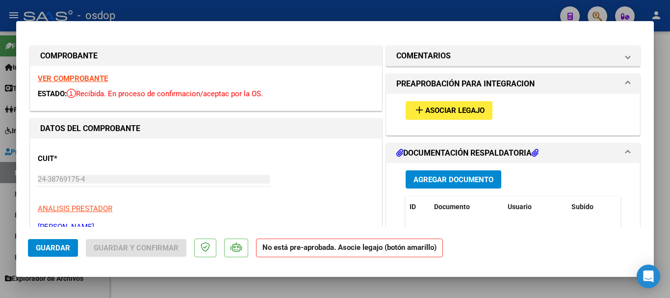
type input "202508"
click at [479, 114] on span "Asociar Legajo" at bounding box center [455, 110] width 59 height 9
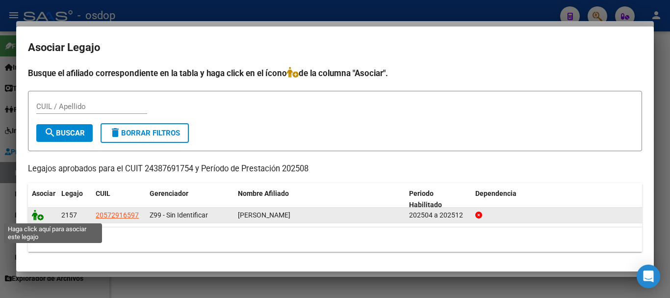
click at [41, 215] on icon at bounding box center [38, 215] width 12 height 11
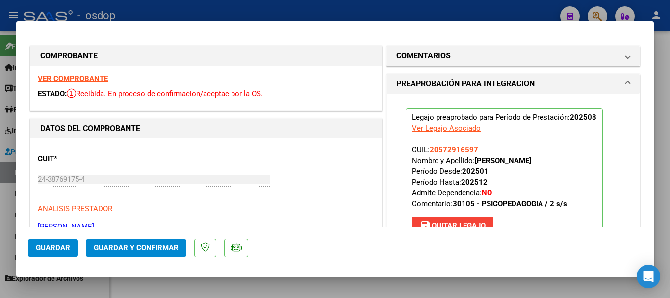
click at [61, 247] on span "Guardar" at bounding box center [53, 247] width 34 height 9
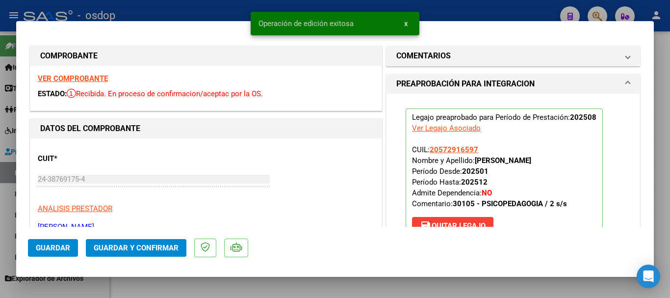
click at [278, 290] on div at bounding box center [335, 149] width 670 height 298
type input "$ 0,00"
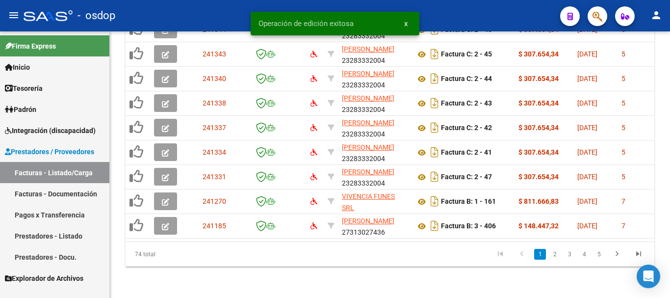
scroll to position [430, 0]
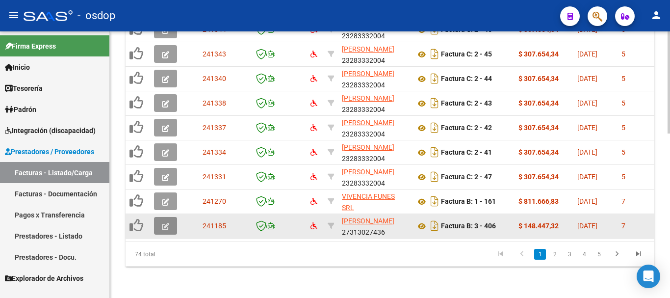
click at [166, 223] on icon "button" at bounding box center [165, 226] width 7 height 7
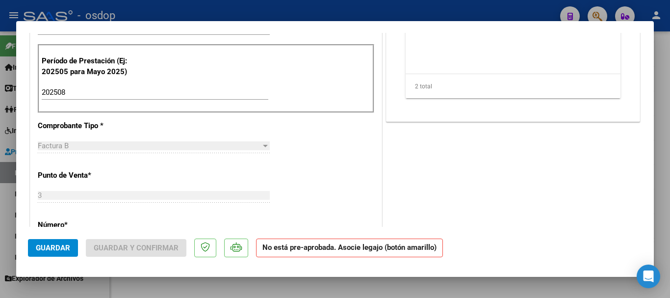
scroll to position [0, 0]
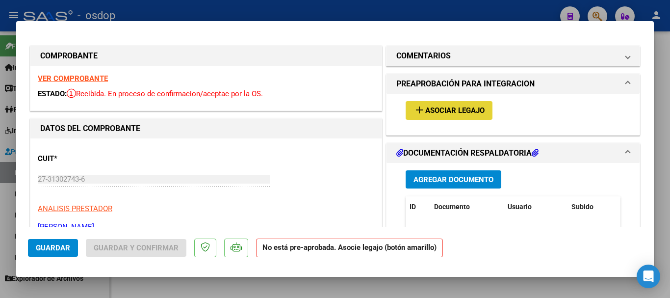
click at [452, 111] on span "Asociar Legajo" at bounding box center [455, 110] width 59 height 9
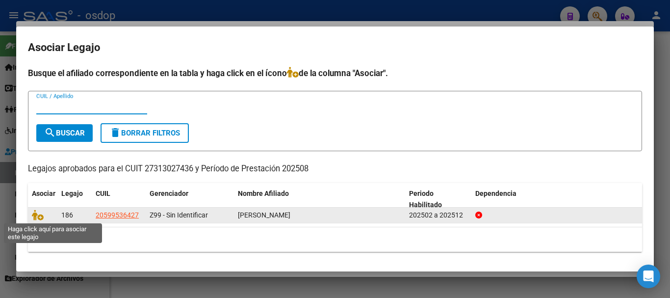
click at [30, 217] on datatable-body-cell at bounding box center [42, 215] width 29 height 15
click at [36, 215] on icon at bounding box center [38, 215] width 12 height 11
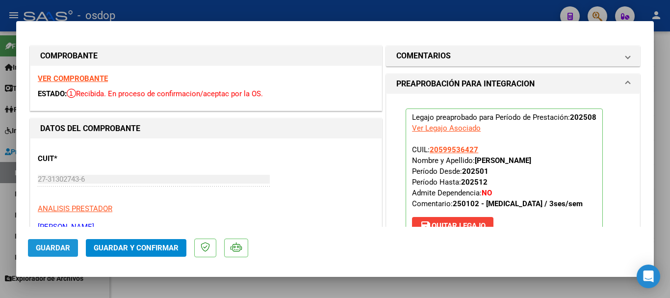
click at [50, 244] on span "Guardar" at bounding box center [53, 247] width 34 height 9
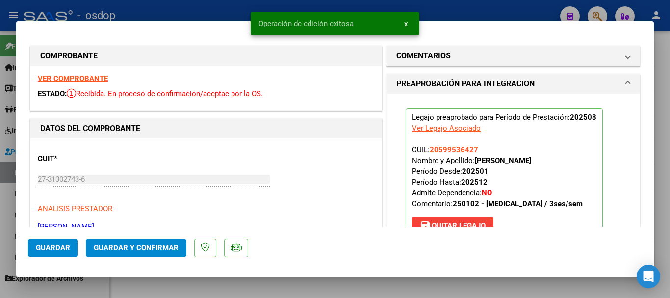
click at [271, 13] on div "Operación de edición exitosa x" at bounding box center [335, 23] width 192 height 47
click at [230, 16] on div at bounding box center [335, 149] width 670 height 298
type input "$ 0,00"
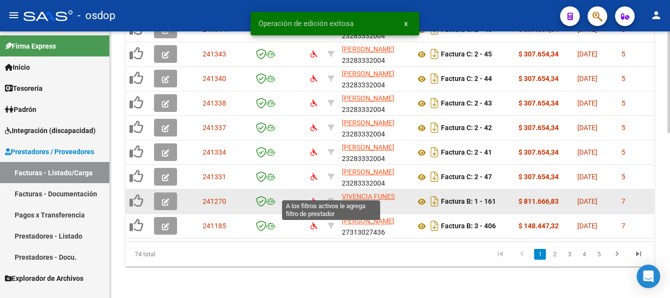
scroll to position [430, 0]
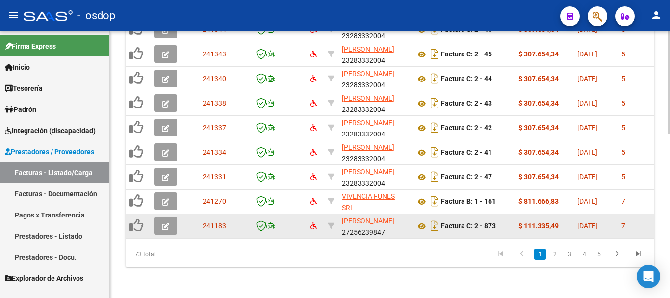
click at [163, 223] on icon "button" at bounding box center [165, 226] width 7 height 7
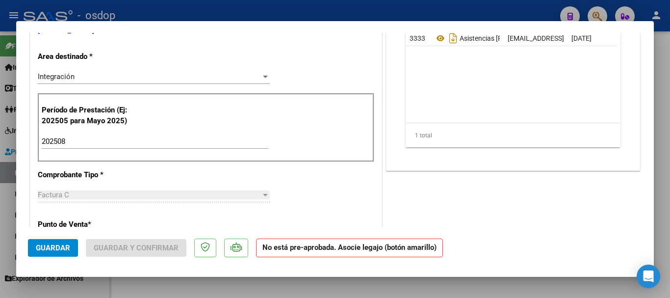
scroll to position [0, 0]
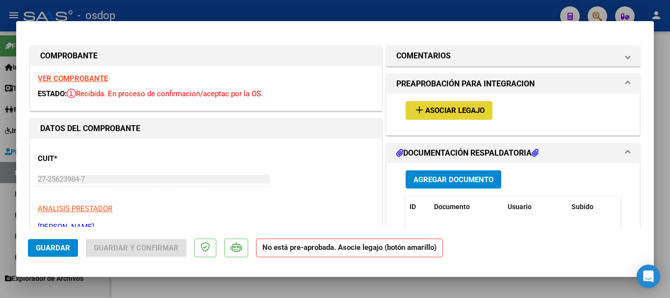
click at [449, 112] on span "Asociar Legajo" at bounding box center [455, 110] width 59 height 9
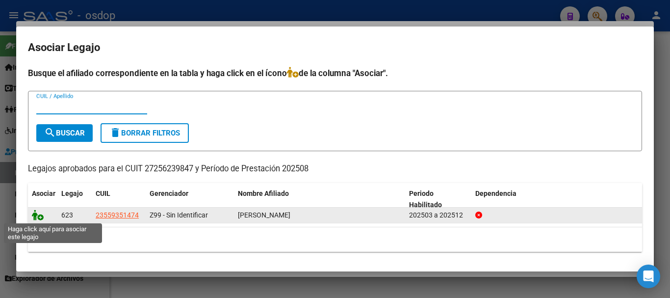
click at [33, 213] on icon at bounding box center [38, 215] width 12 height 11
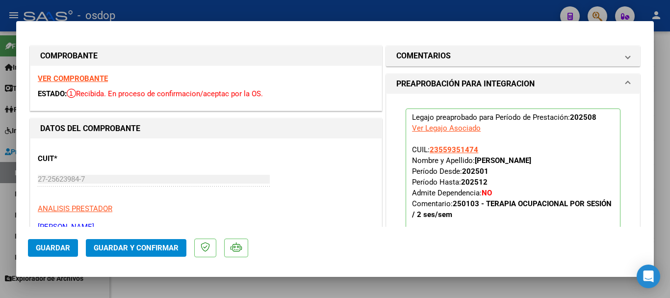
click at [58, 247] on span "Guardar" at bounding box center [53, 247] width 34 height 9
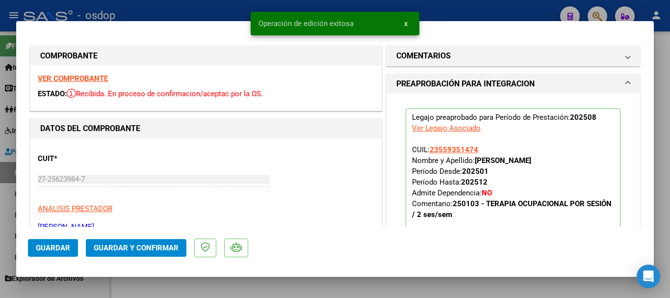
click at [287, 283] on div at bounding box center [335, 149] width 670 height 298
type input "$ 0,00"
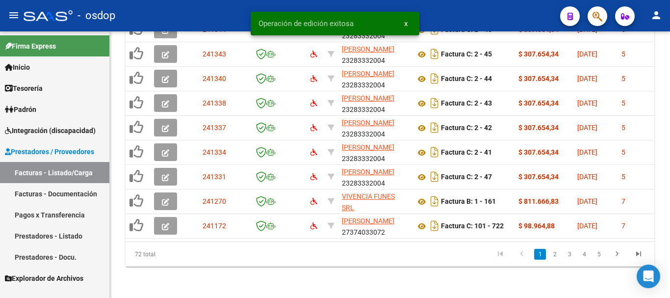
scroll to position [430, 0]
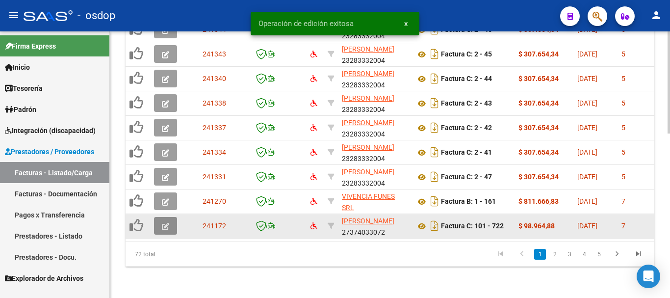
click at [166, 223] on icon "button" at bounding box center [165, 226] width 7 height 7
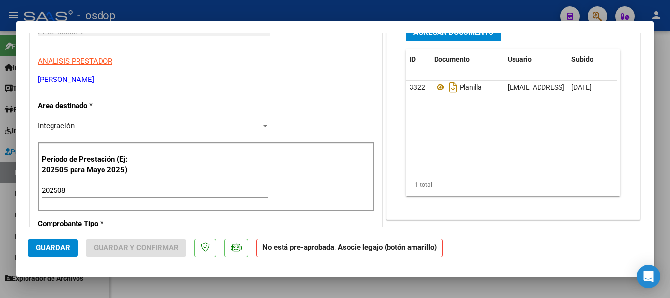
scroll to position [0, 0]
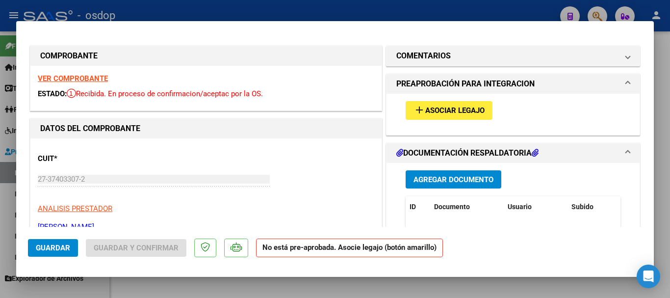
click at [447, 104] on button "add Asociar Legajo" at bounding box center [449, 110] width 87 height 18
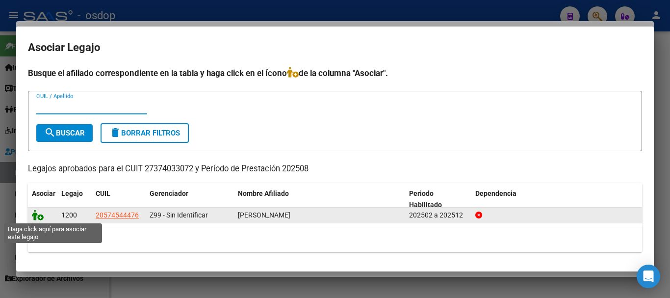
click at [39, 216] on icon at bounding box center [38, 215] width 12 height 11
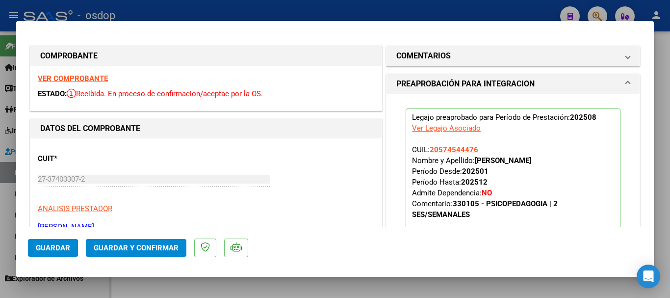
click at [61, 245] on span "Guardar" at bounding box center [53, 247] width 34 height 9
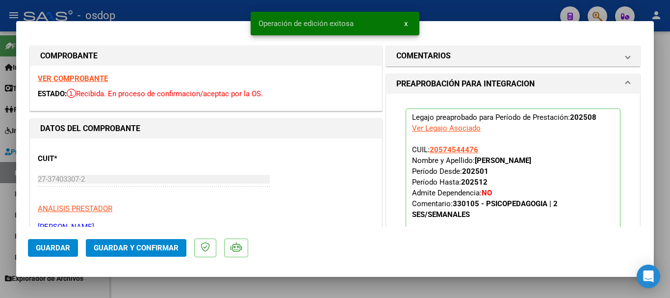
click at [282, 293] on div at bounding box center [335, 149] width 670 height 298
type input "$ 0,00"
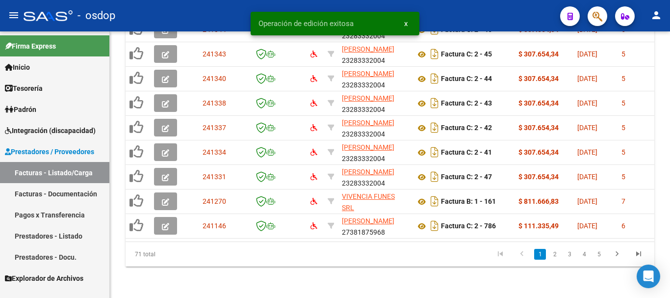
scroll to position [430, 0]
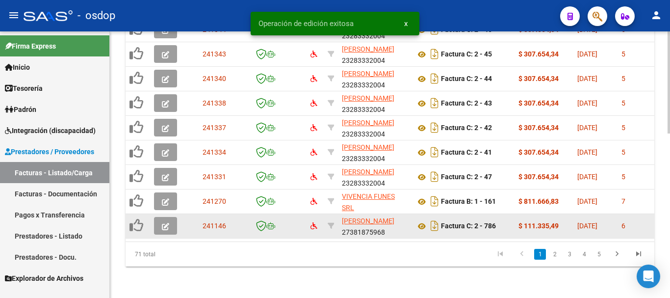
click at [168, 223] on icon "button" at bounding box center [165, 226] width 7 height 7
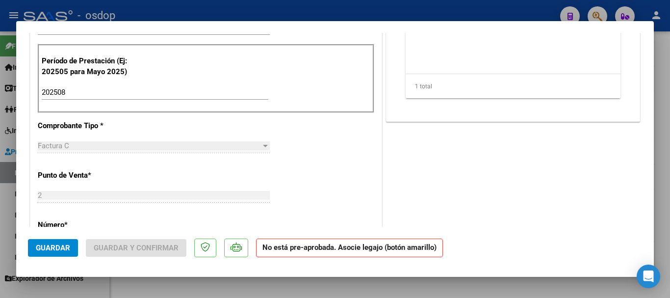
scroll to position [0, 0]
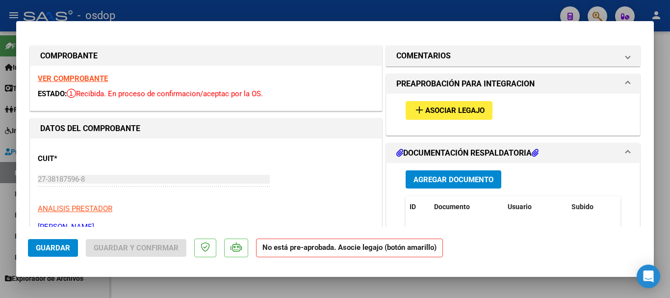
click at [459, 102] on button "add Asociar Legajo" at bounding box center [449, 110] width 87 height 18
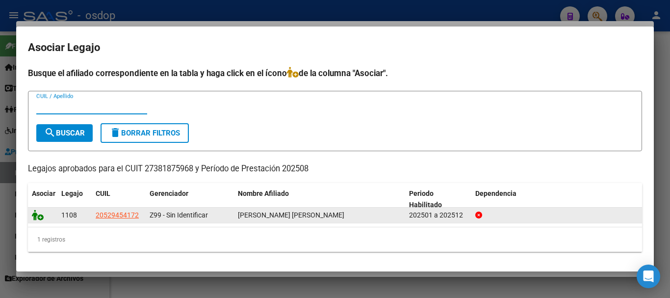
click at [36, 218] on icon at bounding box center [38, 215] width 12 height 11
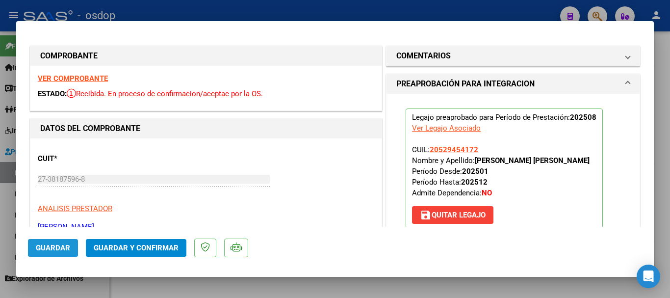
click at [56, 248] on span "Guardar" at bounding box center [53, 247] width 34 height 9
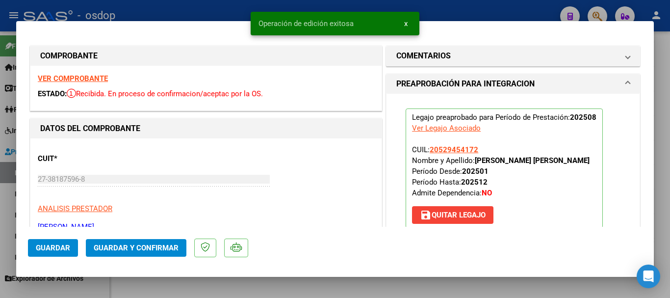
click at [268, 282] on div at bounding box center [335, 149] width 670 height 298
type input "$ 0,00"
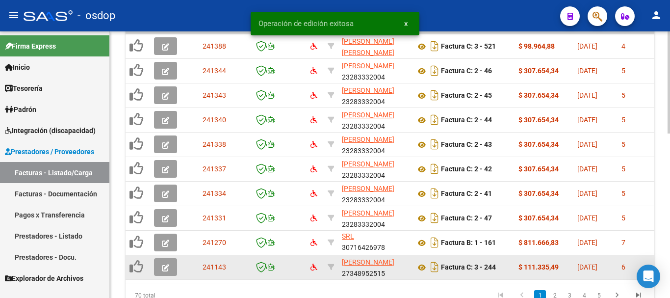
scroll to position [430, 0]
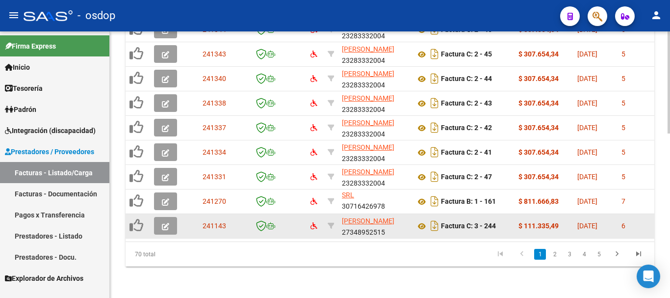
click at [155, 217] on button "button" at bounding box center [165, 226] width 23 height 18
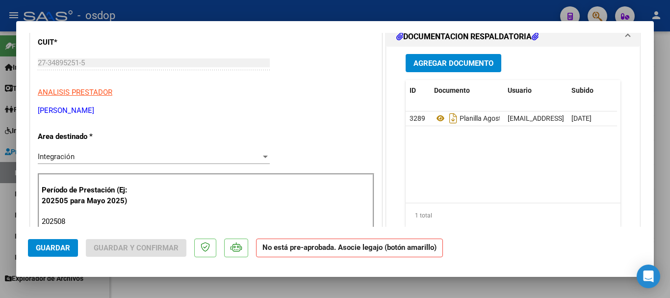
scroll to position [0, 0]
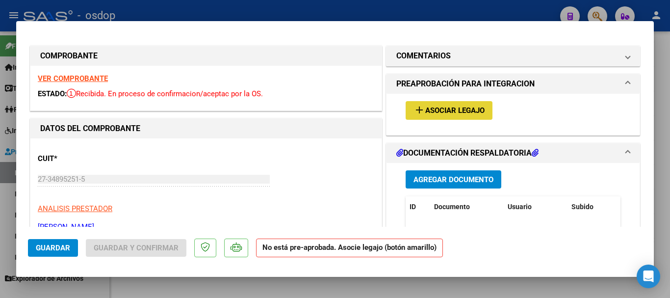
click at [460, 106] on span "Asociar Legajo" at bounding box center [455, 110] width 59 height 9
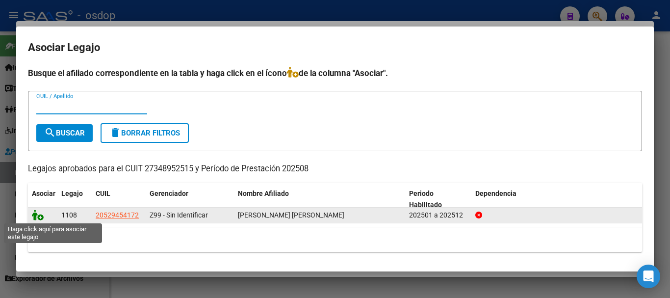
click at [35, 219] on icon at bounding box center [38, 215] width 12 height 11
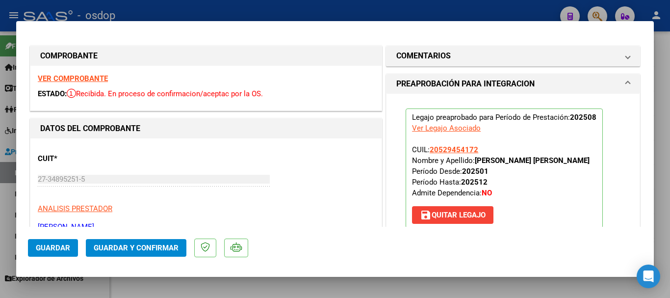
click at [65, 246] on span "Guardar" at bounding box center [53, 247] width 34 height 9
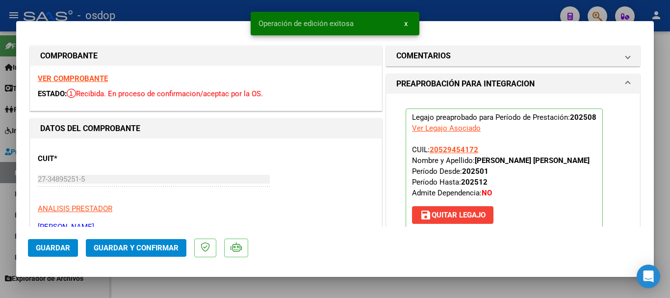
click at [254, 290] on div at bounding box center [335, 149] width 670 height 298
type input "$ 0,00"
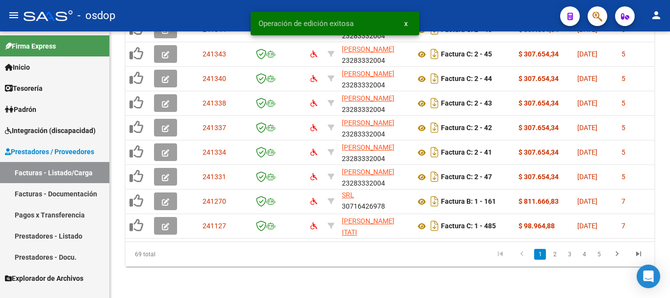
scroll to position [430, 0]
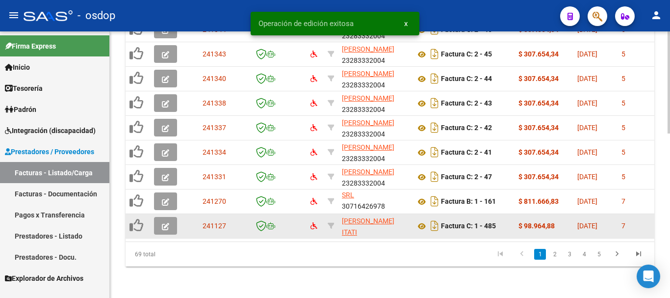
click at [164, 223] on icon "button" at bounding box center [165, 226] width 7 height 7
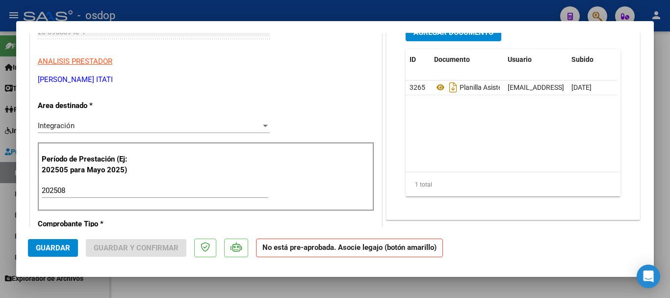
scroll to position [0, 0]
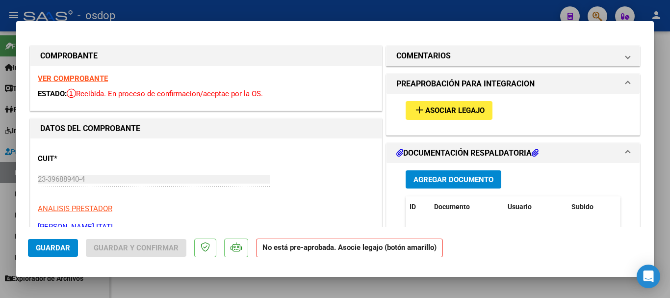
click at [429, 104] on button "add Asociar Legajo" at bounding box center [449, 110] width 87 height 18
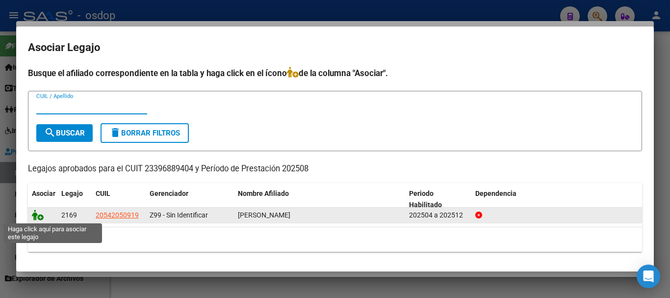
click at [37, 215] on icon at bounding box center [38, 215] width 12 height 11
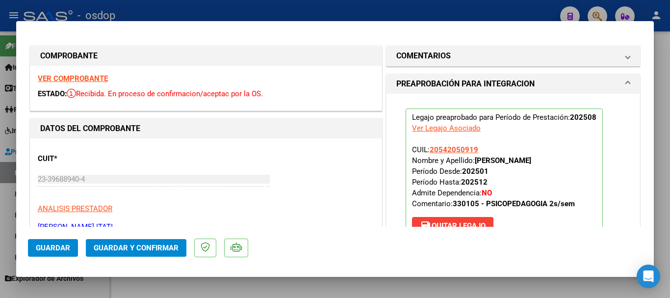
click at [55, 245] on span "Guardar" at bounding box center [53, 247] width 34 height 9
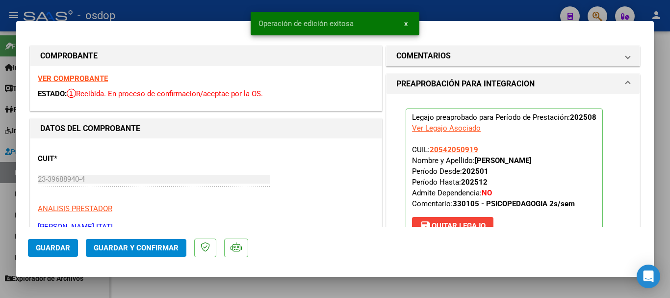
click at [300, 288] on div at bounding box center [335, 149] width 670 height 298
type input "$ 0,00"
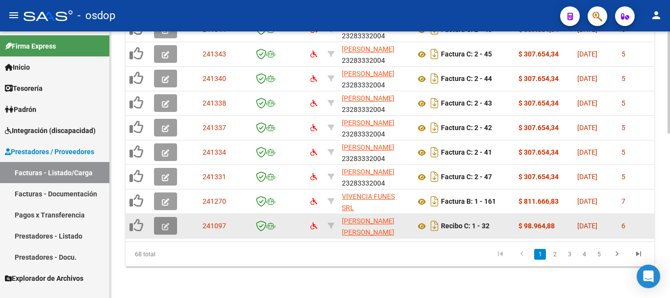
click at [171, 218] on button "button" at bounding box center [165, 226] width 23 height 18
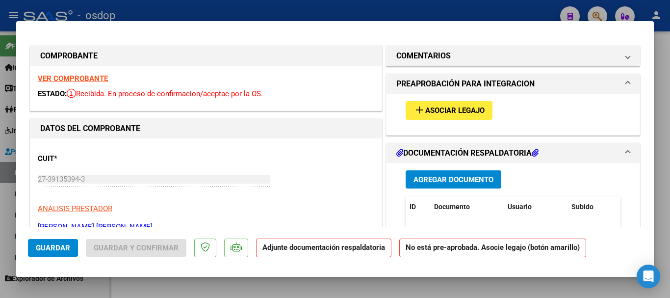
click at [426, 106] on span "Asociar Legajo" at bounding box center [455, 110] width 59 height 9
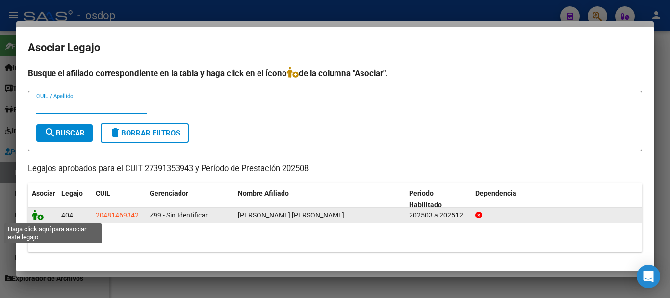
click at [35, 213] on icon at bounding box center [38, 215] width 12 height 11
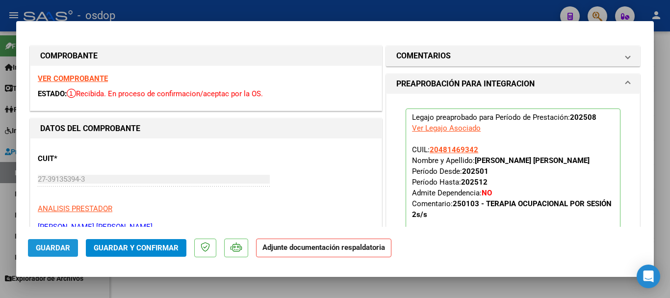
click at [47, 244] on span "Guardar" at bounding box center [53, 247] width 34 height 9
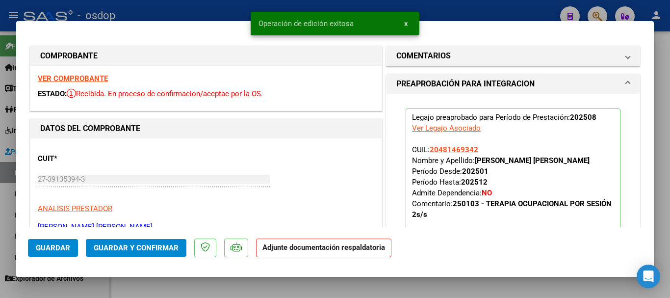
click at [150, 281] on div at bounding box center [335, 149] width 670 height 298
type input "$ 0,00"
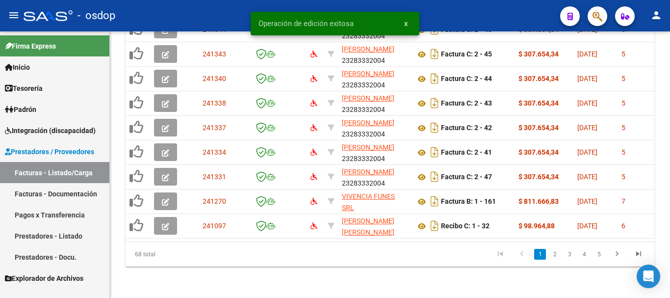
scroll to position [430, 0]
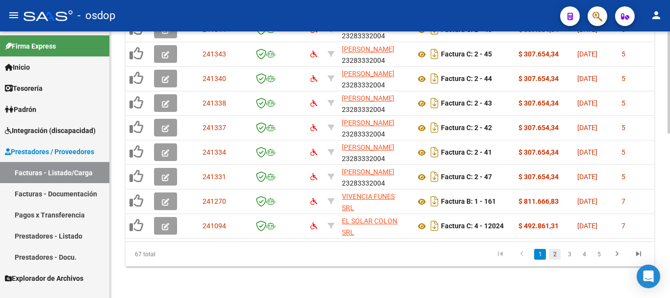
click at [560, 256] on link "2" at bounding box center [555, 254] width 12 height 11
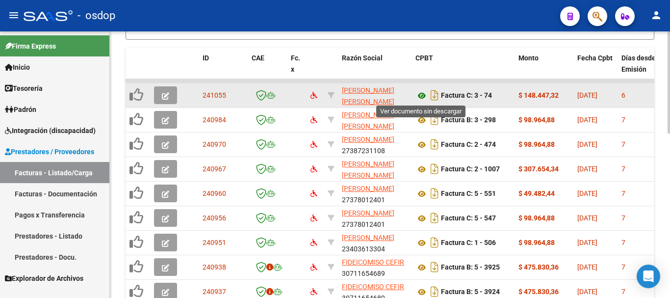
scroll to position [283, 0]
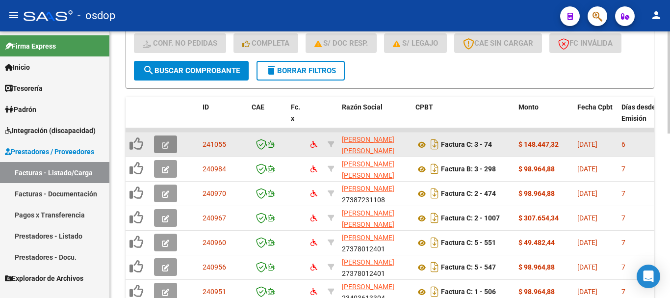
click at [162, 142] on icon "button" at bounding box center [165, 144] width 7 height 7
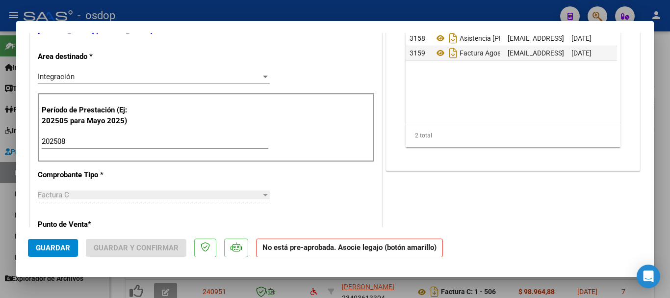
scroll to position [0, 0]
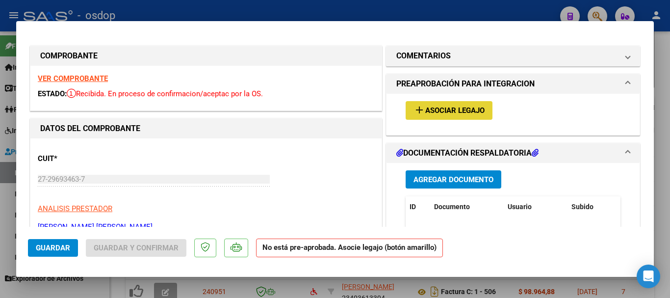
click at [443, 112] on span "Asociar Legajo" at bounding box center [455, 110] width 59 height 9
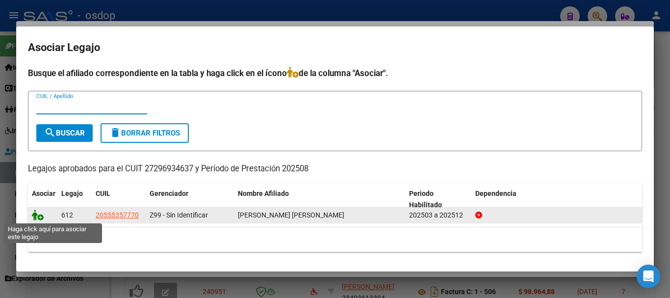
click at [40, 215] on icon at bounding box center [38, 215] width 12 height 11
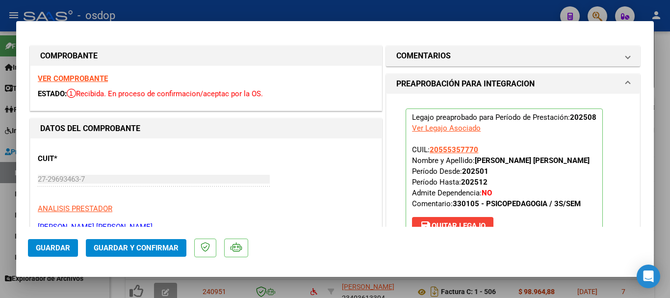
click at [52, 246] on span "Guardar" at bounding box center [53, 247] width 34 height 9
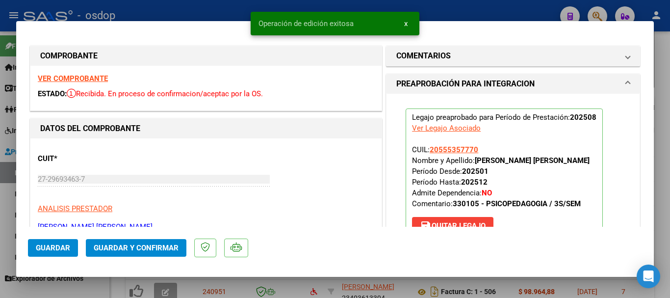
click at [227, 4] on div at bounding box center [335, 149] width 670 height 298
type input "$ 0,00"
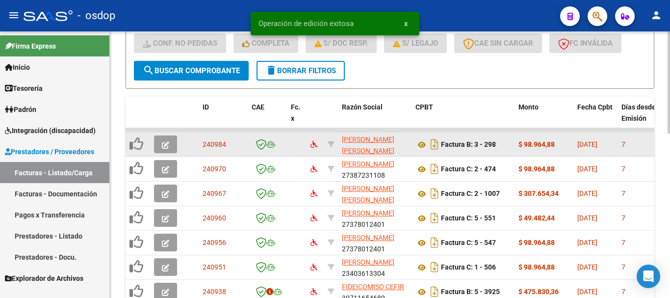
click at [170, 145] on button "button" at bounding box center [165, 144] width 23 height 18
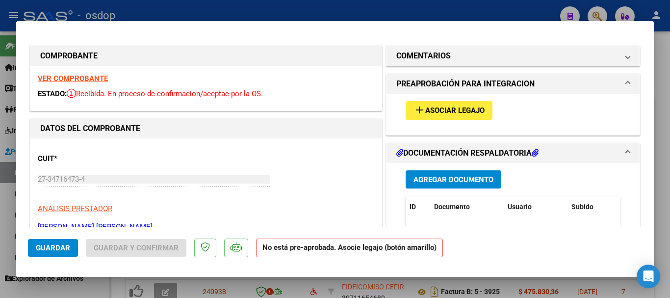
click at [468, 107] on span "Asociar Legajo" at bounding box center [455, 110] width 59 height 9
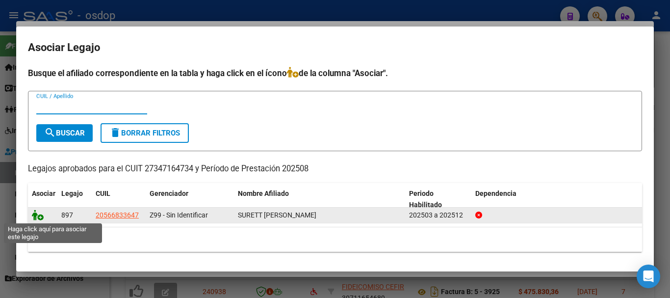
click at [39, 216] on icon at bounding box center [38, 215] width 12 height 11
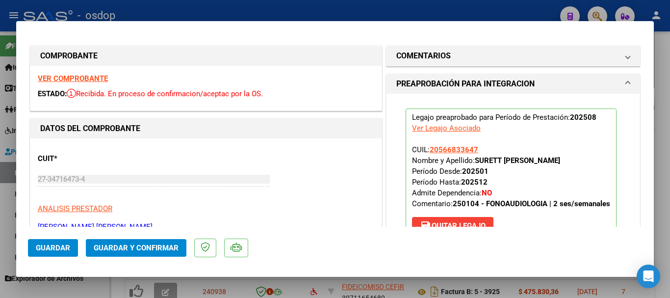
click at [66, 246] on span "Guardar" at bounding box center [53, 247] width 34 height 9
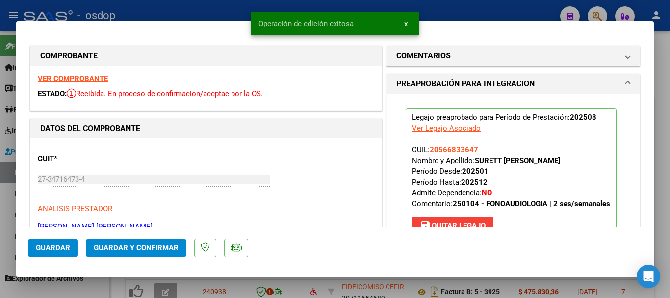
click at [263, 283] on div at bounding box center [335, 149] width 670 height 298
type input "$ 0,00"
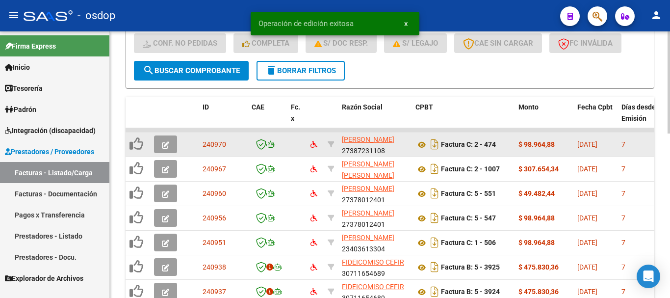
click at [163, 147] on icon "button" at bounding box center [165, 144] width 7 height 7
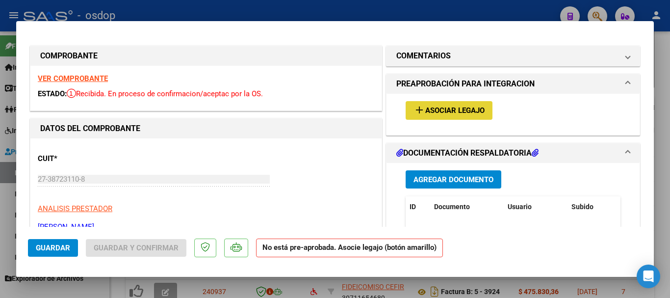
click at [454, 108] on span "Asociar Legajo" at bounding box center [455, 110] width 59 height 9
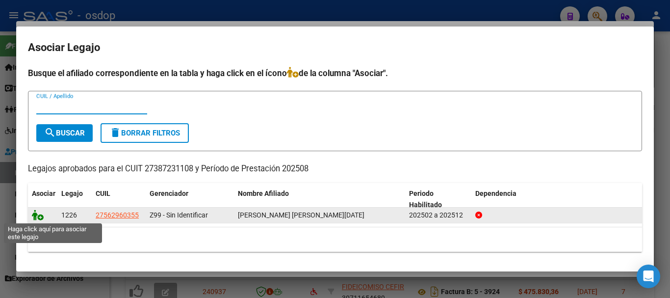
click at [39, 215] on icon at bounding box center [38, 215] width 12 height 11
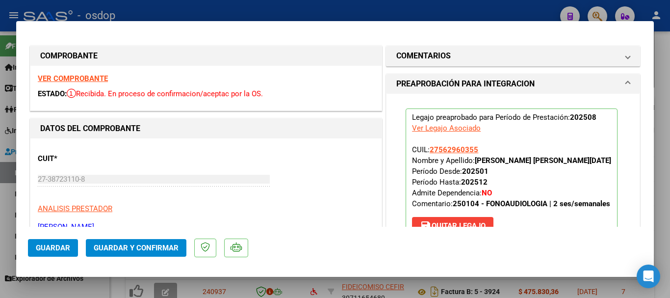
click at [58, 246] on span "Guardar" at bounding box center [53, 247] width 34 height 9
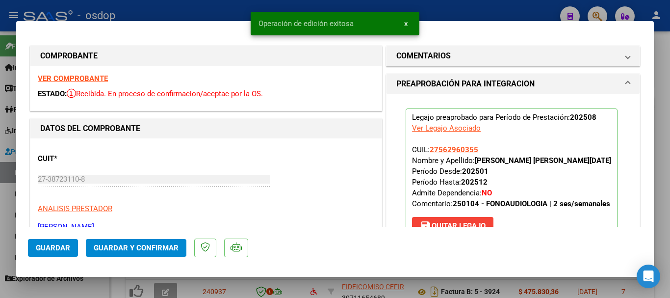
click at [316, 284] on div at bounding box center [335, 149] width 670 height 298
type input "$ 0,00"
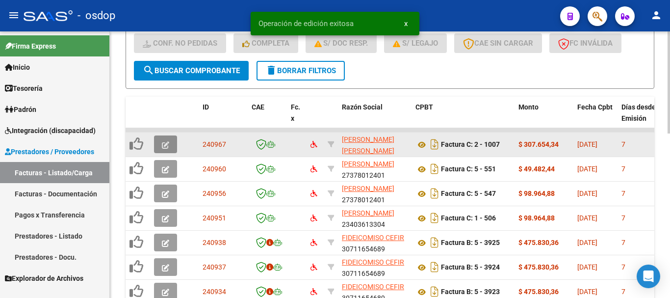
click at [167, 143] on icon "button" at bounding box center [165, 144] width 7 height 7
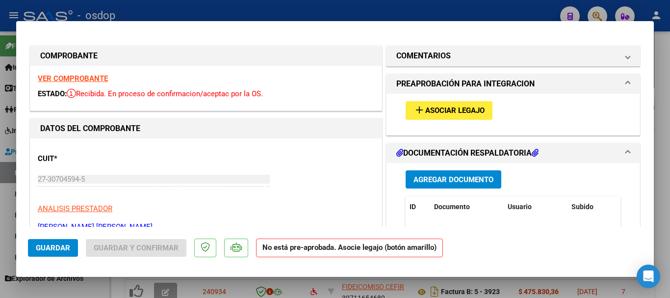
click at [458, 115] on span "Asociar Legajo" at bounding box center [455, 110] width 59 height 9
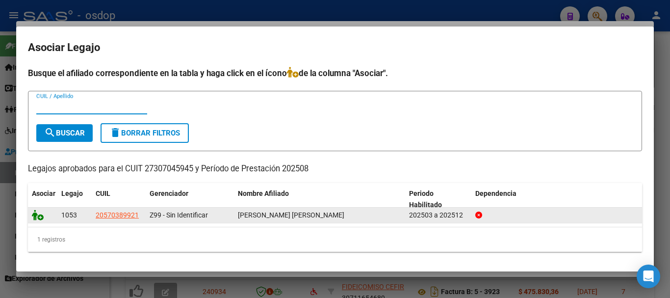
click at [37, 218] on icon at bounding box center [38, 215] width 12 height 11
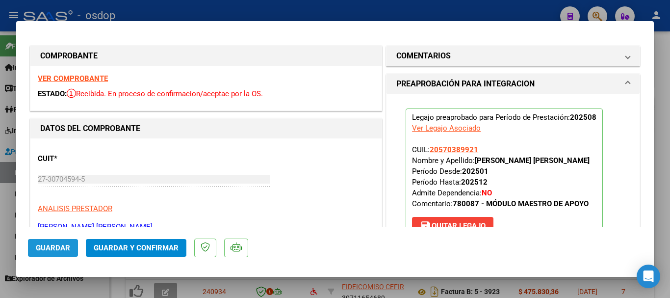
click at [52, 250] on span "Guardar" at bounding box center [53, 247] width 34 height 9
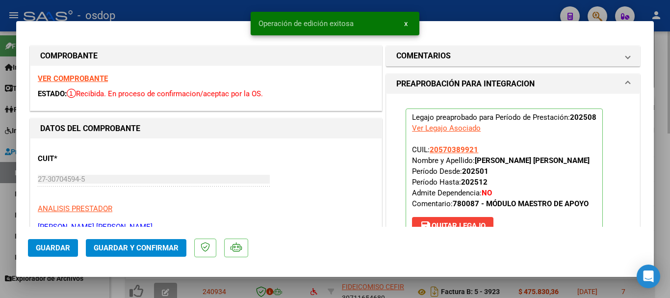
click at [250, 284] on div at bounding box center [335, 149] width 670 height 298
type input "$ 0,00"
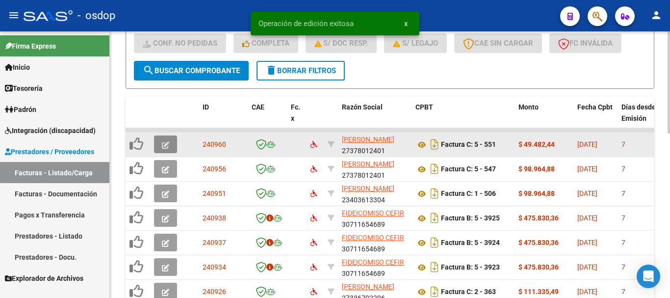
click at [167, 143] on icon "button" at bounding box center [165, 144] width 7 height 7
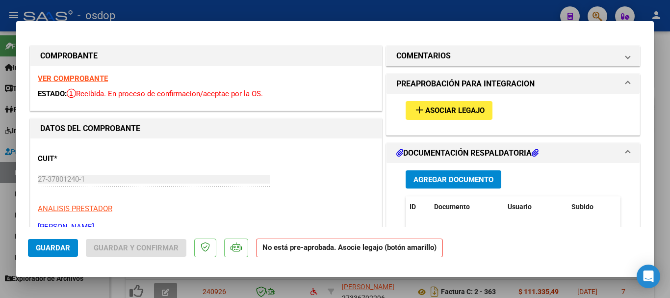
click at [436, 113] on span "Asociar Legajo" at bounding box center [455, 110] width 59 height 9
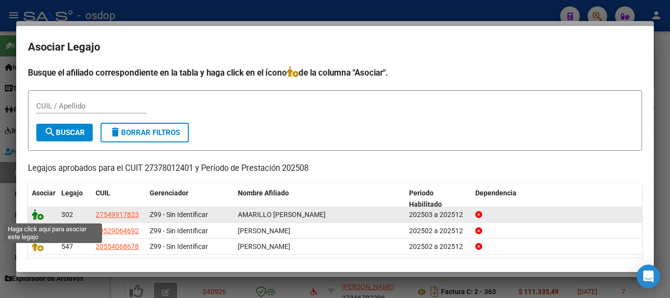
click at [37, 215] on icon at bounding box center [38, 214] width 12 height 11
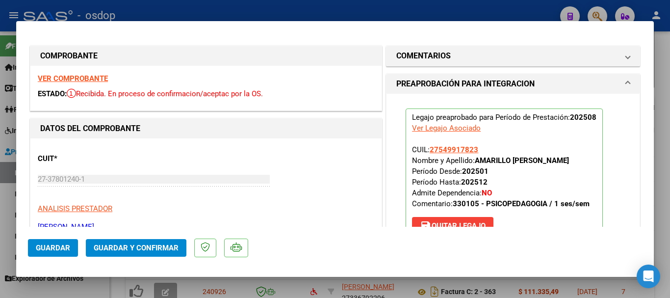
click at [58, 255] on button "Guardar" at bounding box center [53, 248] width 50 height 18
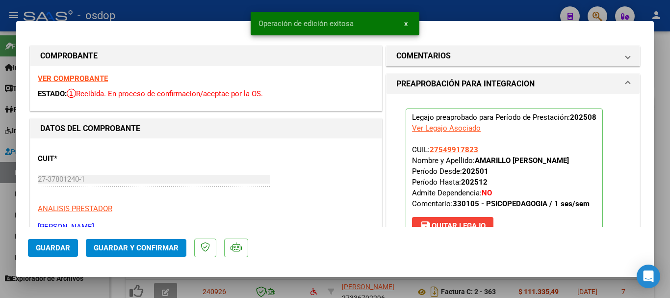
click at [222, 287] on div at bounding box center [335, 149] width 670 height 298
type input "$ 0,00"
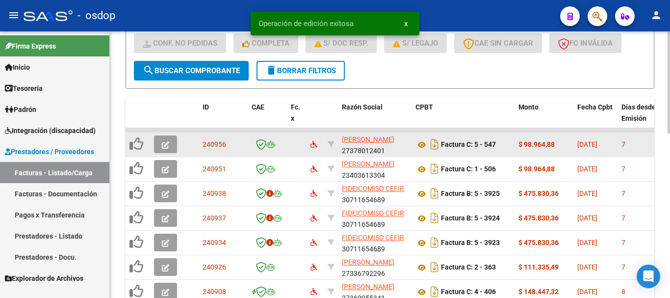
click at [157, 146] on button "button" at bounding box center [165, 144] width 23 height 18
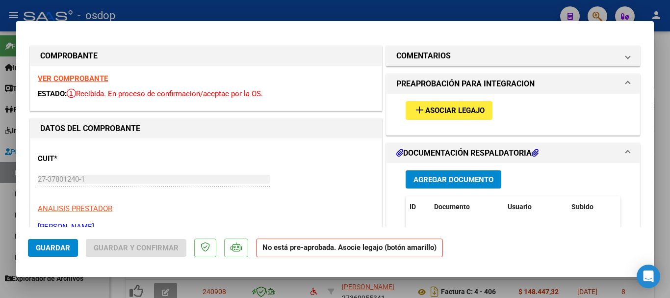
click at [472, 105] on button "add Asociar Legajo" at bounding box center [449, 110] width 87 height 18
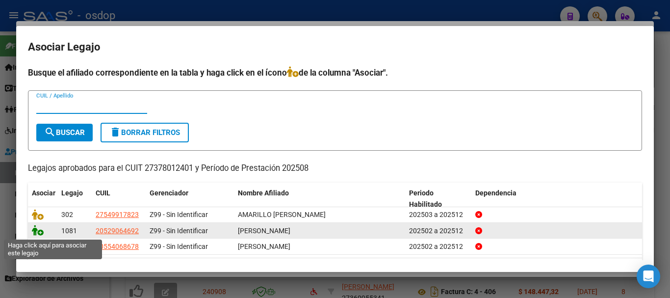
click at [35, 233] on icon at bounding box center [38, 230] width 12 height 11
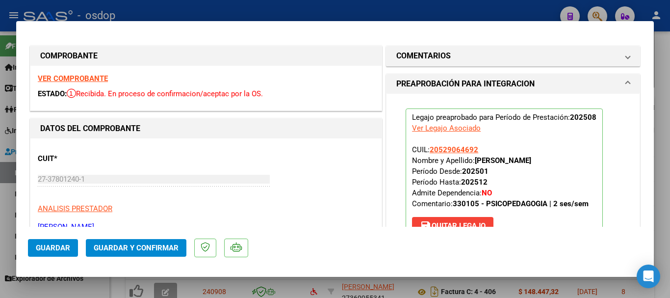
click at [45, 250] on span "Guardar" at bounding box center [53, 247] width 34 height 9
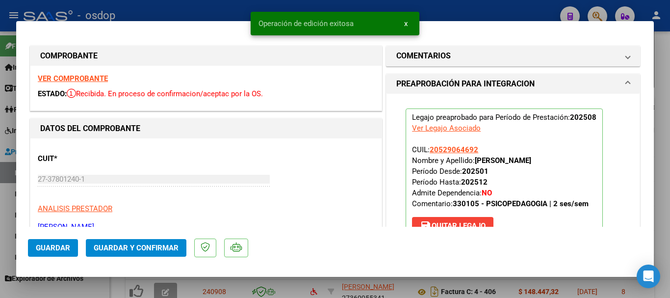
click at [272, 285] on div at bounding box center [335, 149] width 670 height 298
type input "$ 0,00"
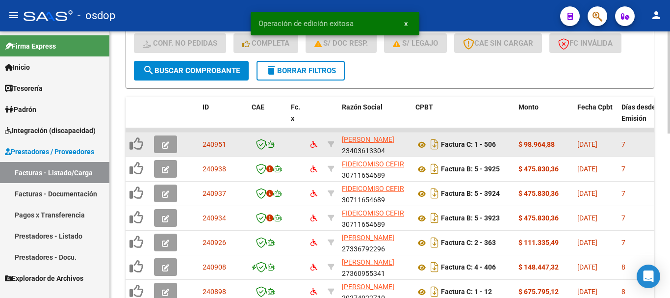
click at [166, 142] on icon "button" at bounding box center [165, 144] width 7 height 7
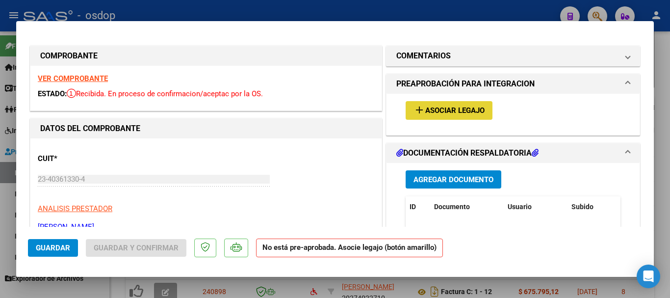
click at [448, 113] on span "Asociar Legajo" at bounding box center [455, 110] width 59 height 9
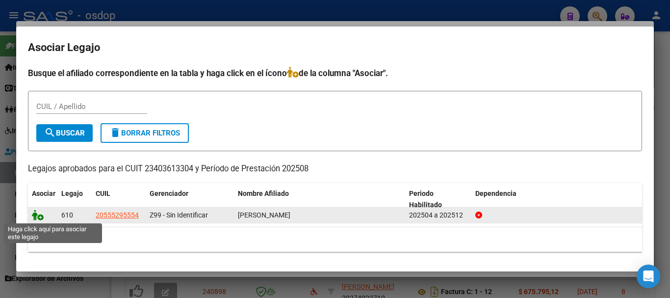
click at [33, 216] on icon at bounding box center [38, 215] width 12 height 11
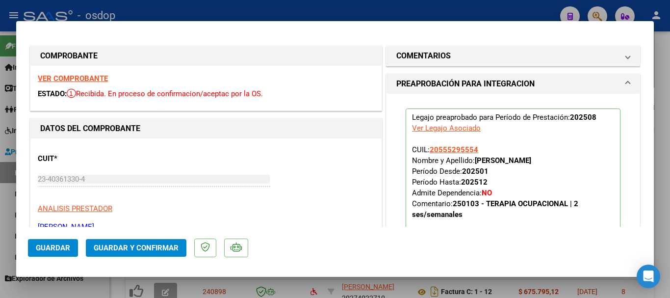
scroll to position [49, 0]
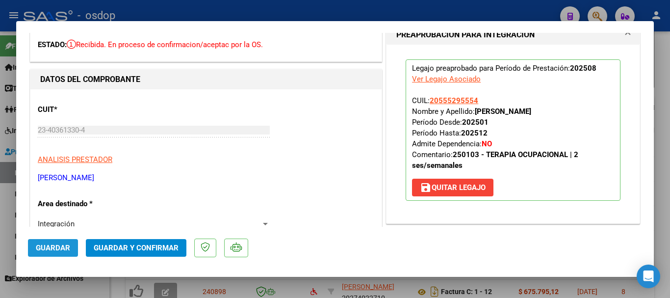
click at [59, 245] on span "Guardar" at bounding box center [53, 247] width 34 height 9
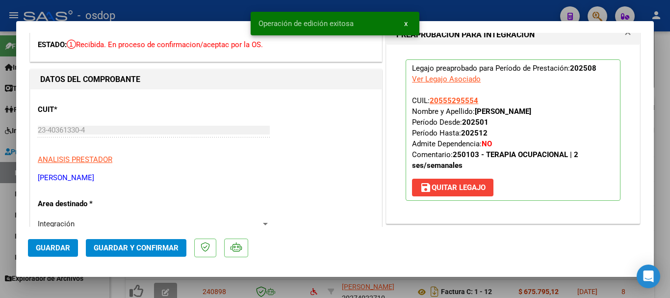
click at [279, 283] on div at bounding box center [335, 149] width 670 height 298
type input "$ 0,00"
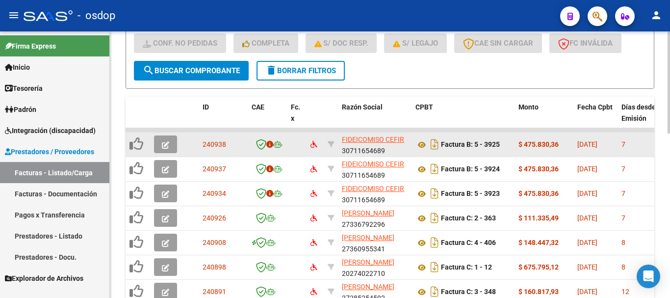
click at [170, 143] on button "button" at bounding box center [165, 144] width 23 height 18
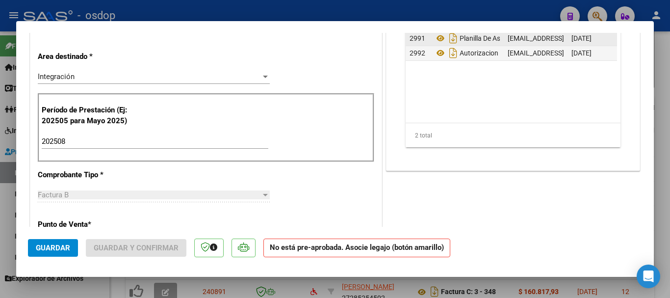
scroll to position [0, 0]
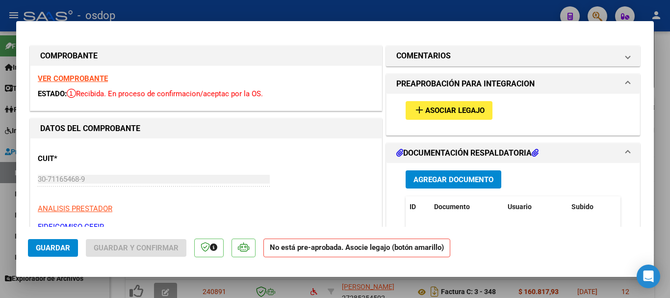
click at [455, 112] on span "Asociar Legajo" at bounding box center [455, 110] width 59 height 9
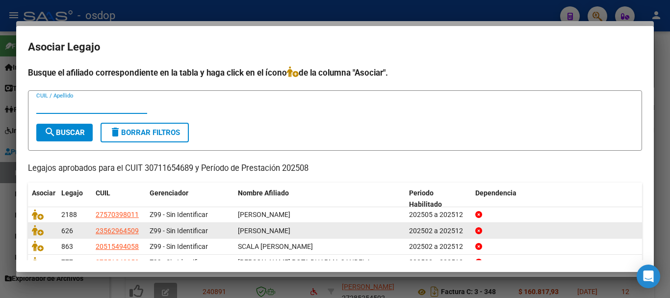
scroll to position [49, 0]
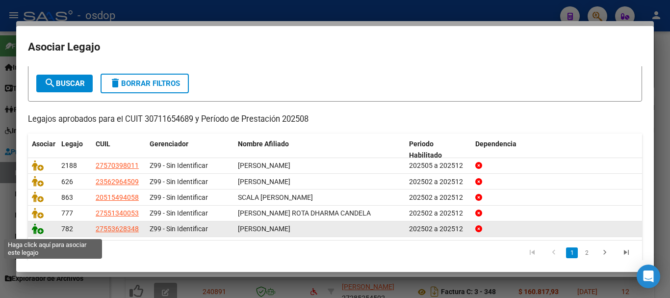
click at [41, 233] on icon at bounding box center [38, 228] width 12 height 11
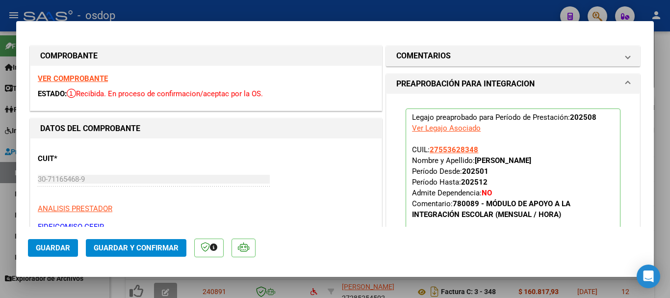
click at [53, 243] on span "Guardar" at bounding box center [53, 247] width 34 height 9
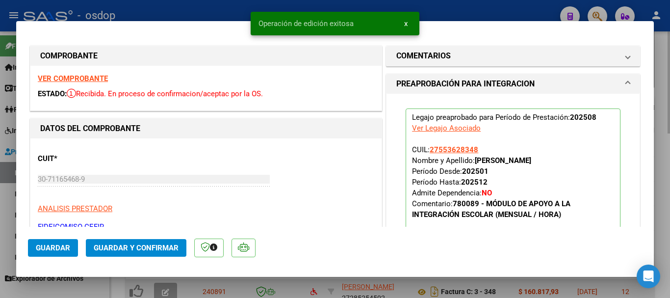
click at [227, 287] on div at bounding box center [335, 149] width 670 height 298
type input "$ 0,00"
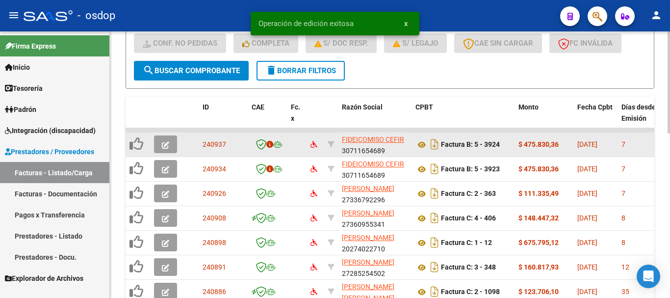
click at [165, 146] on icon "button" at bounding box center [165, 144] width 7 height 7
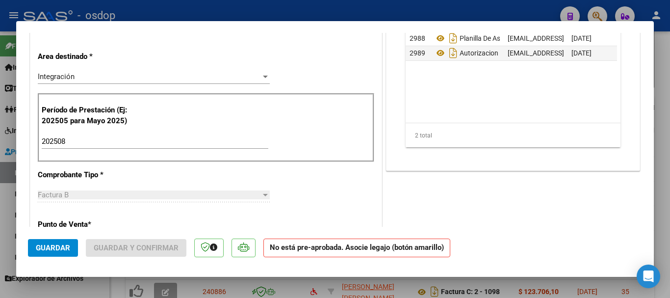
scroll to position [0, 0]
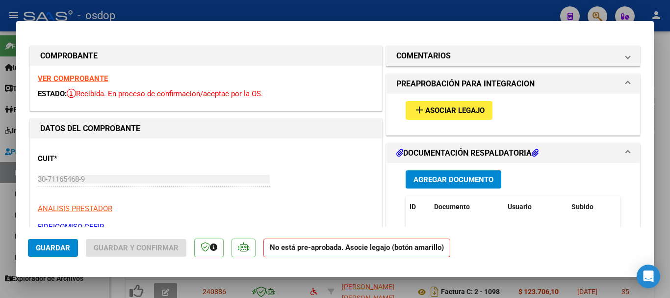
click at [462, 115] on span "Asociar Legajo" at bounding box center [455, 110] width 59 height 9
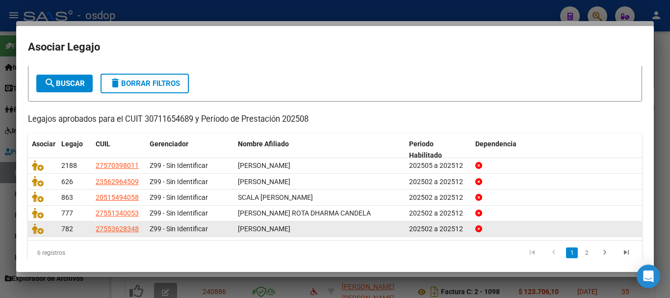
scroll to position [64, 0]
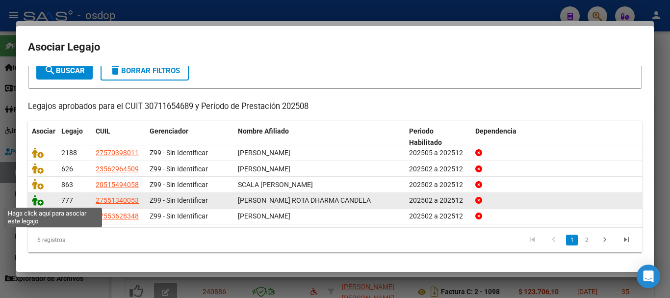
click at [32, 201] on icon at bounding box center [38, 200] width 12 height 11
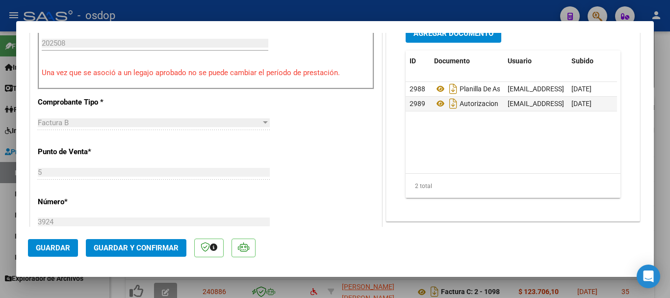
scroll to position [196, 0]
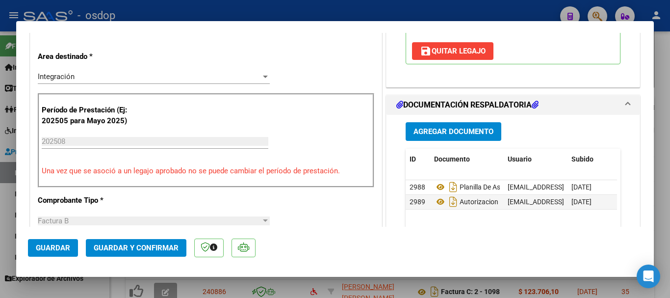
click at [54, 252] on span "Guardar" at bounding box center [53, 247] width 34 height 9
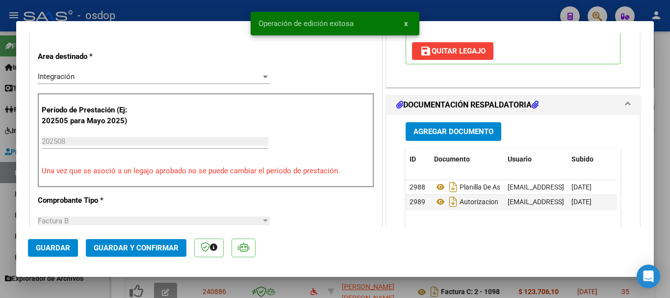
click at [102, 283] on div at bounding box center [335, 149] width 670 height 298
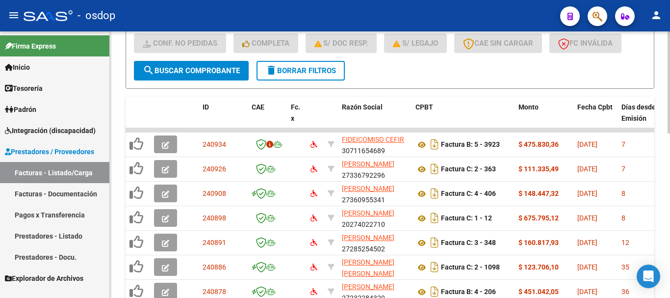
scroll to position [234, 0]
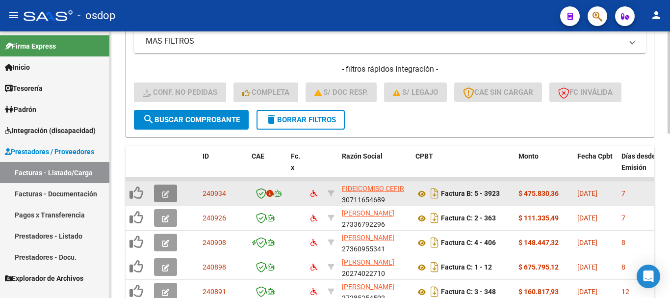
click at [161, 197] on button "button" at bounding box center [165, 194] width 23 height 18
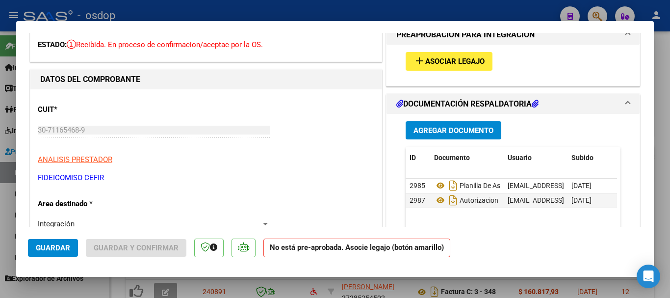
scroll to position [0, 0]
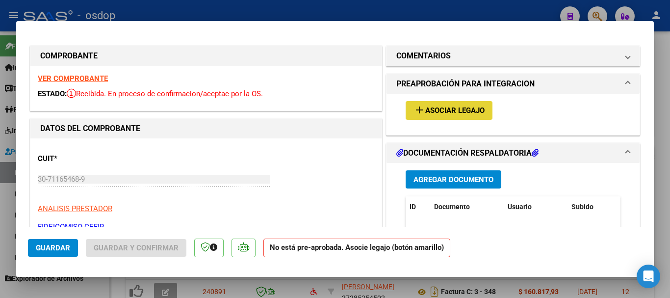
click at [439, 109] on span "Asociar Legajo" at bounding box center [455, 110] width 59 height 9
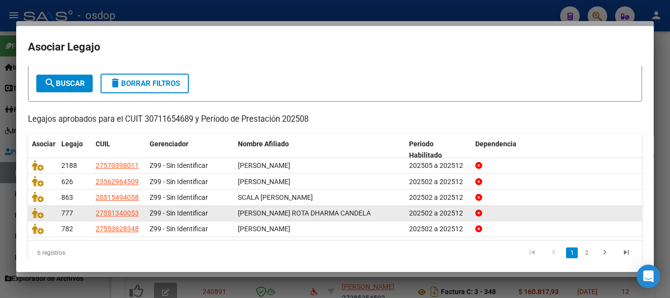
scroll to position [64, 0]
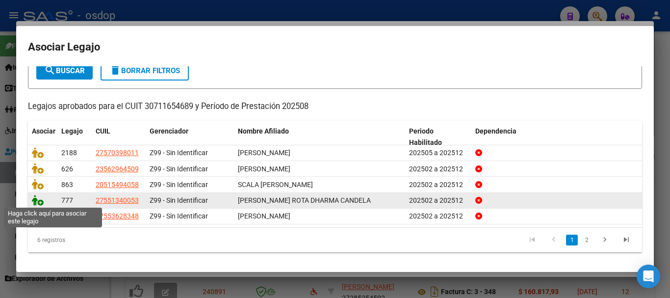
click at [37, 197] on icon at bounding box center [38, 200] width 12 height 11
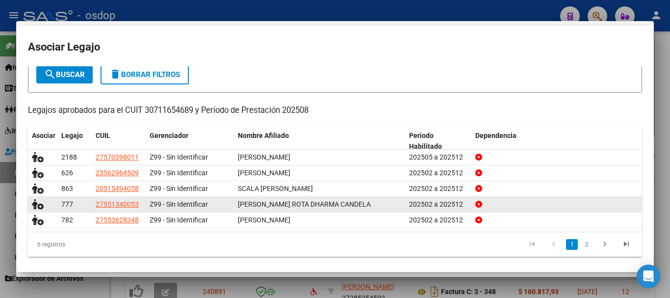
scroll to position [0, 0]
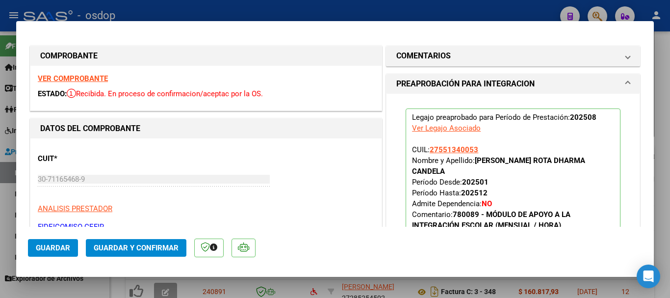
click at [64, 252] on span "Guardar" at bounding box center [53, 247] width 34 height 9
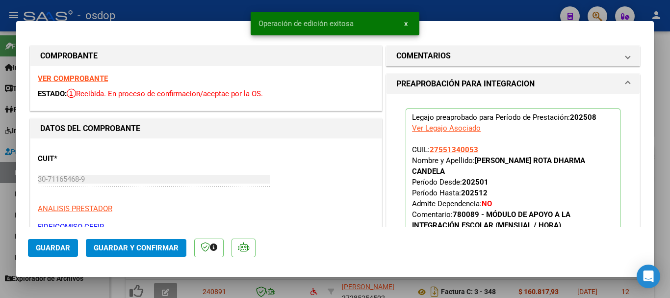
click at [277, 288] on div at bounding box center [335, 149] width 670 height 298
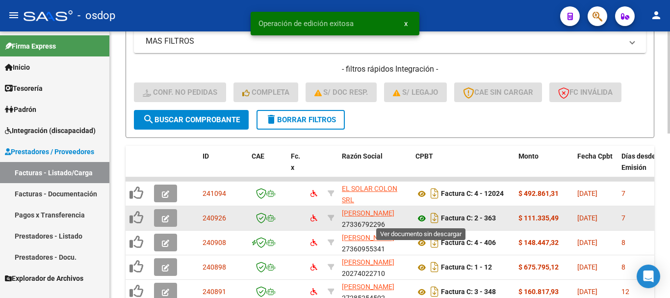
scroll to position [283, 0]
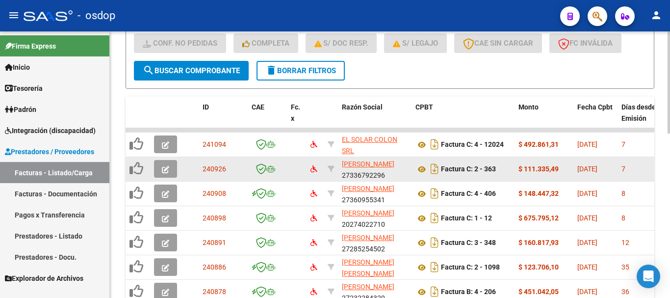
click at [163, 166] on icon "button" at bounding box center [165, 169] width 7 height 7
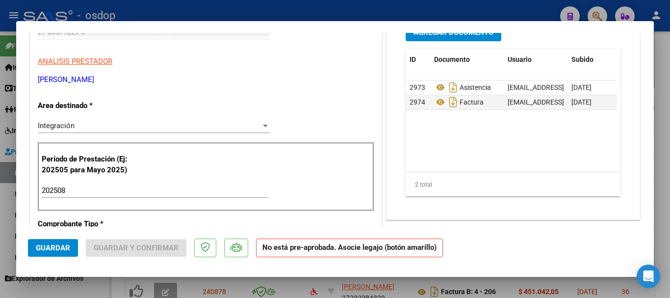
scroll to position [0, 0]
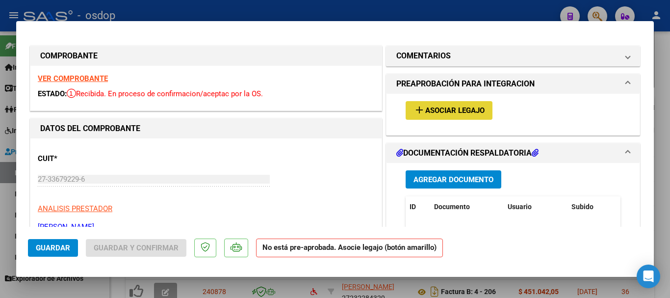
click at [443, 111] on span "Asociar Legajo" at bounding box center [455, 110] width 59 height 9
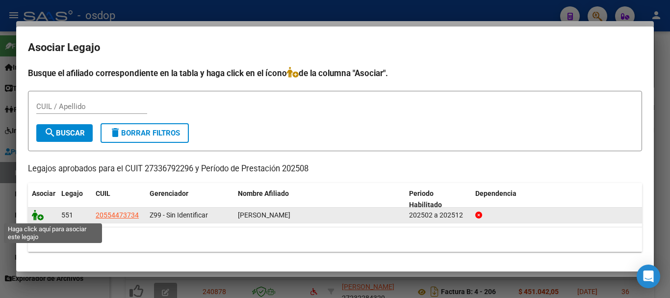
click at [34, 214] on icon at bounding box center [38, 215] width 12 height 11
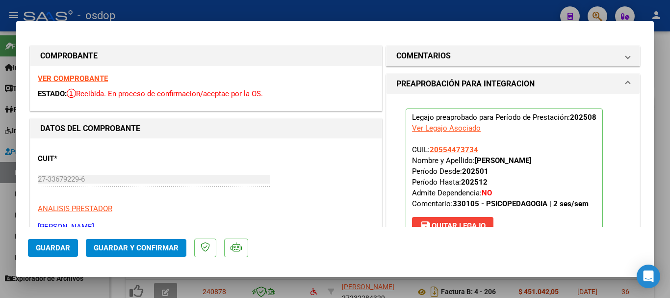
click at [46, 246] on span "Guardar" at bounding box center [53, 247] width 34 height 9
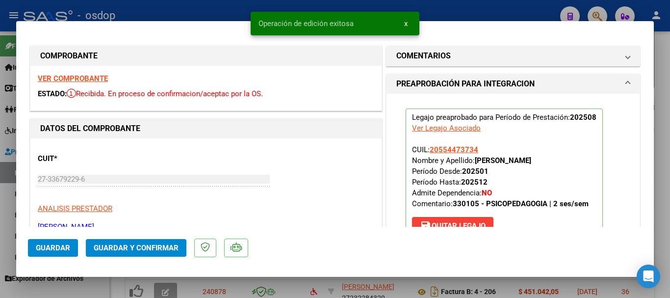
click at [254, 288] on div at bounding box center [335, 149] width 670 height 298
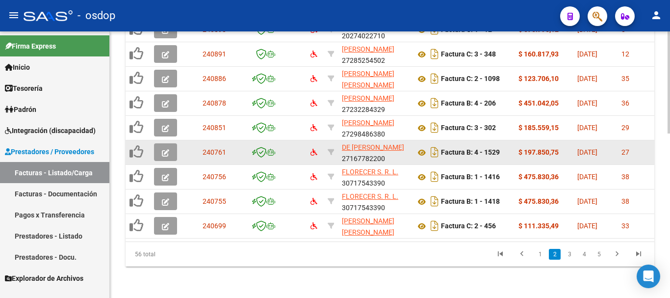
scroll to position [332, 0]
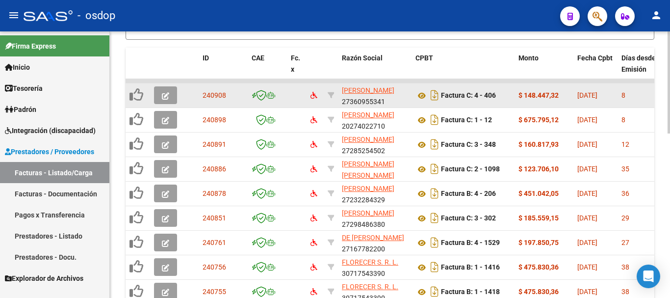
click at [163, 99] on icon "button" at bounding box center [165, 95] width 7 height 7
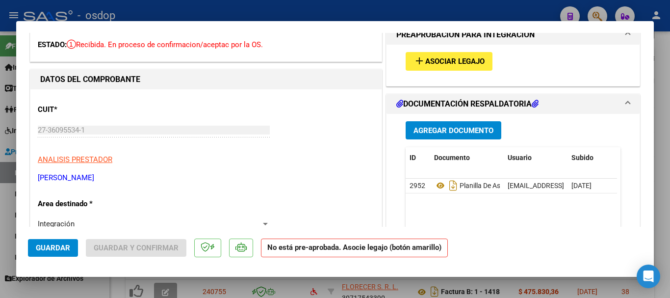
scroll to position [0, 0]
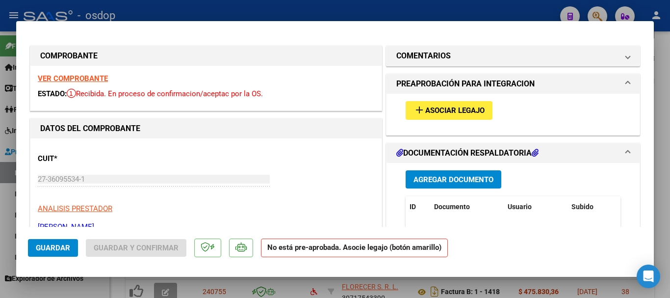
click at [441, 109] on span "Asociar Legajo" at bounding box center [455, 110] width 59 height 9
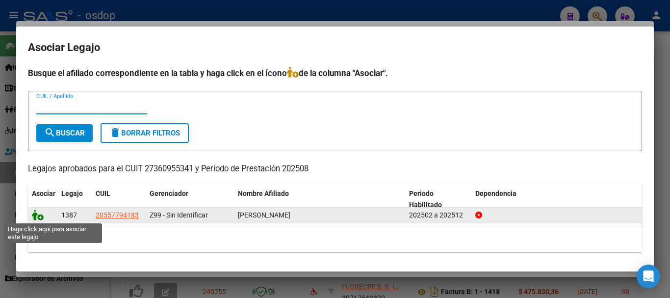
click at [36, 216] on icon at bounding box center [38, 215] width 12 height 11
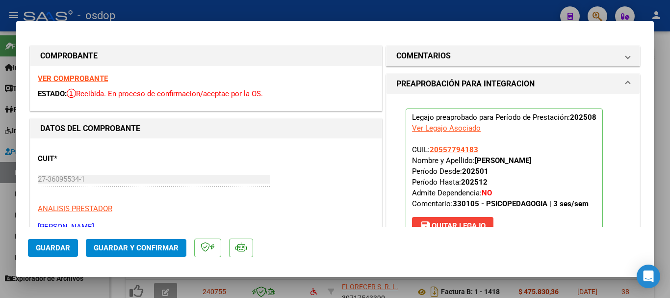
click at [58, 247] on span "Guardar" at bounding box center [53, 247] width 34 height 9
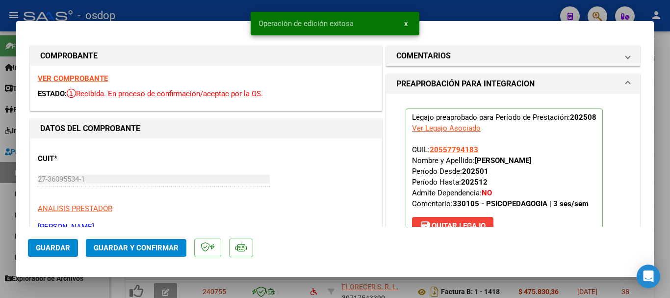
click at [273, 290] on div at bounding box center [335, 149] width 670 height 298
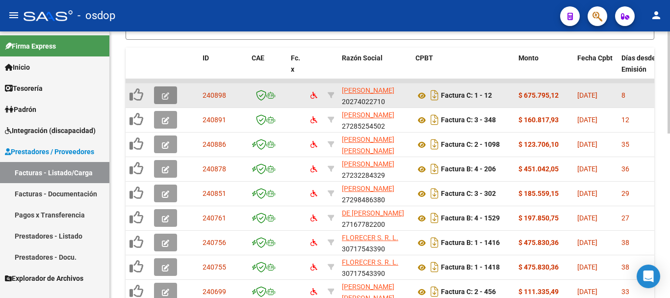
click at [168, 97] on icon "button" at bounding box center [165, 95] width 7 height 7
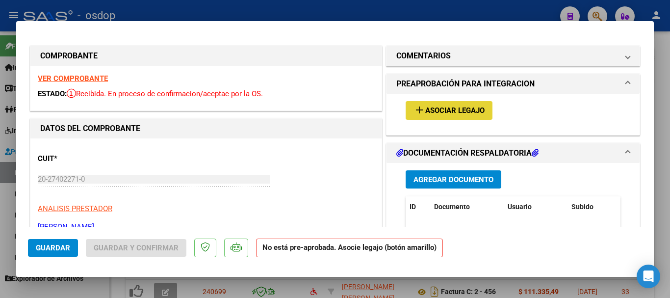
click at [451, 115] on button "add Asociar Legajo" at bounding box center [449, 110] width 87 height 18
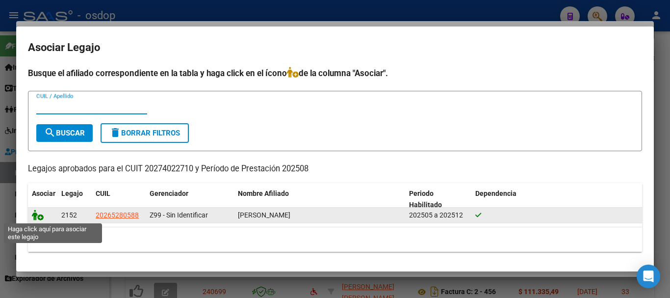
click at [40, 216] on icon at bounding box center [38, 215] width 12 height 11
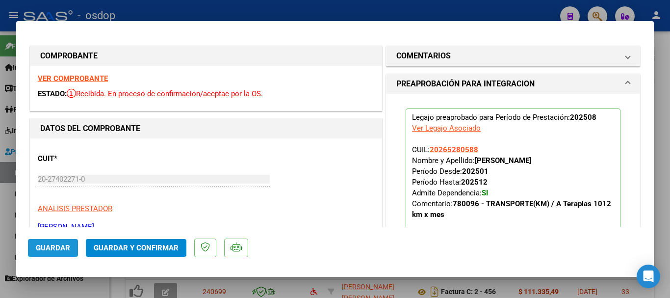
click at [52, 248] on span "Guardar" at bounding box center [53, 247] width 34 height 9
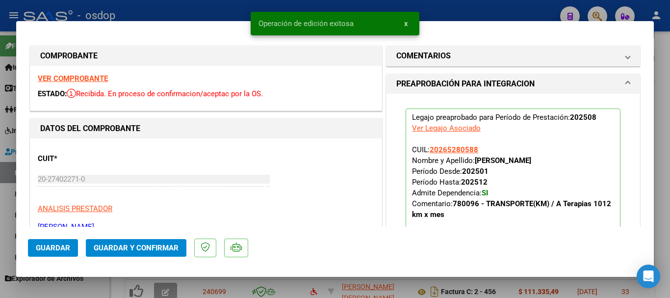
click at [221, 281] on div at bounding box center [335, 149] width 670 height 298
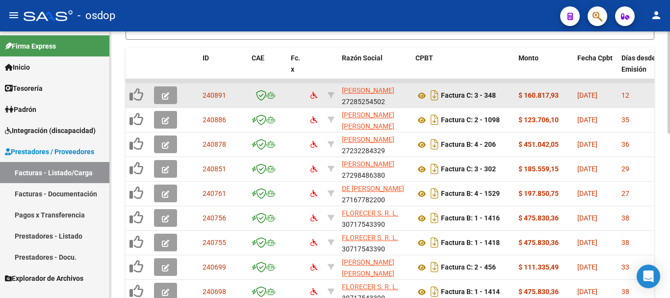
click at [164, 91] on span "button" at bounding box center [165, 95] width 7 height 9
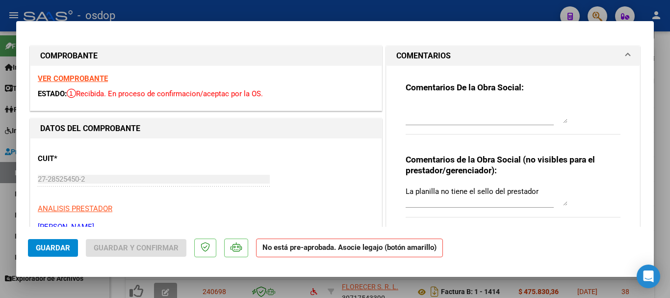
click at [341, 12] on div at bounding box center [335, 149] width 670 height 298
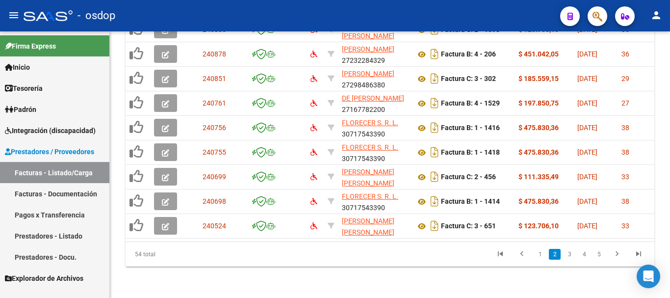
click at [392, 251] on datatable-pager "1 2 3 4 5" at bounding box center [442, 254] width 415 height 17
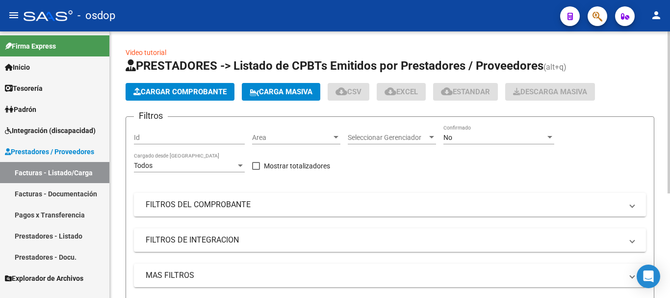
scroll to position [172, 0]
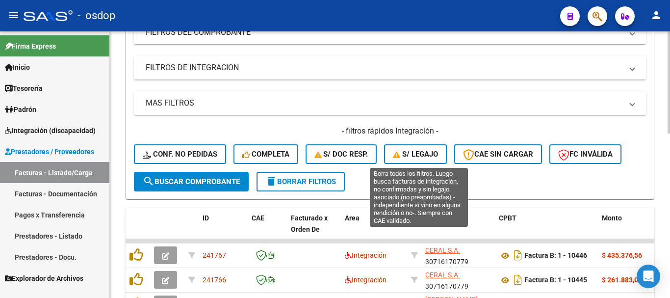
click at [434, 155] on span "S/ legajo" at bounding box center [415, 154] width 45 height 9
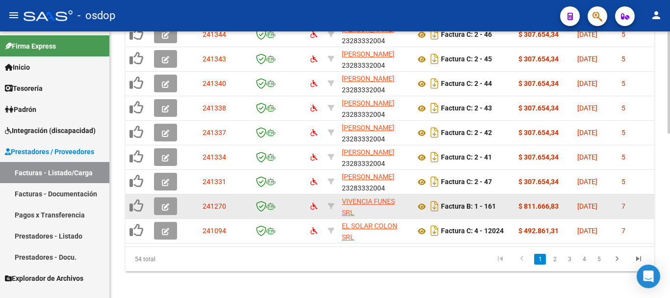
scroll to position [369, 0]
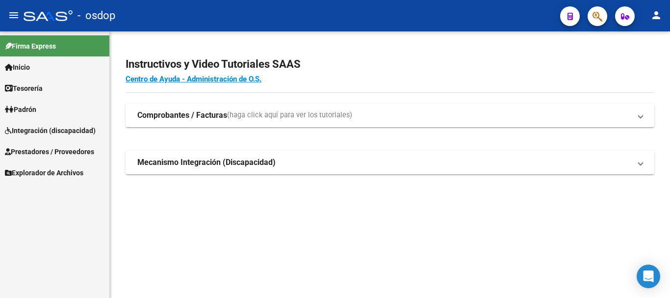
click at [72, 130] on span "Integración (discapacidad)" at bounding box center [50, 130] width 91 height 11
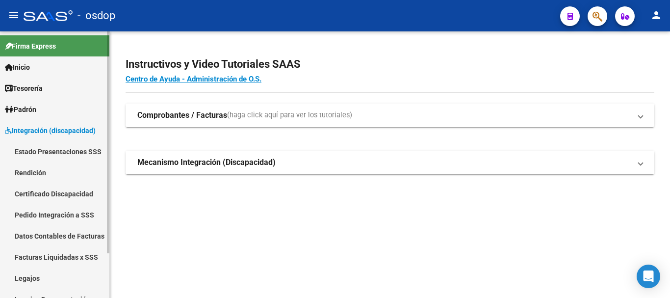
click at [61, 128] on span "Integración (discapacidad)" at bounding box center [50, 130] width 91 height 11
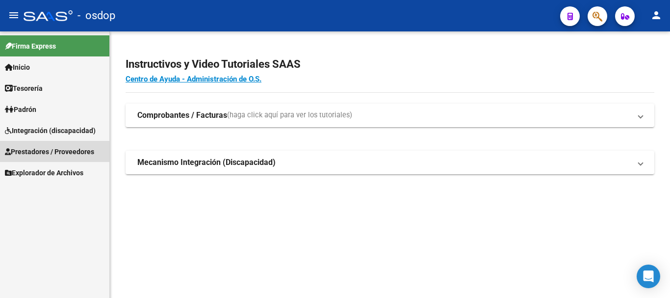
click at [62, 152] on span "Prestadores / Proveedores" at bounding box center [49, 151] width 89 height 11
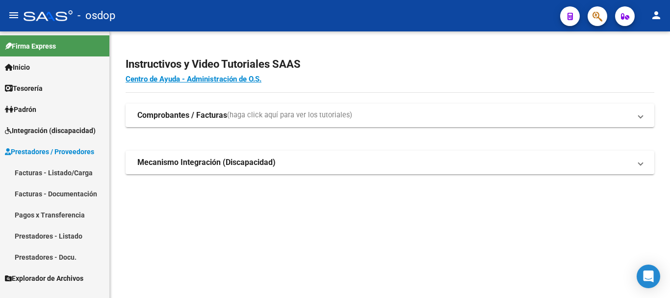
click at [71, 176] on link "Facturas - Listado/Carga" at bounding box center [54, 172] width 109 height 21
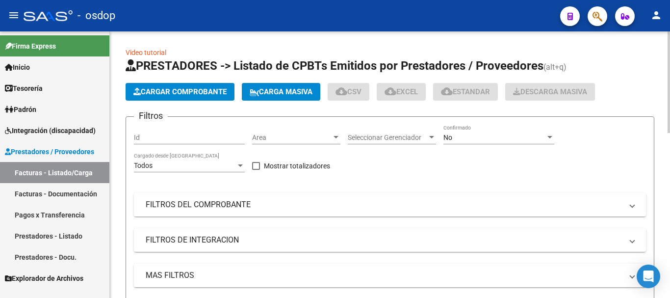
scroll to position [245, 0]
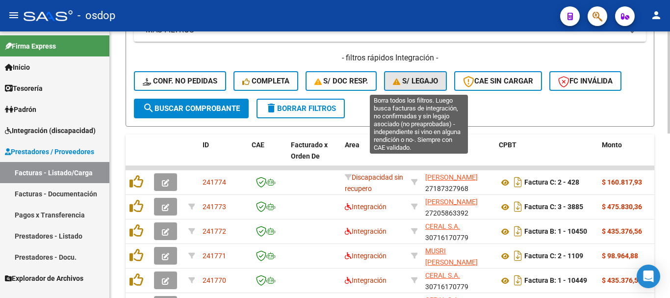
click at [410, 83] on span "S/ legajo" at bounding box center [415, 81] width 45 height 9
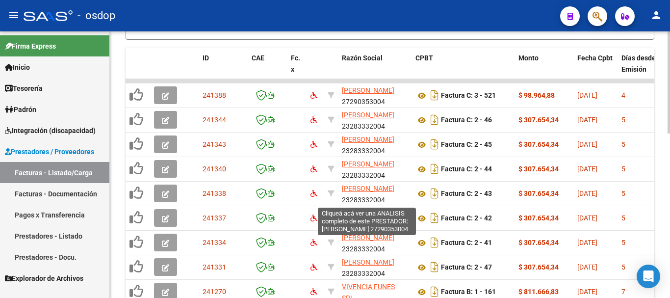
scroll to position [136, 0]
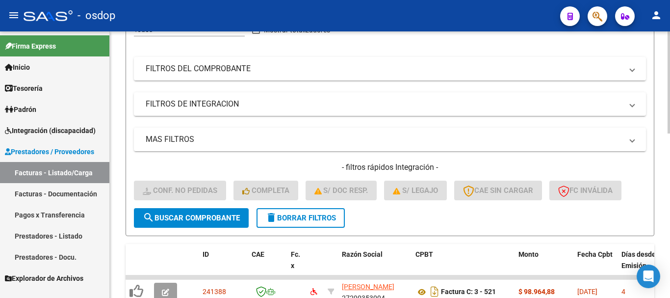
click at [306, 216] on span "delete Borrar Filtros" at bounding box center [301, 217] width 71 height 9
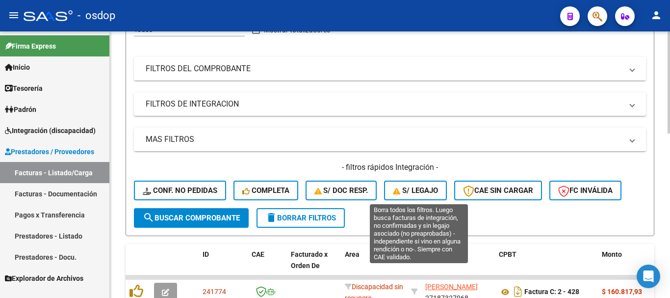
scroll to position [283, 0]
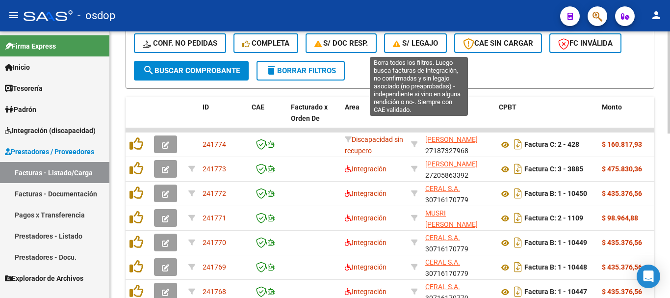
click at [411, 43] on span "S/ legajo" at bounding box center [415, 43] width 45 height 9
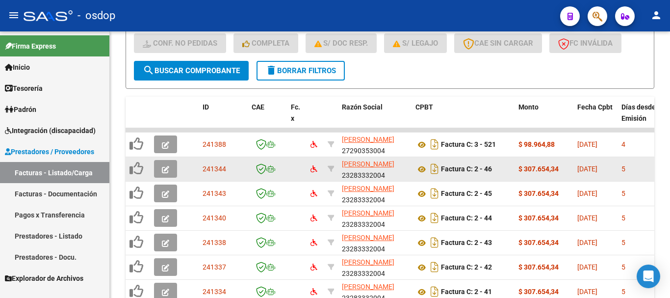
scroll to position [430, 0]
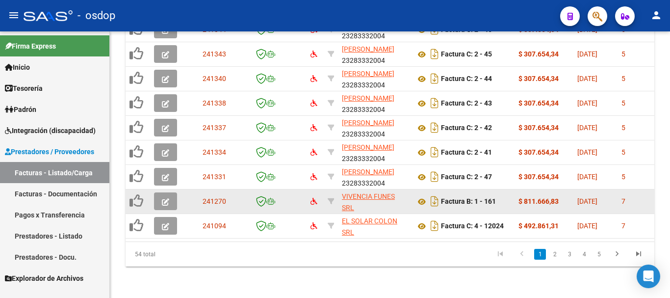
click at [159, 192] on button "button" at bounding box center [165, 201] width 23 height 18
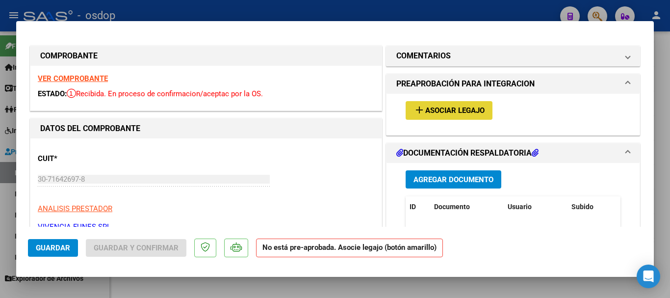
click at [453, 105] on button "add Asociar Legajo" at bounding box center [449, 110] width 87 height 18
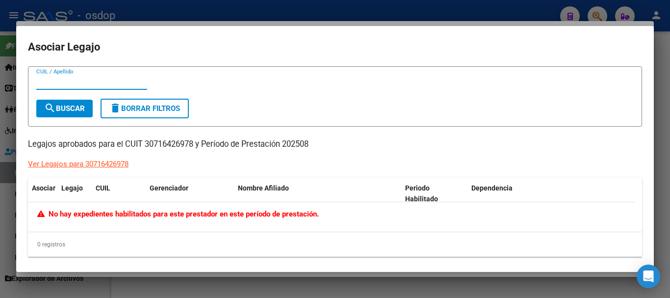
click at [331, 293] on div at bounding box center [335, 149] width 670 height 298
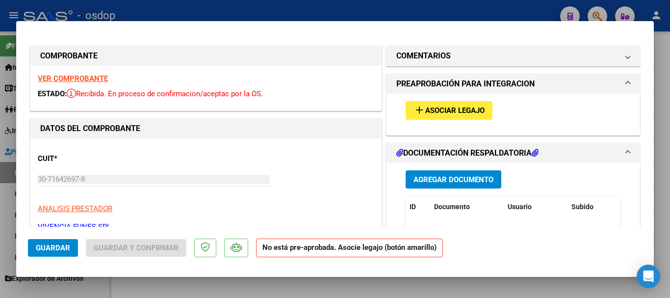
click at [331, 290] on div at bounding box center [335, 149] width 670 height 298
type input "$ 0,00"
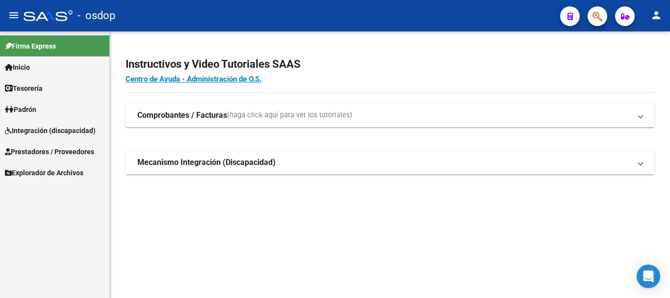
click at [90, 150] on span "Prestadores / Proveedores" at bounding box center [49, 151] width 89 height 11
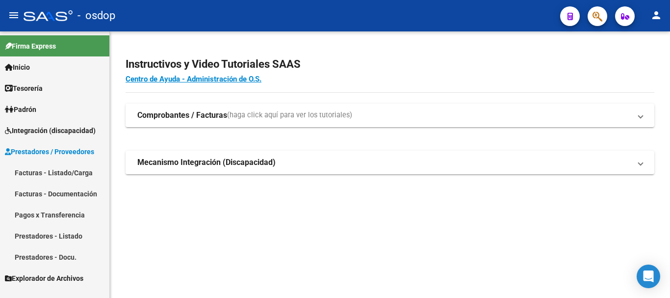
click at [75, 172] on link "Facturas - Listado/Carga" at bounding box center [54, 172] width 109 height 21
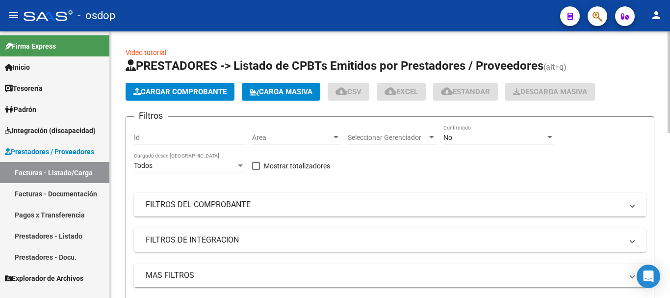
scroll to position [98, 0]
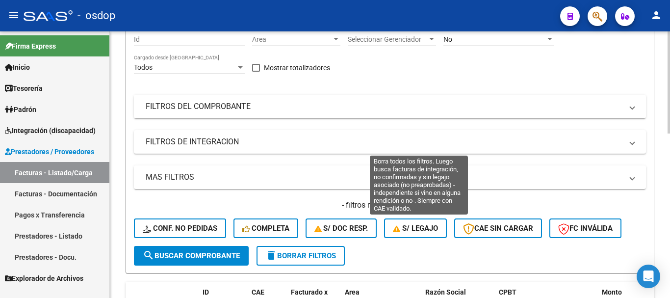
click at [411, 231] on span "S/ legajo" at bounding box center [415, 228] width 45 height 9
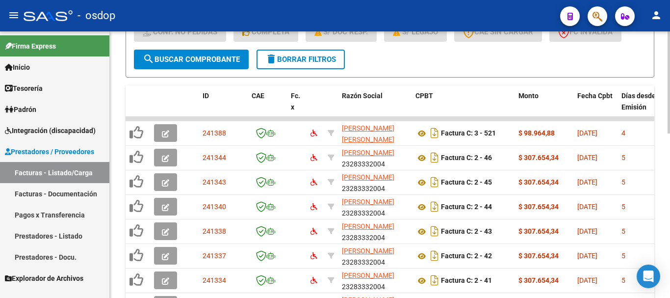
scroll to position [393, 0]
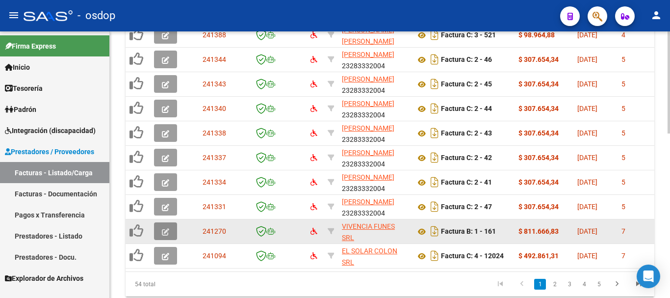
click at [159, 232] on button "button" at bounding box center [165, 231] width 23 height 18
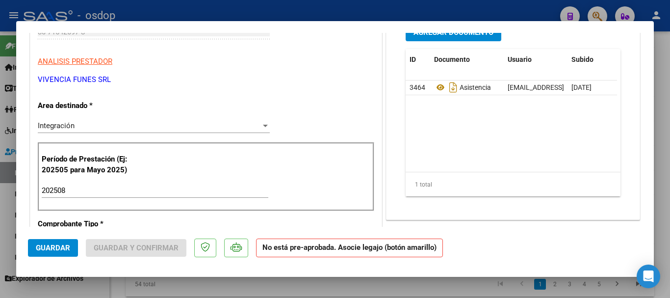
scroll to position [0, 0]
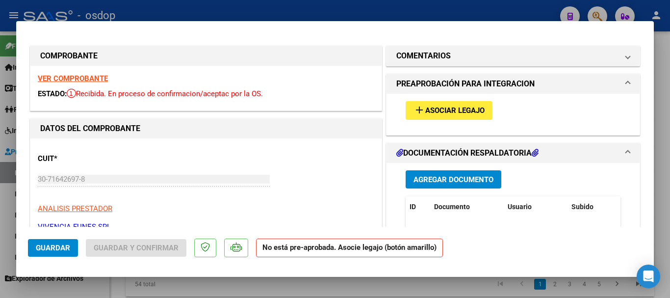
click at [435, 107] on span "Asociar Legajo" at bounding box center [455, 110] width 59 height 9
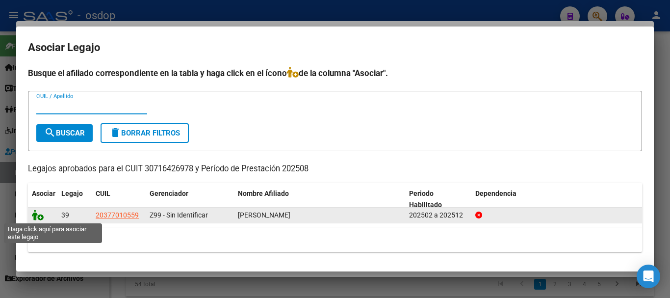
click at [37, 215] on icon at bounding box center [38, 215] width 12 height 11
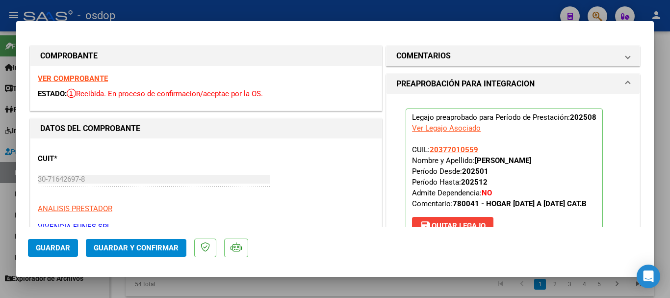
click at [48, 245] on span "Guardar" at bounding box center [53, 247] width 34 height 9
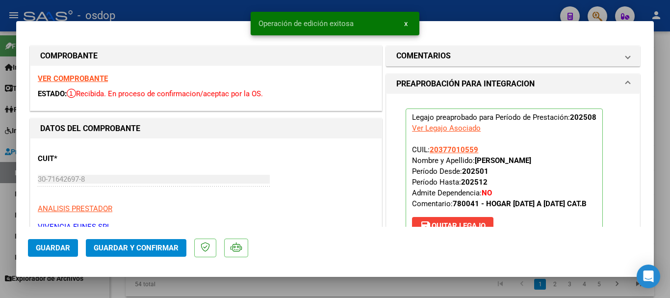
click at [149, 284] on div at bounding box center [335, 149] width 670 height 298
type input "$ 0,00"
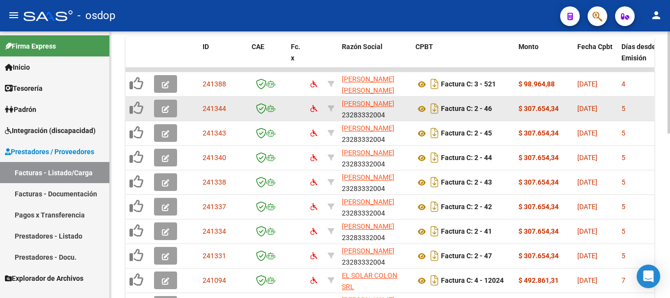
click at [175, 110] on button "button" at bounding box center [165, 109] width 23 height 18
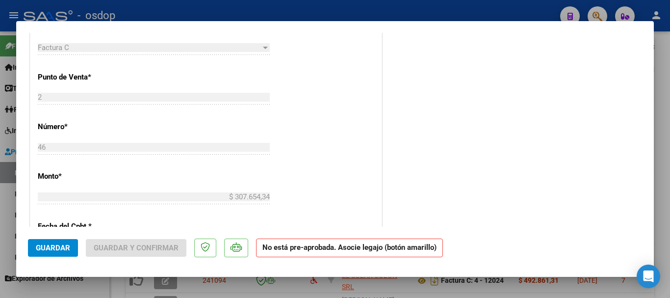
scroll to position [196, 0]
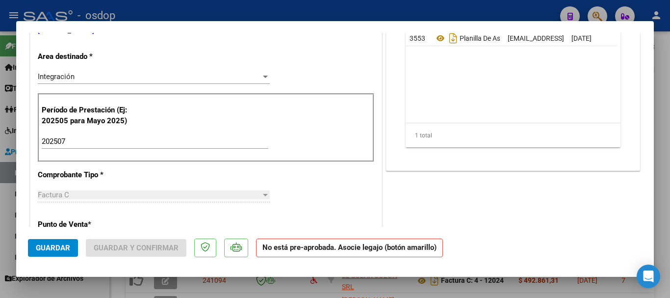
click at [191, 140] on input "202507" at bounding box center [155, 141] width 227 height 9
type input "202508"
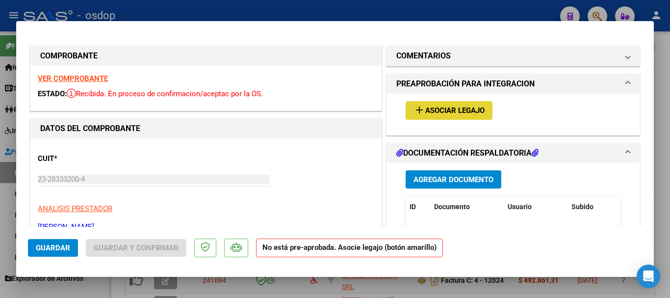
click at [459, 114] on span "Asociar Legajo" at bounding box center [455, 110] width 59 height 9
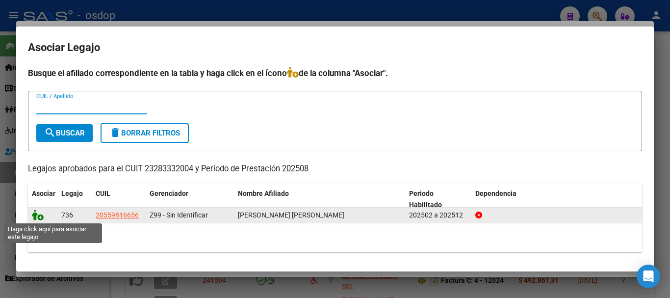
click at [39, 215] on icon at bounding box center [38, 215] width 12 height 11
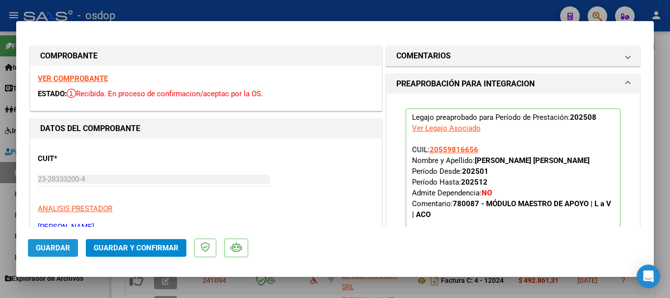
click at [49, 248] on span "Guardar" at bounding box center [53, 247] width 34 height 9
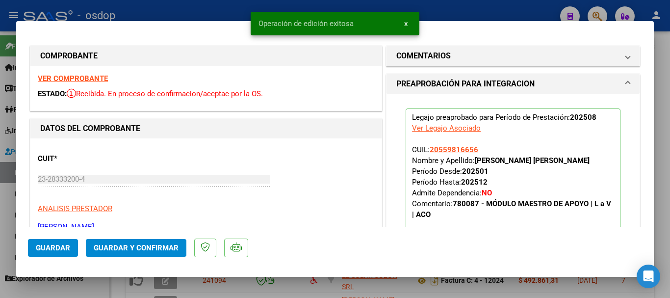
click at [261, 288] on div at bounding box center [335, 149] width 670 height 298
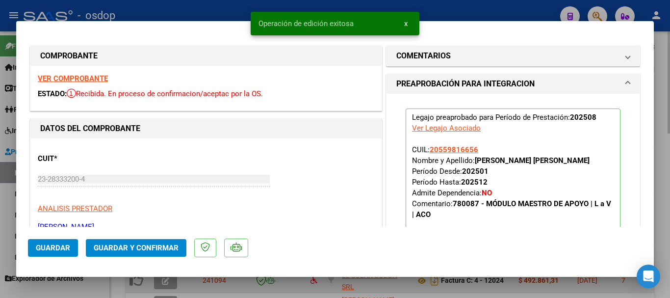
type input "$ 0,00"
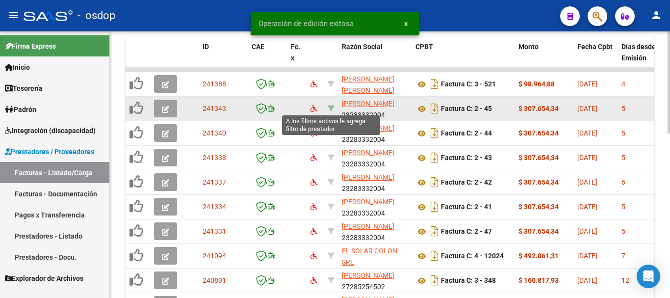
click at [332, 107] on icon at bounding box center [331, 108] width 7 height 7
type input "23283332004"
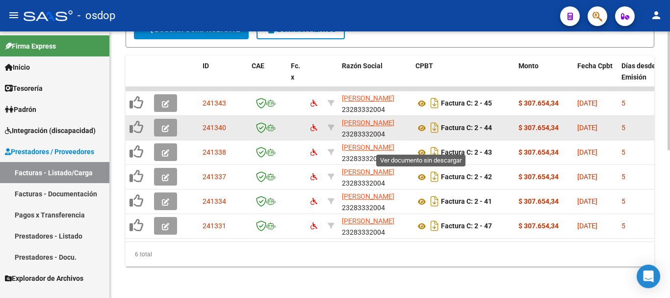
scroll to position [234, 0]
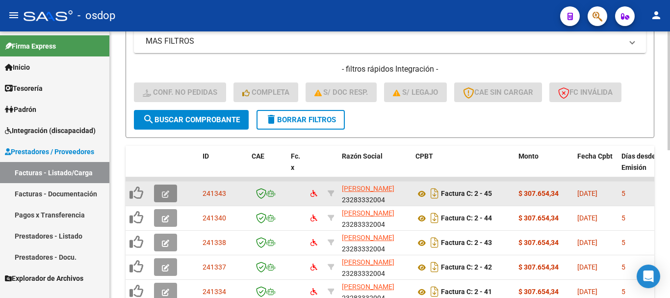
click at [164, 194] on icon "button" at bounding box center [165, 193] width 7 height 7
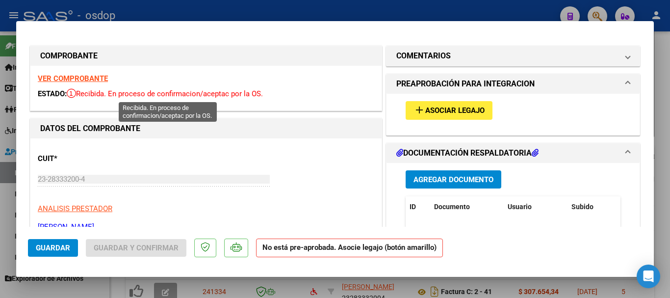
scroll to position [196, 0]
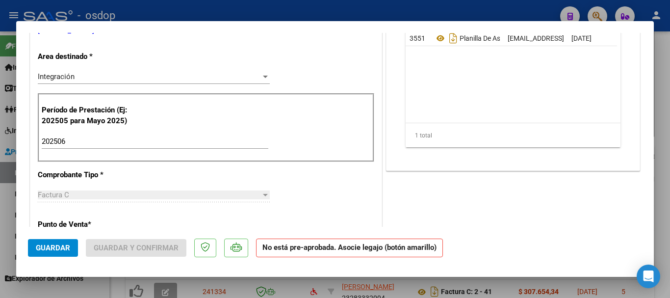
click at [179, 140] on input "202506" at bounding box center [155, 141] width 227 height 9
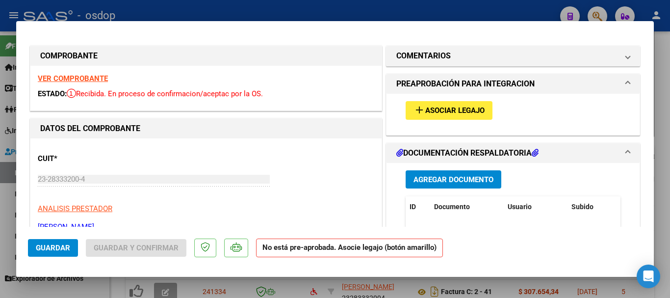
type input "202507"
click at [430, 110] on span "Asociar Legajo" at bounding box center [455, 110] width 59 height 9
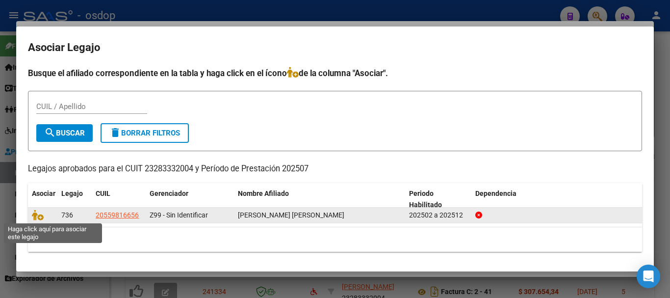
click at [44, 217] on span at bounding box center [39, 216] width 15 height 8
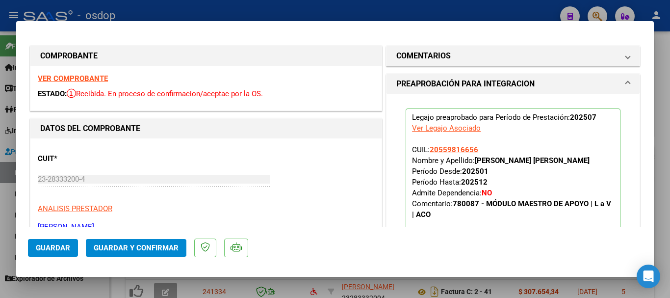
click at [46, 240] on button "Guardar" at bounding box center [53, 248] width 50 height 18
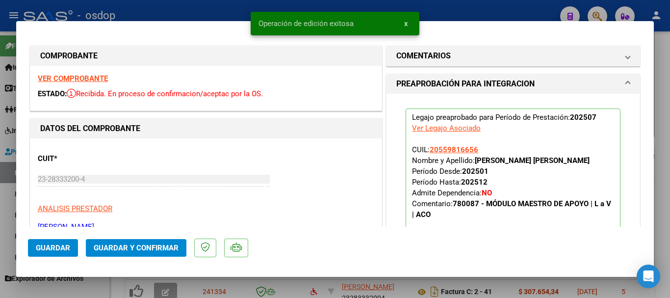
click at [222, 287] on div at bounding box center [335, 149] width 670 height 298
type input "$ 0,00"
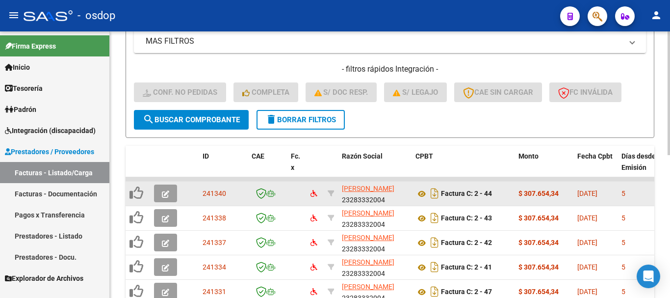
click at [160, 193] on button "button" at bounding box center [165, 194] width 23 height 18
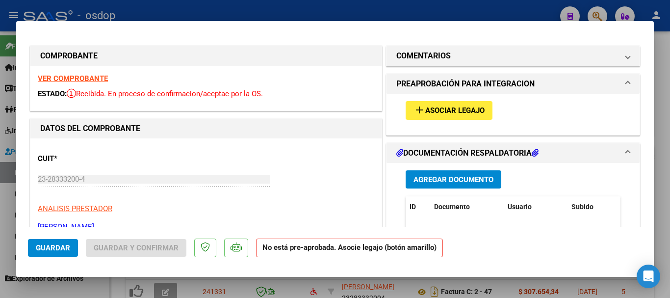
click at [439, 109] on span "Asociar Legajo" at bounding box center [455, 110] width 59 height 9
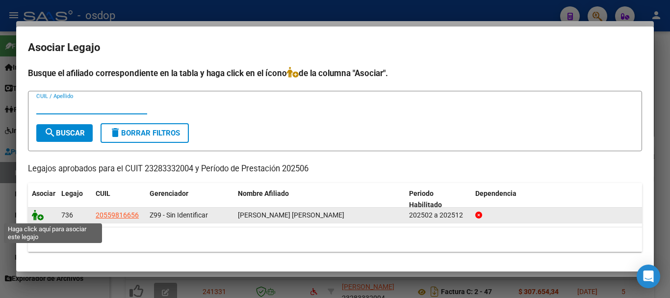
click at [39, 212] on icon at bounding box center [38, 215] width 12 height 11
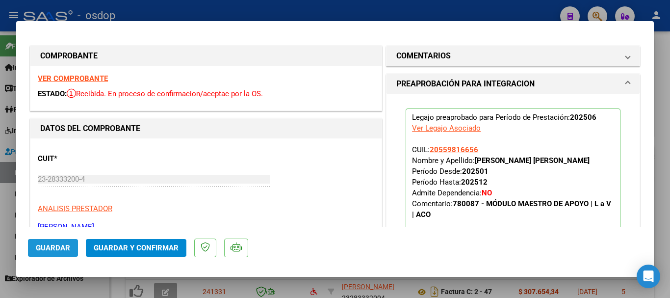
click at [50, 246] on span "Guardar" at bounding box center [53, 247] width 34 height 9
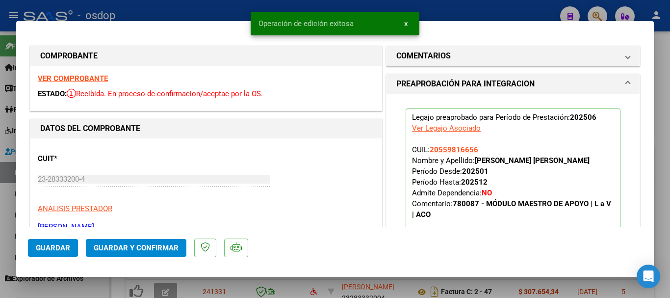
click at [213, 287] on div at bounding box center [335, 149] width 670 height 298
type input "$ 0,00"
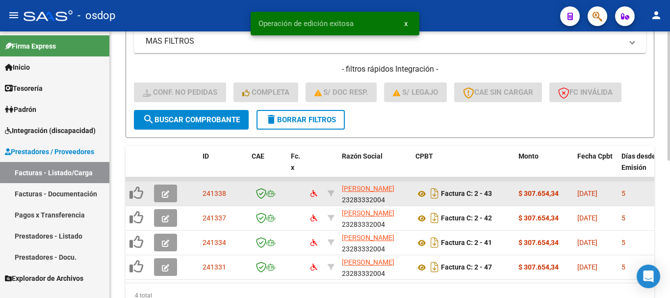
click at [170, 193] on button "button" at bounding box center [165, 194] width 23 height 18
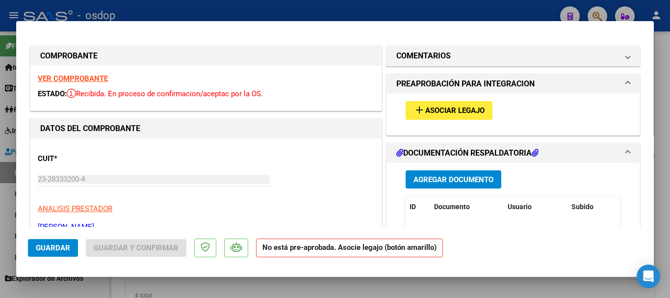
click at [459, 115] on span "Asociar Legajo" at bounding box center [455, 110] width 59 height 9
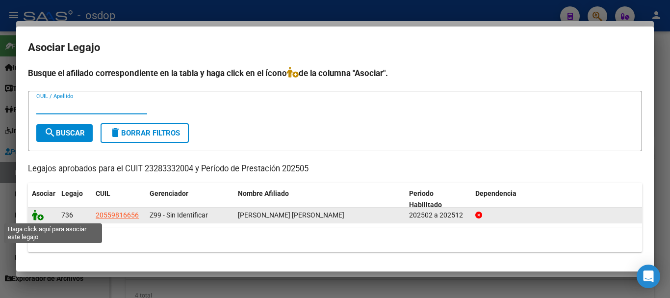
click at [36, 214] on icon at bounding box center [38, 215] width 12 height 11
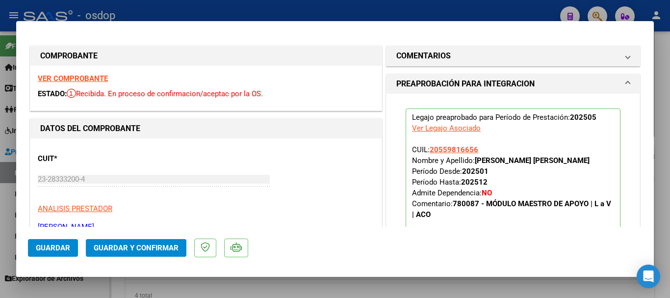
scroll to position [245, 0]
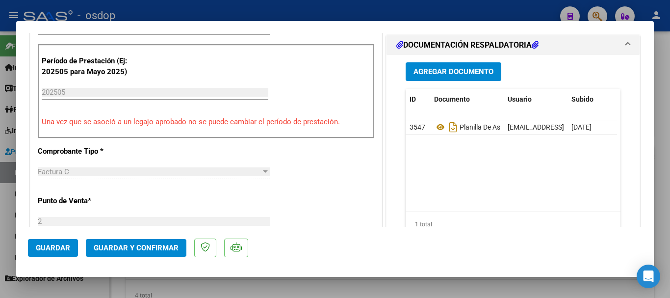
click at [62, 248] on span "Guardar" at bounding box center [53, 247] width 34 height 9
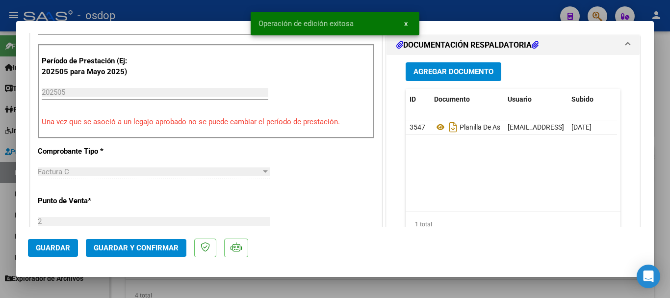
click at [340, 284] on div at bounding box center [335, 149] width 670 height 298
type input "$ 0,00"
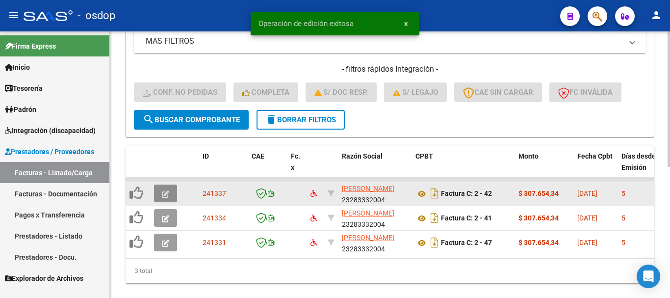
click at [164, 193] on icon "button" at bounding box center [165, 193] width 7 height 7
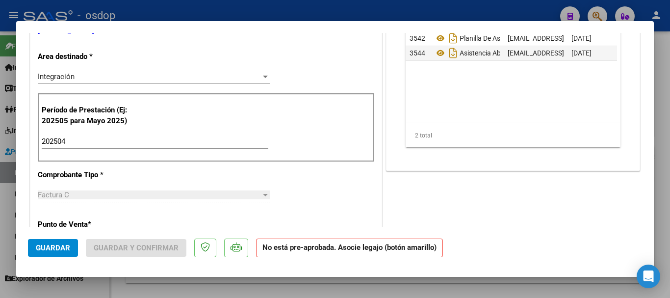
scroll to position [0, 0]
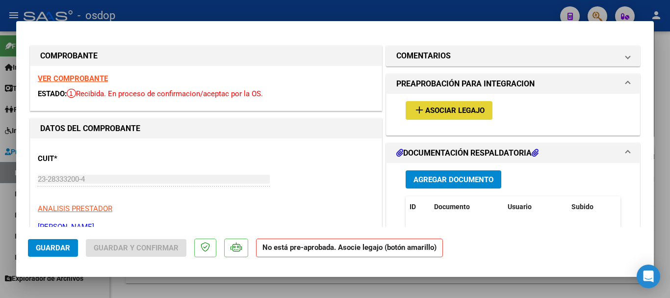
click at [449, 107] on span "Asociar Legajo" at bounding box center [455, 110] width 59 height 9
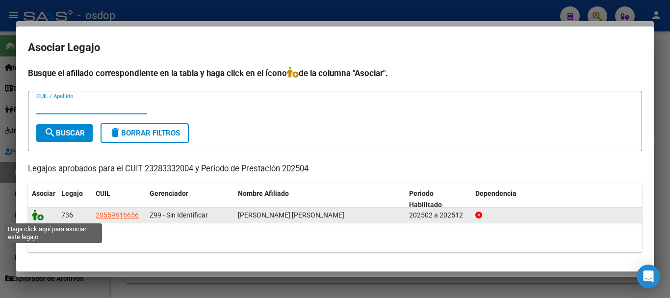
click at [40, 214] on icon at bounding box center [38, 215] width 12 height 11
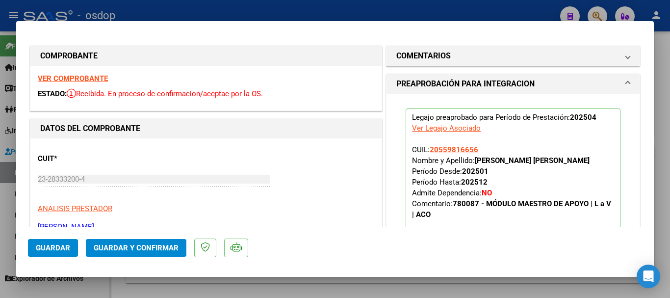
click at [47, 248] on span "Guardar" at bounding box center [53, 247] width 34 height 9
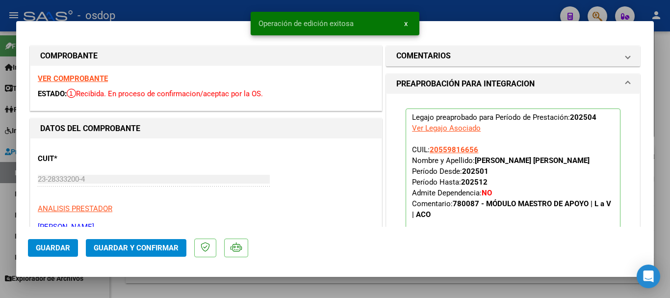
click at [302, 286] on div at bounding box center [335, 149] width 670 height 298
type input "$ 0,00"
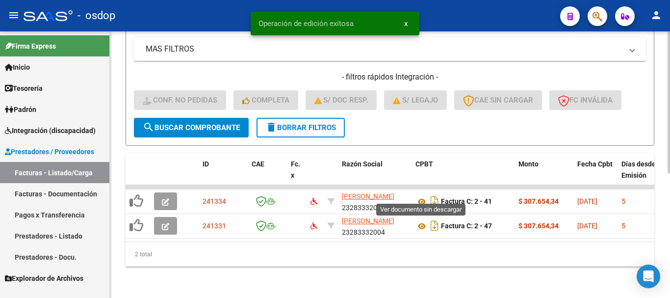
scroll to position [185, 0]
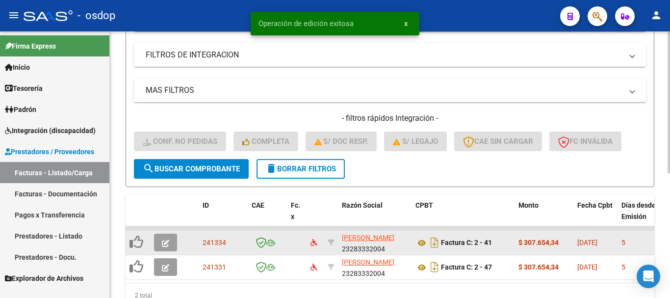
click at [163, 240] on icon "button" at bounding box center [165, 243] width 7 height 7
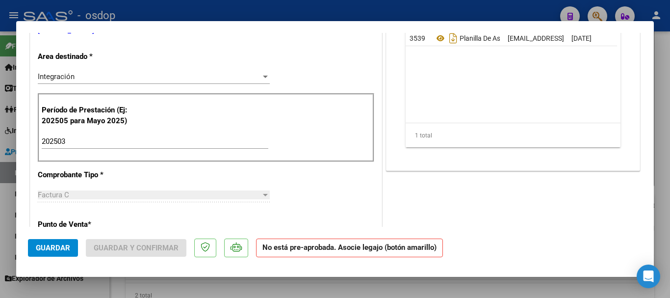
scroll to position [0, 0]
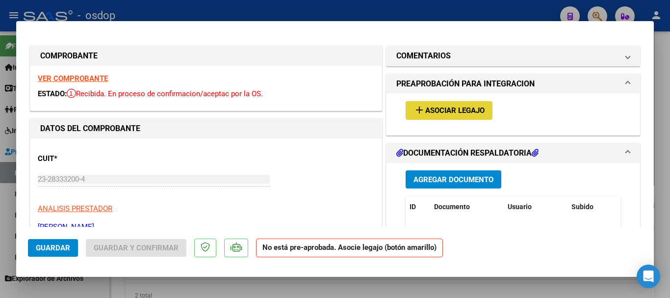
click at [449, 106] on span "Asociar Legajo" at bounding box center [455, 110] width 59 height 9
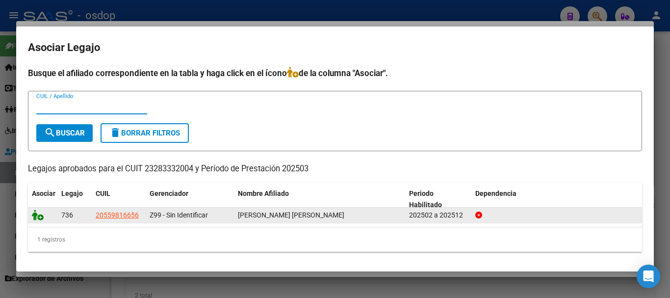
click at [35, 219] on icon at bounding box center [38, 215] width 12 height 11
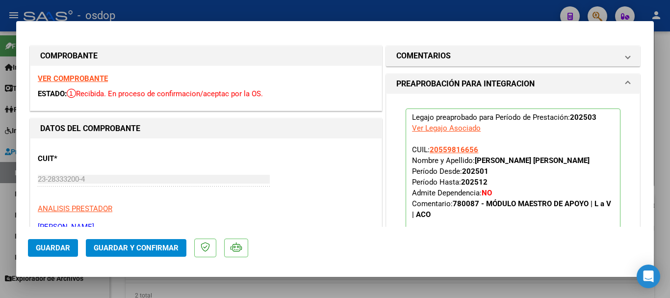
click at [267, 286] on div at bounding box center [335, 149] width 670 height 298
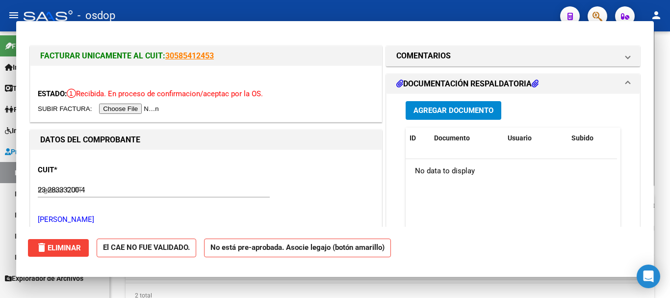
type input "$ 0,00"
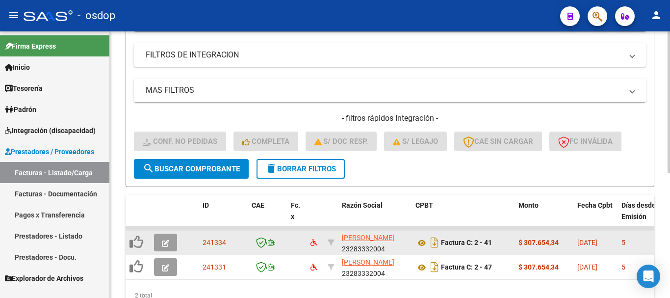
click at [164, 236] on button "button" at bounding box center [165, 243] width 23 height 18
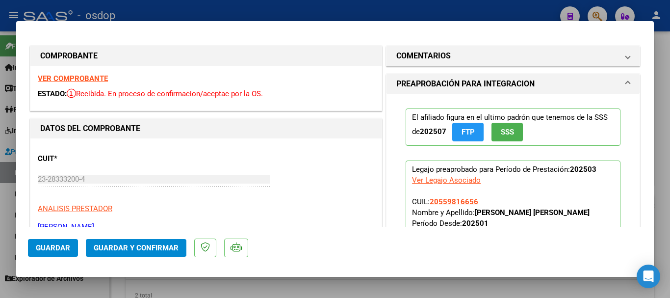
scroll to position [98, 0]
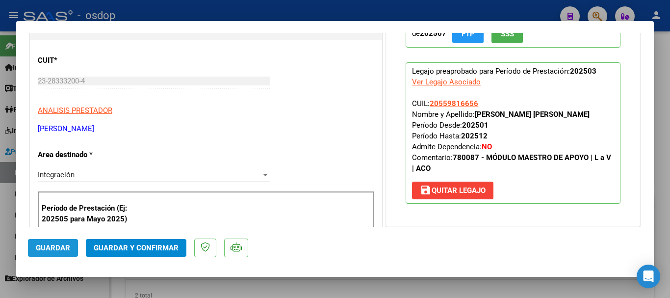
click at [46, 250] on span "Guardar" at bounding box center [53, 247] width 34 height 9
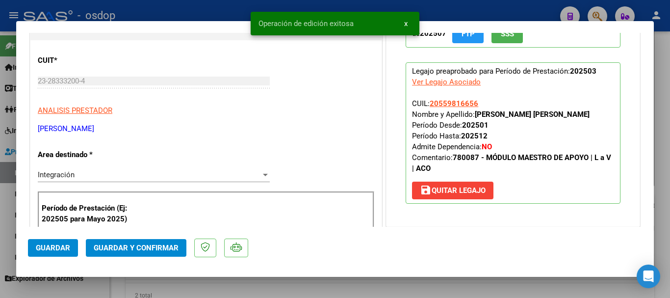
click at [180, 288] on div at bounding box center [335, 149] width 670 height 298
type input "$ 0,00"
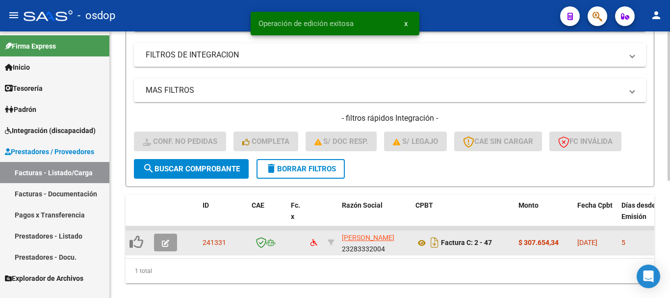
click at [163, 241] on icon "button" at bounding box center [165, 243] width 7 height 7
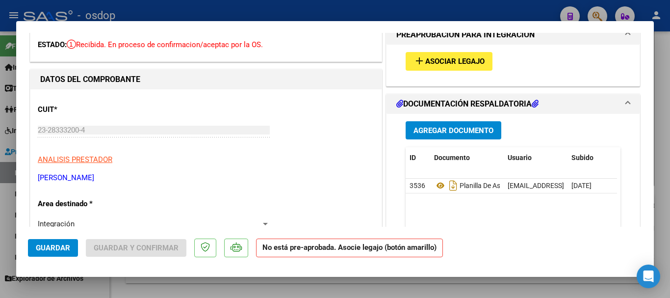
scroll to position [0, 0]
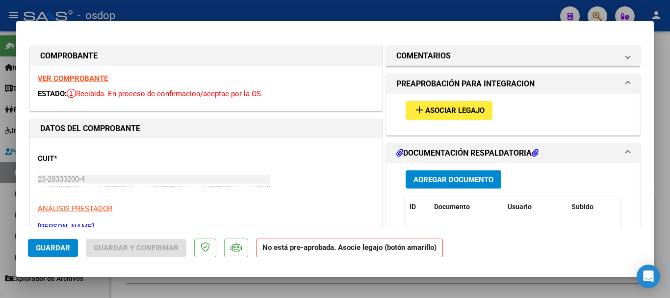
click at [444, 112] on span "Asociar Legajo" at bounding box center [455, 110] width 59 height 9
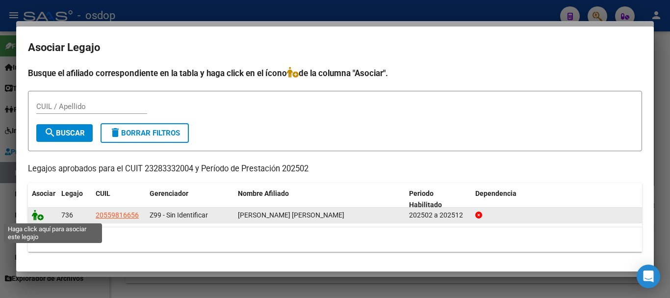
click at [37, 213] on icon at bounding box center [38, 215] width 12 height 11
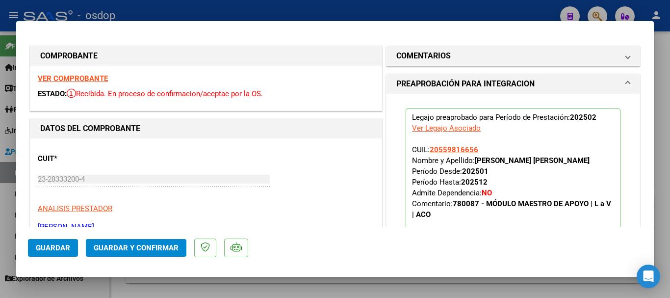
click at [61, 246] on span "Guardar" at bounding box center [53, 247] width 34 height 9
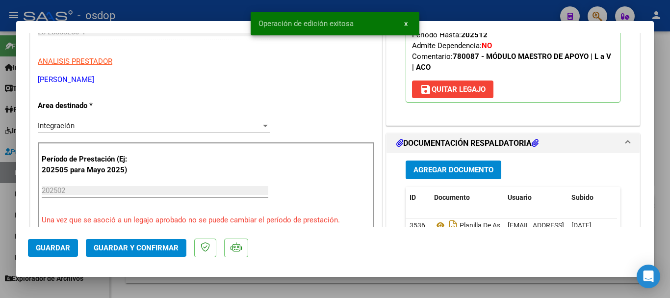
scroll to position [294, 0]
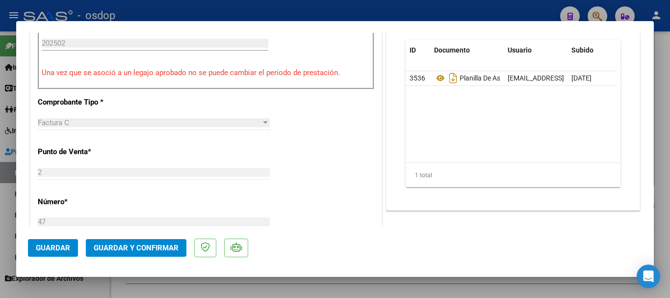
click at [45, 246] on span "Guardar" at bounding box center [53, 247] width 34 height 9
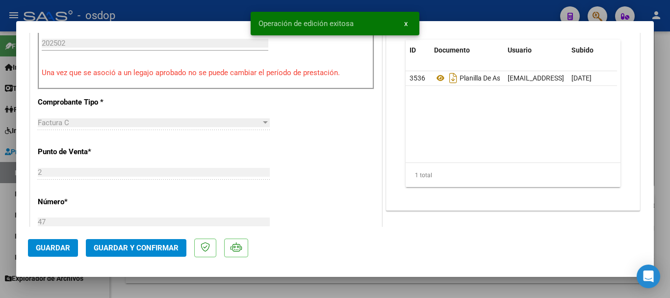
click at [255, 288] on div at bounding box center [335, 149] width 670 height 298
type input "$ 0,00"
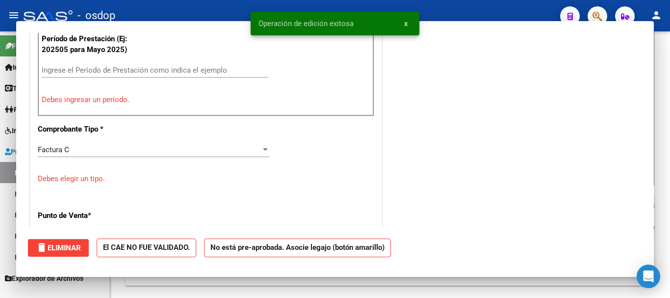
scroll to position [321, 0]
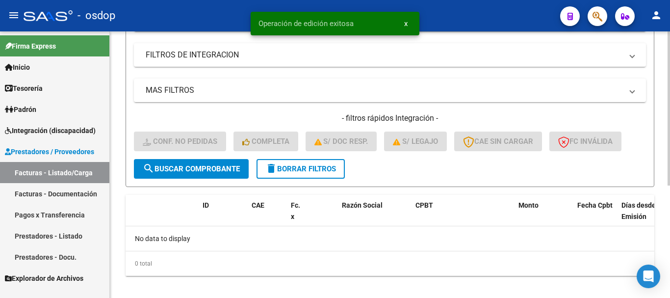
click at [321, 170] on span "delete Borrar Filtros" at bounding box center [301, 168] width 71 height 9
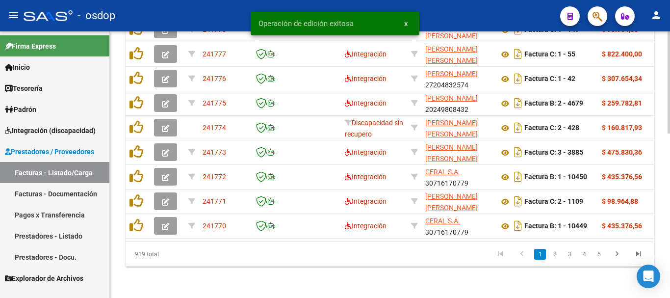
scroll to position [185, 0]
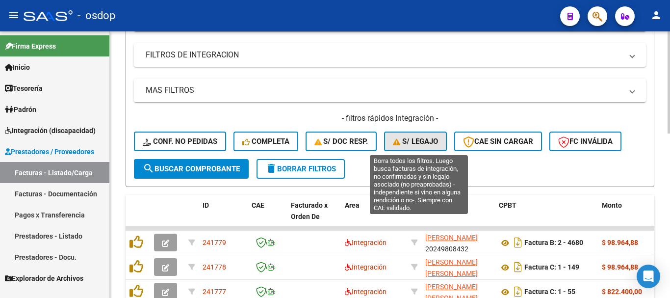
click at [412, 140] on span "S/ legajo" at bounding box center [415, 141] width 45 height 9
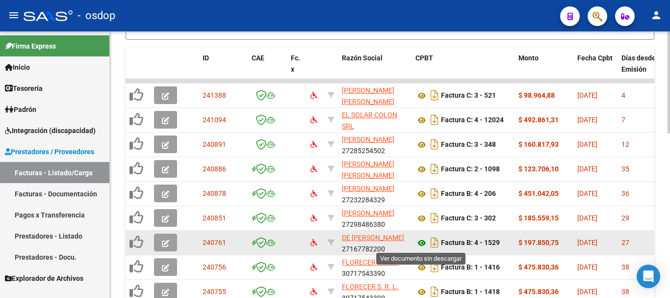
scroll to position [381, 0]
